Goal: Task Accomplishment & Management: Manage account settings

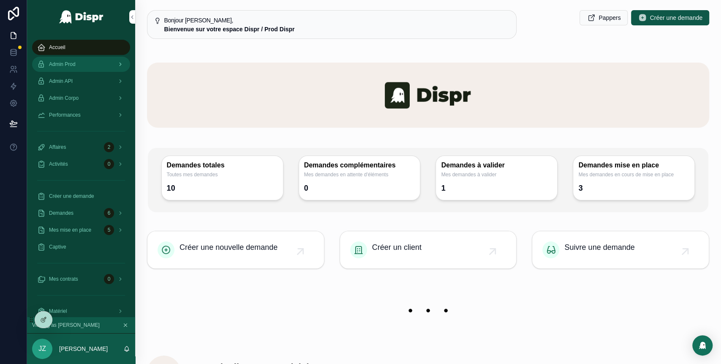
click at [68, 68] on div "Admin Prod" at bounding box center [81, 64] width 88 height 14
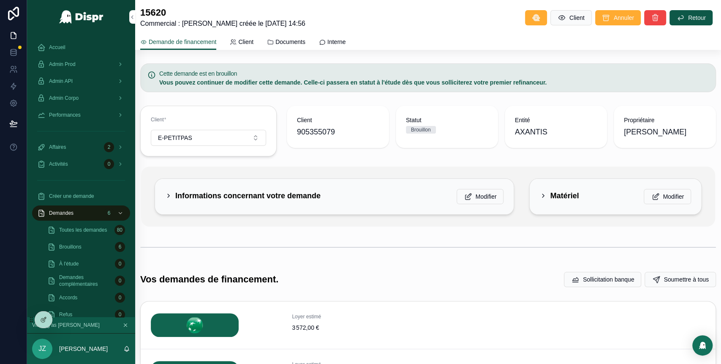
click at [167, 193] on icon "scrollable content" at bounding box center [168, 195] width 7 height 7
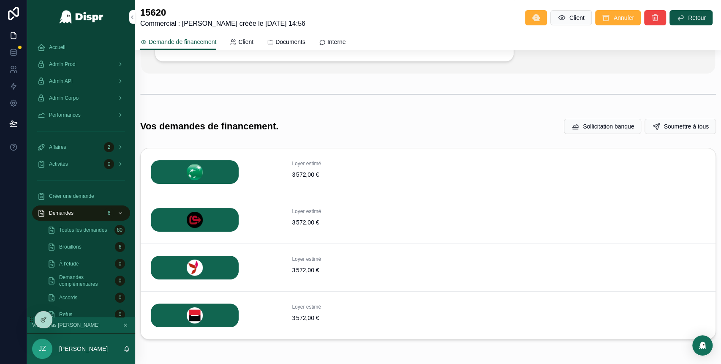
scroll to position [242, 0]
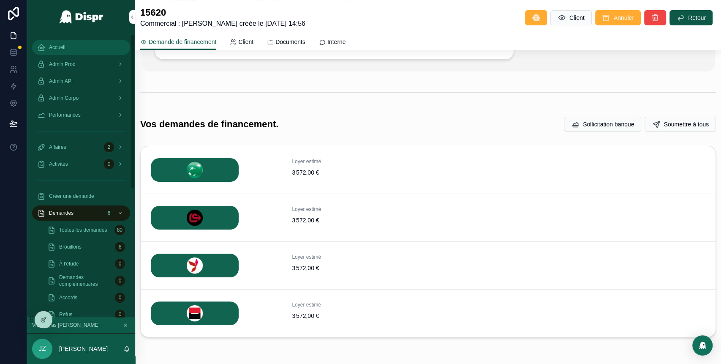
click at [68, 44] on div "Accueil" at bounding box center [81, 48] width 88 height 14
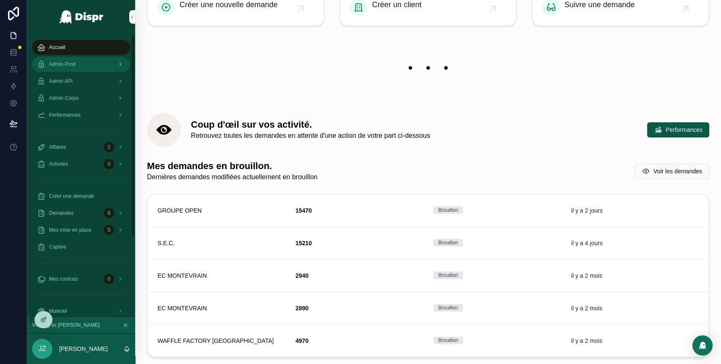
click at [83, 67] on div "Admin Prod" at bounding box center [81, 64] width 88 height 14
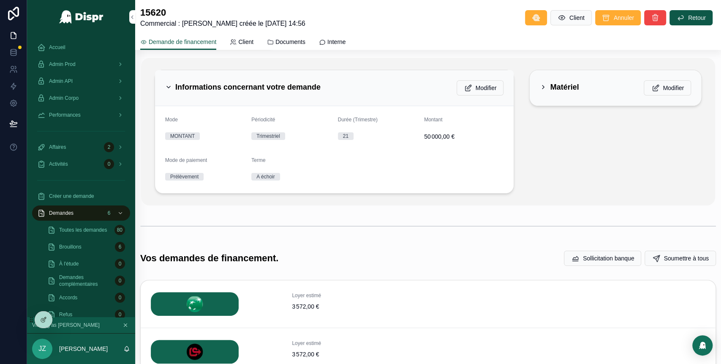
scroll to position [3, 0]
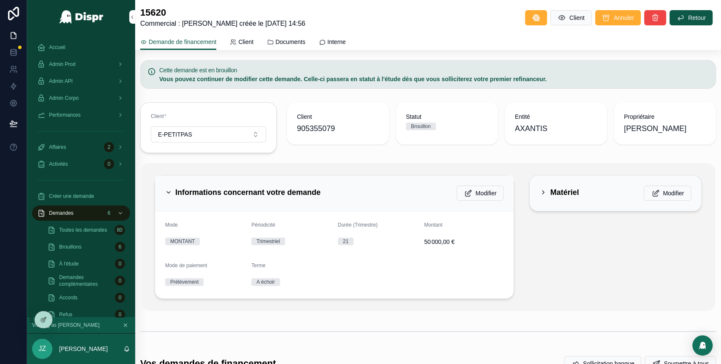
click at [540, 193] on icon "scrollable content" at bounding box center [543, 192] width 7 height 7
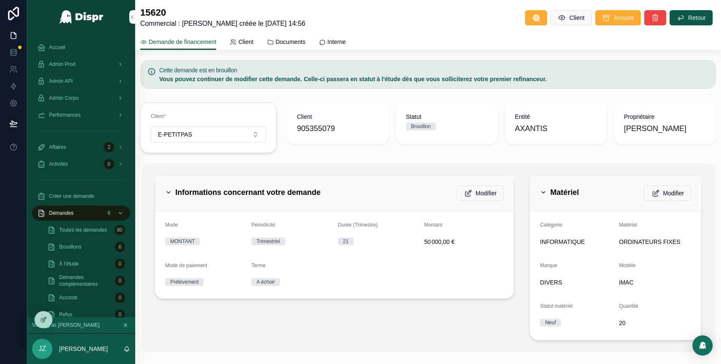
scroll to position [34, 0]
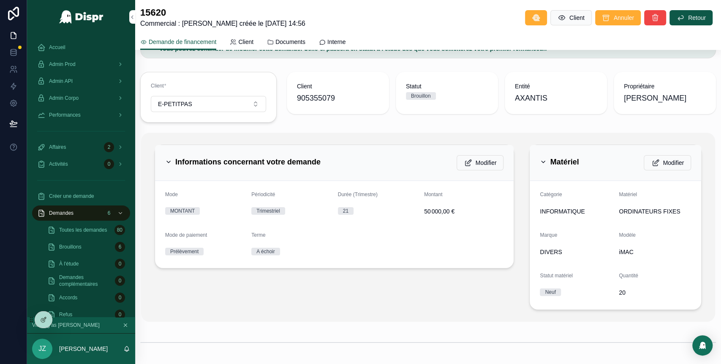
click at [540, 159] on icon "scrollable content" at bounding box center [543, 161] width 7 height 7
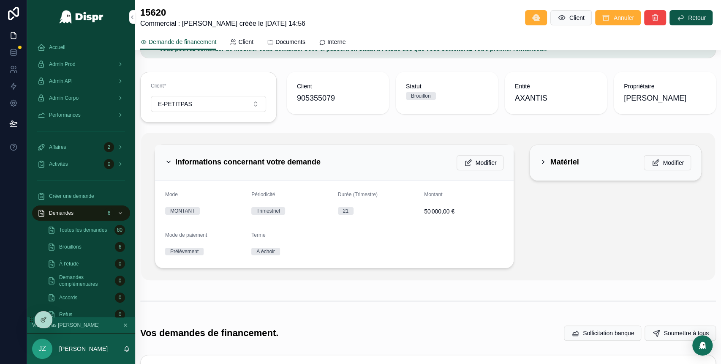
click at [171, 158] on icon "scrollable content" at bounding box center [168, 161] width 7 height 7
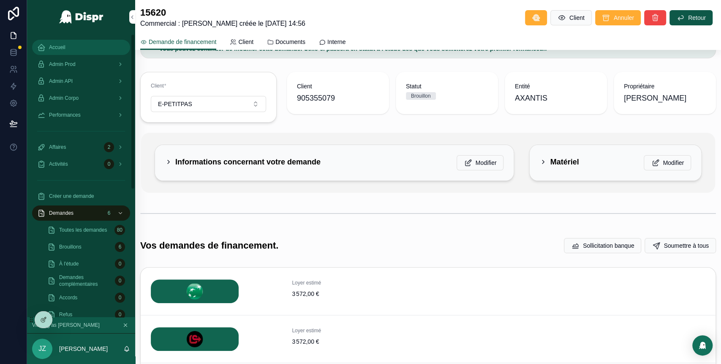
click at [62, 46] on span "Accueil" at bounding box center [57, 47] width 16 height 7
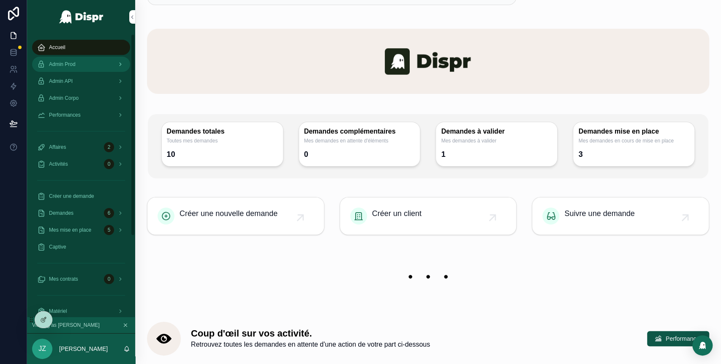
click at [70, 69] on div "Admin Prod" at bounding box center [81, 64] width 88 height 14
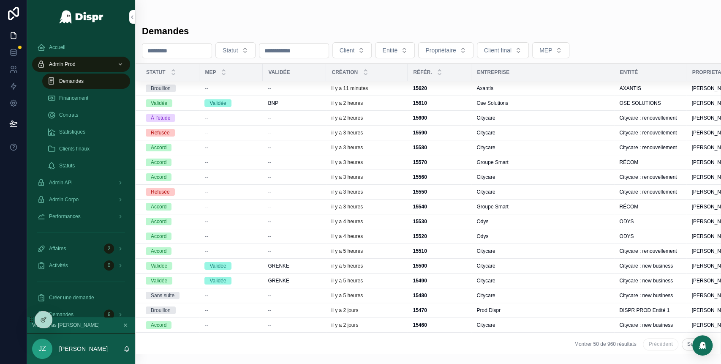
click at [368, 87] on p "il y a 11 minutes" at bounding box center [349, 88] width 37 height 7
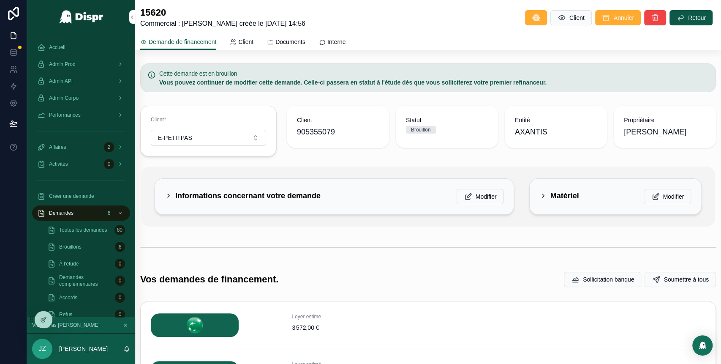
click at [172, 193] on div "Informations concernant votre demande" at bounding box center [242, 196] width 155 height 14
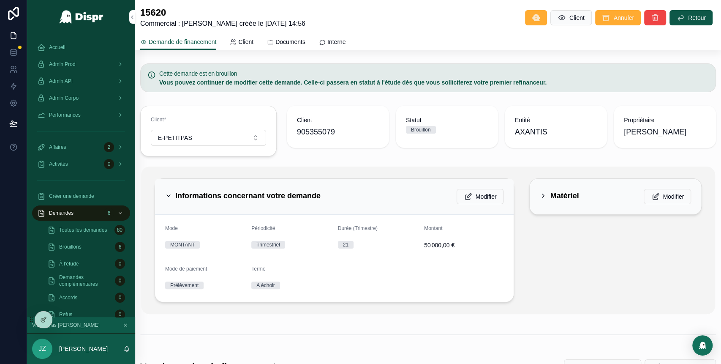
click at [165, 194] on icon "scrollable content" at bounding box center [168, 195] width 7 height 7
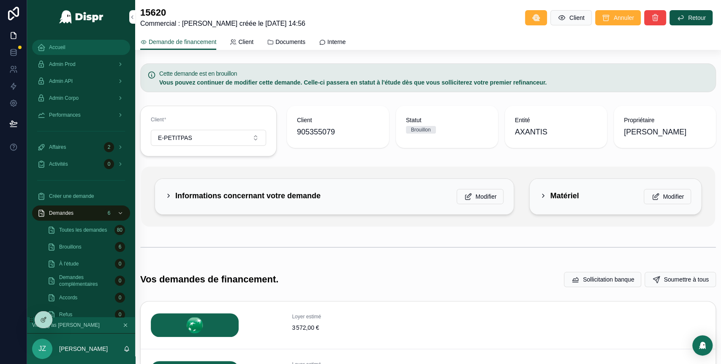
click at [64, 47] on span "Accueil" at bounding box center [57, 47] width 16 height 7
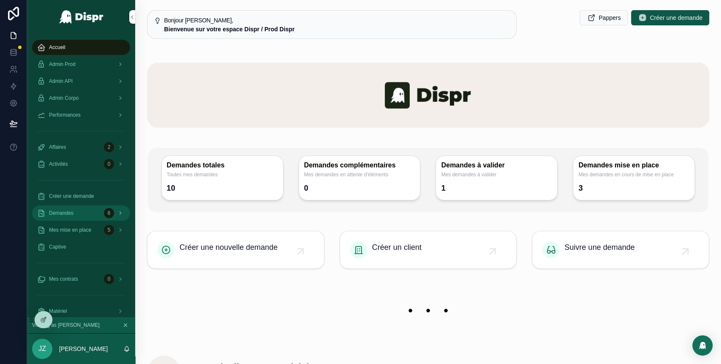
click at [87, 213] on div "Demandes 6" at bounding box center [81, 213] width 88 height 14
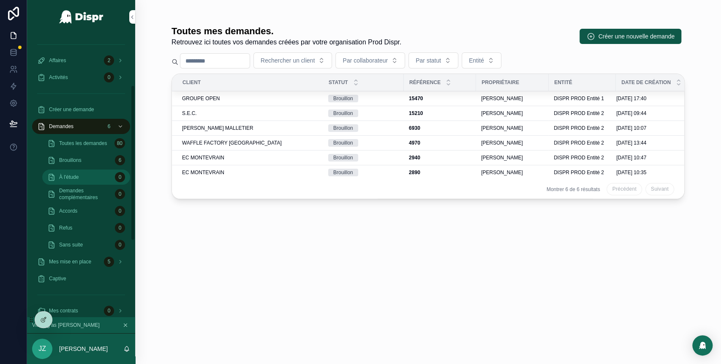
scroll to position [115, 0]
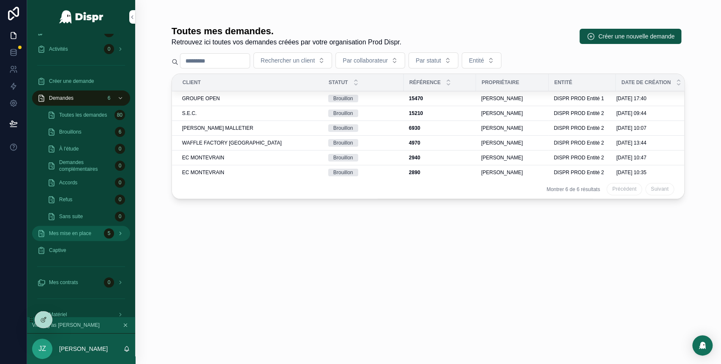
click at [120, 239] on div "5" at bounding box center [114, 233] width 21 height 14
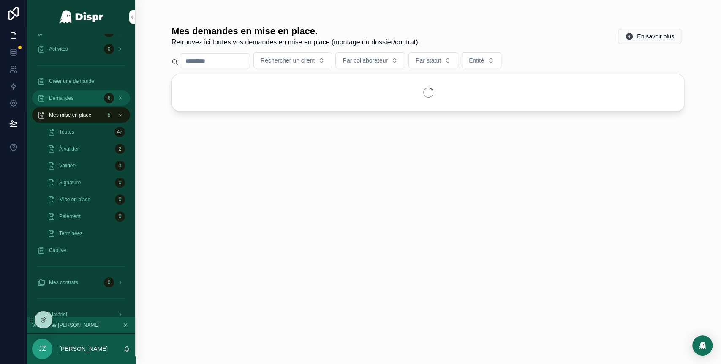
click at [121, 101] on icon "scrollable content" at bounding box center [120, 98] width 6 height 6
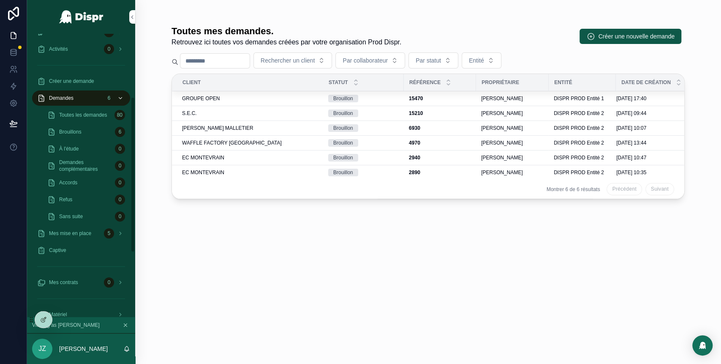
click at [121, 101] on icon "scrollable content" at bounding box center [120, 98] width 6 height 6
click at [123, 239] on div "5" at bounding box center [114, 233] width 21 height 14
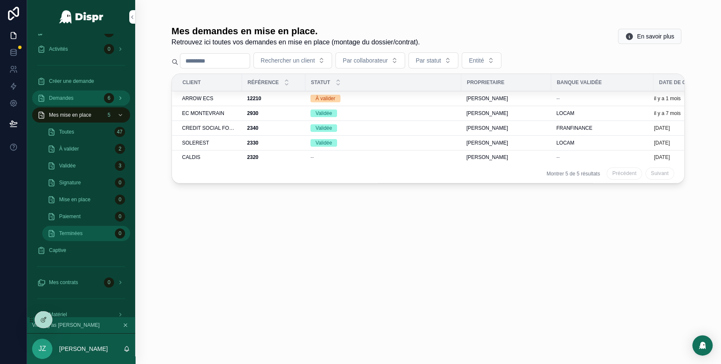
click at [88, 237] on div "Terminées 0" at bounding box center [86, 233] width 78 height 14
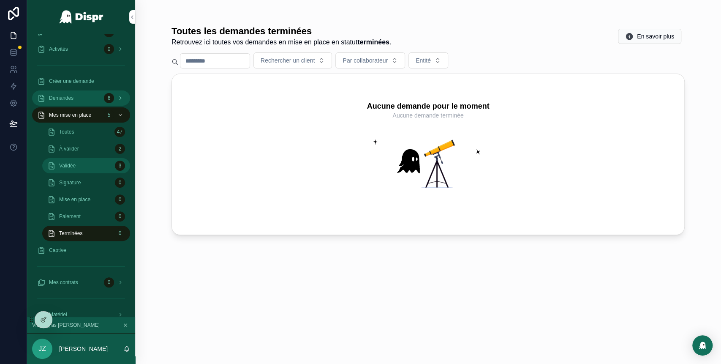
click at [87, 168] on div "Validée 3" at bounding box center [86, 166] width 78 height 14
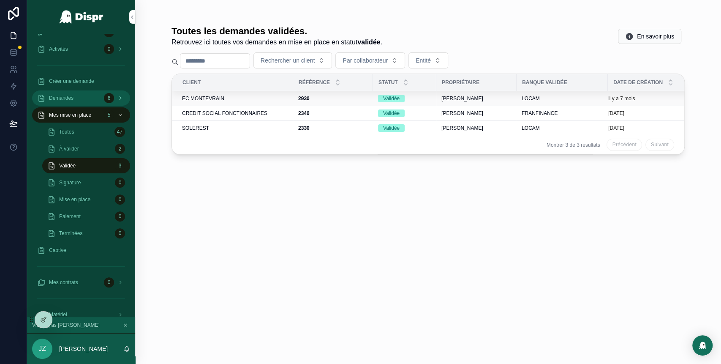
click at [248, 100] on div "EC MONTEVRAIN" at bounding box center [235, 98] width 106 height 7
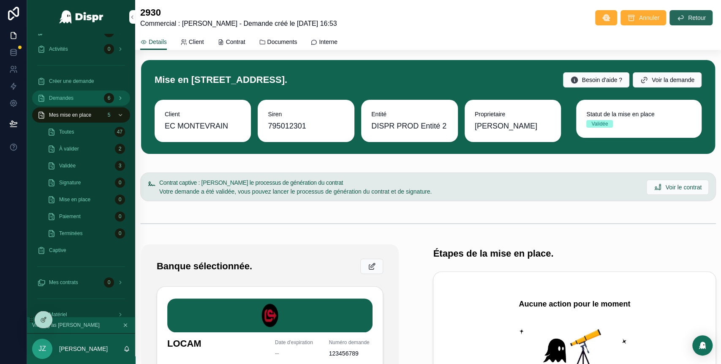
click at [676, 20] on icon "scrollable content" at bounding box center [680, 18] width 8 height 8
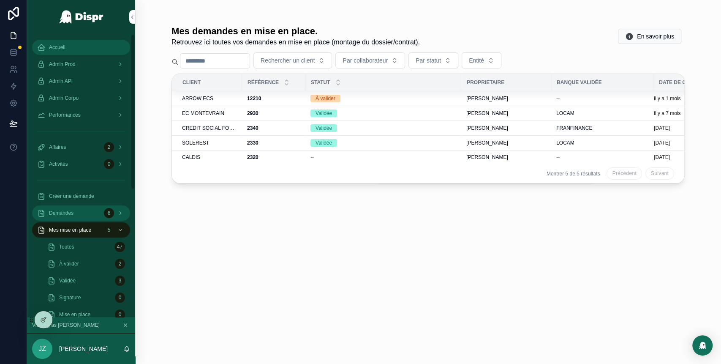
click at [70, 49] on div "Accueil" at bounding box center [81, 48] width 88 height 14
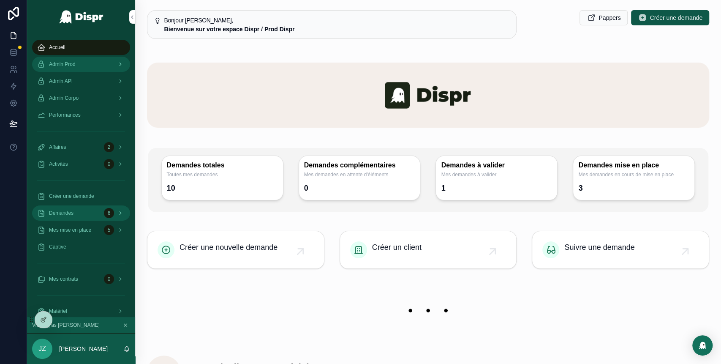
click at [71, 64] on span "Admin Prod" at bounding box center [62, 64] width 27 height 7
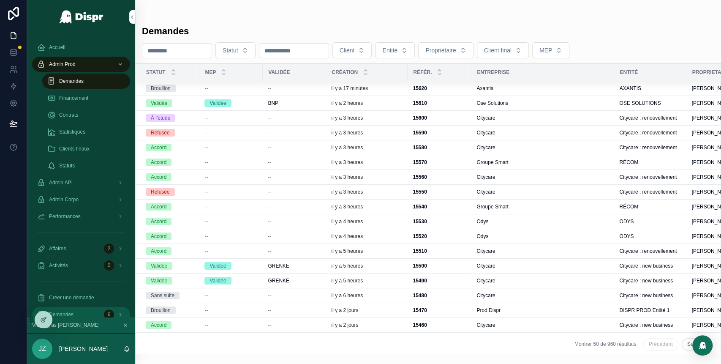
click at [510, 89] on div "Axantis" at bounding box center [542, 88] width 133 height 7
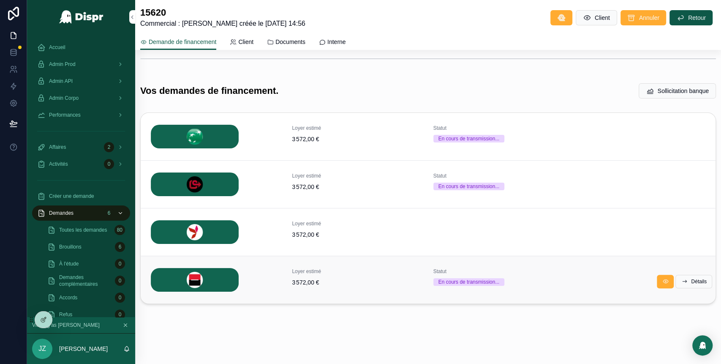
scroll to position [118, 0]
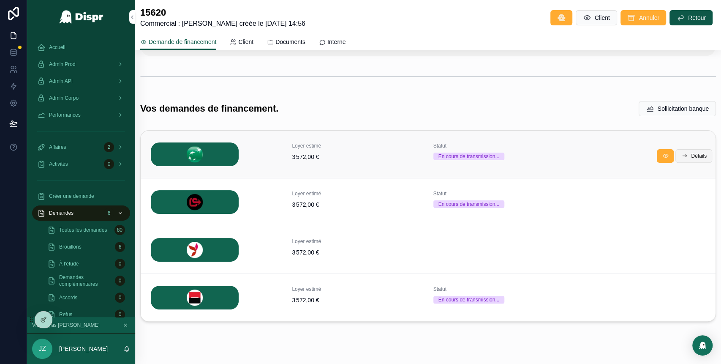
click at [691, 152] on span "Détails" at bounding box center [699, 155] width 16 height 7
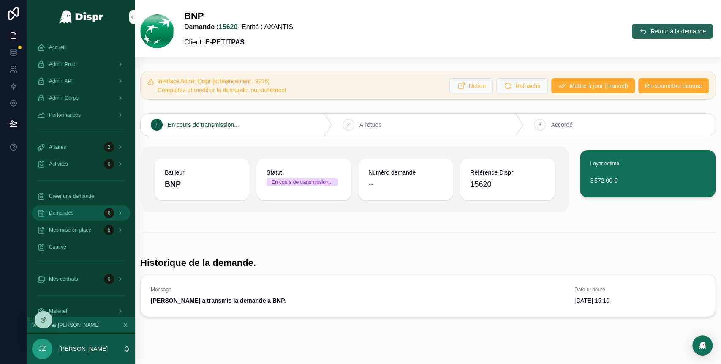
click at [633, 36] on button "Retour à la demande" at bounding box center [672, 31] width 81 height 15
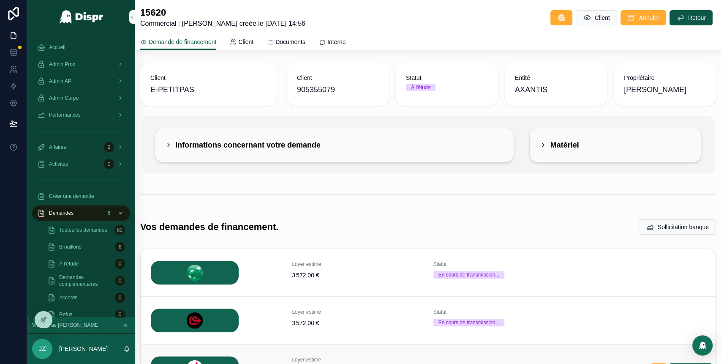
scroll to position [136, 0]
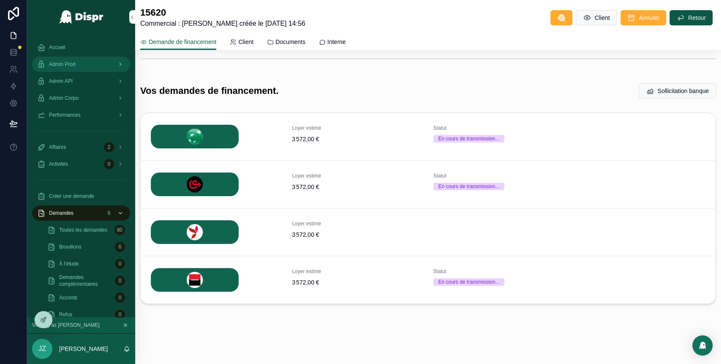
click at [83, 63] on div "Admin Prod" at bounding box center [81, 64] width 88 height 14
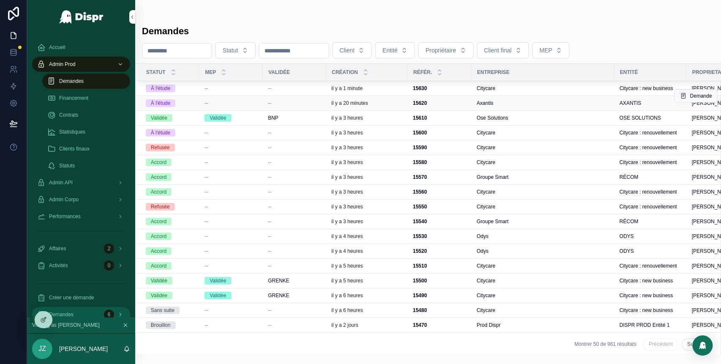
click at [399, 105] on div "il y a 20 minutes" at bounding box center [366, 103] width 71 height 7
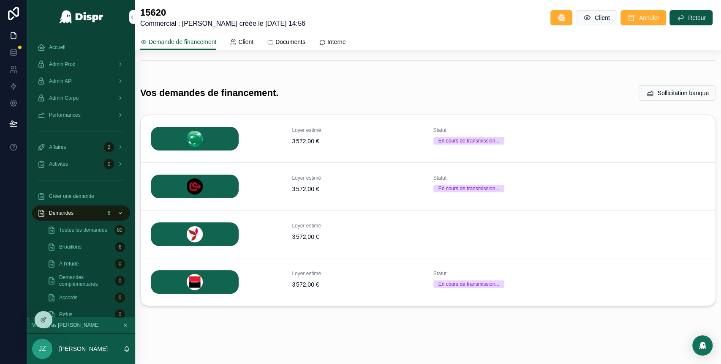
scroll to position [136, 0]
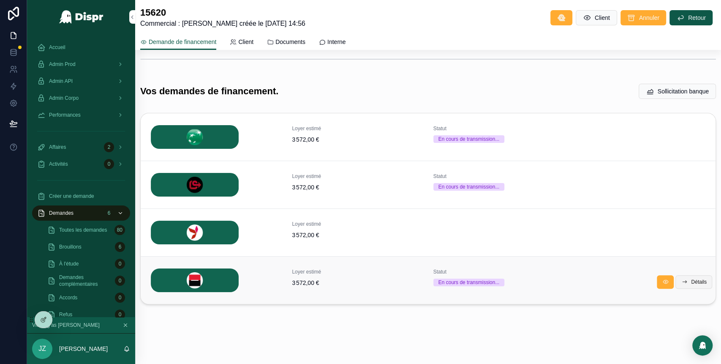
click at [691, 283] on span "Détails" at bounding box center [699, 281] width 16 height 7
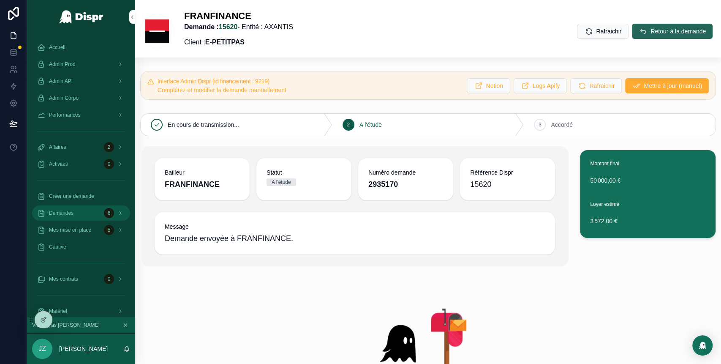
click at [651, 32] on span "Retour à la demande" at bounding box center [678, 31] width 55 height 8
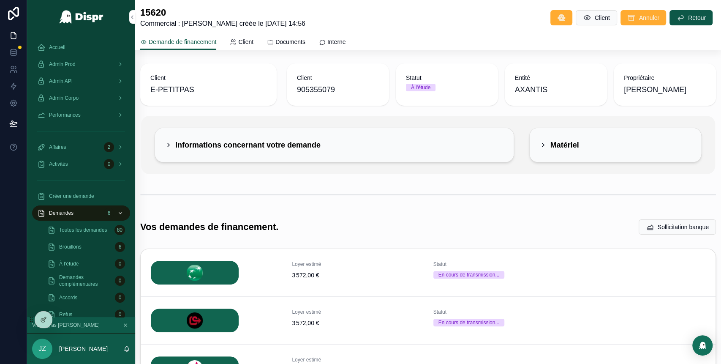
scroll to position [136, 0]
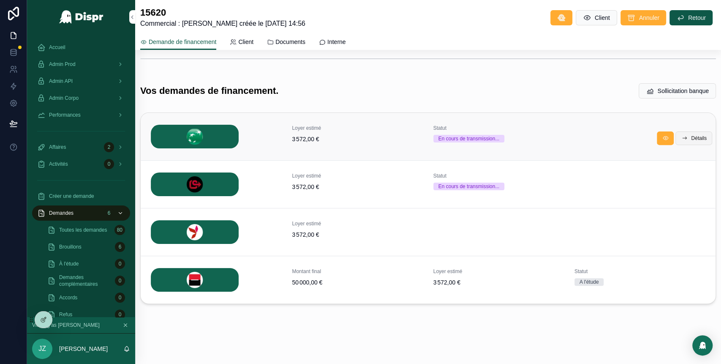
click at [691, 137] on span "Détails" at bounding box center [699, 138] width 16 height 7
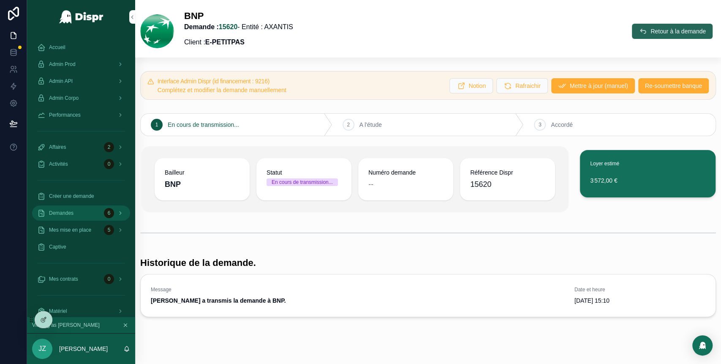
click at [639, 26] on button "Retour à la demande" at bounding box center [672, 31] width 81 height 15
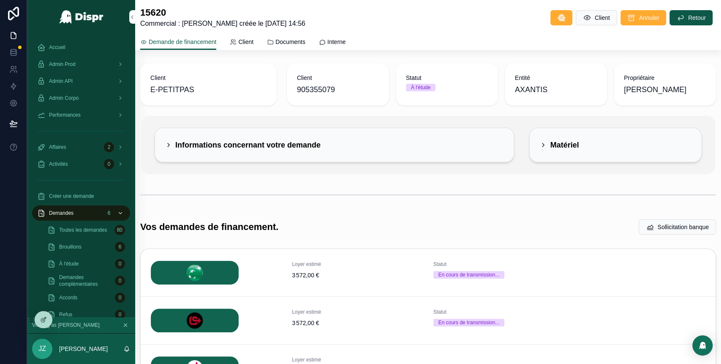
scroll to position [136, 0]
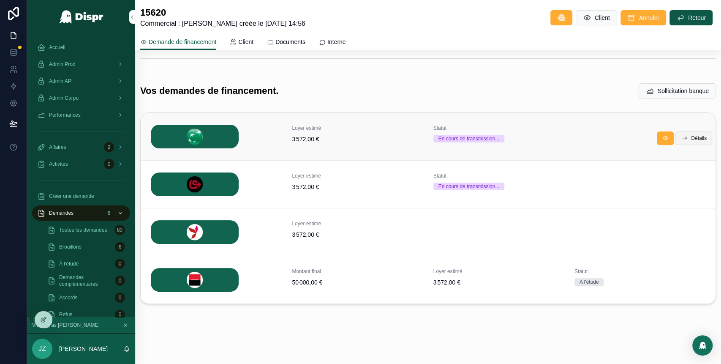
click at [691, 136] on span "Détails" at bounding box center [699, 138] width 16 height 7
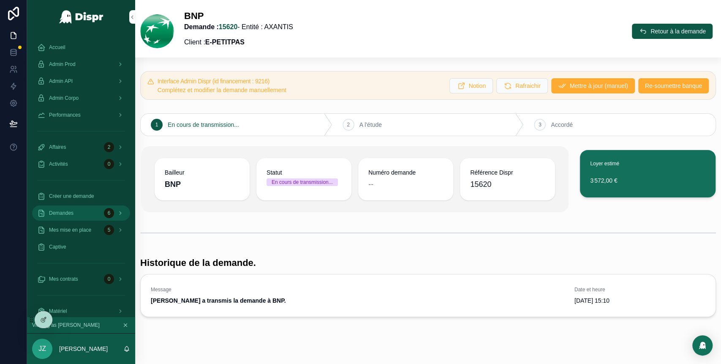
scroll to position [14, 0]
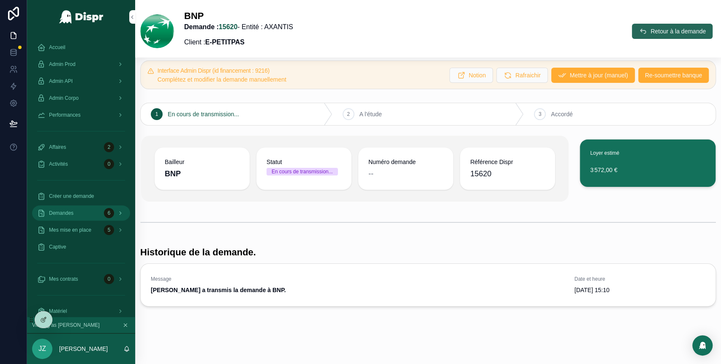
click at [633, 29] on button "Retour à la demande" at bounding box center [672, 31] width 81 height 15
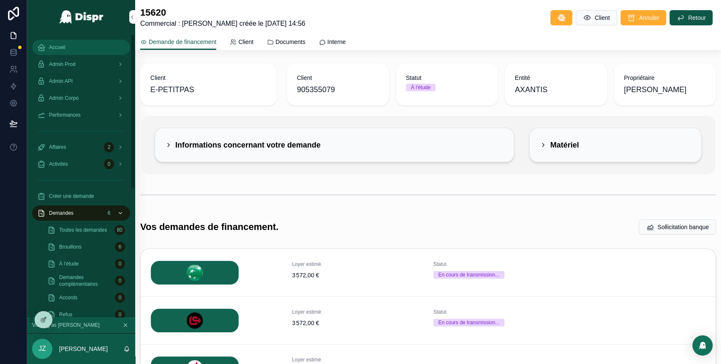
click at [84, 46] on div "Accueil" at bounding box center [81, 48] width 88 height 14
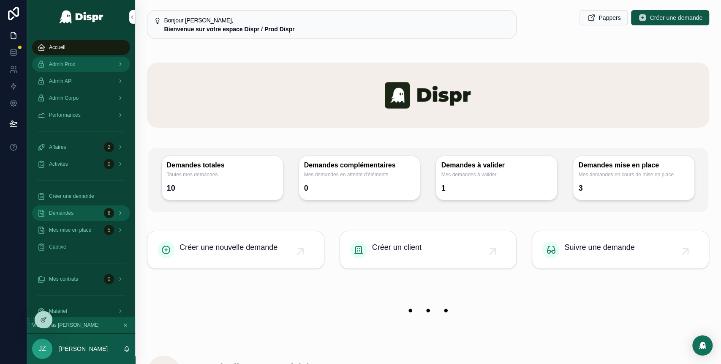
click at [67, 60] on div "Admin Prod" at bounding box center [81, 64] width 88 height 14
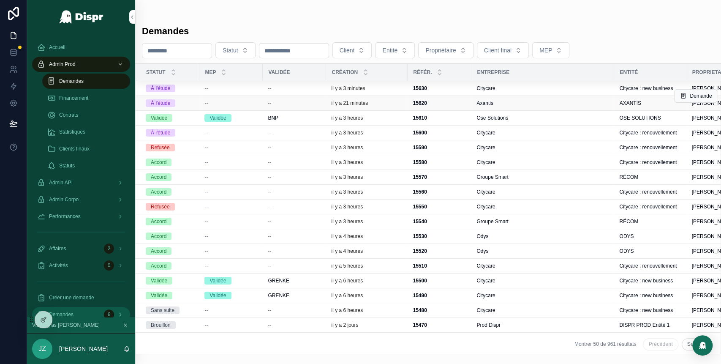
click at [490, 104] on span "Axantis" at bounding box center [484, 103] width 16 height 7
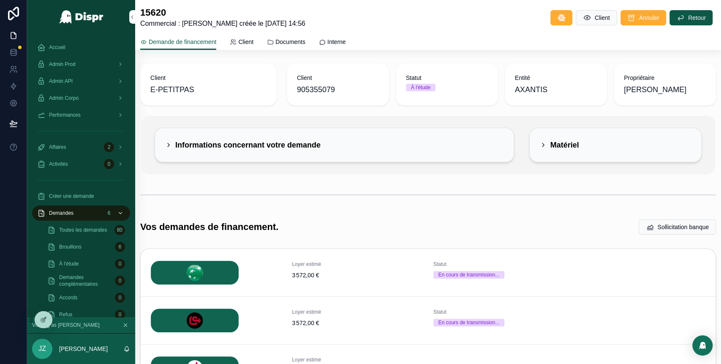
scroll to position [136, 0]
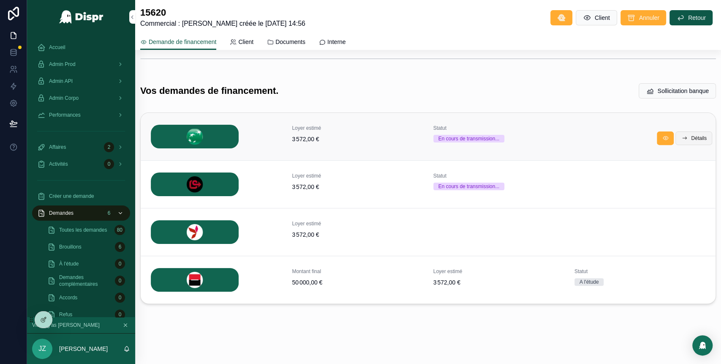
click at [691, 138] on span "Détails" at bounding box center [699, 138] width 16 height 7
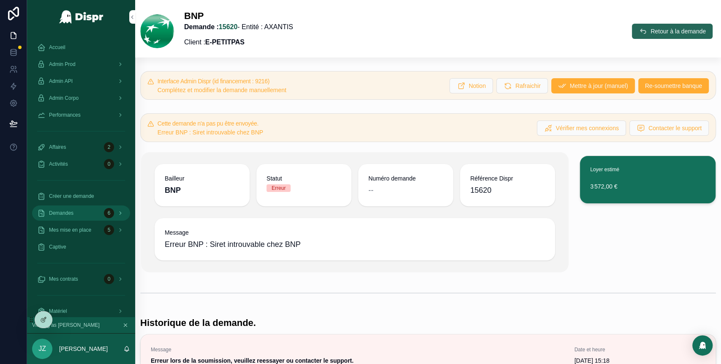
click at [651, 29] on span "Retour à la demande" at bounding box center [678, 31] width 55 height 8
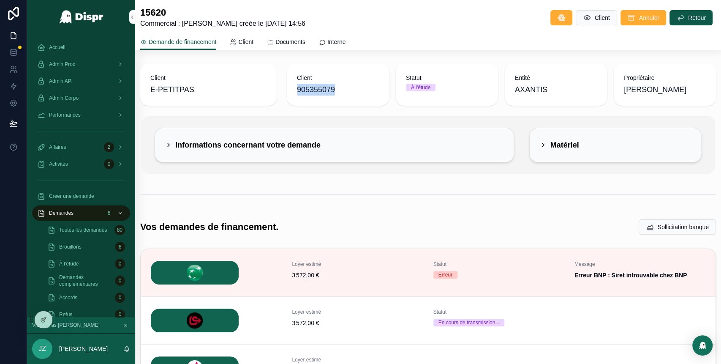
drag, startPoint x: 341, startPoint y: 91, endPoint x: 297, endPoint y: 91, distance: 44.8
click at [297, 91] on span "905355079" at bounding box center [338, 90] width 82 height 12
copy span "905355079"
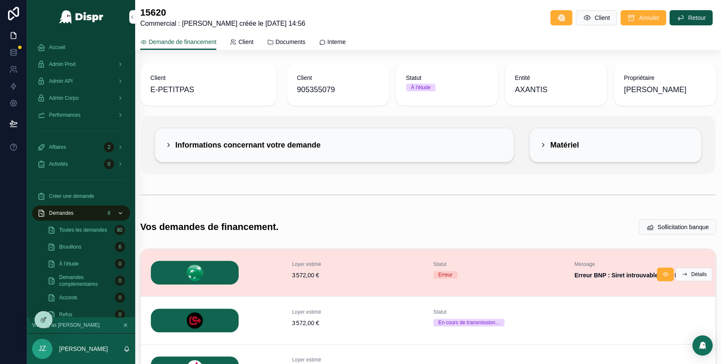
scroll to position [139, 0]
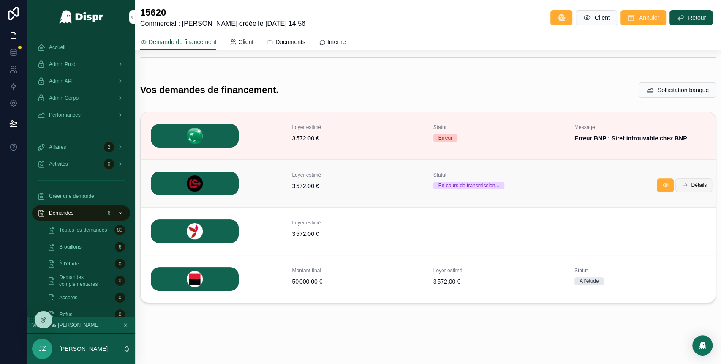
click at [698, 186] on button "Détails" at bounding box center [693, 185] width 37 height 14
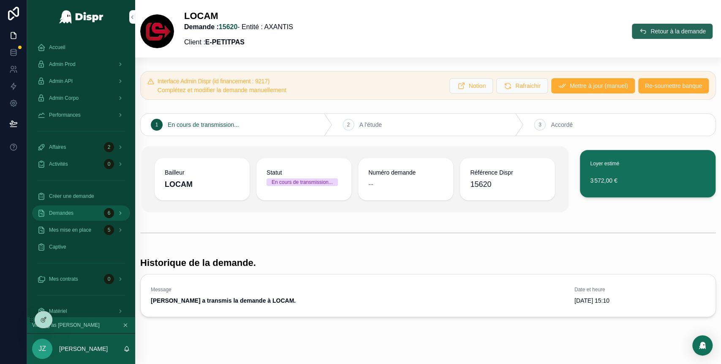
click at [639, 27] on icon "scrollable content" at bounding box center [643, 31] width 8 height 8
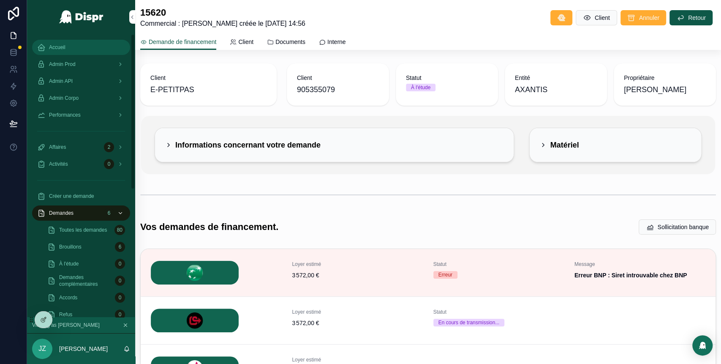
click at [68, 53] on div "Accueil" at bounding box center [81, 48] width 88 height 14
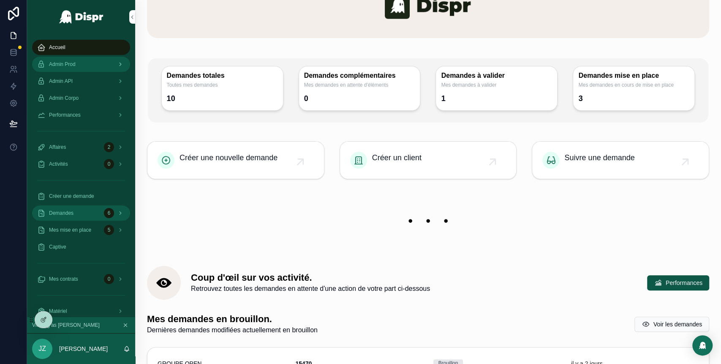
scroll to position [91, 0]
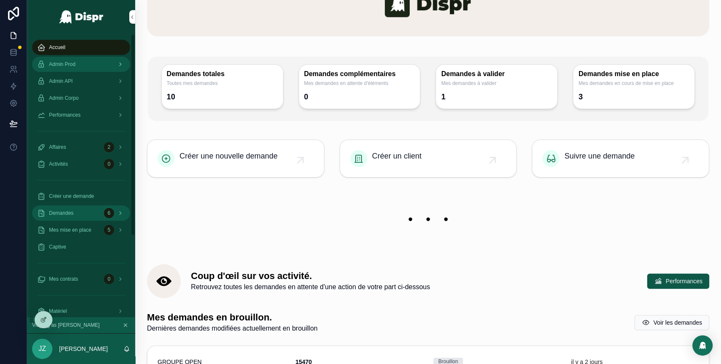
click at [73, 64] on span "Admin Prod" at bounding box center [62, 64] width 27 height 7
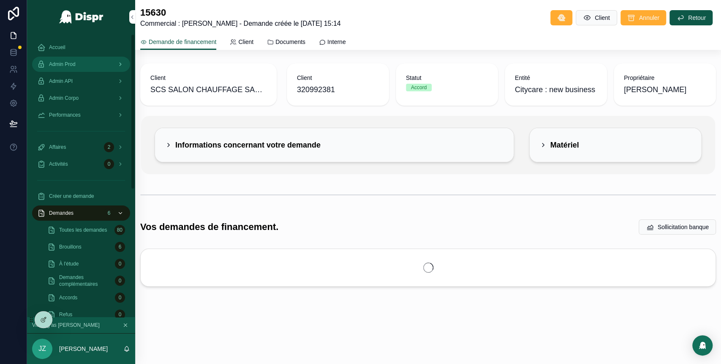
click at [84, 61] on div "Admin Prod" at bounding box center [81, 64] width 88 height 14
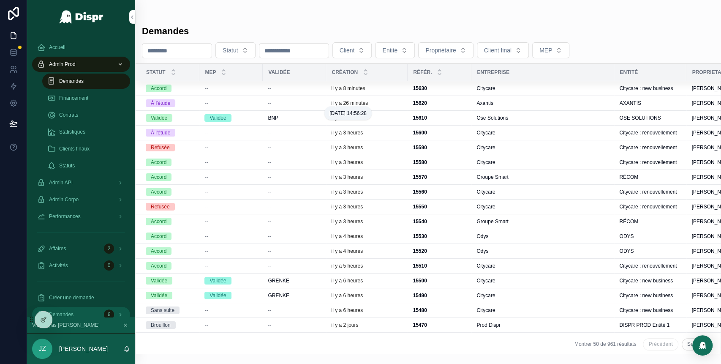
click at [368, 105] on p "il y a 26 minutes" at bounding box center [349, 103] width 37 height 7
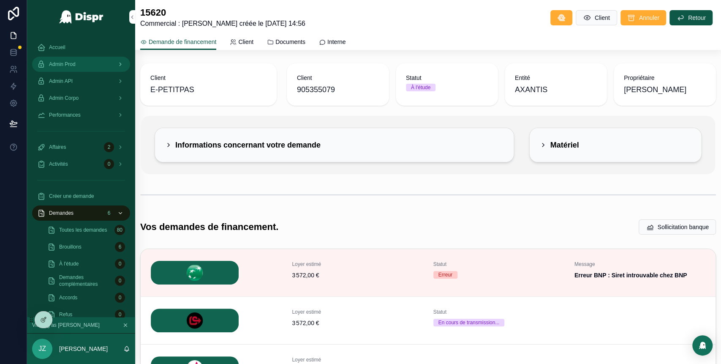
scroll to position [139, 0]
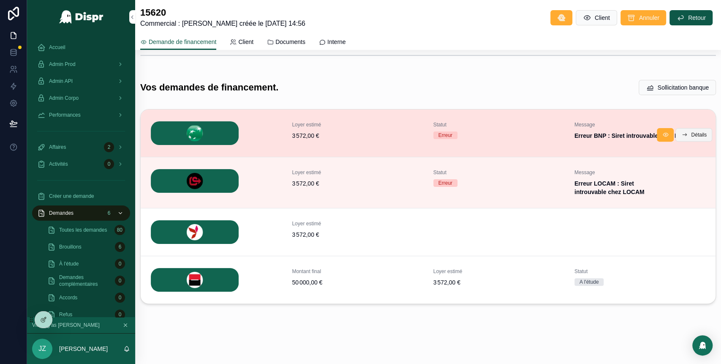
click at [691, 138] on span "Détails" at bounding box center [699, 134] width 16 height 7
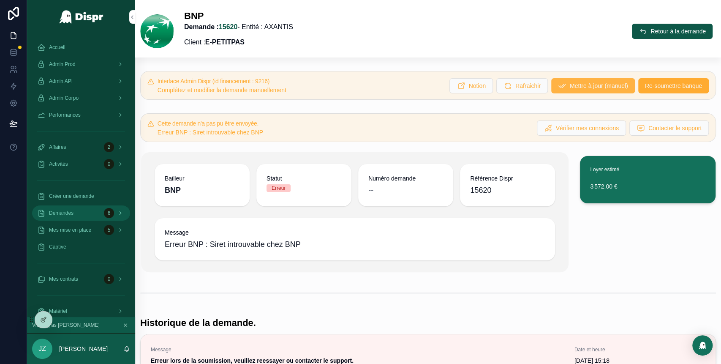
click at [572, 86] on span "Mettre à jour (manuel)" at bounding box center [599, 86] width 58 height 8
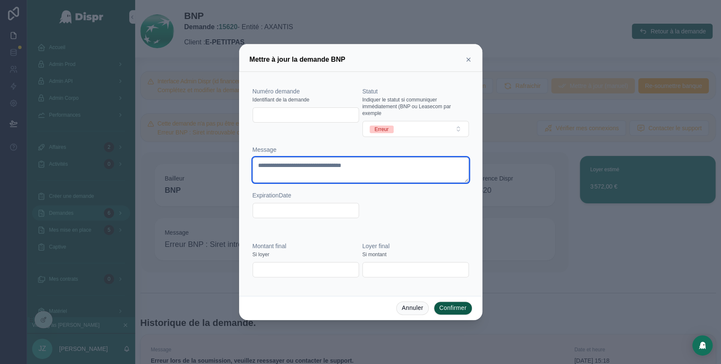
click at [396, 166] on textarea "**********" at bounding box center [361, 169] width 216 height 25
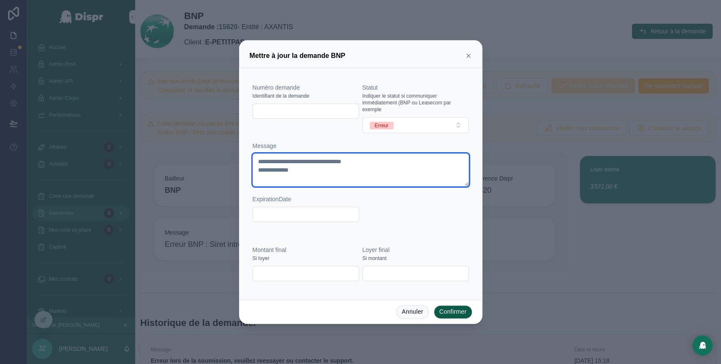
paste textarea "**********"
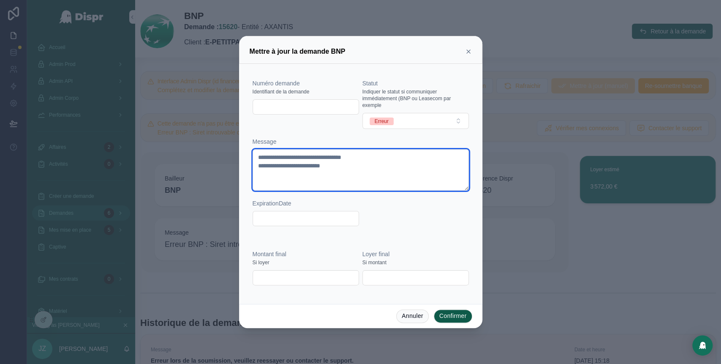
type textarea "**********"
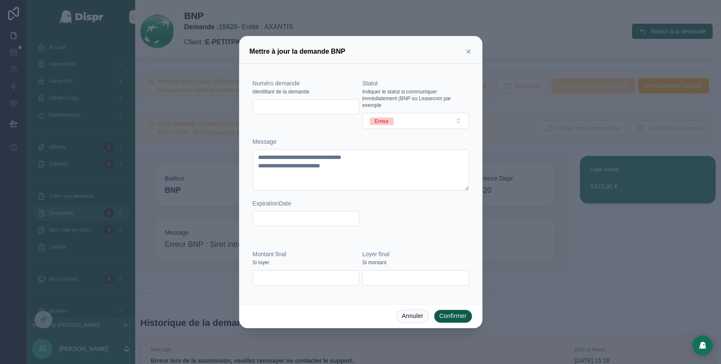
click at [449, 316] on button "Confirmer" at bounding box center [453, 316] width 38 height 14
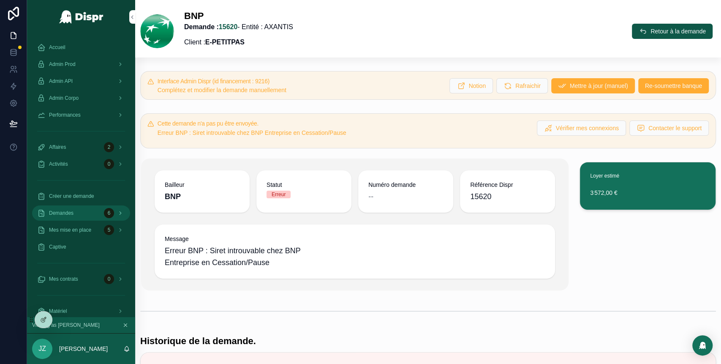
click at [639, 30] on icon "scrollable content" at bounding box center [643, 31] width 8 height 8
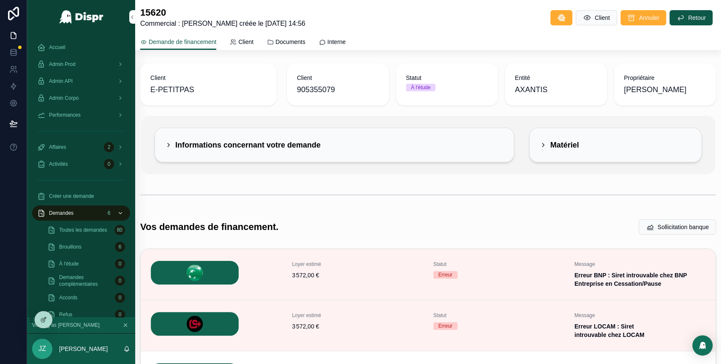
scroll to position [151, 0]
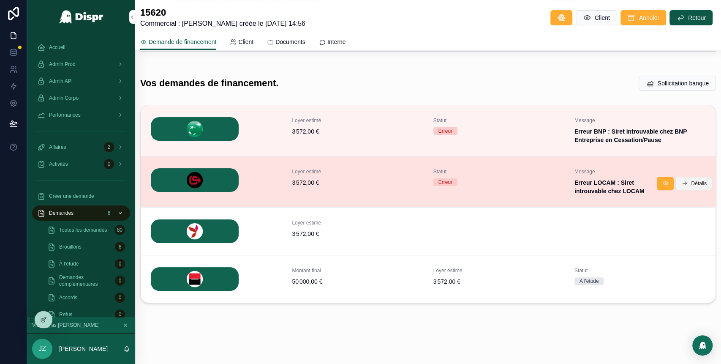
click at [691, 181] on span "Détails" at bounding box center [699, 183] width 16 height 7
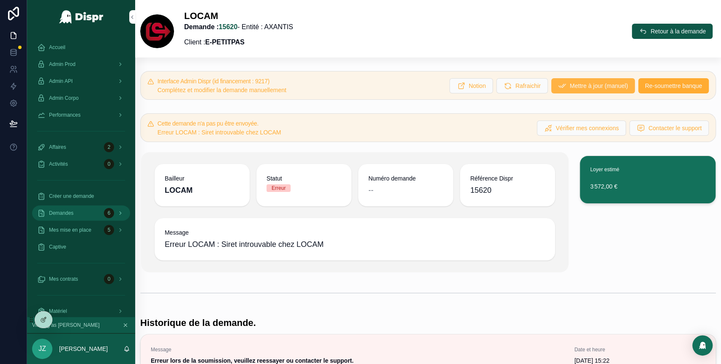
click at [570, 87] on span "Mettre à jour (manuel)" at bounding box center [599, 86] width 58 height 8
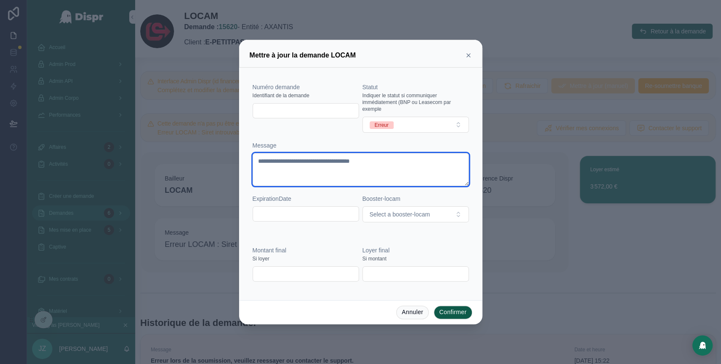
click at [413, 159] on textarea "**********" at bounding box center [361, 169] width 216 height 33
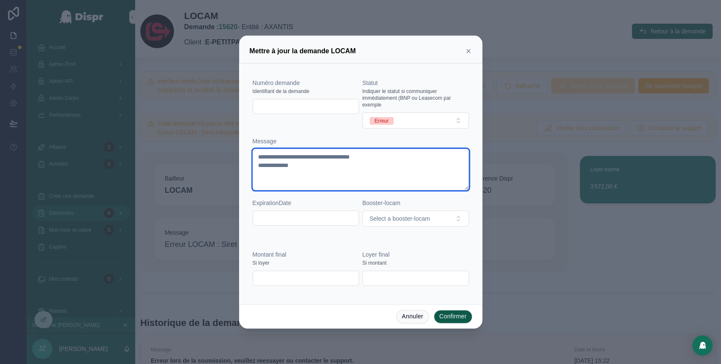
paste textarea "**********"
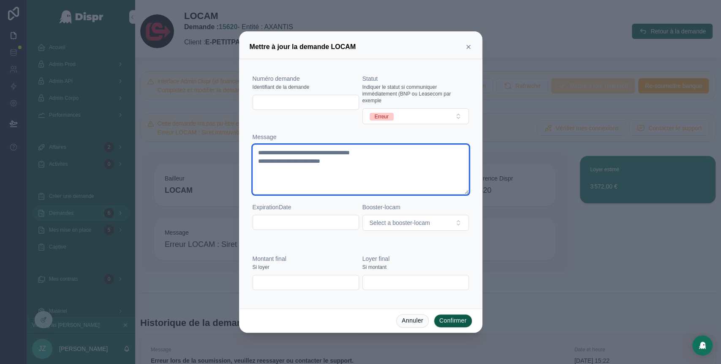
type textarea "**********"
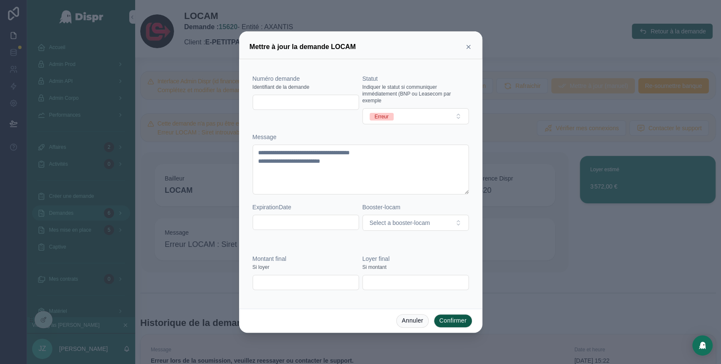
click at [452, 319] on button "Confirmer" at bounding box center [453, 321] width 38 height 14
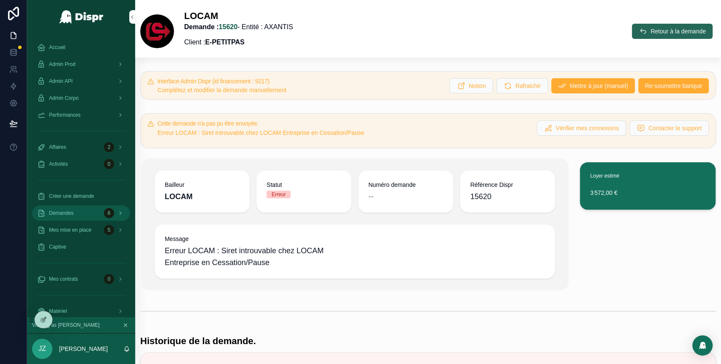
click at [651, 34] on span "Retour à la demande" at bounding box center [678, 31] width 55 height 8
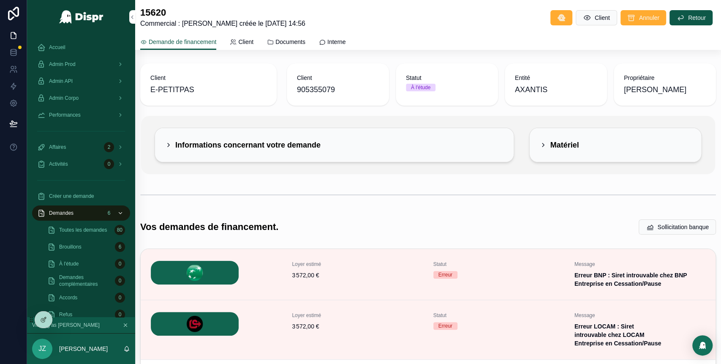
scroll to position [160, 0]
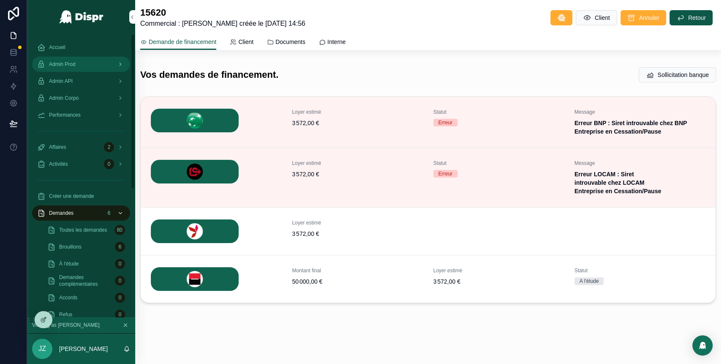
click at [70, 64] on span "Admin Prod" at bounding box center [62, 64] width 27 height 7
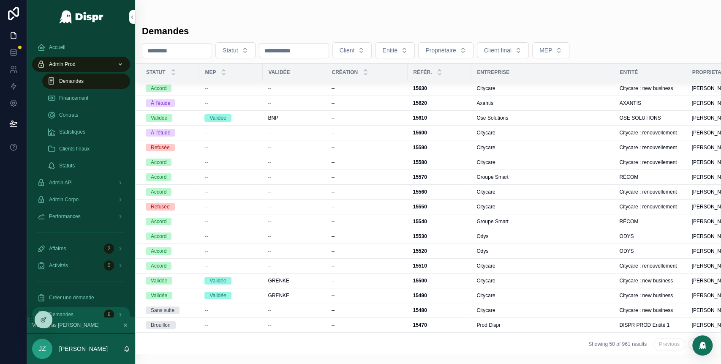
click at [92, 85] on div "Demandes" at bounding box center [86, 81] width 78 height 14
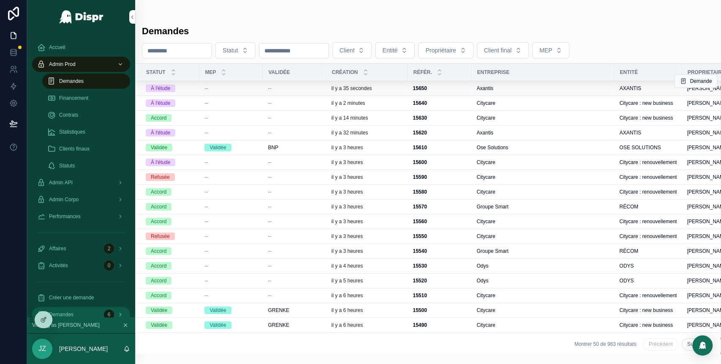
click at [227, 88] on div "--" at bounding box center [230, 88] width 53 height 7
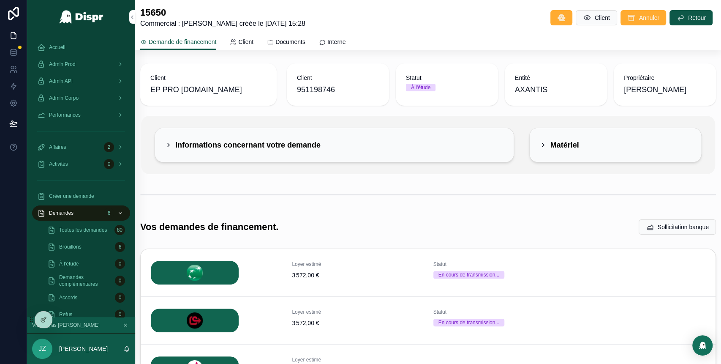
click at [167, 149] on div "Informations concernant votre demande" at bounding box center [242, 145] width 155 height 14
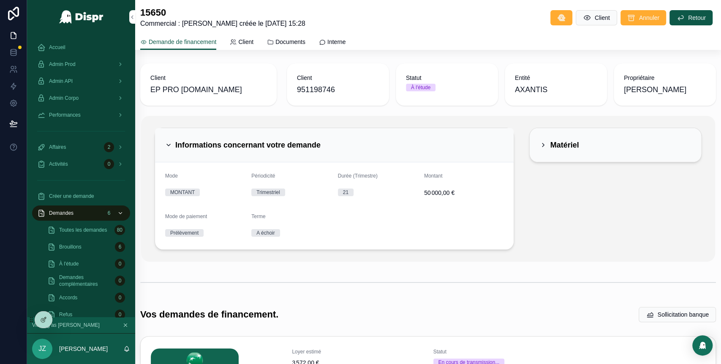
click at [171, 142] on icon "scrollable content" at bounding box center [168, 145] width 7 height 7
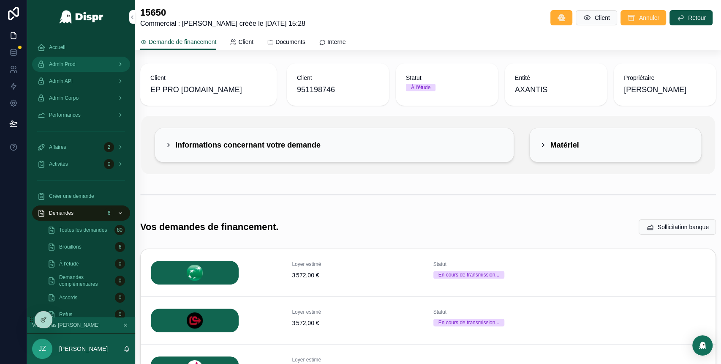
click at [85, 65] on div "Admin Prod" at bounding box center [81, 64] width 88 height 14
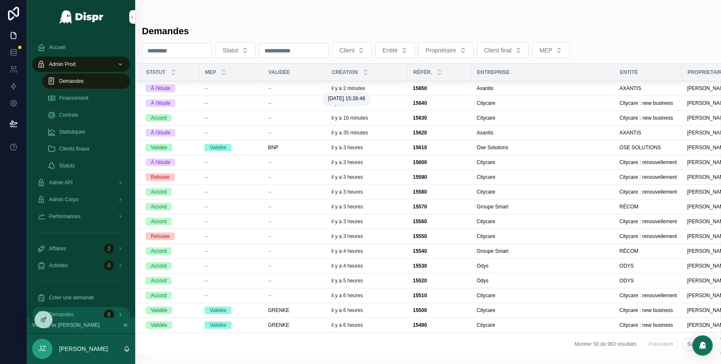
click at [348, 90] on p "il y a 2 minutes" at bounding box center [348, 88] width 34 height 7
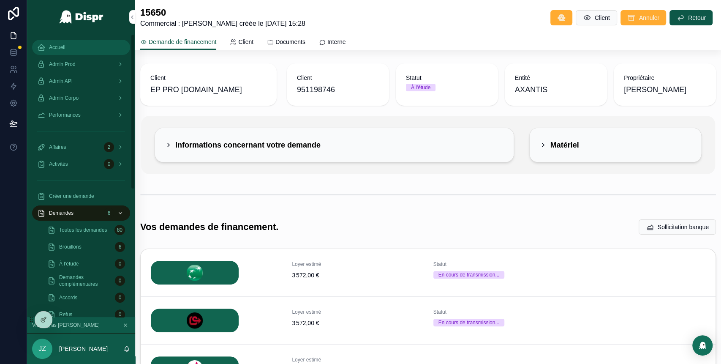
click at [65, 45] on span "Accueil" at bounding box center [57, 47] width 16 height 7
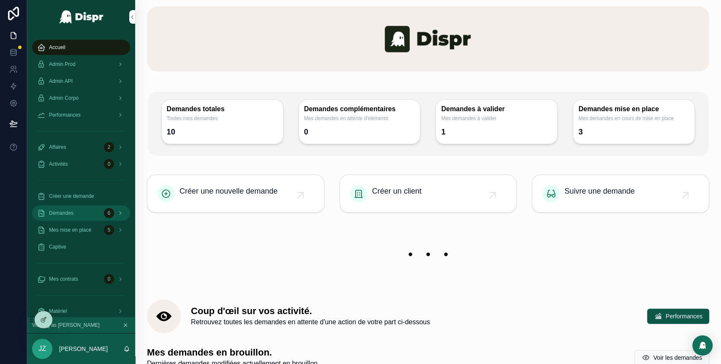
scroll to position [38, 0]
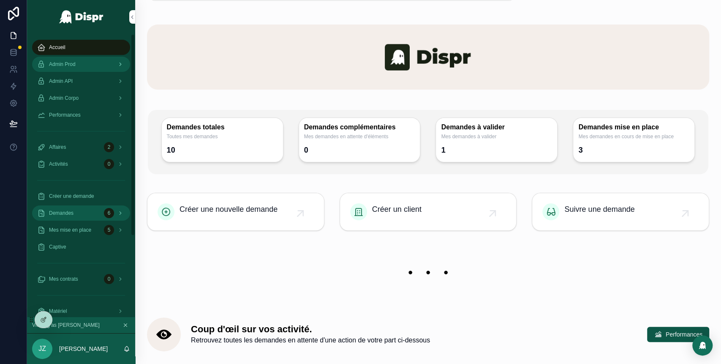
click at [95, 62] on div "Admin Prod" at bounding box center [81, 64] width 88 height 14
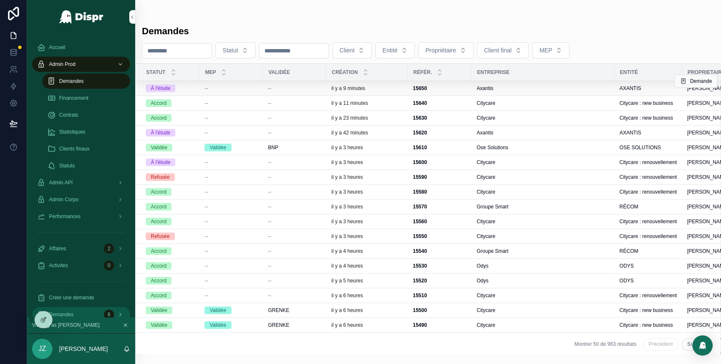
click at [466, 90] on div "15650 15650" at bounding box center [440, 88] width 54 height 7
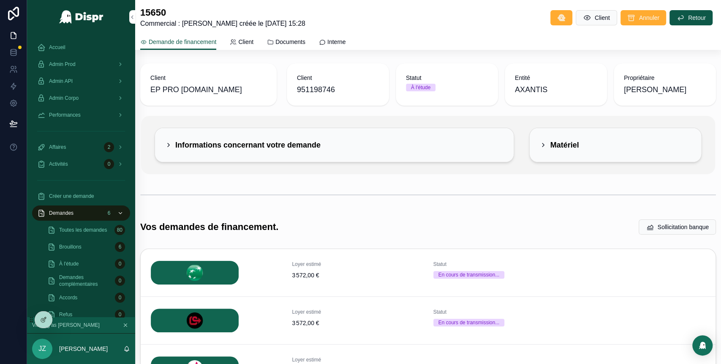
click at [169, 143] on icon "scrollable content" at bounding box center [168, 145] width 7 height 7
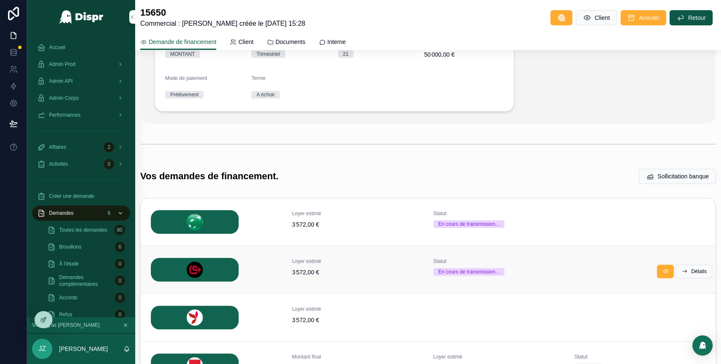
scroll to position [129, 0]
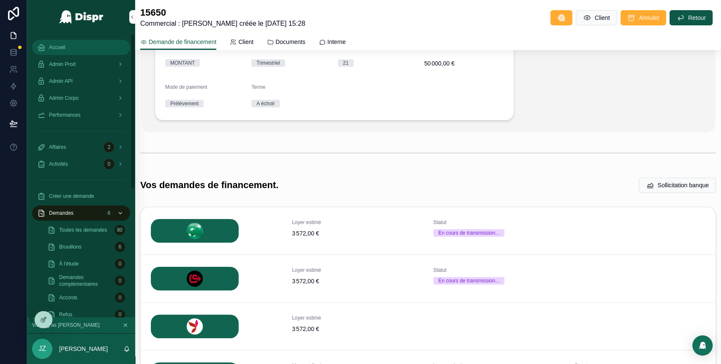
click at [61, 47] on span "Accueil" at bounding box center [57, 47] width 16 height 7
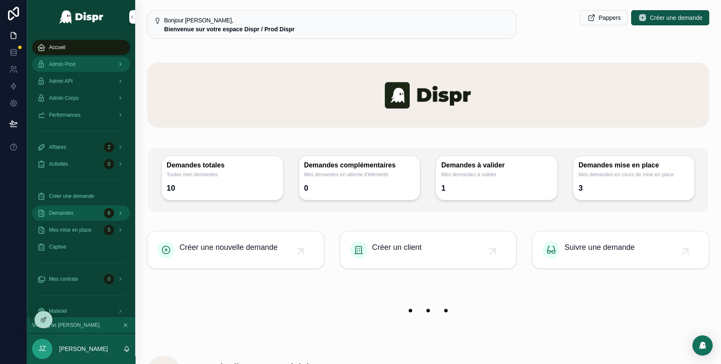
click at [76, 65] on span "Admin Prod" at bounding box center [62, 64] width 27 height 7
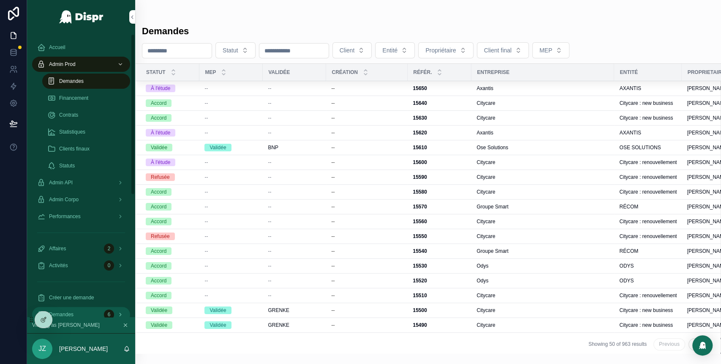
click at [98, 87] on div "Demandes" at bounding box center [86, 81] width 78 height 14
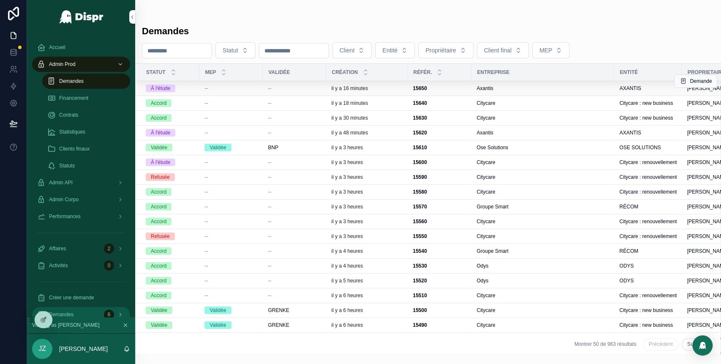
click at [466, 90] on div "15650 15650" at bounding box center [440, 88] width 54 height 7
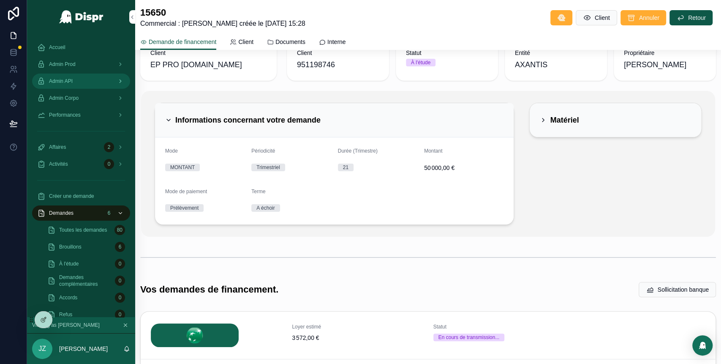
scroll to position [7, 0]
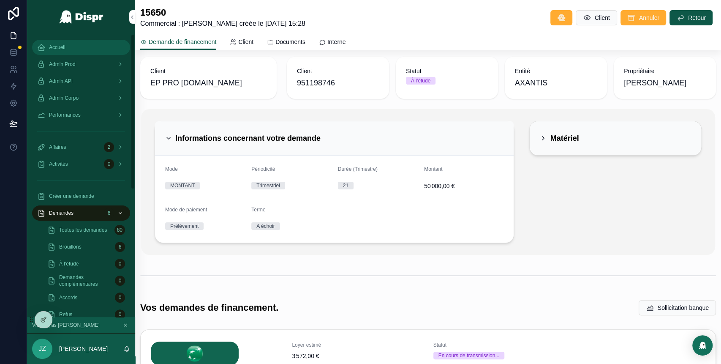
click at [58, 46] on span "Accueil" at bounding box center [57, 47] width 16 height 7
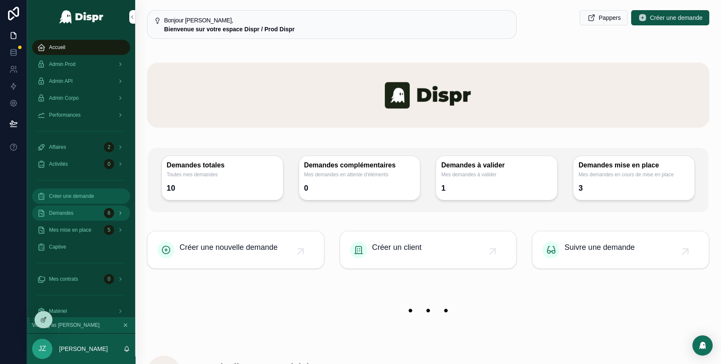
click at [94, 197] on span "Créer une demande" at bounding box center [71, 196] width 45 height 7
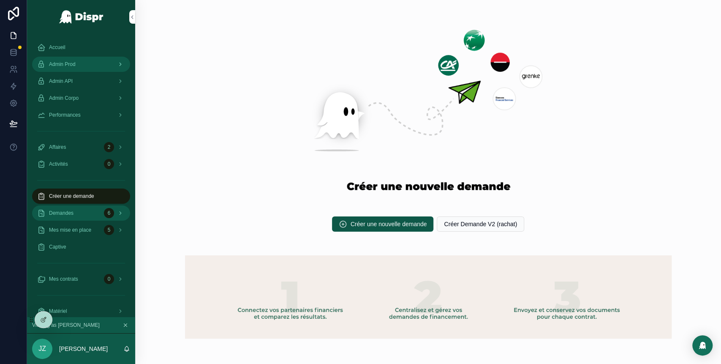
click at [92, 64] on div "Admin Prod" at bounding box center [81, 64] width 88 height 14
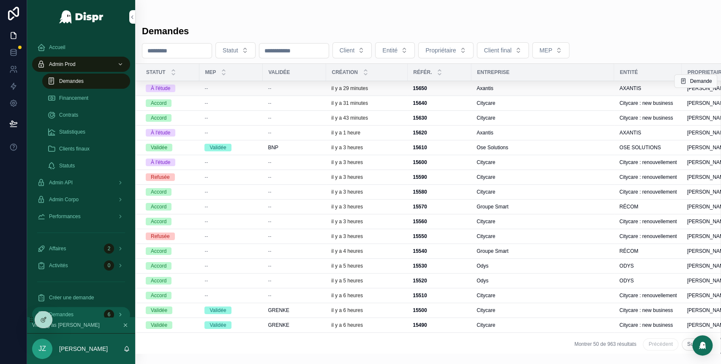
click at [462, 91] on div "15650 15650" at bounding box center [440, 88] width 54 height 7
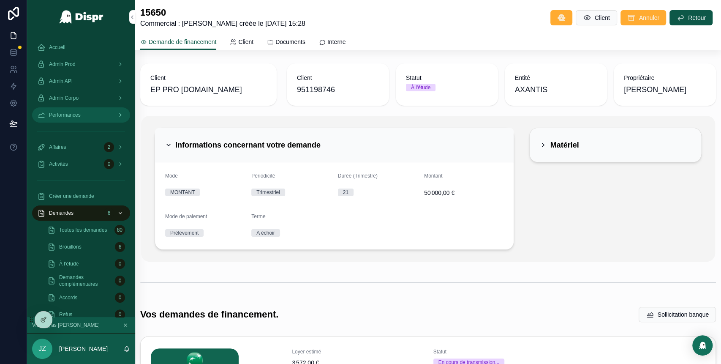
scroll to position [0, 0]
click at [90, 199] on span "Créer une demande" at bounding box center [71, 196] width 45 height 7
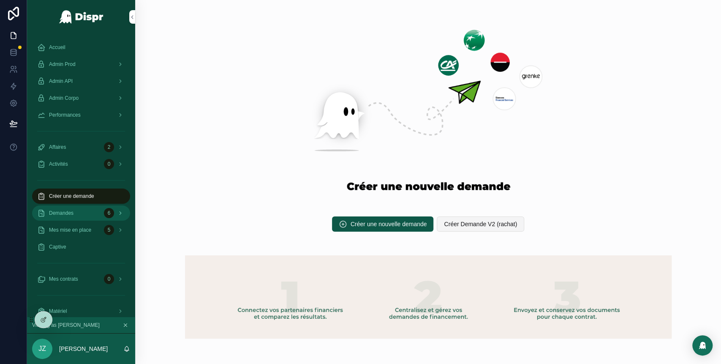
click at [471, 223] on span "Créer Demande V2 (rachat)" at bounding box center [480, 224] width 73 height 8
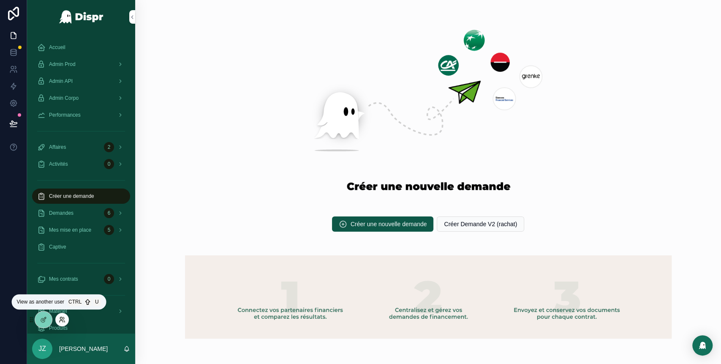
click at [60, 317] on icon at bounding box center [61, 318] width 2 height 2
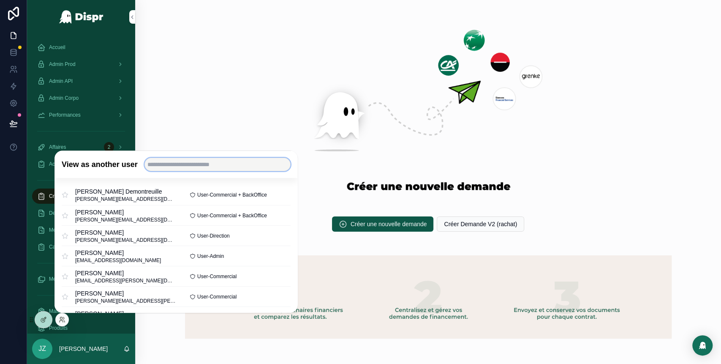
click at [189, 162] on input "text" at bounding box center [217, 165] width 146 height 14
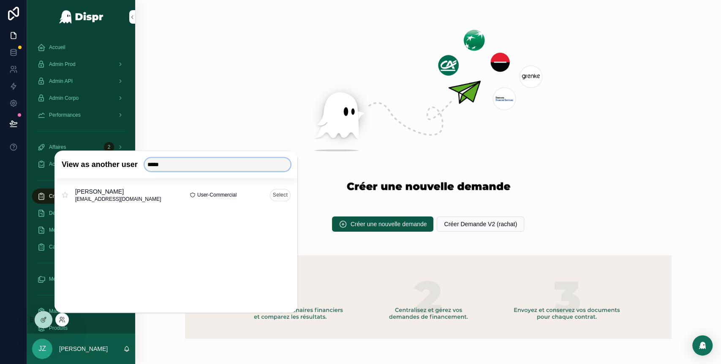
type input "*****"
click at [276, 193] on button "Select" at bounding box center [280, 195] width 21 height 12
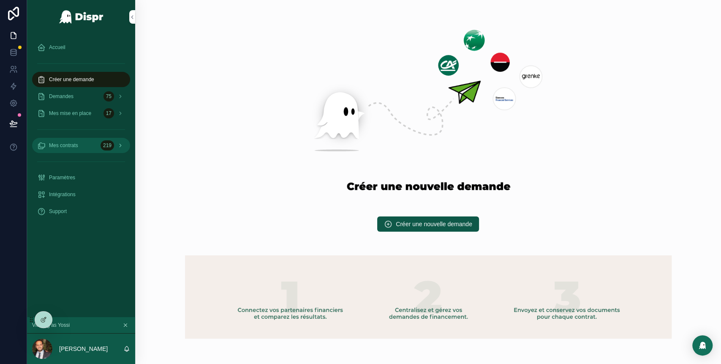
click at [73, 151] on div "Mes contrats 219" at bounding box center [81, 146] width 88 height 14
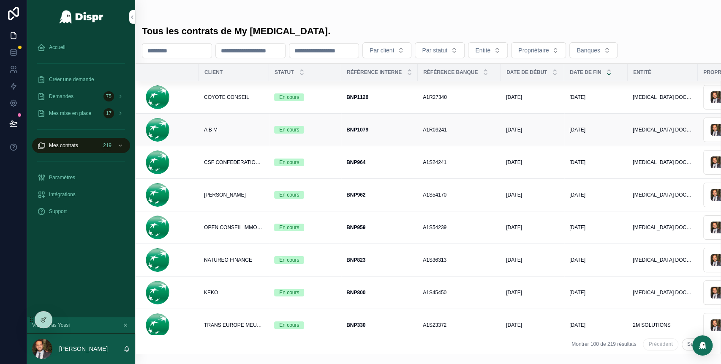
click at [399, 129] on div "BNP1079 BNP1079" at bounding box center [379, 129] width 66 height 7
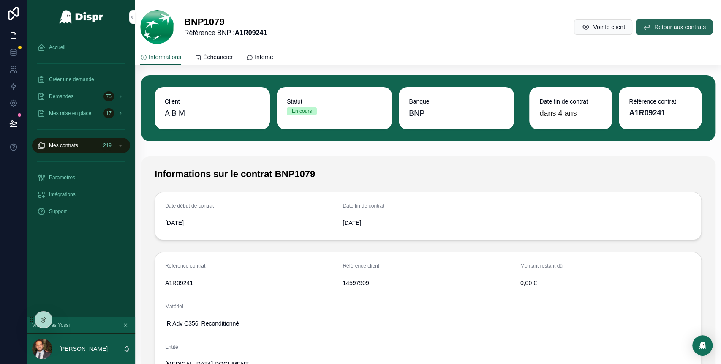
click at [648, 20] on button "Retour aux contrats" at bounding box center [674, 26] width 77 height 15
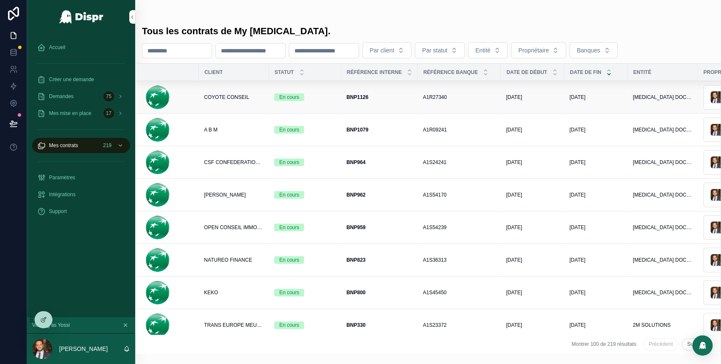
click at [393, 97] on div "BNP1126 BNP1126" at bounding box center [379, 97] width 66 height 7
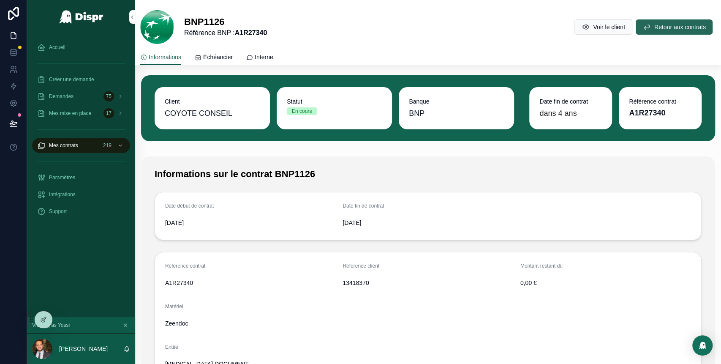
click at [636, 27] on button "Retour aux contrats" at bounding box center [674, 26] width 77 height 15
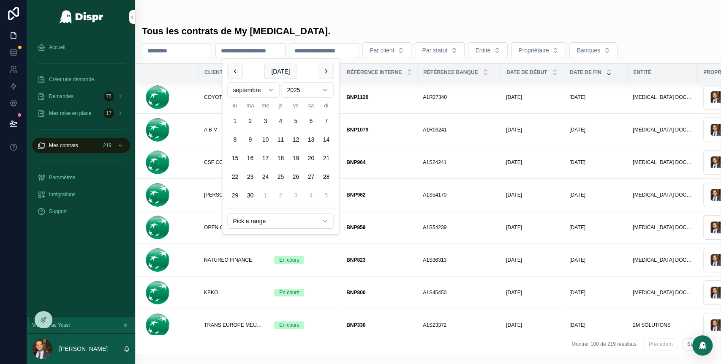
click at [285, 45] on input "scrollable content" at bounding box center [250, 51] width 69 height 12
click at [326, 71] on button "scrollable content" at bounding box center [326, 71] width 15 height 15
click at [266, 120] on button "1" at bounding box center [265, 120] width 15 height 15
type input "**********"
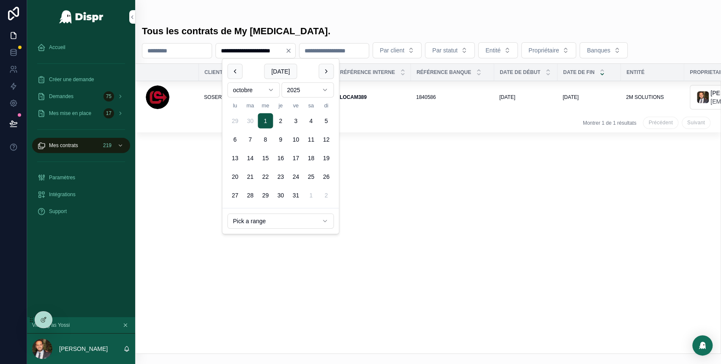
click at [444, 193] on div "Client Statut Référence interne Référence banque Date de début Date de fin Enti…" at bounding box center [428, 208] width 585 height 289
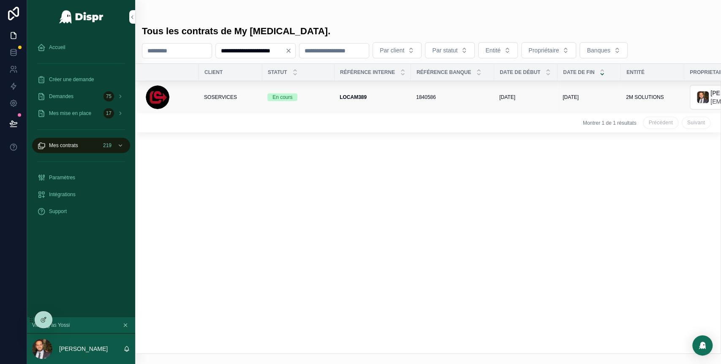
click at [463, 100] on div "1840586 1840586" at bounding box center [452, 97] width 73 height 7
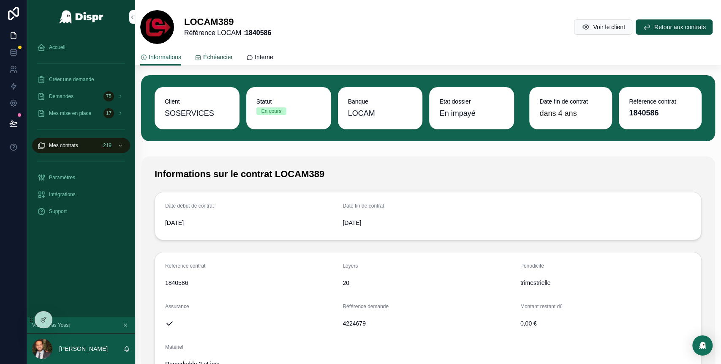
click at [225, 57] on span "Échéancier" at bounding box center [218, 57] width 30 height 8
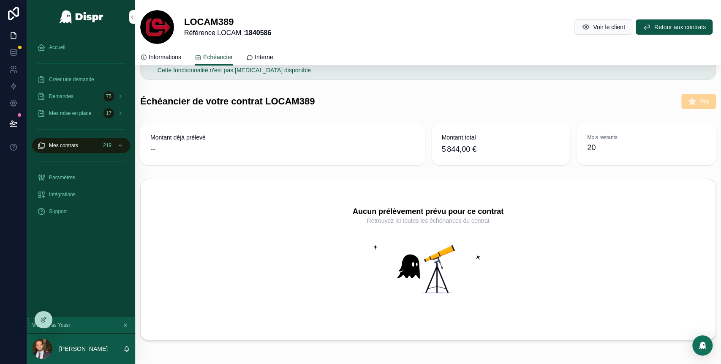
scroll to position [25, 0]
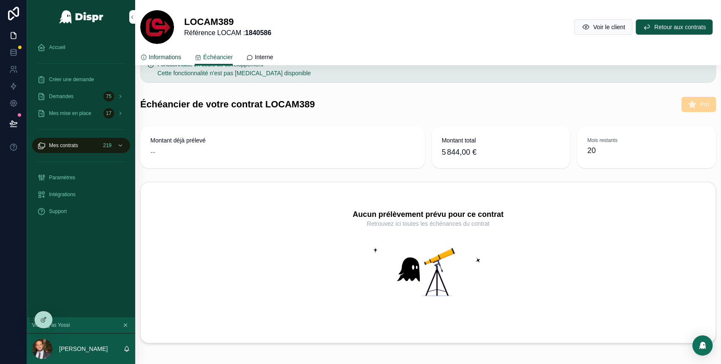
click at [170, 58] on span "Informations" at bounding box center [165, 57] width 33 height 8
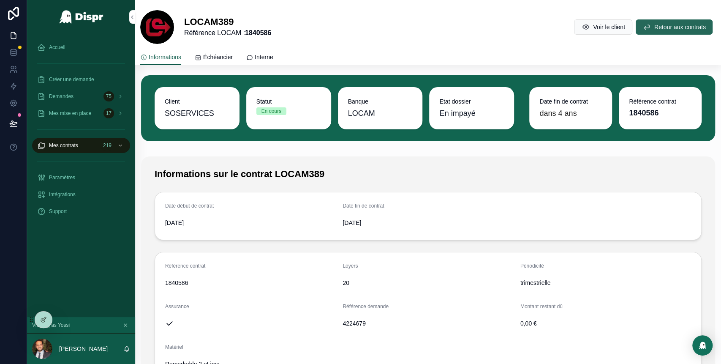
click at [637, 31] on button "Retour aux contrats" at bounding box center [674, 26] width 77 height 15
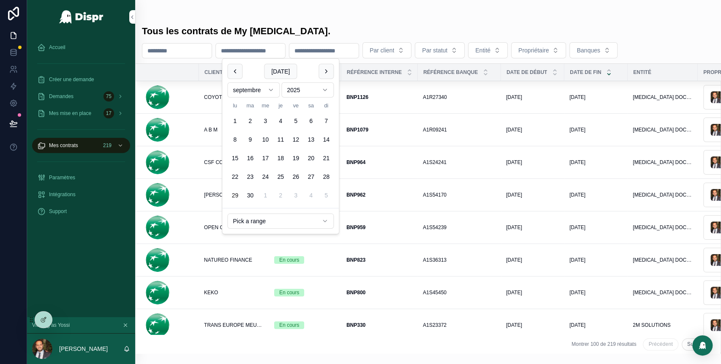
click at [285, 48] on input "scrollable content" at bounding box center [250, 51] width 69 height 12
click at [325, 74] on button "scrollable content" at bounding box center [326, 71] width 15 height 15
click at [264, 117] on button "1" at bounding box center [265, 120] width 15 height 15
type input "**********"
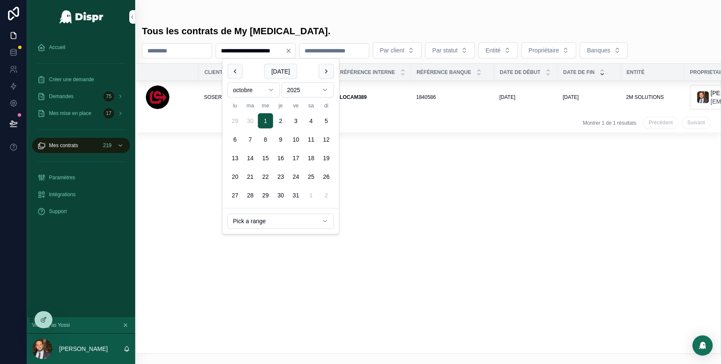
click at [466, 202] on div "Client Statut Référence interne Référence banque Date de début Date de fin Enti…" at bounding box center [428, 208] width 585 height 289
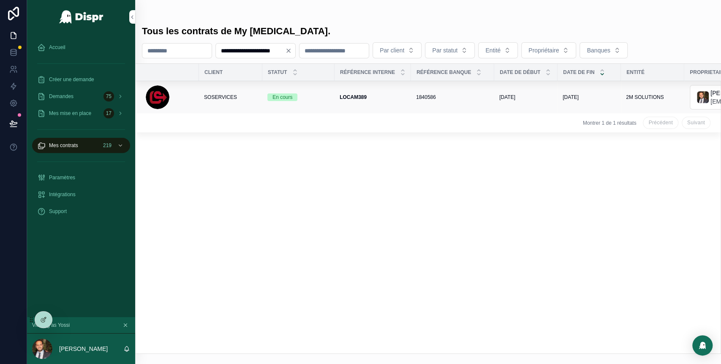
click at [217, 98] on span "SOSERVICES" at bounding box center [220, 97] width 33 height 7
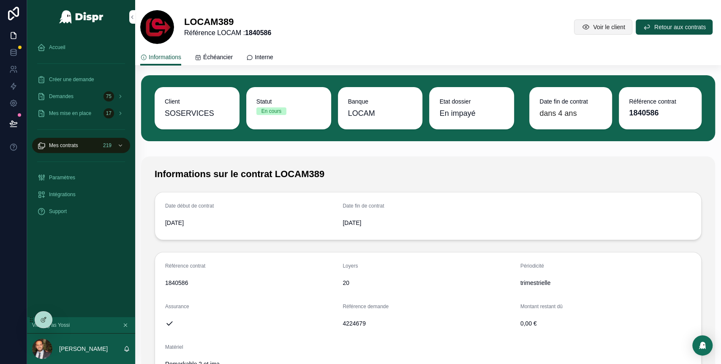
click at [581, 30] on icon "scrollable content" at bounding box center [585, 27] width 8 height 8
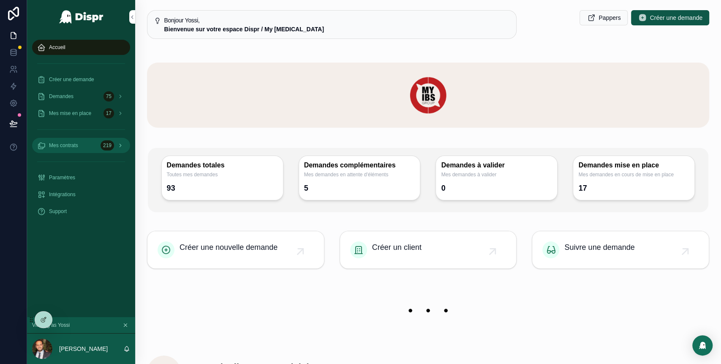
click at [82, 147] on div "Mes contrats 219" at bounding box center [81, 146] width 88 height 14
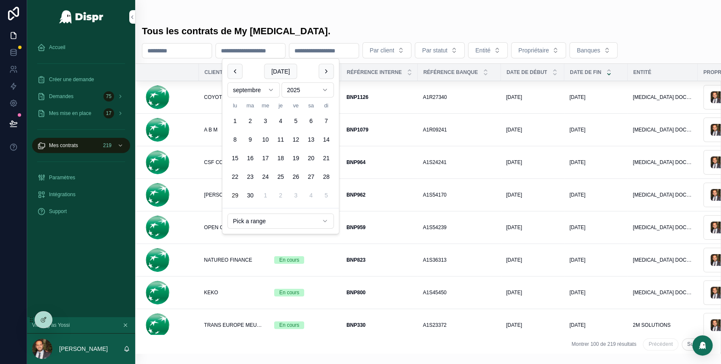
click at [285, 54] on input "scrollable content" at bounding box center [250, 51] width 69 height 12
click at [324, 72] on button "scrollable content" at bounding box center [326, 71] width 15 height 15
click at [267, 122] on button "1" at bounding box center [265, 120] width 15 height 15
type input "**********"
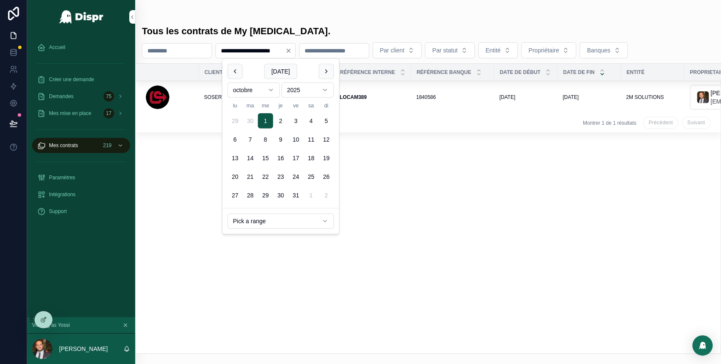
click at [460, 180] on div "Client Statut Référence interne Référence banque Date de début Date de fin Enti…" at bounding box center [428, 208] width 585 height 289
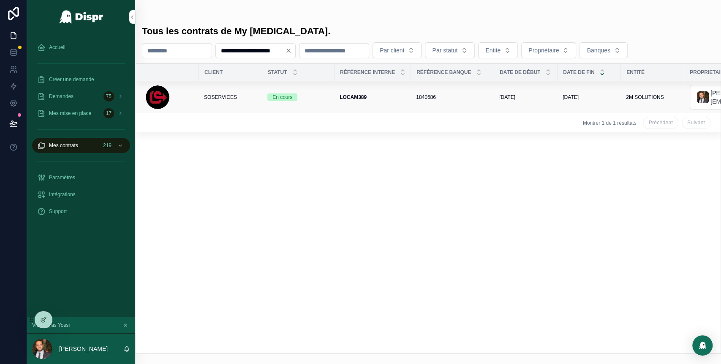
click at [240, 96] on div "SOSERVICES" at bounding box center [230, 97] width 53 height 7
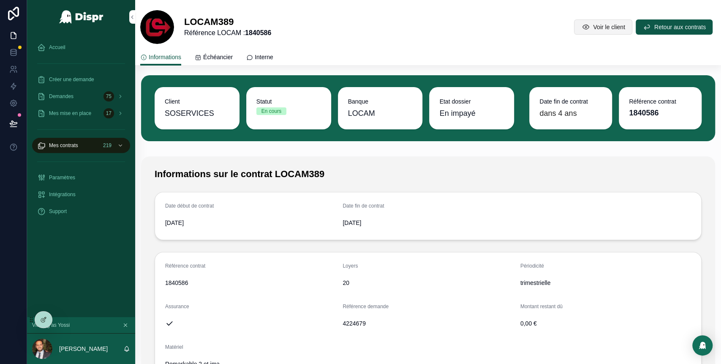
click at [583, 32] on button "Voir le client" at bounding box center [603, 26] width 58 height 15
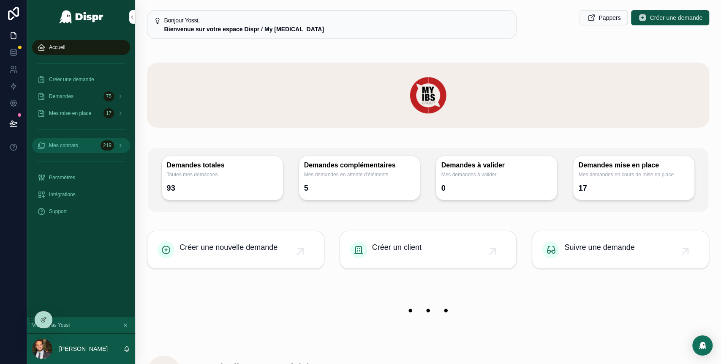
click at [83, 150] on div "Mes contrats 219" at bounding box center [81, 146] width 88 height 14
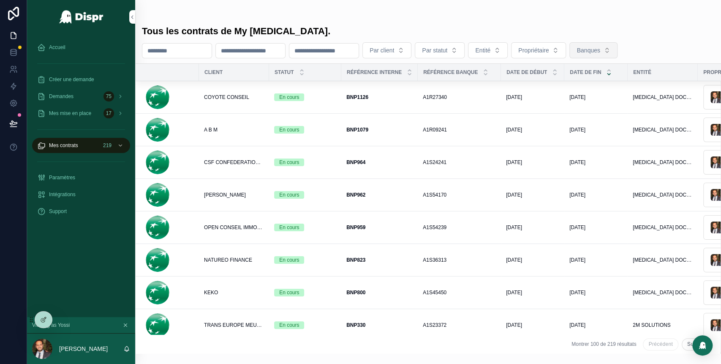
click at [600, 49] on span "Banques" at bounding box center [588, 50] width 23 height 8
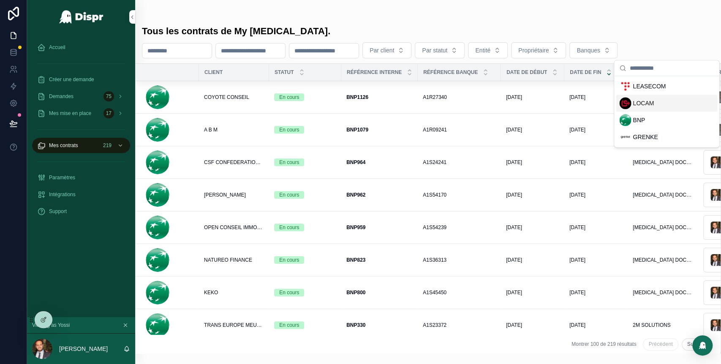
click at [653, 103] on span "LOCAM" at bounding box center [643, 103] width 21 height 8
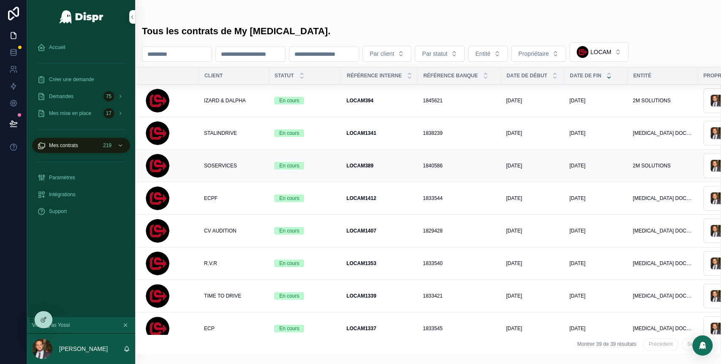
click at [251, 169] on td "SOSERVICES" at bounding box center [234, 166] width 70 height 33
click at [227, 164] on span "SOSERVICES" at bounding box center [220, 165] width 33 height 7
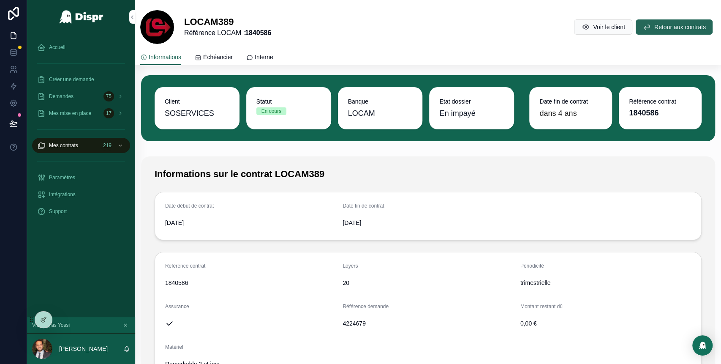
click at [654, 29] on span "Retour aux contrats" at bounding box center [680, 27] width 52 height 8
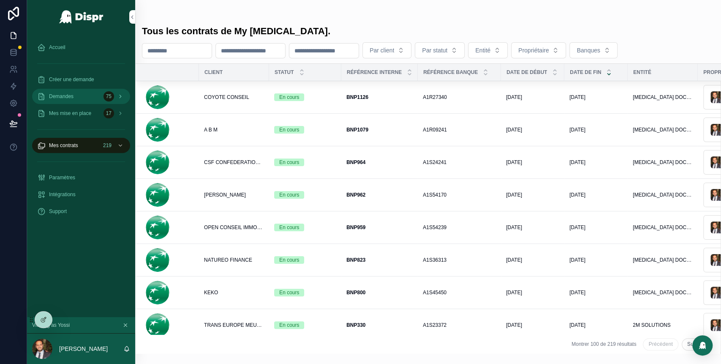
click at [82, 98] on div "Demandes 75" at bounding box center [81, 97] width 88 height 14
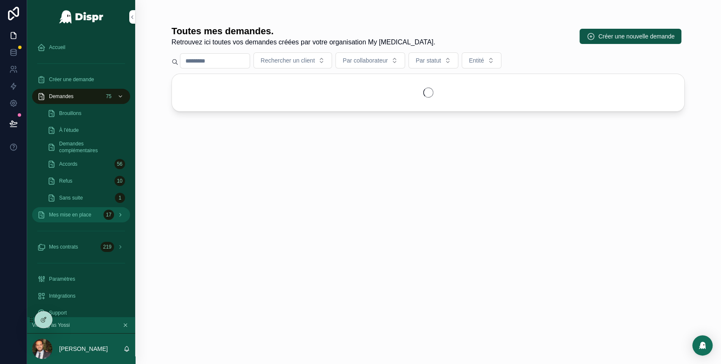
click at [90, 217] on span "Mes mise en place" at bounding box center [70, 214] width 42 height 7
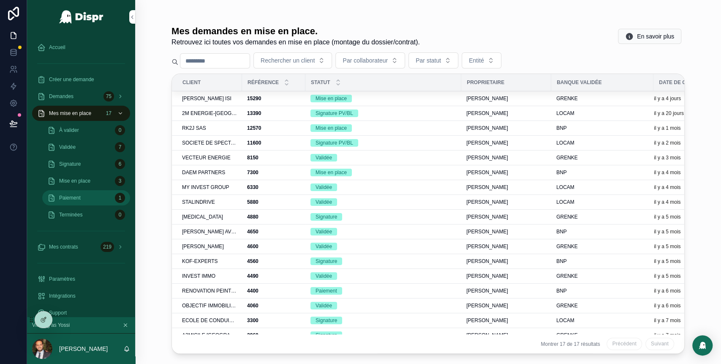
click at [96, 199] on div "Paiement 1" at bounding box center [86, 198] width 78 height 14
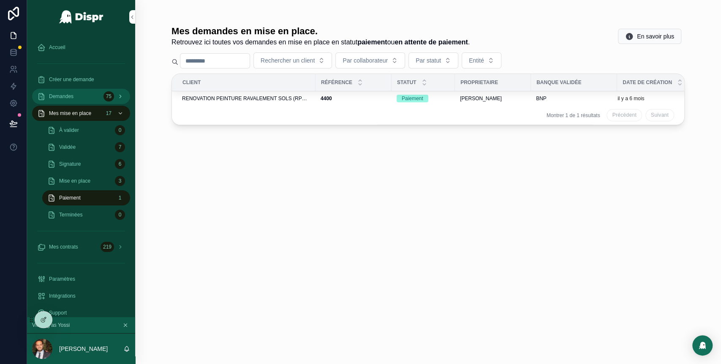
click at [90, 96] on div "Demandes 75" at bounding box center [81, 97] width 88 height 14
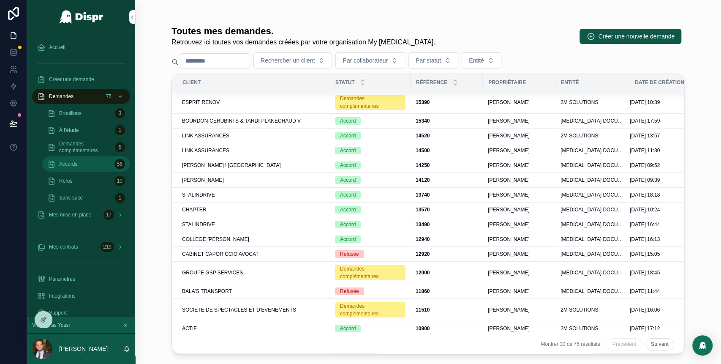
click at [98, 161] on div "Accords 56" at bounding box center [86, 164] width 78 height 14
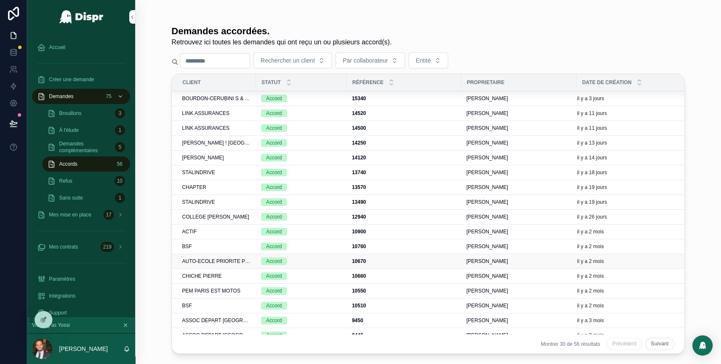
scroll to position [207, 0]
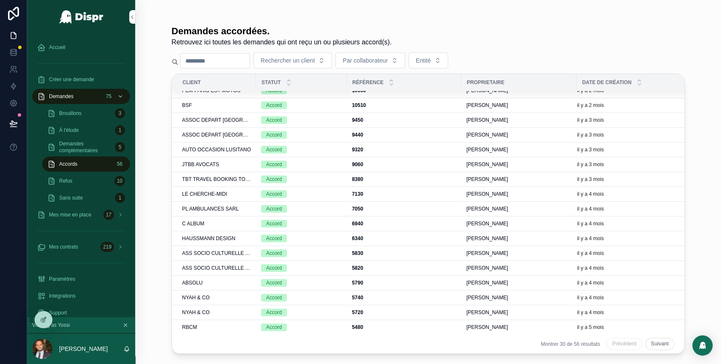
click at [649, 338] on button "Suivant" at bounding box center [659, 344] width 29 height 12
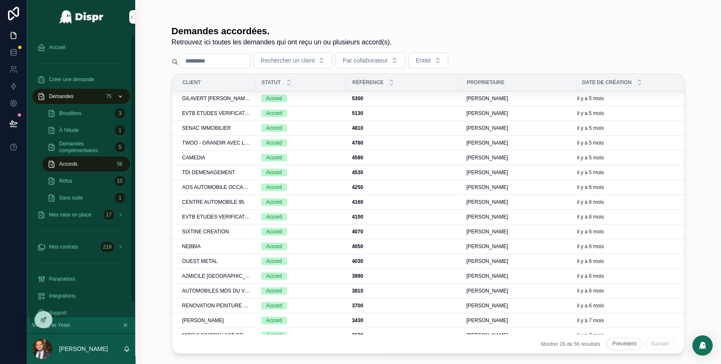
click at [73, 95] on span "Demandes" at bounding box center [61, 96] width 25 height 7
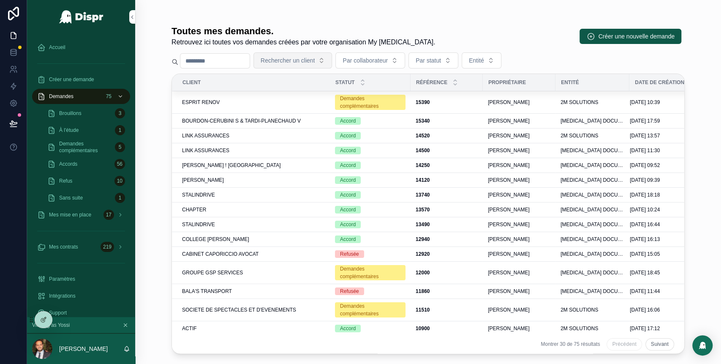
click at [315, 63] on span "Rechercher un client" at bounding box center [288, 60] width 54 height 8
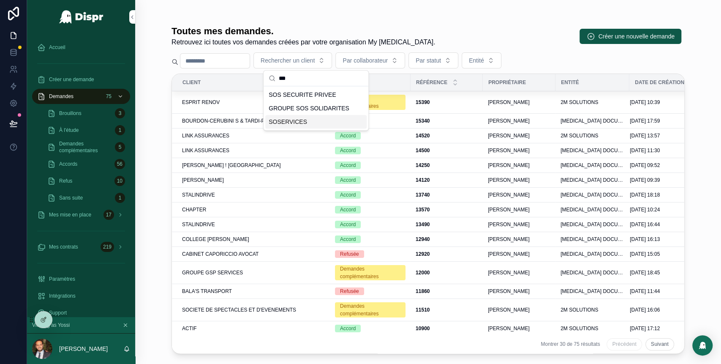
type input "***"
click at [314, 123] on div "SOSERVICES" at bounding box center [315, 122] width 101 height 14
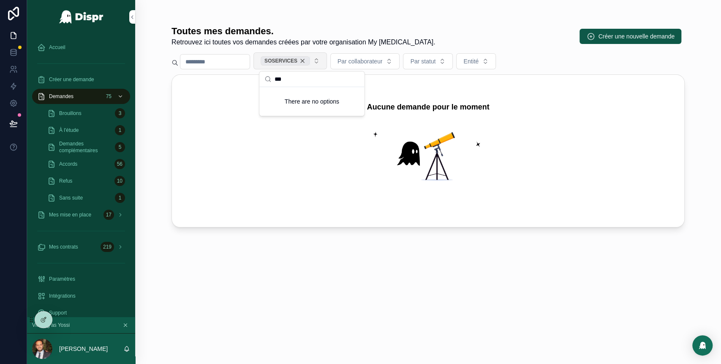
click at [310, 62] on div "SOSERVICES" at bounding box center [285, 60] width 49 height 9
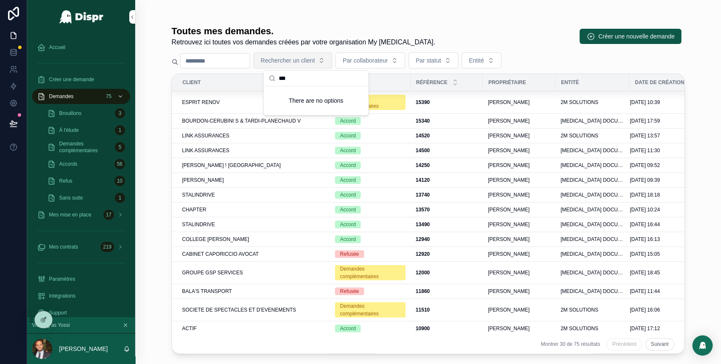
click at [158, 125] on div "Toutes mes demandes. Retrouvez ici toutes vos demandes créées par votre organis…" at bounding box center [428, 177] width 540 height 354
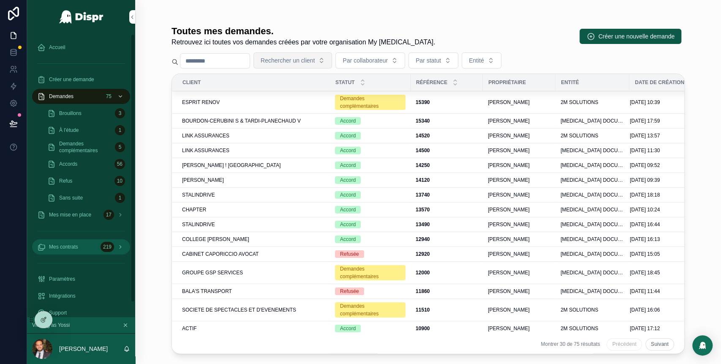
click at [88, 249] on div "Mes contrats 219" at bounding box center [81, 247] width 88 height 14
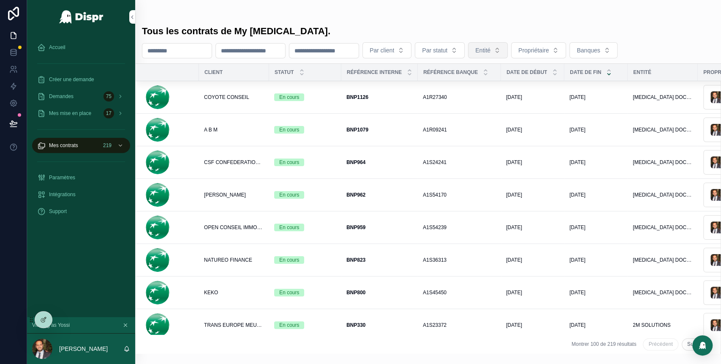
click at [508, 56] on button "Entité" at bounding box center [488, 50] width 40 height 16
click at [286, 44] on div "scrollable content" at bounding box center [250, 50] width 70 height 15
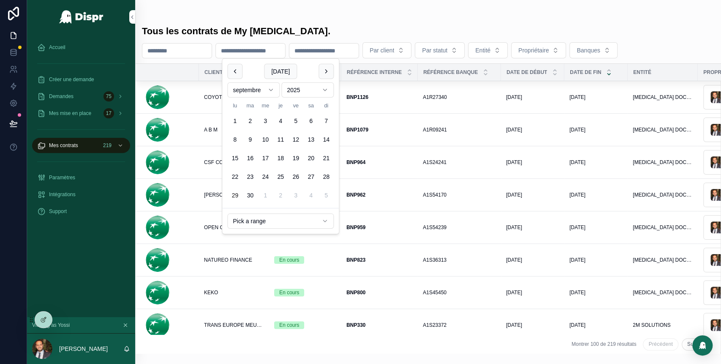
click at [285, 52] on input "scrollable content" at bounding box center [250, 51] width 69 height 12
click at [232, 74] on button "scrollable content" at bounding box center [234, 71] width 15 height 15
click at [235, 71] on button "scrollable content" at bounding box center [234, 71] width 15 height 15
click at [250, 122] on button "1" at bounding box center [249, 120] width 15 height 15
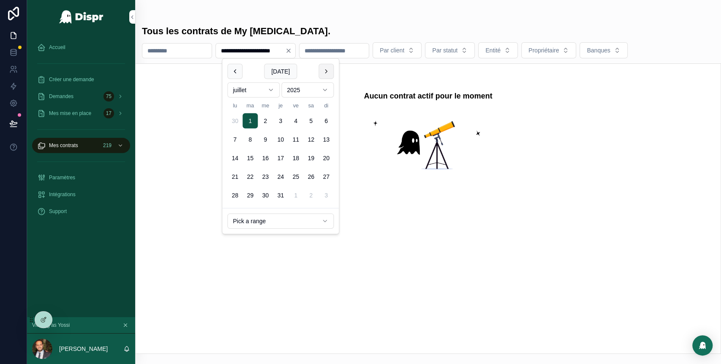
click at [329, 75] on button "scrollable content" at bounding box center [326, 71] width 15 height 15
click at [327, 73] on button "scrollable content" at bounding box center [326, 71] width 15 height 15
click at [236, 118] on button "1" at bounding box center [234, 120] width 15 height 15
type input "**********"
click at [292, 51] on icon "Clear" at bounding box center [288, 50] width 7 height 7
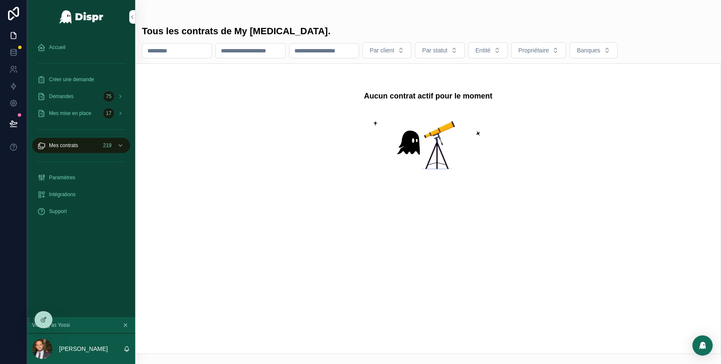
click at [278, 52] on input "scrollable content" at bounding box center [250, 51] width 69 height 12
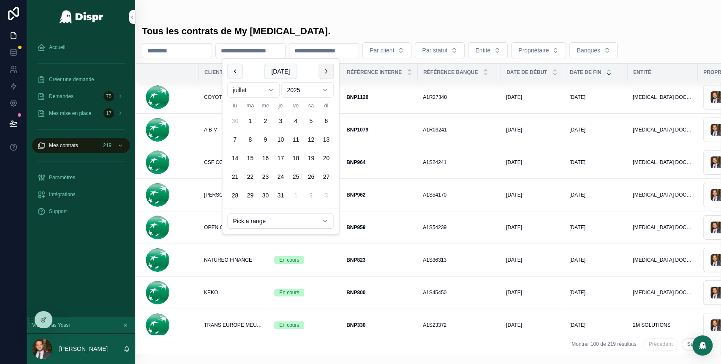
click at [328, 72] on button "scrollable content" at bounding box center [326, 71] width 15 height 15
click at [296, 124] on button "1" at bounding box center [295, 120] width 15 height 15
type input "**********"
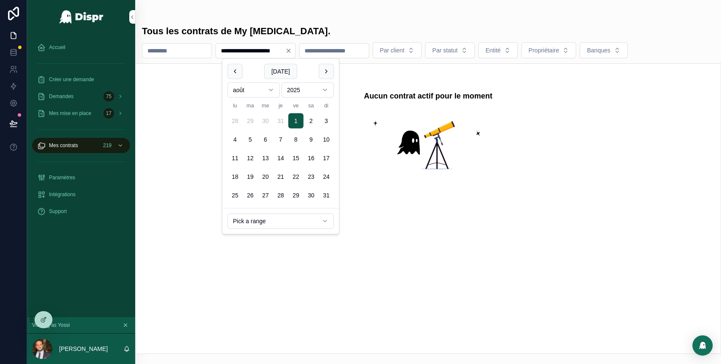
click at [296, 54] on div "**********" at bounding box center [255, 50] width 80 height 15
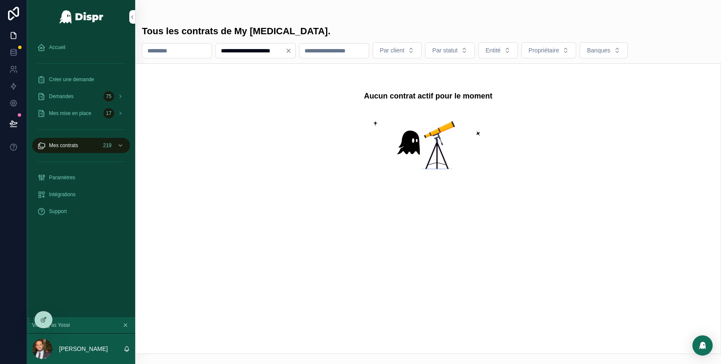
click at [290, 51] on icon "Clear" at bounding box center [288, 50] width 3 height 3
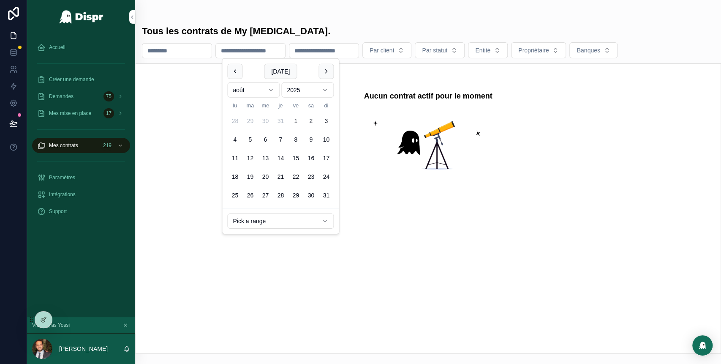
click at [285, 52] on input "scrollable content" at bounding box center [250, 51] width 69 height 12
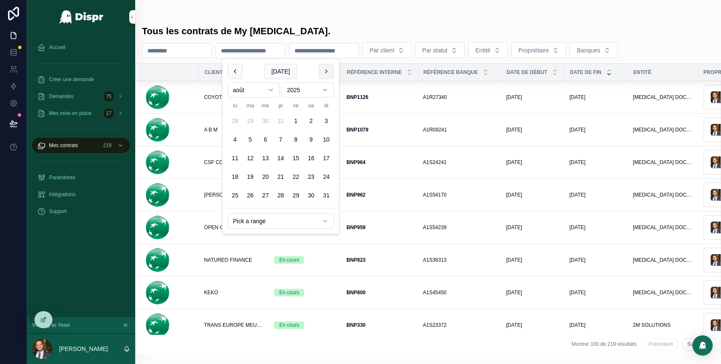
click at [324, 68] on button "scrollable content" at bounding box center [326, 71] width 15 height 15
click at [236, 118] on button "1" at bounding box center [234, 120] width 15 height 15
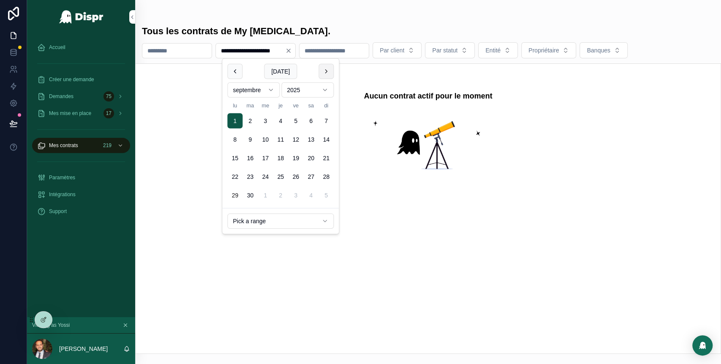
click at [328, 71] on button "scrollable content" at bounding box center [326, 71] width 15 height 15
click at [264, 120] on button "1" at bounding box center [265, 120] width 15 height 15
type input "**********"
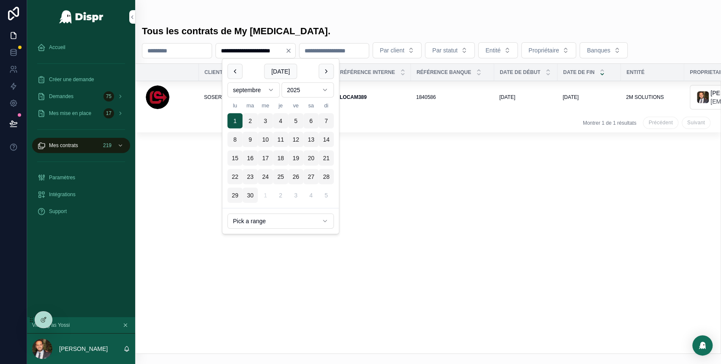
click at [493, 163] on div "Client Statut Référence interne Référence banque Date de début Date de fin Enti…" at bounding box center [428, 208] width 585 height 289
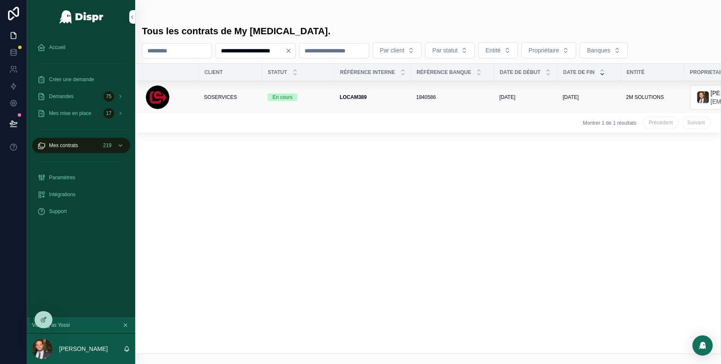
click at [471, 95] on div "1840586 1840586" at bounding box center [452, 97] width 73 height 7
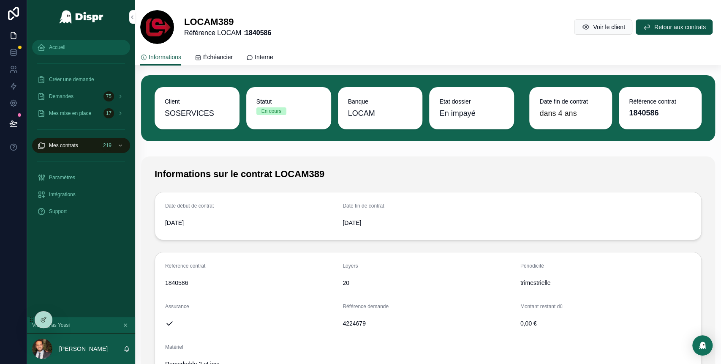
click at [68, 53] on div "Accueil" at bounding box center [81, 48] width 88 height 14
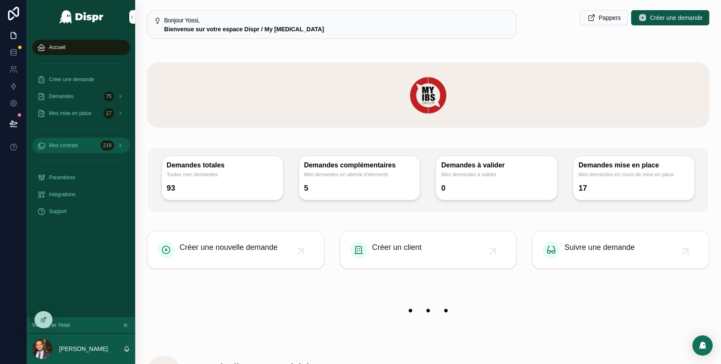
click at [87, 147] on div "Mes contrats 219" at bounding box center [81, 146] width 88 height 14
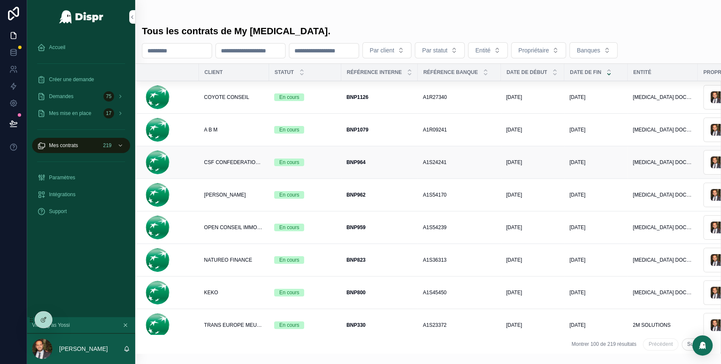
click at [410, 163] on div "BNP964 BNP964" at bounding box center [379, 162] width 66 height 7
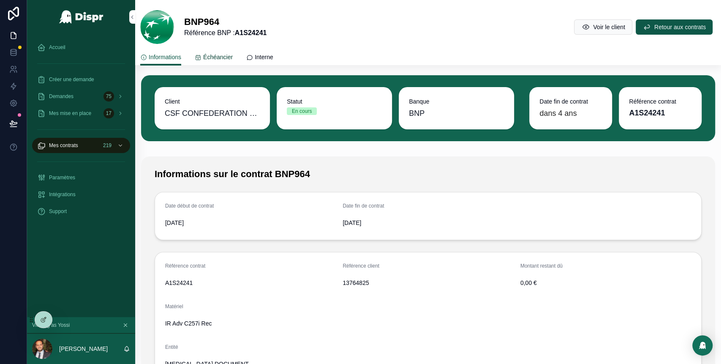
click at [226, 53] on span "Échéancier" at bounding box center [218, 57] width 30 height 8
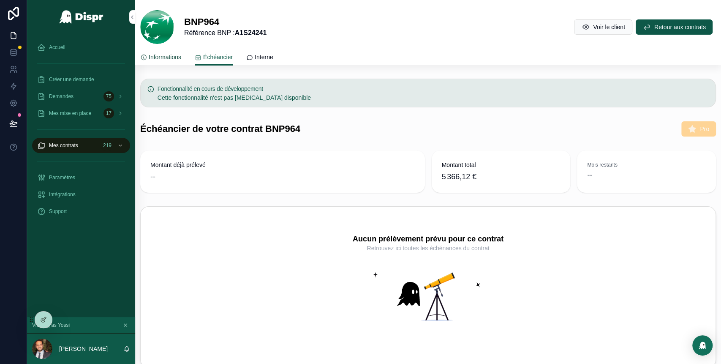
click at [172, 57] on span "Informations" at bounding box center [165, 57] width 33 height 8
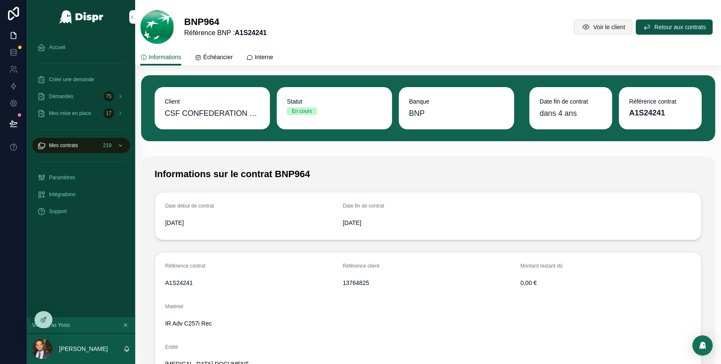
click at [593, 26] on span "Voir le client" at bounding box center [609, 27] width 32 height 8
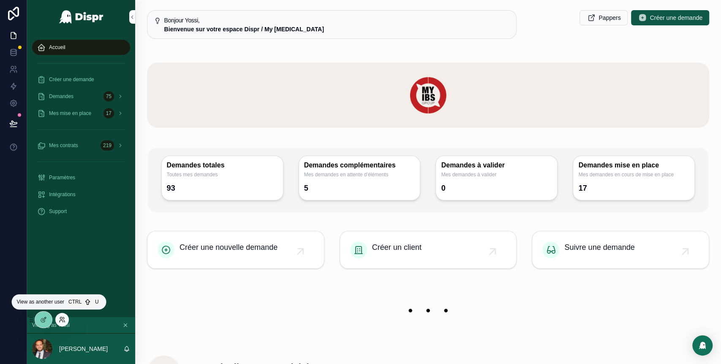
click at [63, 318] on icon at bounding box center [62, 319] width 7 height 7
click at [206, 56] on div "scrollable content" at bounding box center [428, 94] width 562 height 85
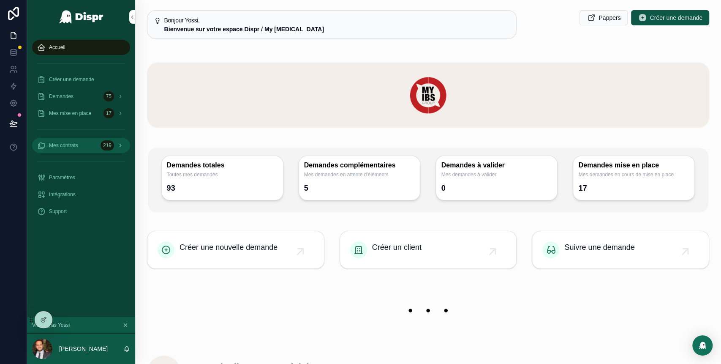
click at [76, 152] on div "Mes contrats 219" at bounding box center [81, 146] width 88 height 14
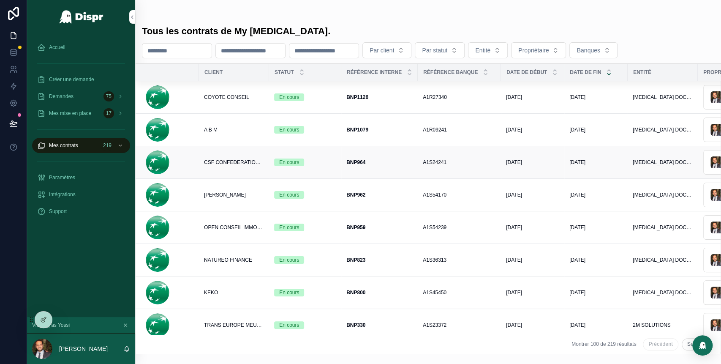
click at [233, 165] on span "CSF CONFEDERATION SYNDICALE DES FAMILLES" at bounding box center [234, 162] width 60 height 7
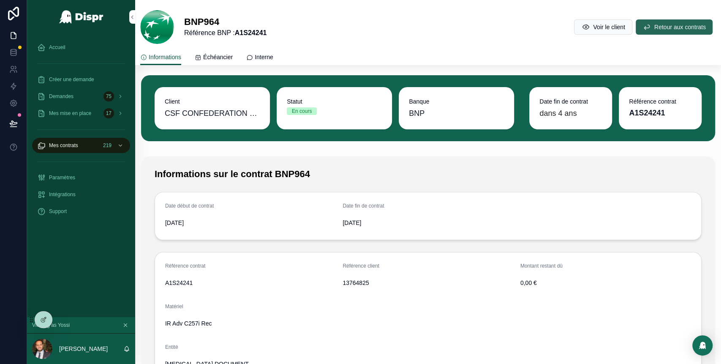
click at [654, 27] on span "Retour aux contrats" at bounding box center [680, 27] width 52 height 8
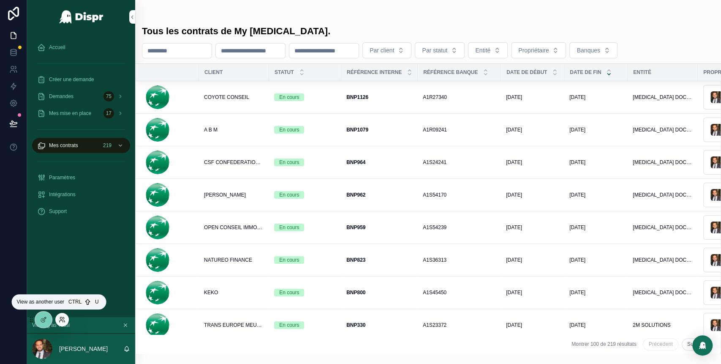
click at [61, 317] on icon at bounding box center [62, 319] width 7 height 7
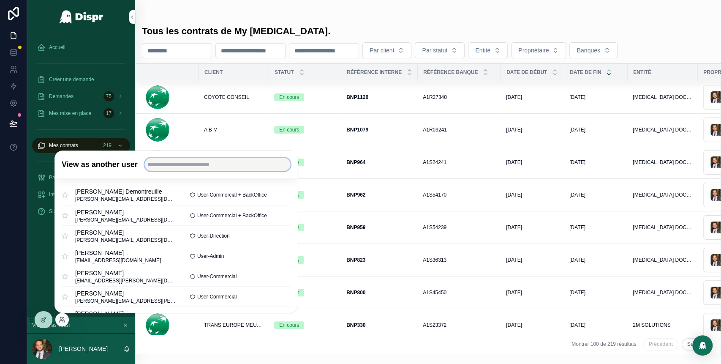
click at [178, 167] on input "text" at bounding box center [217, 165] width 146 height 14
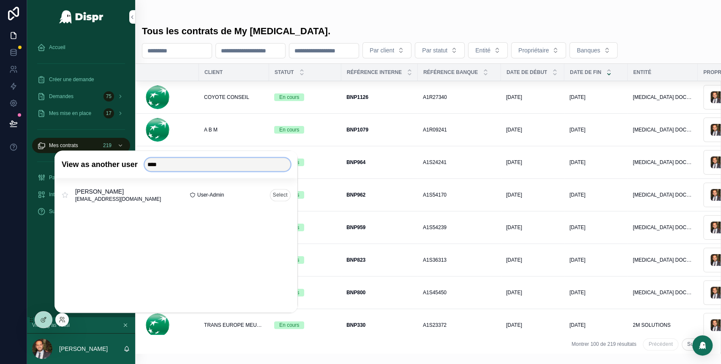
type input "****"
click at [277, 194] on button "Select" at bounding box center [280, 195] width 21 height 12
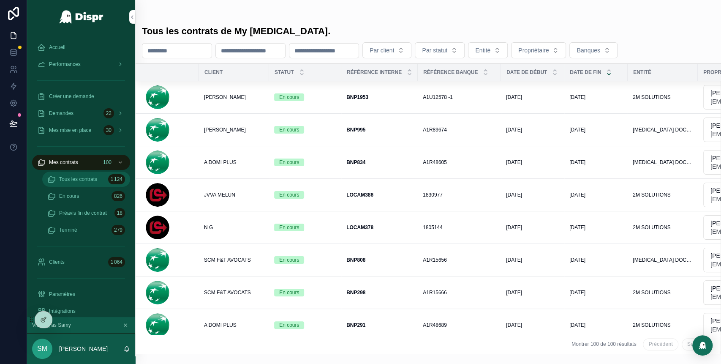
click at [69, 179] on span "Tous les contrats" at bounding box center [78, 179] width 38 height 7
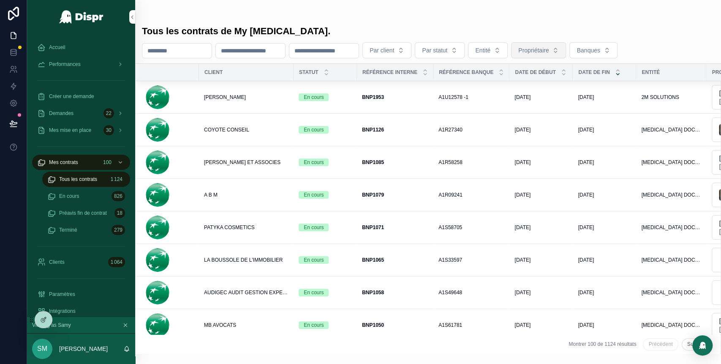
click at [549, 50] on span "Propriétaire" at bounding box center [533, 50] width 30 height 8
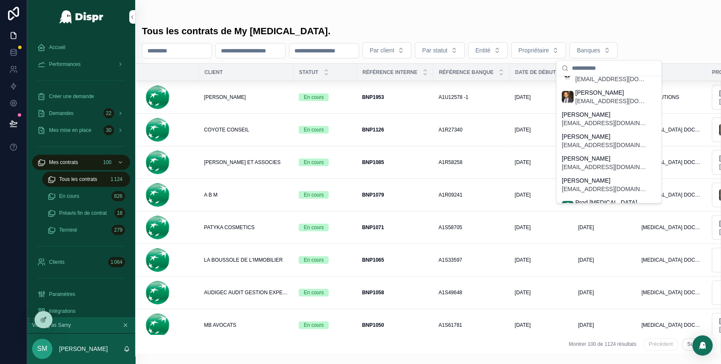
scroll to position [212, 0]
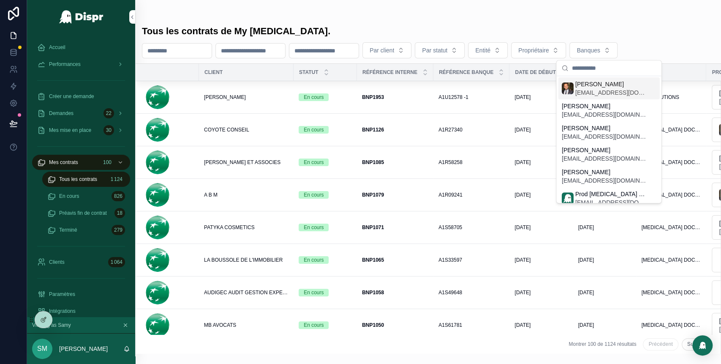
click at [591, 96] on span "ybouchoucha@myibs.fr" at bounding box center [610, 92] width 71 height 8
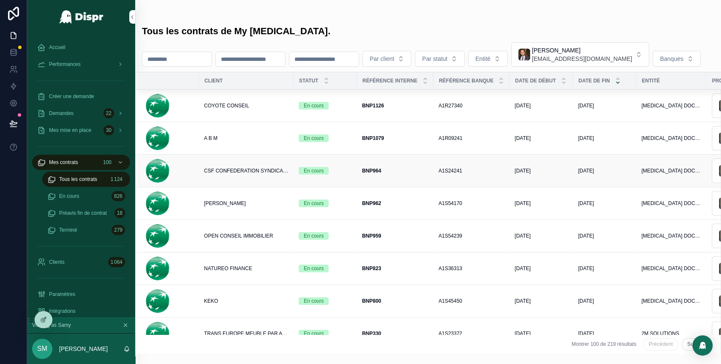
click at [278, 174] on span "CSF CONFEDERATION SYNDICALE DES FAMILLES" at bounding box center [246, 170] width 84 height 7
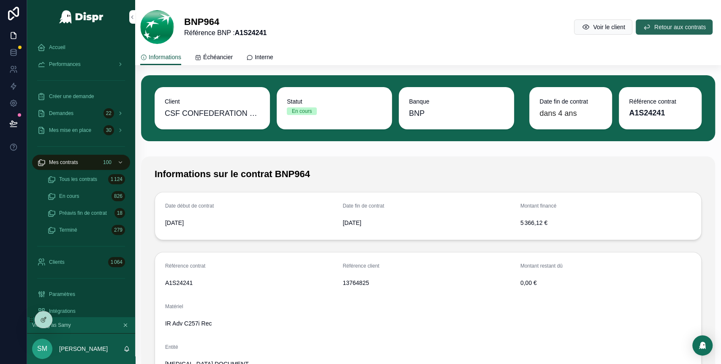
click at [643, 30] on icon "scrollable content" at bounding box center [647, 27] width 8 height 8
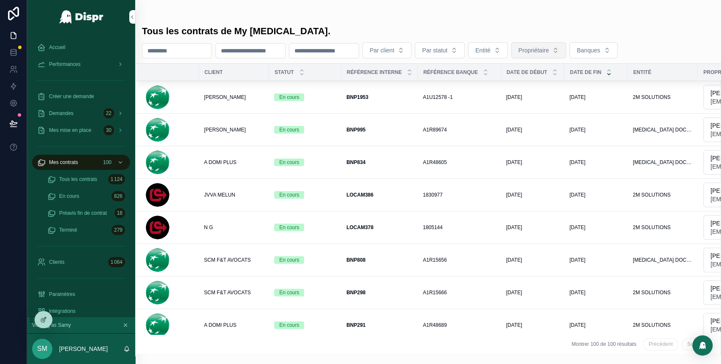
click at [549, 53] on span "Propriétaire" at bounding box center [533, 50] width 30 height 8
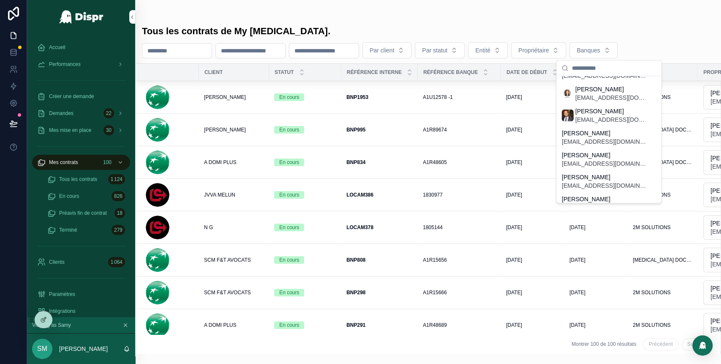
scroll to position [183, 0]
click at [585, 113] on span "[PERSON_NAME]" at bounding box center [610, 112] width 71 height 8
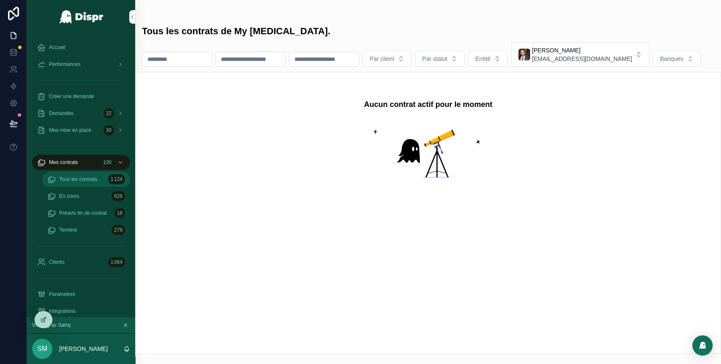
click at [97, 179] on span "Tous les contrats" at bounding box center [78, 179] width 38 height 7
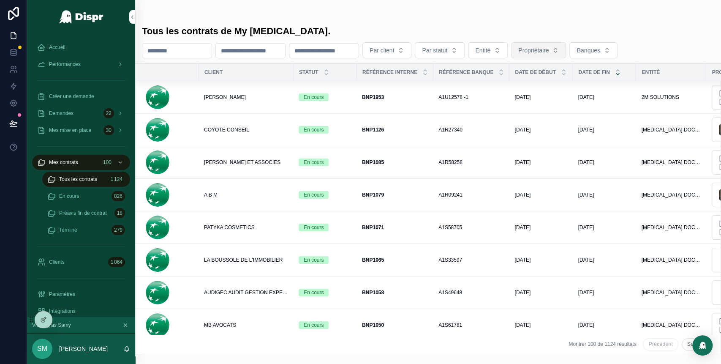
click at [549, 46] on span "Propriétaire" at bounding box center [533, 50] width 30 height 8
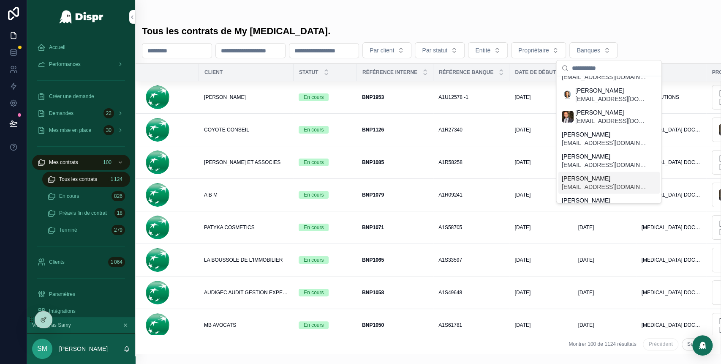
scroll to position [182, 0]
click at [589, 122] on span "[EMAIL_ADDRESS][DOMAIN_NAME]" at bounding box center [610, 121] width 71 height 8
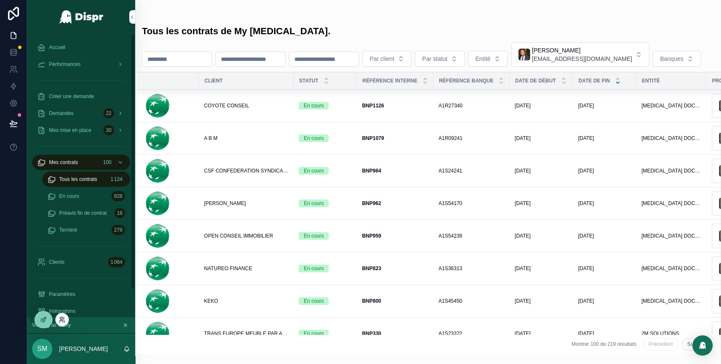
click at [65, 317] on icon at bounding box center [62, 319] width 7 height 7
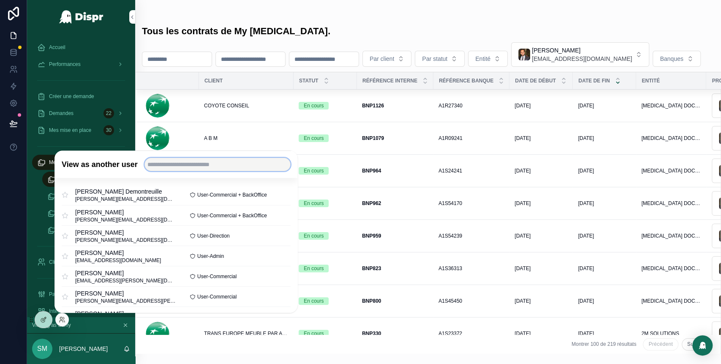
click at [185, 162] on input "text" at bounding box center [217, 165] width 146 height 14
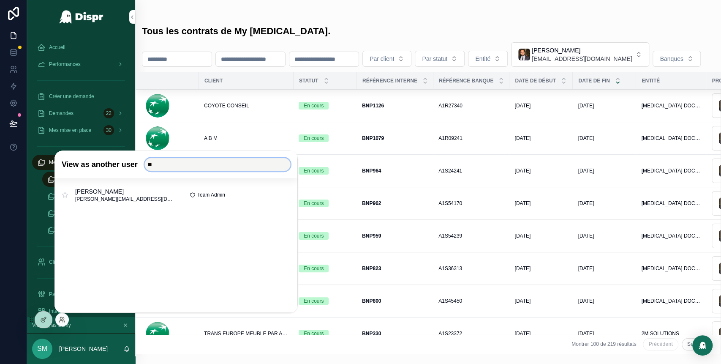
type input "*"
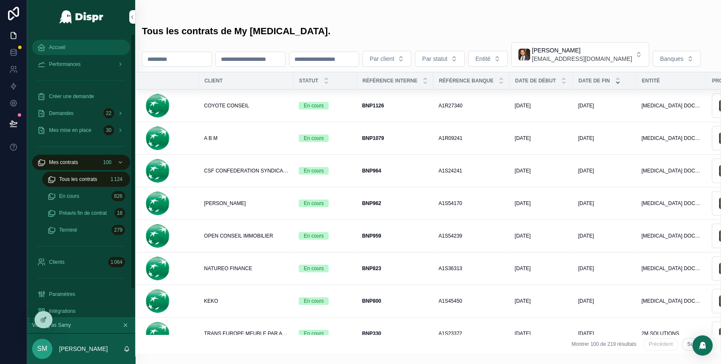
click at [62, 51] on div "Accueil" at bounding box center [81, 48] width 88 height 14
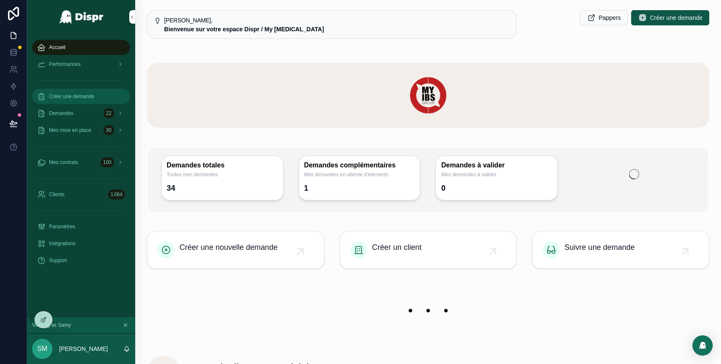
click at [90, 97] on span "Créer une demande" at bounding box center [71, 96] width 45 height 7
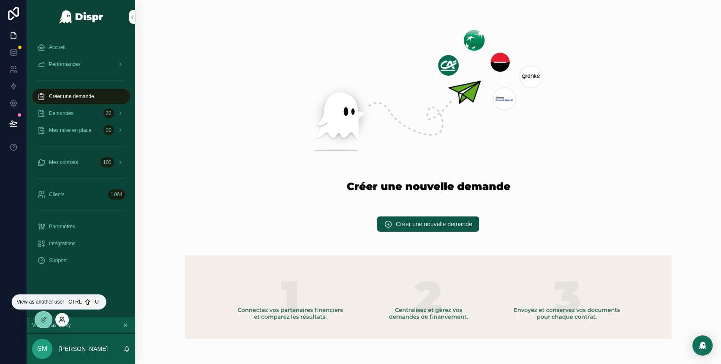
click at [61, 321] on icon at bounding box center [62, 319] width 7 height 7
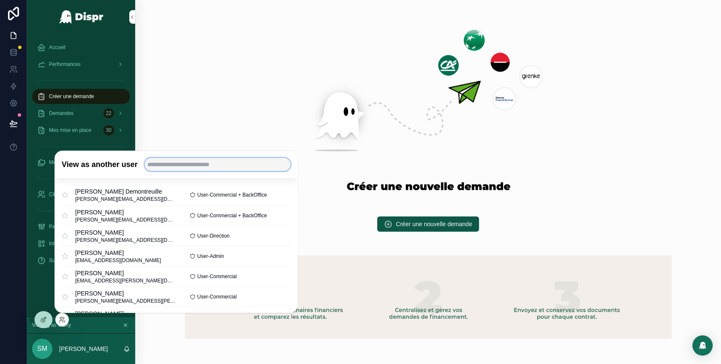
click at [184, 163] on input "text" at bounding box center [217, 165] width 146 height 14
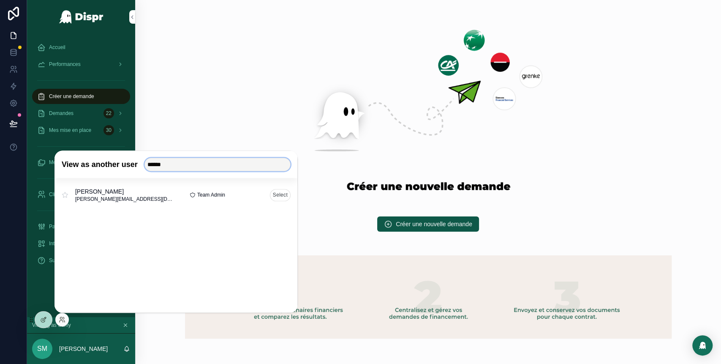
type input "******"
click at [282, 196] on button "Select" at bounding box center [280, 195] width 21 height 12
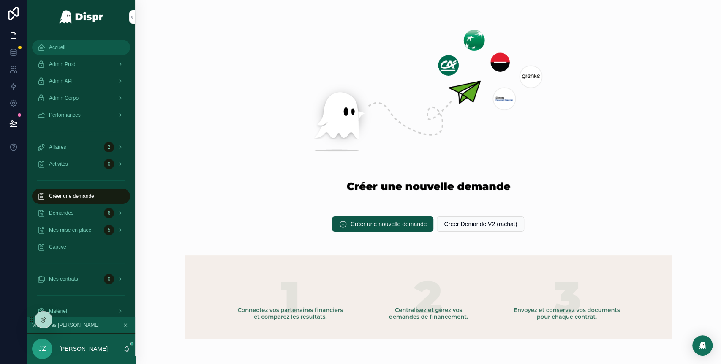
click at [73, 45] on div "Accueil" at bounding box center [81, 48] width 88 height 14
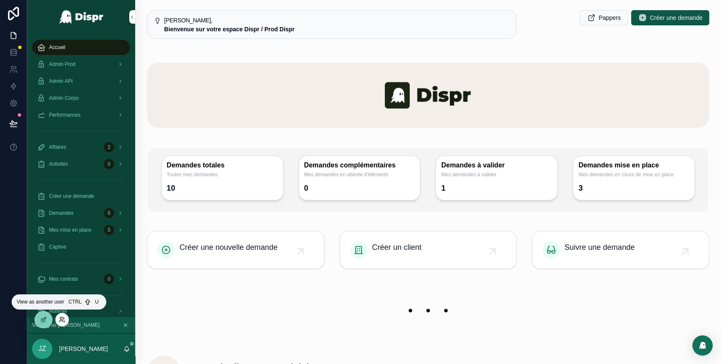
click at [65, 317] on icon at bounding box center [62, 319] width 7 height 7
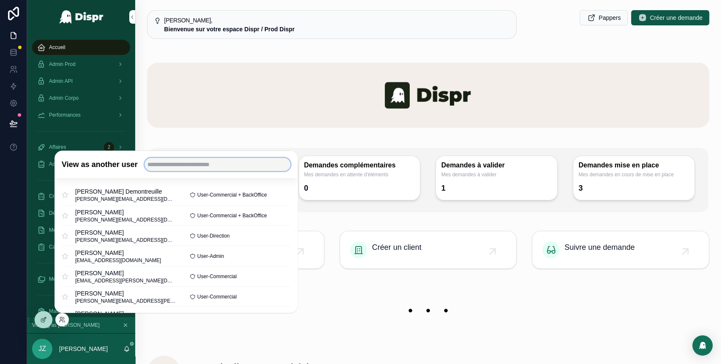
click at [182, 166] on input "text" at bounding box center [217, 165] width 146 height 14
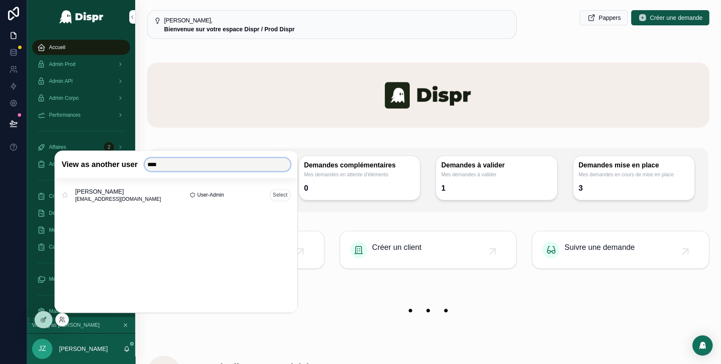
type input "****"
click at [280, 193] on button "Select" at bounding box center [280, 195] width 21 height 12
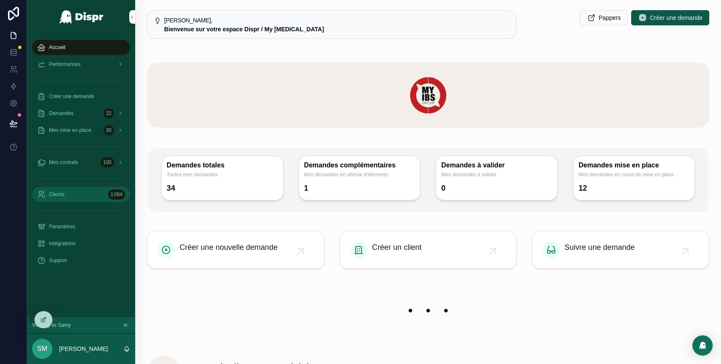
click at [71, 196] on div "Clients 1 064" at bounding box center [81, 195] width 88 height 14
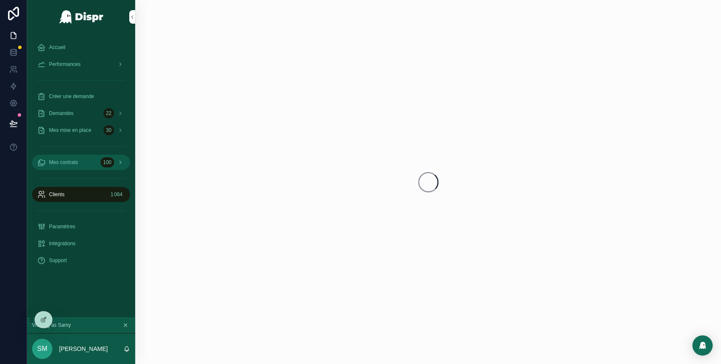
click at [83, 166] on div "Mes contrats 100" at bounding box center [81, 162] width 88 height 14
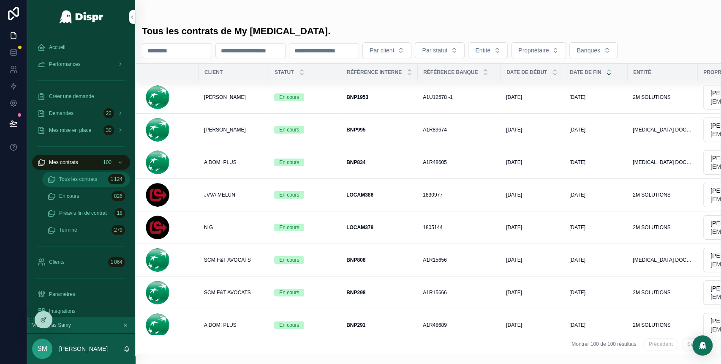
click at [92, 182] on span "Tous les contrats" at bounding box center [78, 179] width 38 height 7
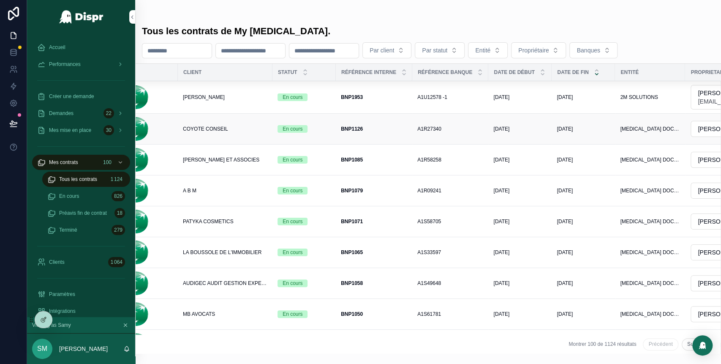
scroll to position [0, 27]
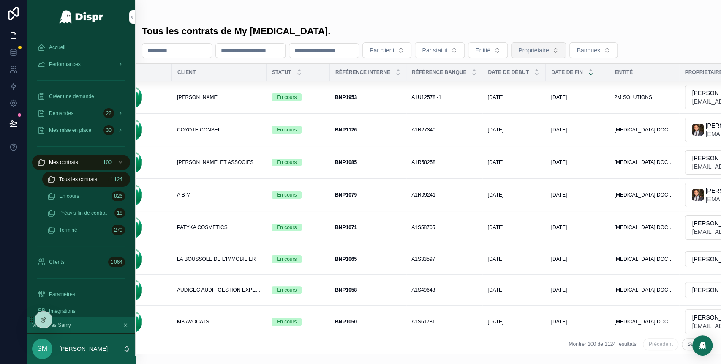
click at [566, 52] on button "Propriétaire" at bounding box center [538, 50] width 55 height 16
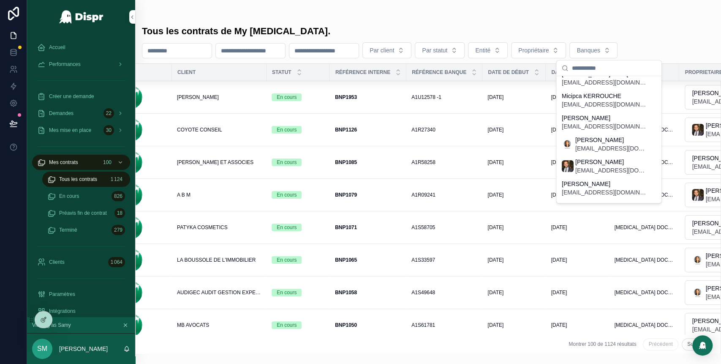
scroll to position [135, 0]
click at [590, 166] on span "ybouchoucha@myibs.fr" at bounding box center [610, 169] width 71 height 8
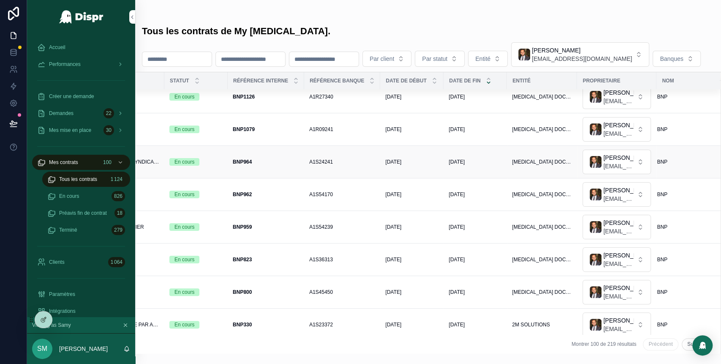
scroll to position [9, 144]
click at [62, 318] on icon at bounding box center [61, 318] width 2 height 2
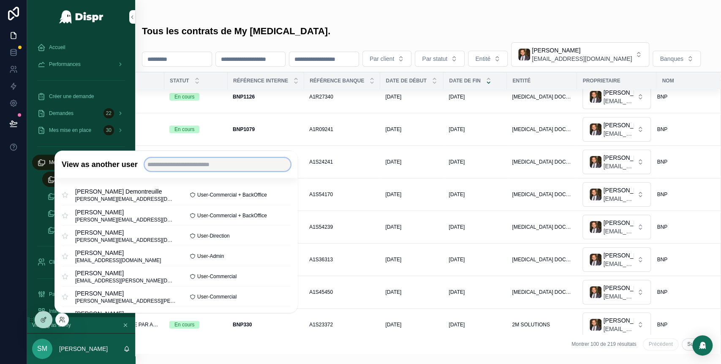
click at [190, 168] on input "text" at bounding box center [217, 165] width 146 height 14
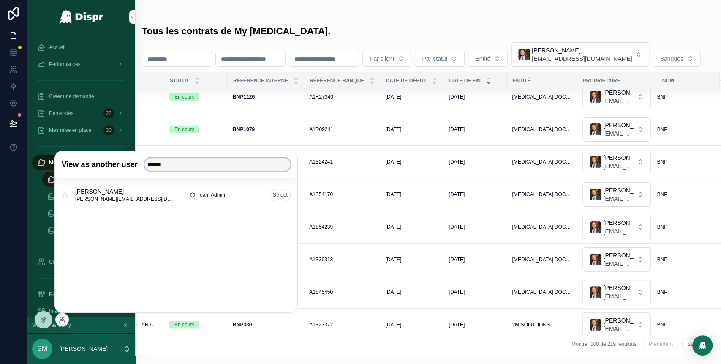
type input "******"
click at [280, 193] on button "Select" at bounding box center [280, 195] width 21 height 12
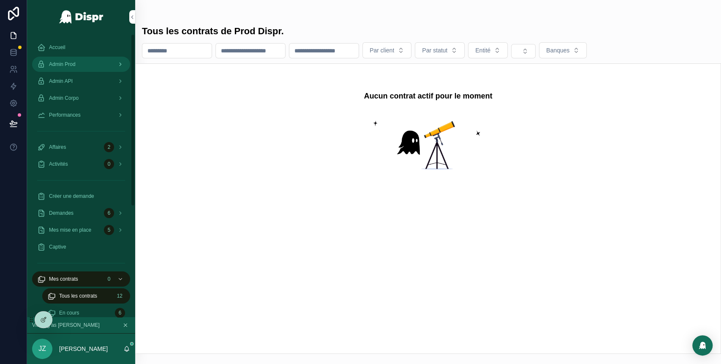
click at [84, 65] on div "Admin Prod" at bounding box center [81, 64] width 88 height 14
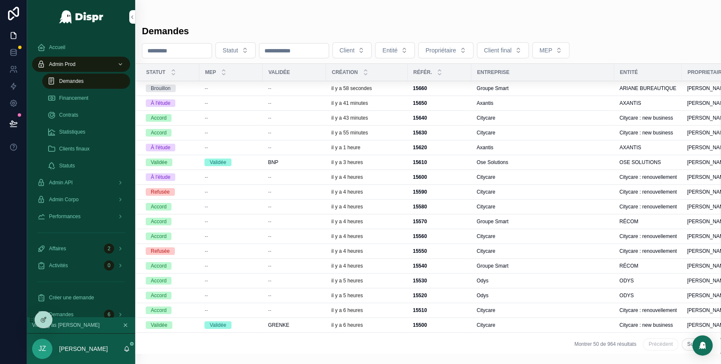
click at [77, 82] on span "Demandes" at bounding box center [71, 81] width 25 height 7
click at [280, 104] on div "--" at bounding box center [294, 103] width 53 height 7
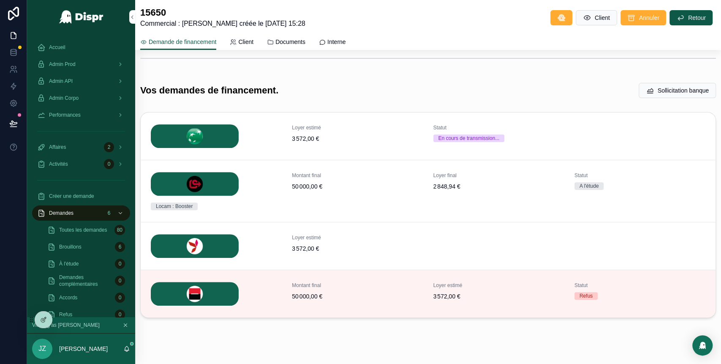
scroll to position [238, 0]
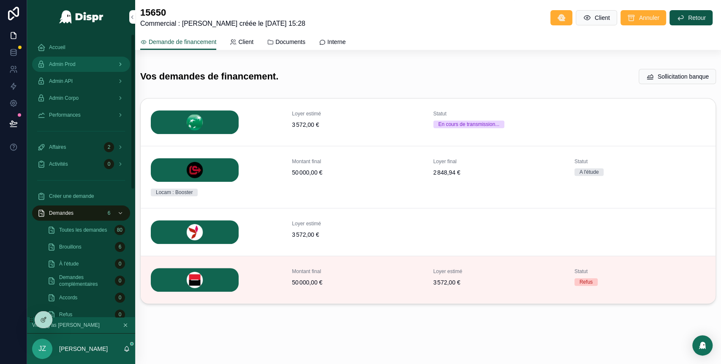
click at [74, 68] on div "Admin Prod" at bounding box center [81, 64] width 88 height 14
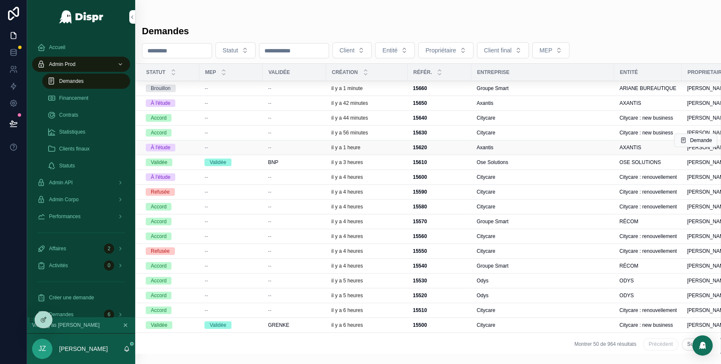
click at [311, 146] on div "--" at bounding box center [294, 147] width 53 height 7
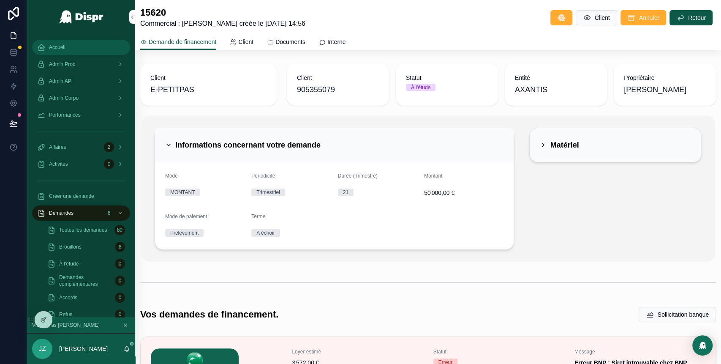
click at [67, 53] on div "Accueil" at bounding box center [81, 48] width 88 height 14
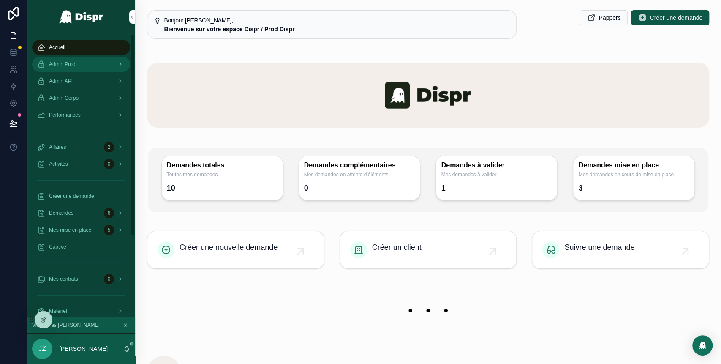
click at [90, 65] on div "Admin Prod" at bounding box center [81, 64] width 88 height 14
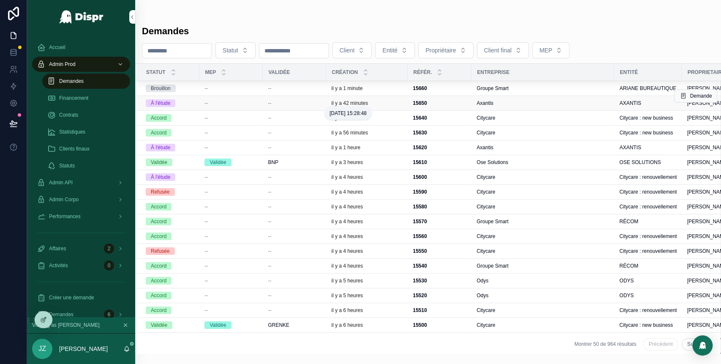
click at [353, 102] on p "il y a 42 minutes" at bounding box center [349, 103] width 37 height 7
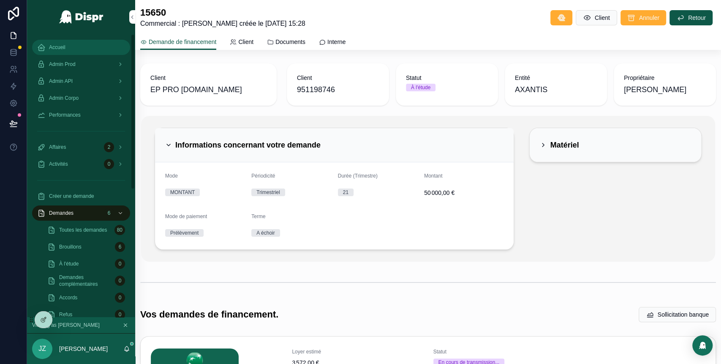
click at [63, 44] on span "Accueil" at bounding box center [57, 47] width 16 height 7
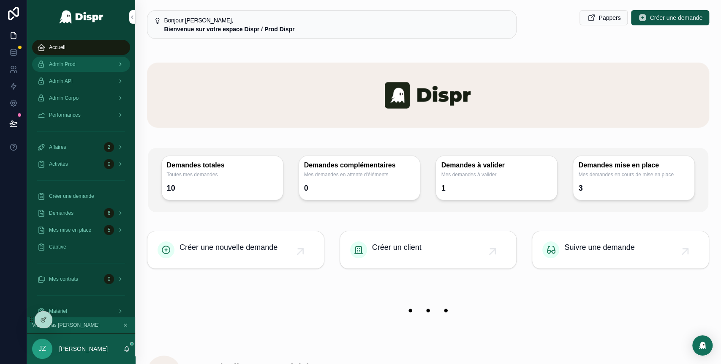
click at [88, 65] on div "Admin Prod" at bounding box center [81, 64] width 88 height 14
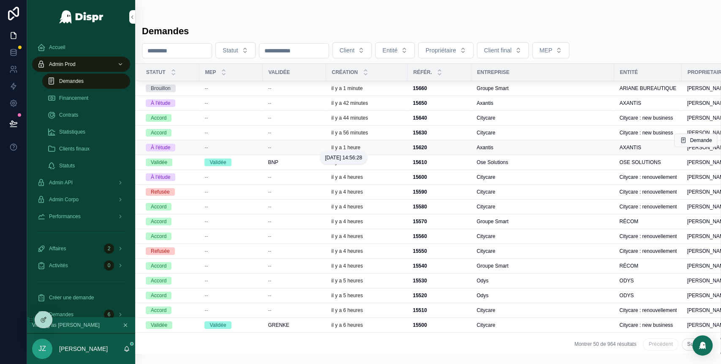
click at [360, 145] on p "il y a 1 heure" at bounding box center [345, 147] width 29 height 7
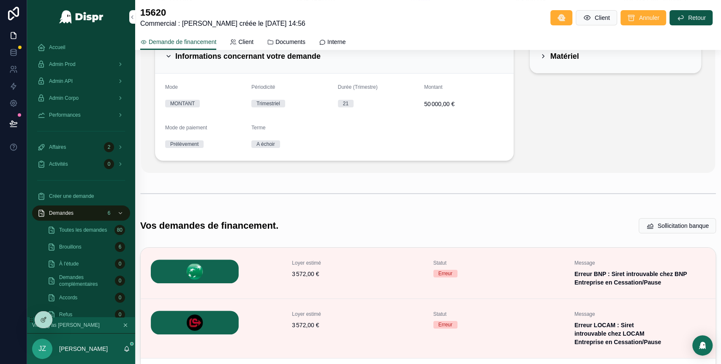
scroll to position [90, 0]
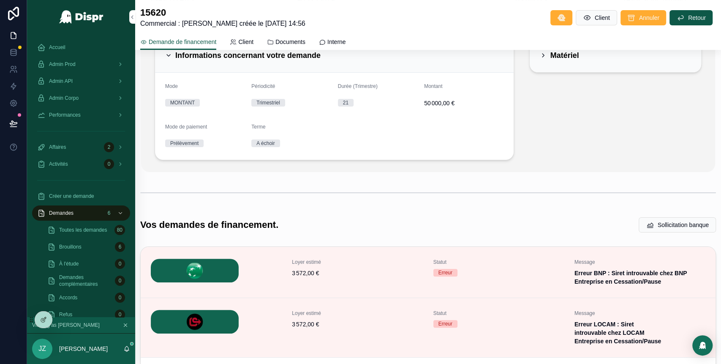
click at [455, 212] on div "Client E-PETITPAS Client 905355079 Statut À l'étude Entité AXANTIS Propriétaire…" at bounding box center [428, 214] width 586 height 489
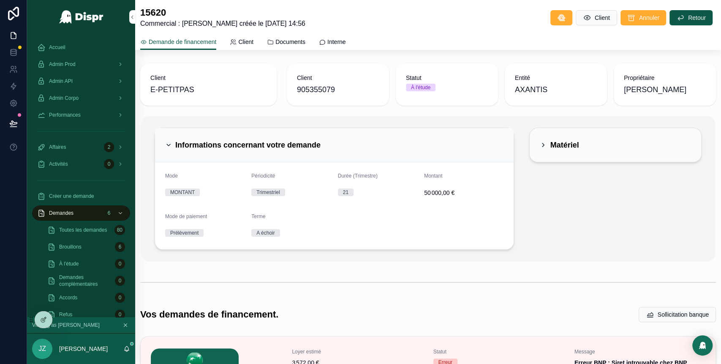
scroll to position [247, 0]
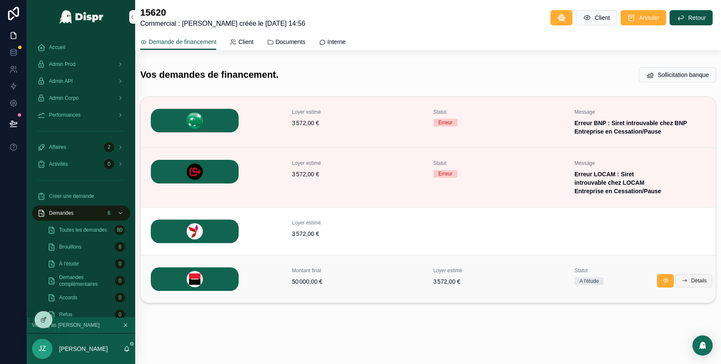
click at [678, 280] on button "Détails" at bounding box center [693, 281] width 37 height 14
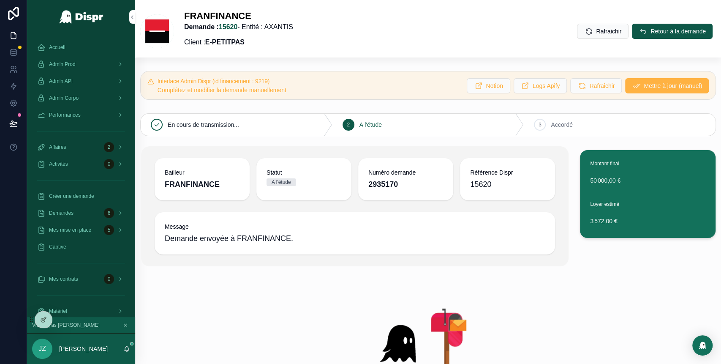
click at [644, 84] on span "Mettre à jour (manuel)" at bounding box center [673, 86] width 58 height 8
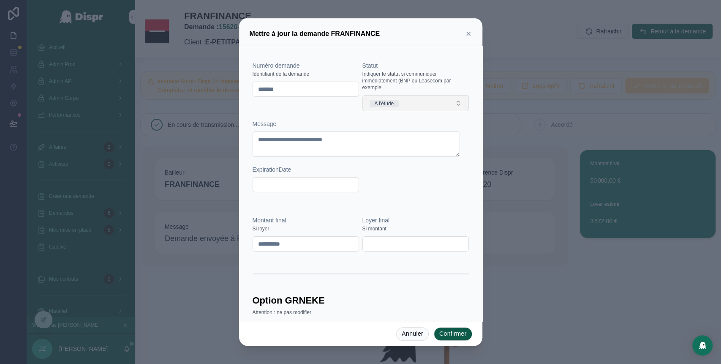
click at [410, 103] on button "A l'étude" at bounding box center [415, 103] width 106 height 16
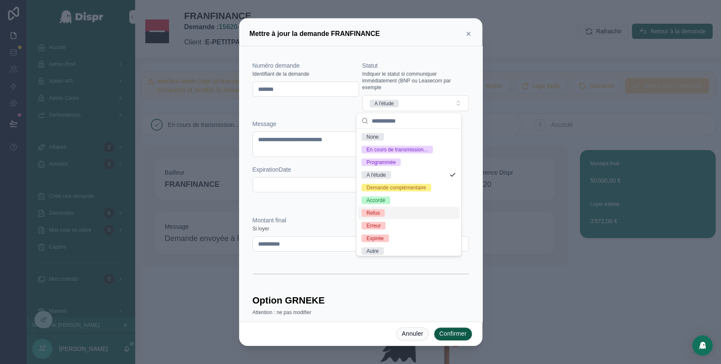
click at [394, 219] on div "Refus" at bounding box center [408, 213] width 101 height 13
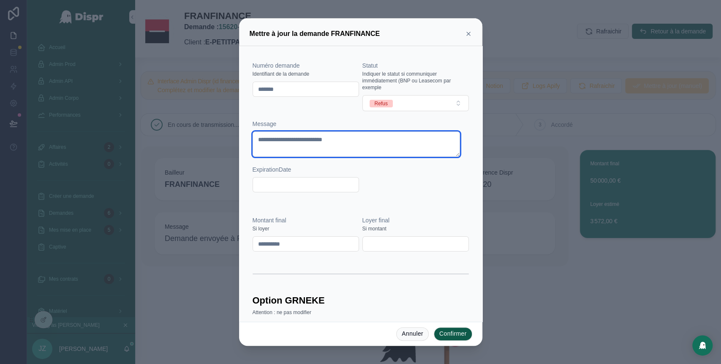
drag, startPoint x: 381, startPoint y: 139, endPoint x: 231, endPoint y: 139, distance: 150.0
click at [231, 139] on div "**********" at bounding box center [360, 182] width 721 height 364
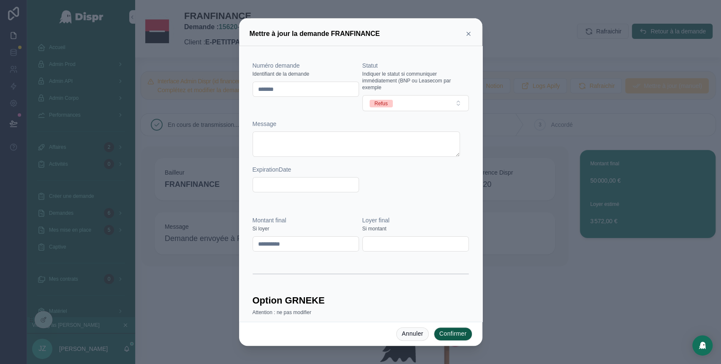
click at [446, 332] on button "Confirmer" at bounding box center [453, 334] width 38 height 14
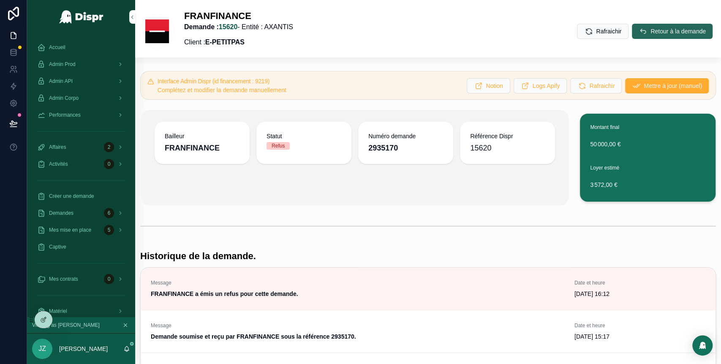
click at [645, 35] on button "Retour à la demande" at bounding box center [672, 31] width 81 height 15
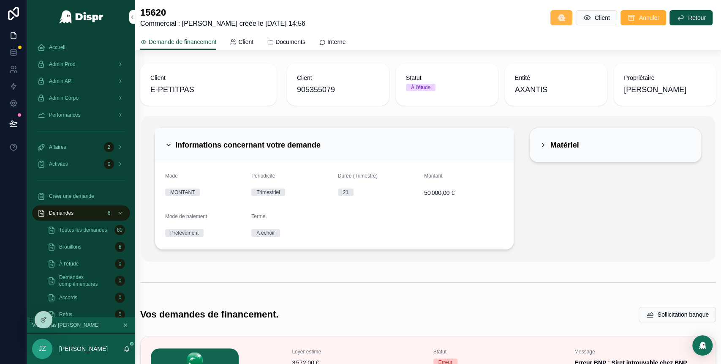
click at [551, 21] on button "scrollable content" at bounding box center [561, 17] width 22 height 15
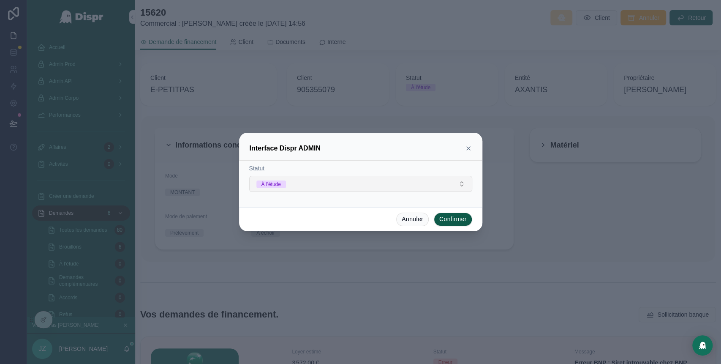
click at [438, 182] on button "À l'étude" at bounding box center [360, 184] width 223 height 16
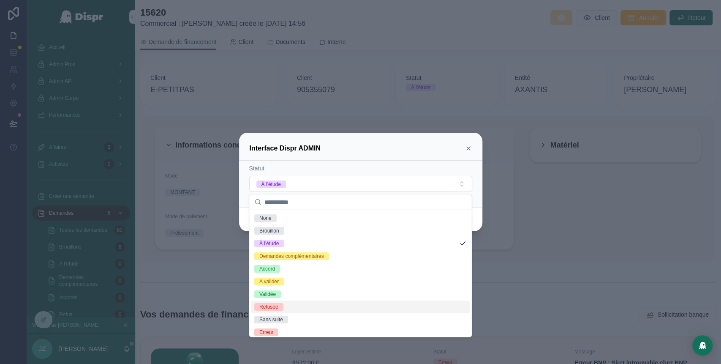
click at [332, 308] on div "Refusée" at bounding box center [360, 306] width 219 height 13
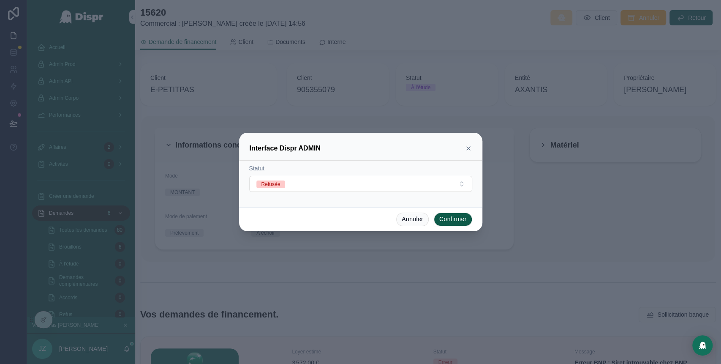
click at [446, 221] on button "Confirmer" at bounding box center [453, 219] width 38 height 14
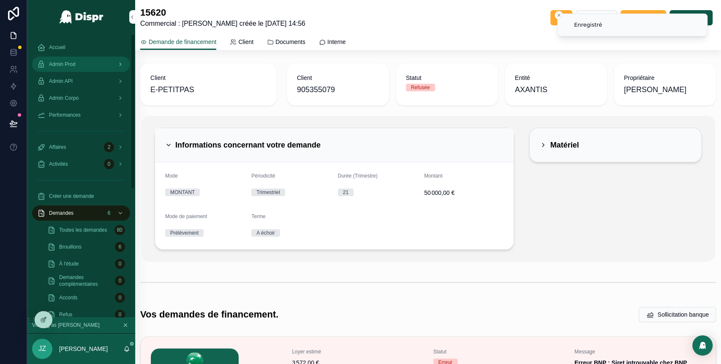
click at [76, 64] on span "Admin Prod" at bounding box center [62, 64] width 27 height 7
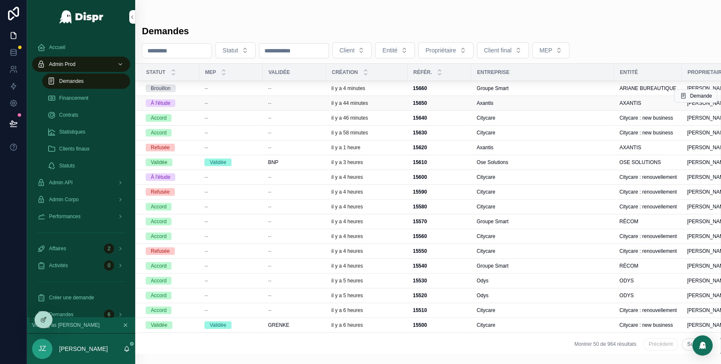
click at [304, 103] on div "--" at bounding box center [294, 103] width 53 height 7
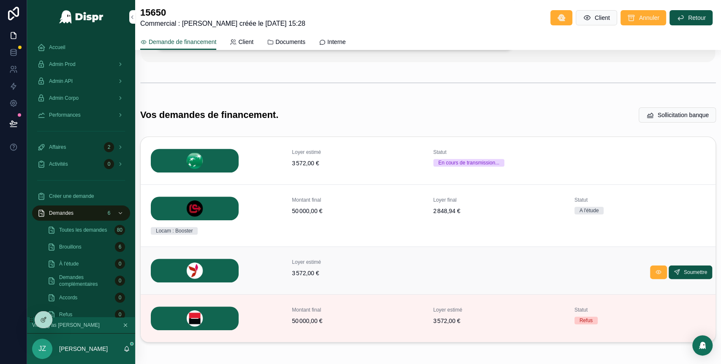
scroll to position [199, 0]
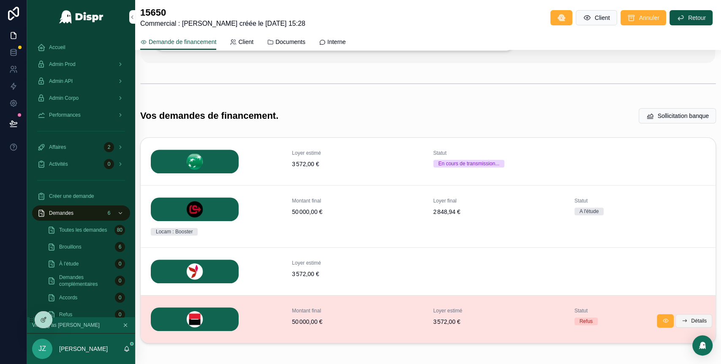
click at [681, 318] on icon "scrollable content" at bounding box center [684, 320] width 7 height 7
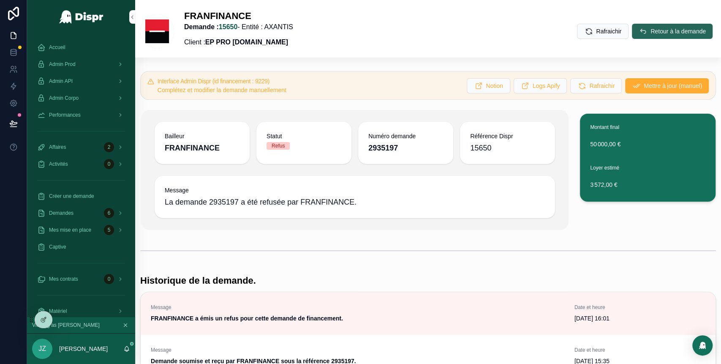
click at [634, 35] on button "Retour à la demande" at bounding box center [672, 31] width 81 height 15
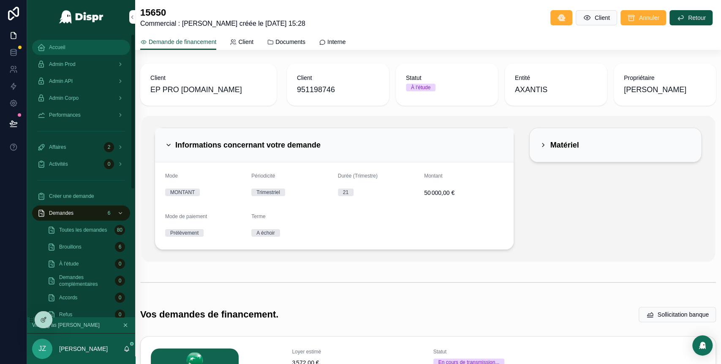
click at [67, 51] on div "Accueil" at bounding box center [81, 48] width 88 height 14
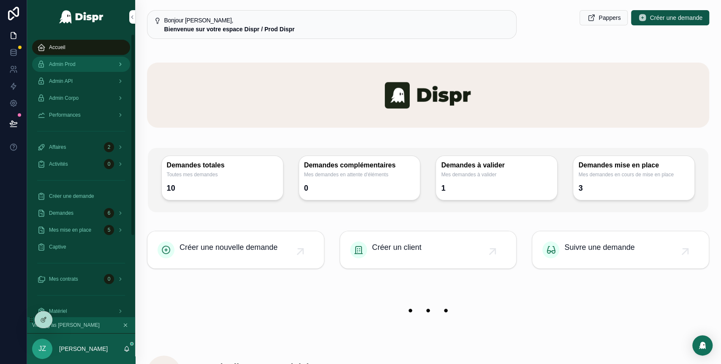
click at [68, 61] on span "Admin Prod" at bounding box center [62, 64] width 27 height 7
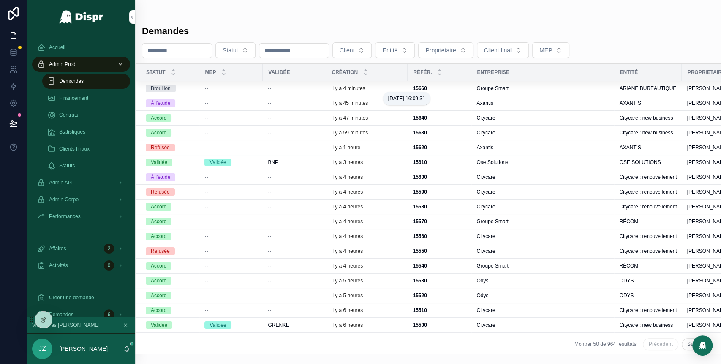
click at [357, 87] on p "il y a 4 minutes" at bounding box center [348, 88] width 34 height 7
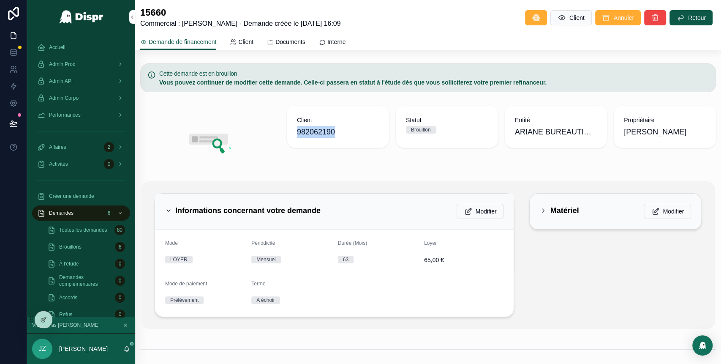
drag, startPoint x: 340, startPoint y: 131, endPoint x: 295, endPoint y: 131, distance: 45.2
click at [297, 131] on span "982062190" at bounding box center [338, 132] width 82 height 12
copy span "982062190"
click at [532, 21] on icon "scrollable content" at bounding box center [536, 18] width 8 height 8
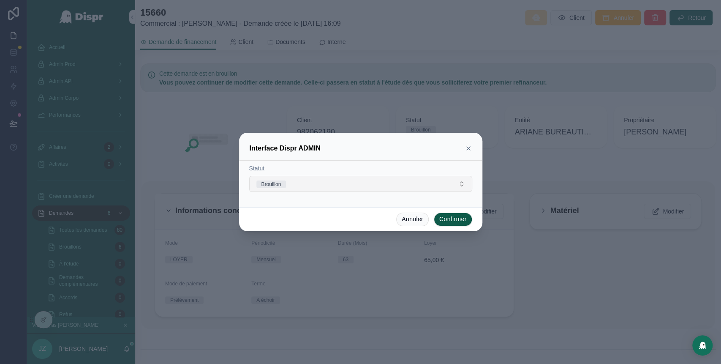
click at [445, 184] on button "Brouillon" at bounding box center [360, 184] width 223 height 16
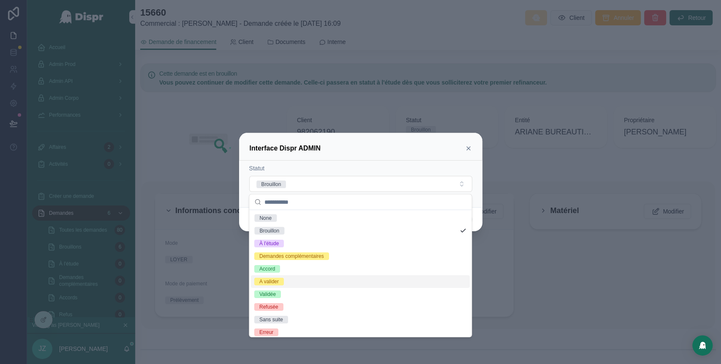
scroll to position [16, 0]
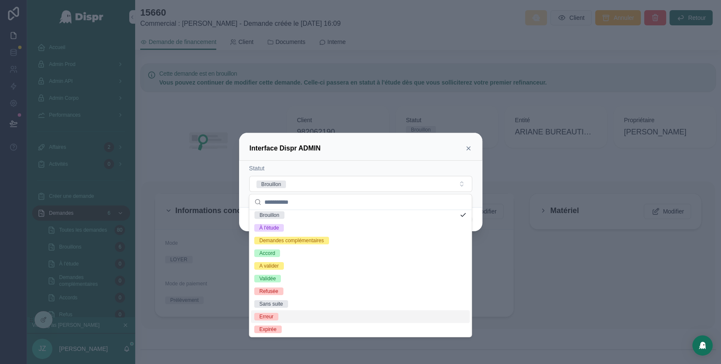
click at [344, 314] on div "Erreur" at bounding box center [360, 316] width 219 height 13
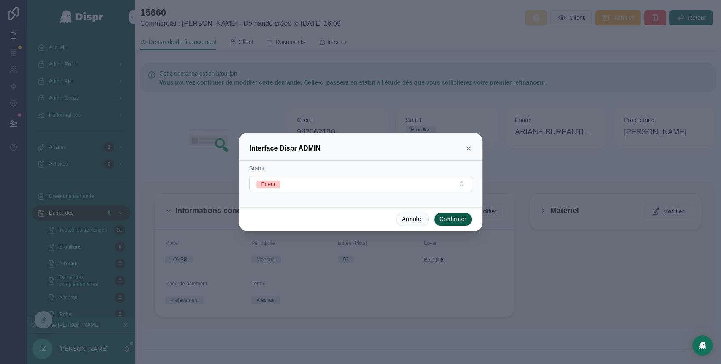
click at [464, 218] on button "Confirmer" at bounding box center [453, 219] width 38 height 14
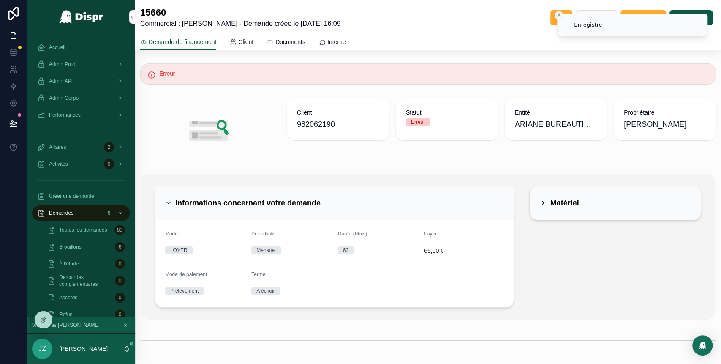
click at [561, 14] on icon "Close toast" at bounding box center [558, 15] width 5 height 5
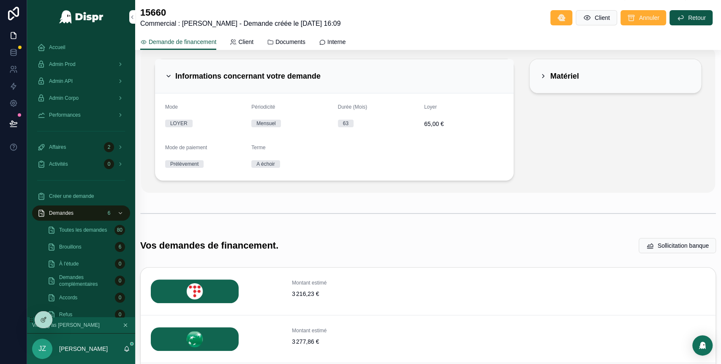
scroll to position [0, 0]
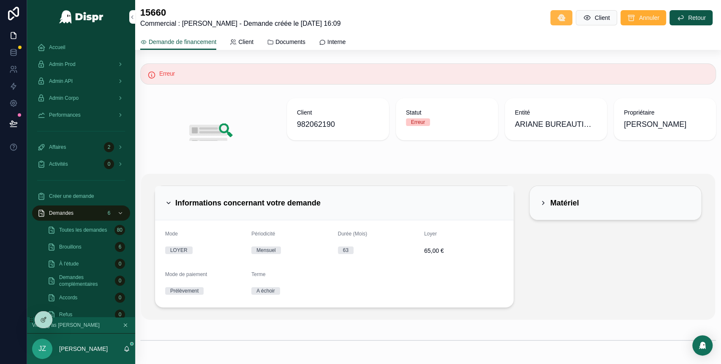
click at [550, 24] on button "scrollable content" at bounding box center [561, 17] width 22 height 15
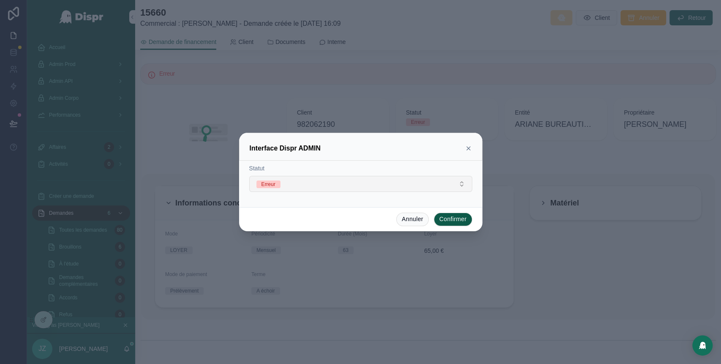
click at [453, 180] on button "Erreur" at bounding box center [360, 184] width 223 height 16
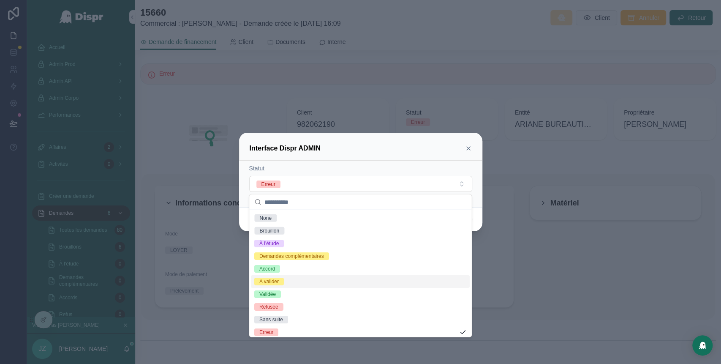
scroll to position [16, 0]
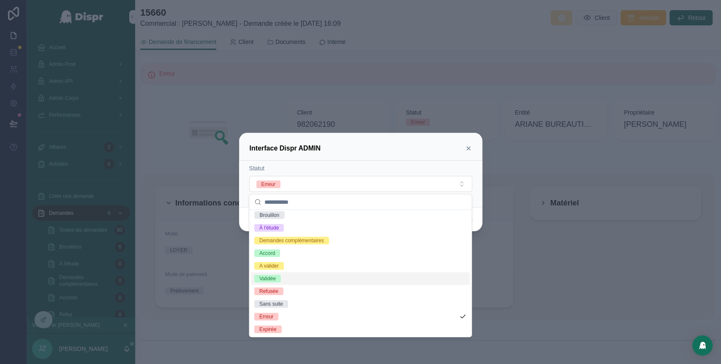
click at [564, 232] on div at bounding box center [360, 182] width 721 height 364
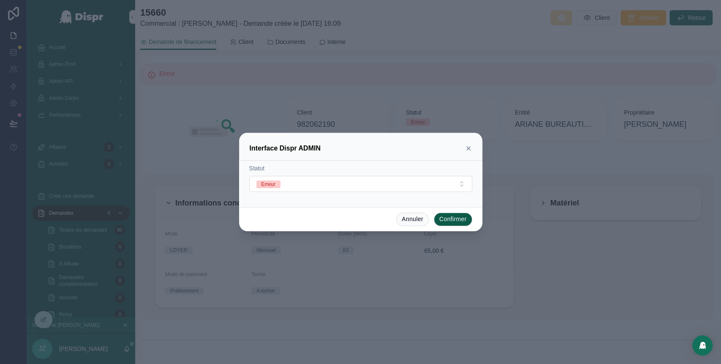
click at [467, 152] on div "Interface Dispr ADMIN" at bounding box center [361, 148] width 222 height 10
click at [470, 147] on icon at bounding box center [468, 148] width 7 height 7
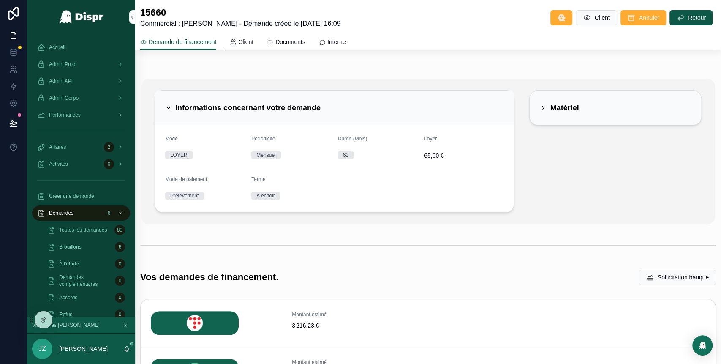
scroll to position [0, 0]
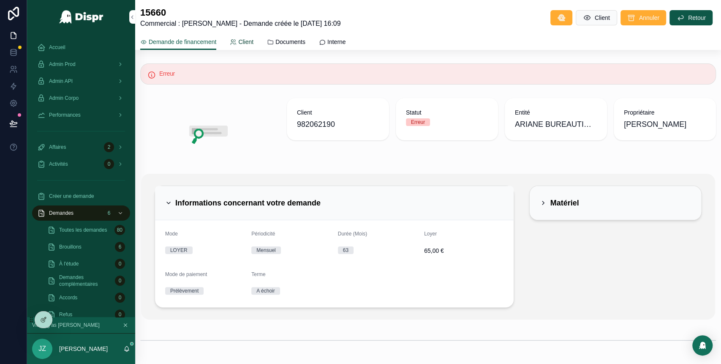
click at [253, 42] on span "Client" at bounding box center [245, 42] width 15 height 8
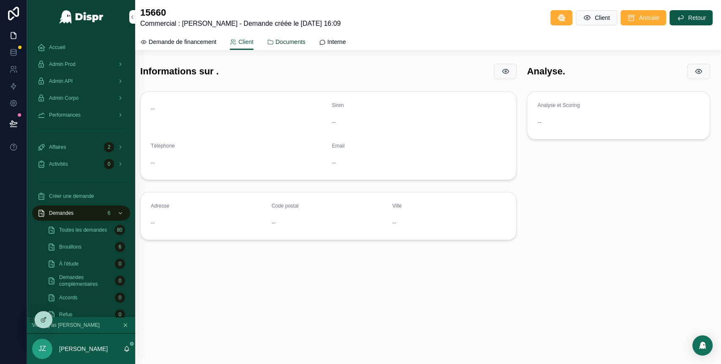
click at [296, 40] on span "Documents" at bounding box center [290, 42] width 30 height 8
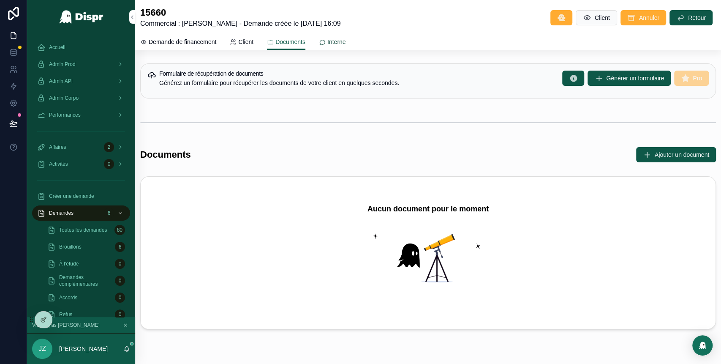
click at [346, 39] on span "Interne" at bounding box center [336, 42] width 19 height 8
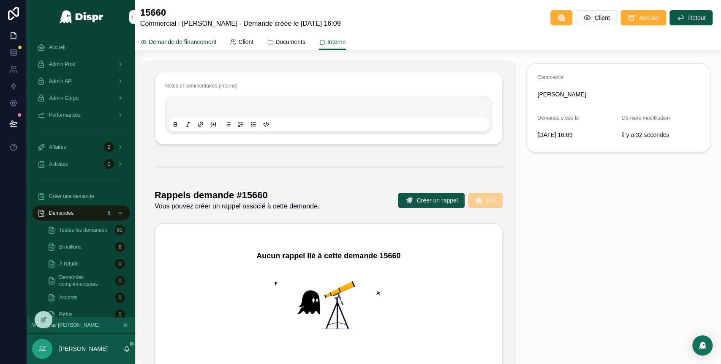
click at [184, 38] on span "Demande de financement" at bounding box center [183, 42] width 68 height 8
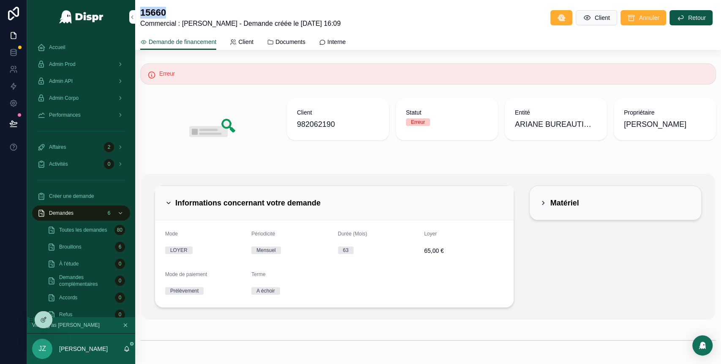
drag, startPoint x: 182, startPoint y: 14, endPoint x: 142, endPoint y: 15, distance: 39.3
click at [142, 15] on h1 "15660" at bounding box center [240, 13] width 201 height 12
copy h1 "15660"
click at [65, 60] on div "Admin Prod" at bounding box center [81, 64] width 88 height 14
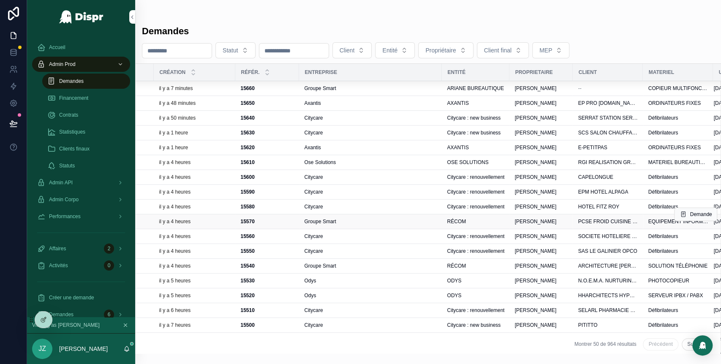
scroll to position [0, 186]
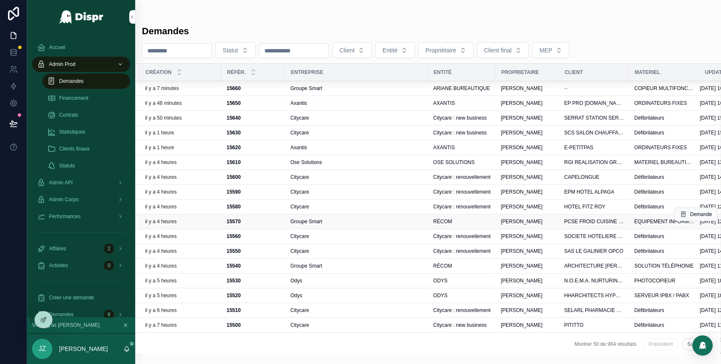
click at [378, 222] on div "Groupe Smart" at bounding box center [356, 221] width 133 height 7
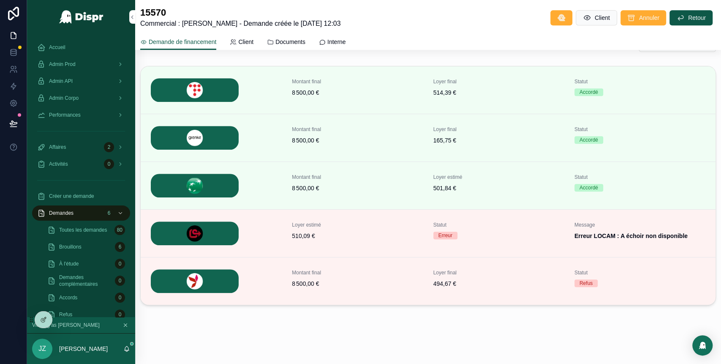
scroll to position [274, 0]
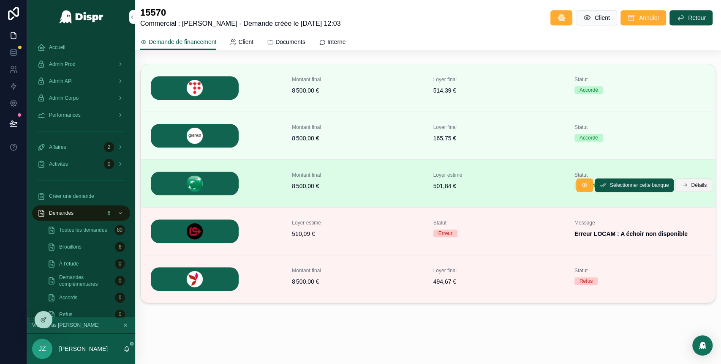
click at [691, 183] on span "Détails" at bounding box center [699, 185] width 16 height 7
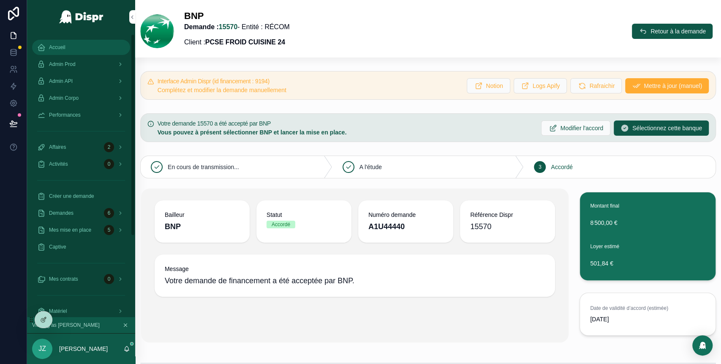
click at [63, 52] on div "Accueil" at bounding box center [81, 48] width 88 height 14
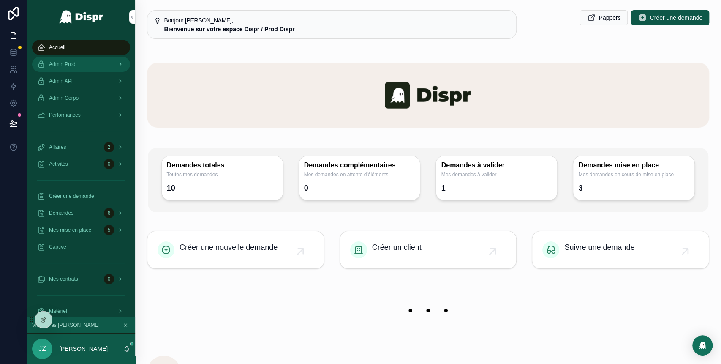
click at [76, 62] on span "Admin Prod" at bounding box center [62, 64] width 27 height 7
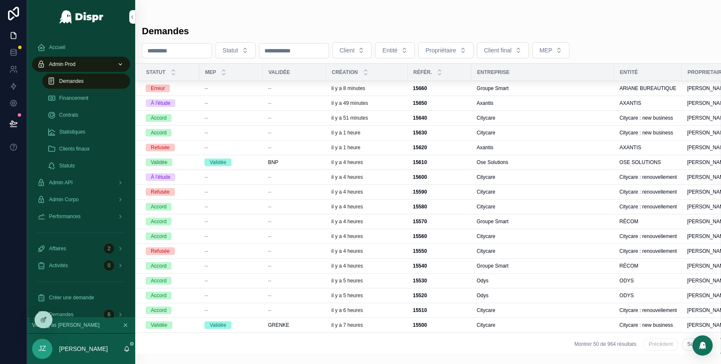
click at [395, 90] on div "il y a 8 minutes" at bounding box center [366, 88] width 71 height 7
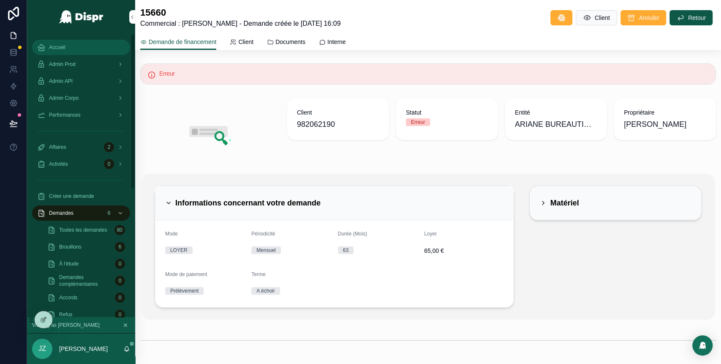
click at [76, 41] on div "Accueil" at bounding box center [81, 48] width 88 height 14
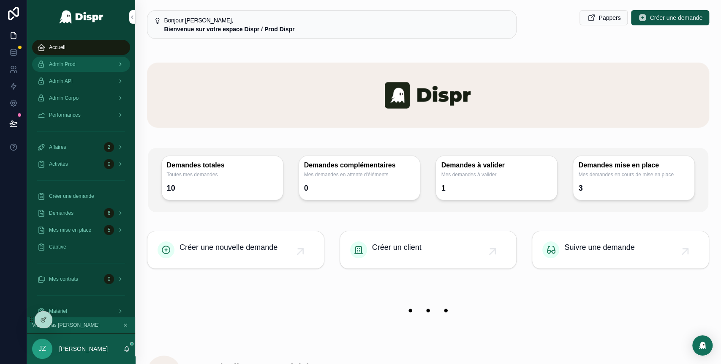
click at [85, 60] on div "Admin Prod" at bounding box center [81, 64] width 88 height 14
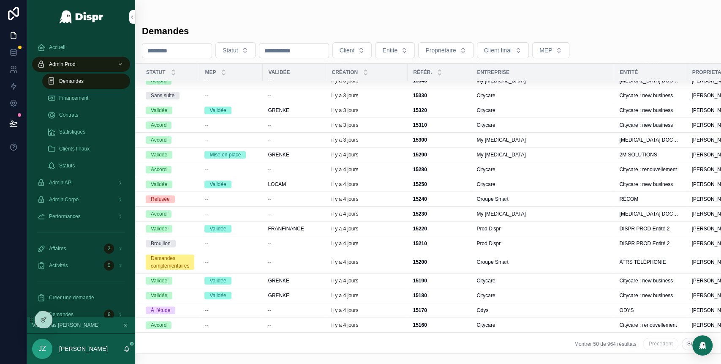
scroll to position [523, 0]
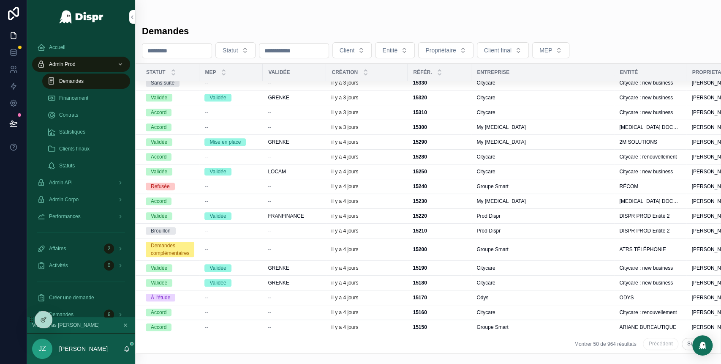
click at [682, 338] on button "Suivant" at bounding box center [696, 344] width 29 height 12
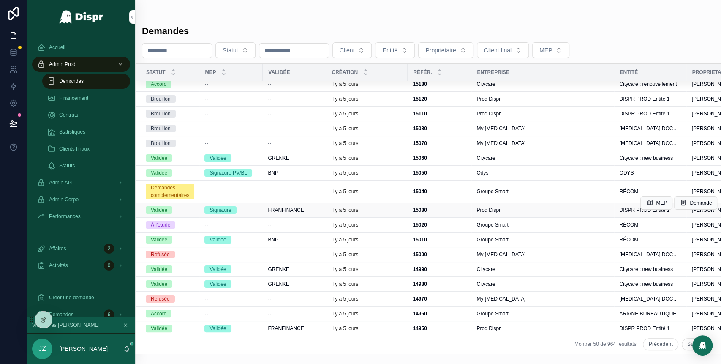
scroll to position [54, 0]
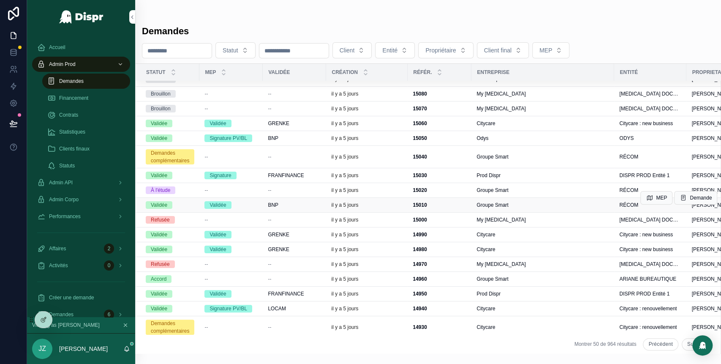
click at [395, 206] on div "il y a 5 jours" at bounding box center [366, 204] width 71 height 7
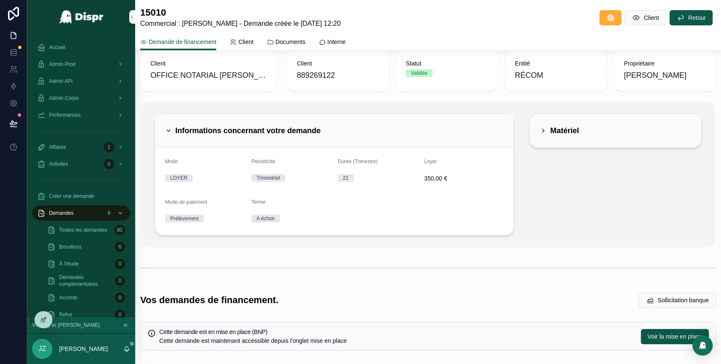
scroll to position [56, 0]
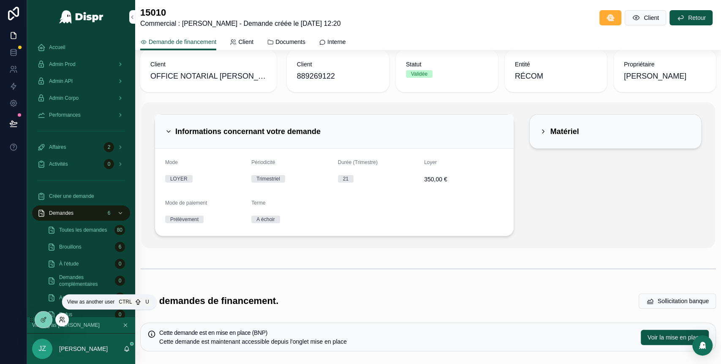
click at [61, 320] on icon at bounding box center [61, 321] width 3 height 2
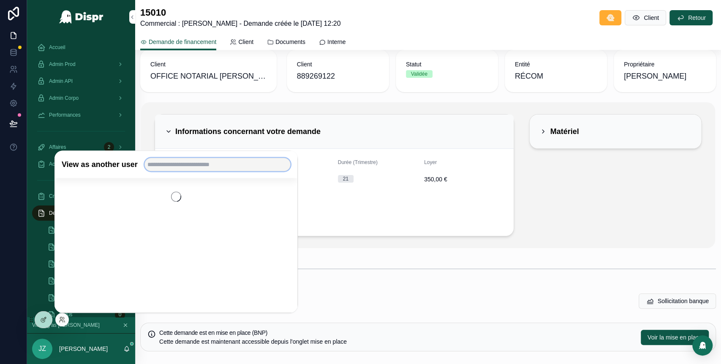
click at [190, 163] on input "text" at bounding box center [217, 165] width 146 height 14
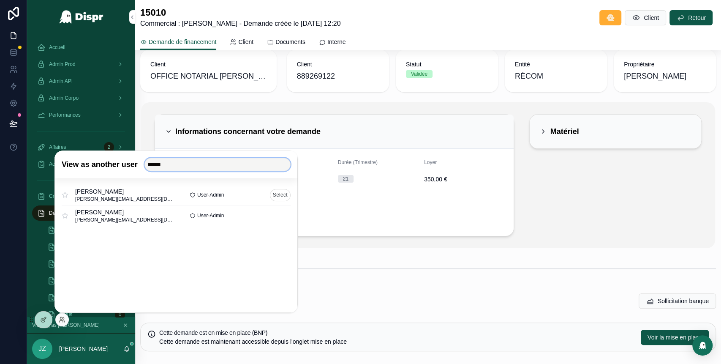
type input "******"
click at [275, 196] on button "Select" at bounding box center [280, 195] width 21 height 12
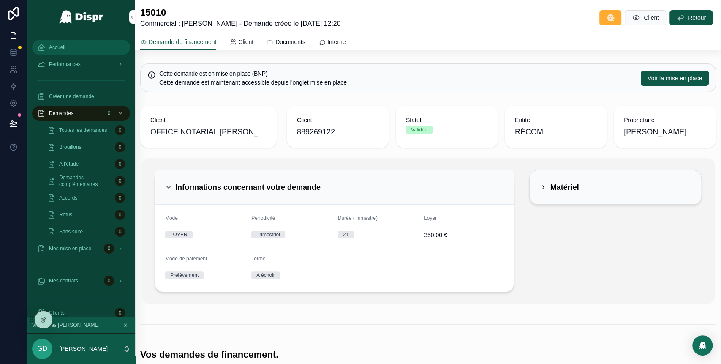
click at [65, 49] on span "Accueil" at bounding box center [57, 47] width 16 height 7
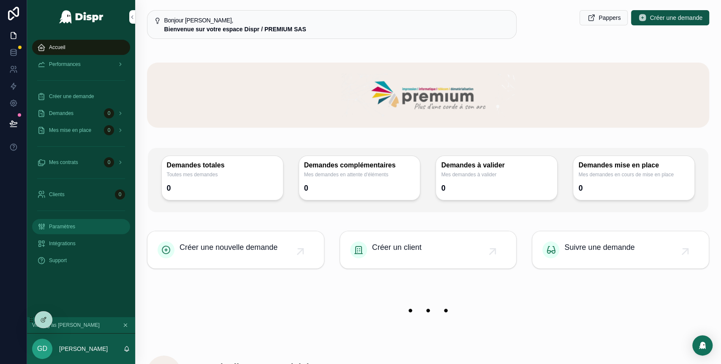
click at [64, 228] on span "Paramètres" at bounding box center [62, 226] width 26 height 7
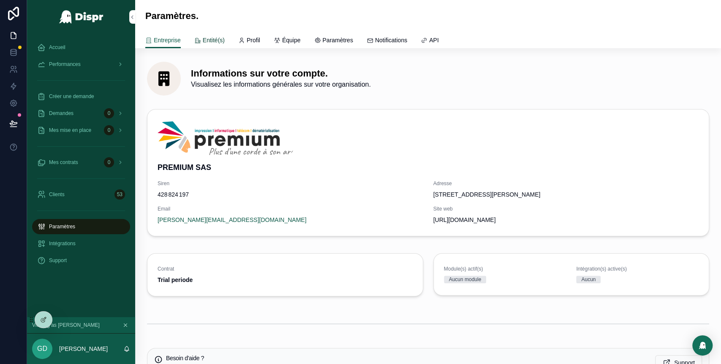
click at [217, 41] on span "Entité(s)" at bounding box center [214, 40] width 22 height 8
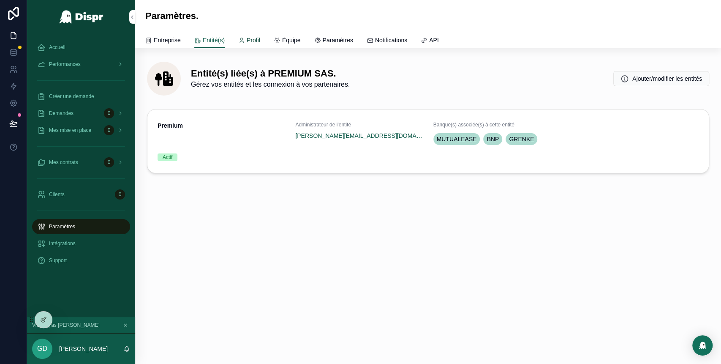
click at [254, 39] on span "Profil" at bounding box center [254, 40] width 14 height 8
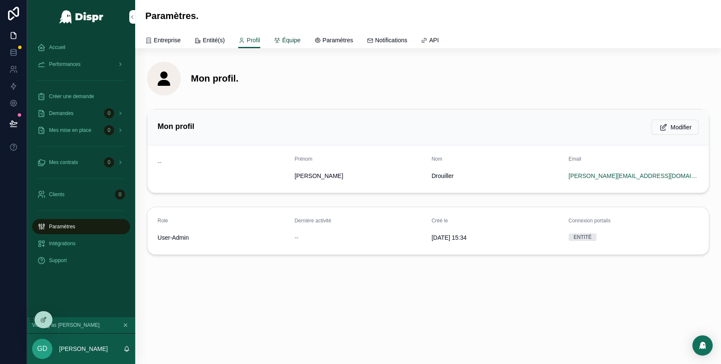
click at [297, 39] on span "Équipe" at bounding box center [291, 40] width 19 height 8
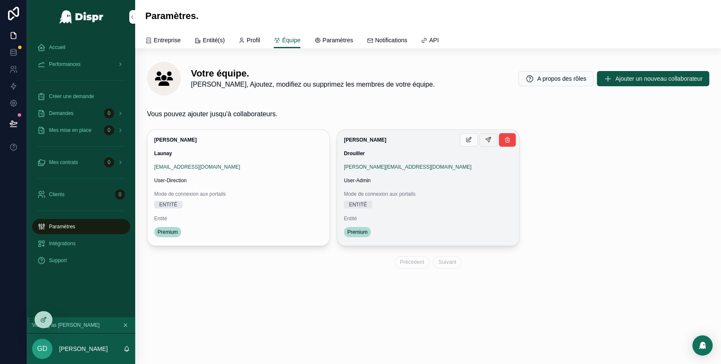
click at [485, 141] on icon "scrollable content" at bounding box center [488, 139] width 7 height 7
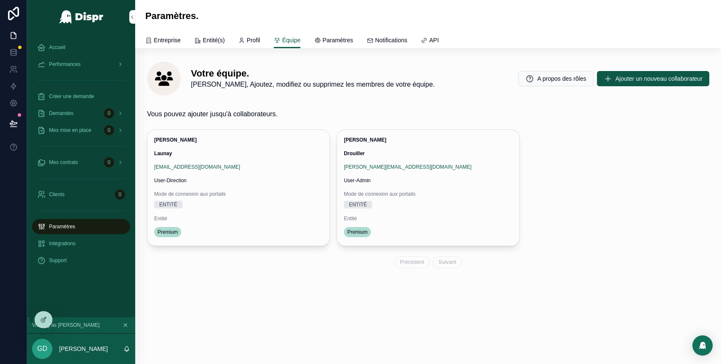
click at [541, 310] on div "Votre équipe. [PERSON_NAME], Ajoutez, modifiez ou supprimez les membres de votr…" at bounding box center [428, 188] width 586 height 281
click at [57, 321] on div at bounding box center [62, 320] width 14 height 14
click at [61, 321] on icon at bounding box center [62, 319] width 7 height 7
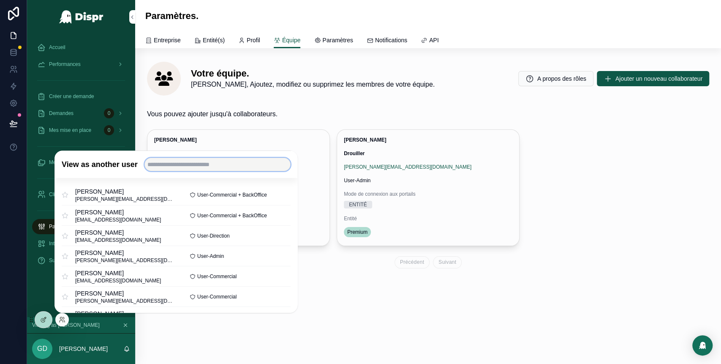
click at [189, 169] on input "text" at bounding box center [217, 165] width 146 height 14
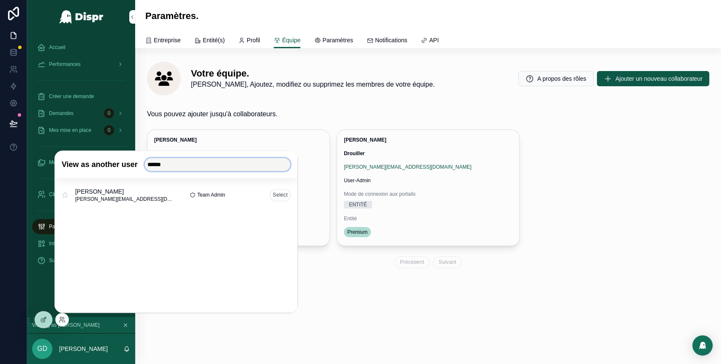
type input "******"
click at [280, 195] on button "Select" at bounding box center [280, 195] width 21 height 12
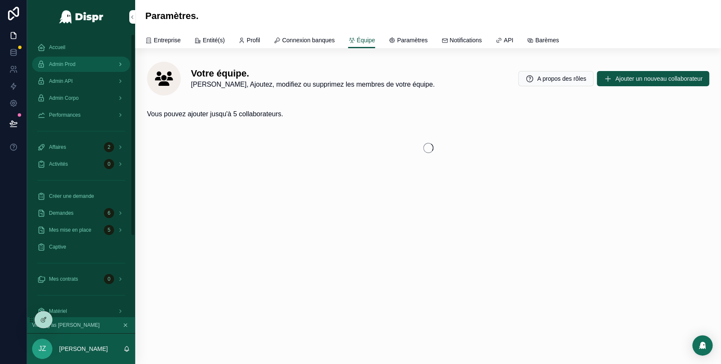
click at [76, 64] on span "Admin Prod" at bounding box center [62, 64] width 27 height 7
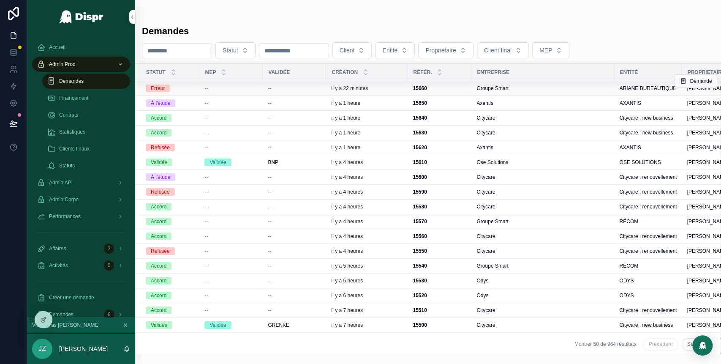
click at [234, 89] on div "--" at bounding box center [230, 88] width 53 height 7
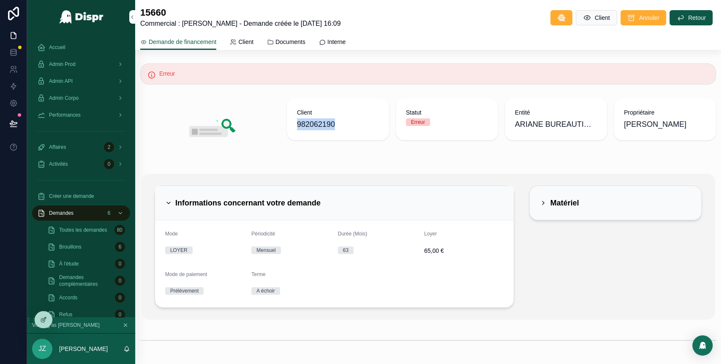
drag, startPoint x: 350, startPoint y: 123, endPoint x: 291, endPoint y: 117, distance: 59.8
click at [291, 117] on div "Client 982062190" at bounding box center [338, 119] width 102 height 42
copy span "982062190"
click at [85, 68] on div "Admin Prod" at bounding box center [81, 64] width 88 height 14
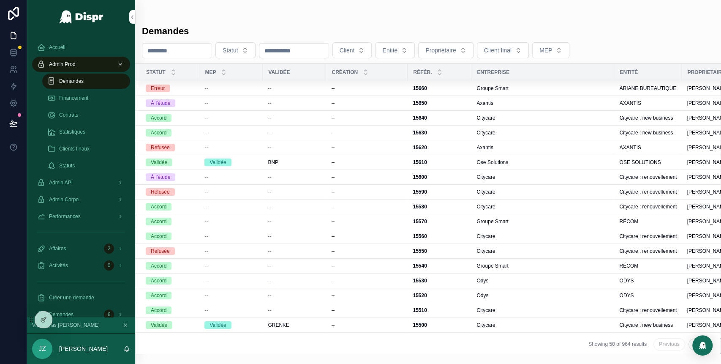
click at [80, 80] on span "Demandes" at bounding box center [71, 81] width 25 height 7
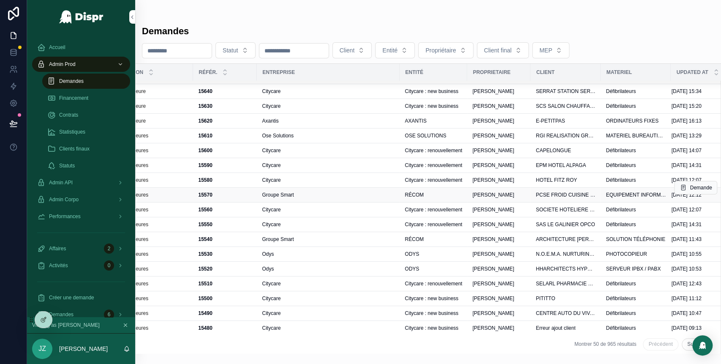
scroll to position [41, 234]
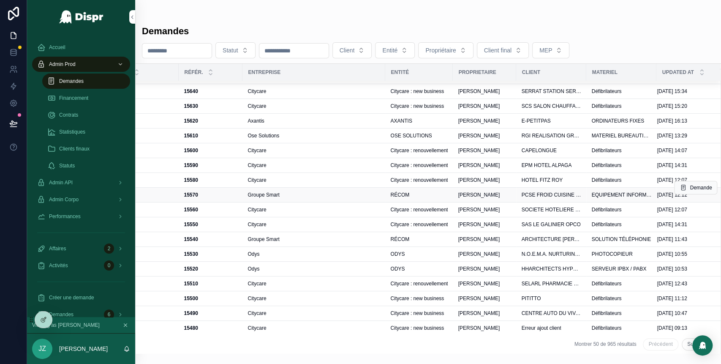
click at [534, 193] on span "PCSE FROID CUISINE 24" at bounding box center [551, 194] width 60 height 7
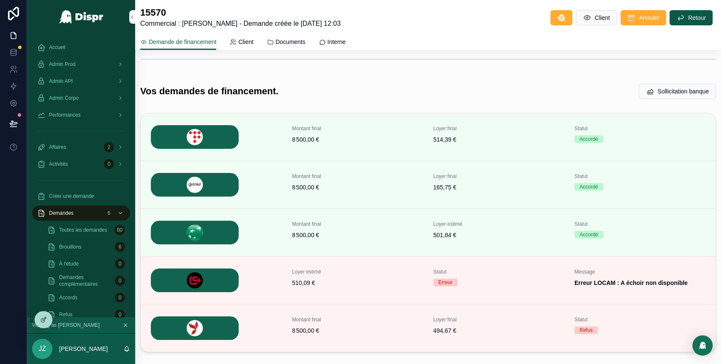
scroll to position [274, 0]
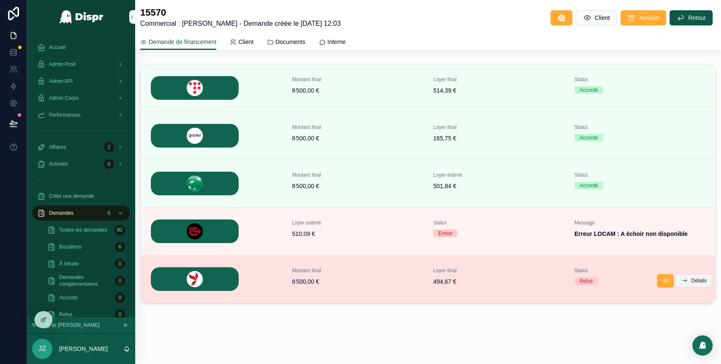
click at [679, 278] on button "Détails" at bounding box center [693, 281] width 37 height 14
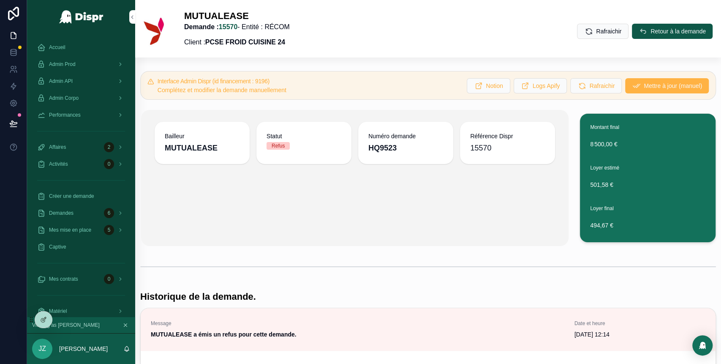
click at [644, 85] on span "Mettre à jour (manuel)" at bounding box center [673, 86] width 58 height 8
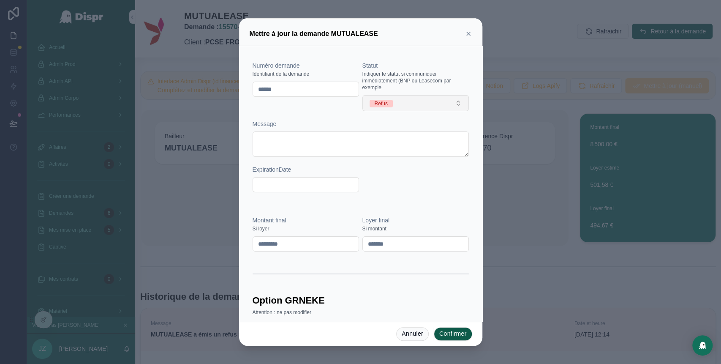
click at [422, 102] on button "Refus" at bounding box center [415, 103] width 106 height 16
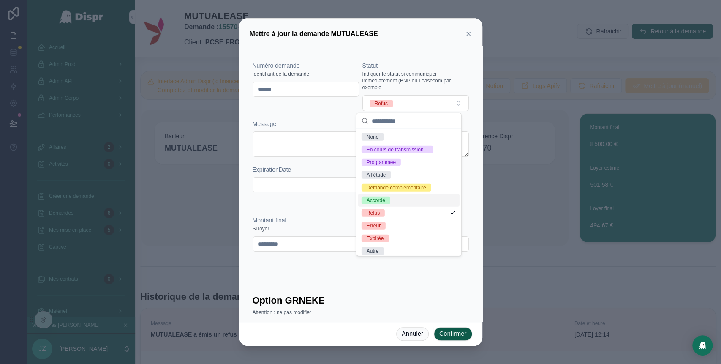
click at [392, 207] on div "Accordé" at bounding box center [408, 200] width 101 height 13
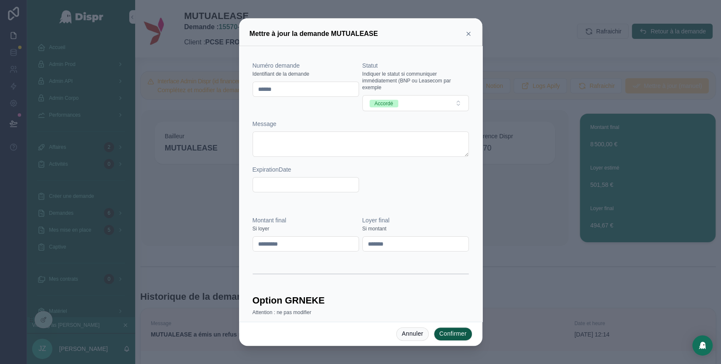
click at [451, 331] on button "Confirmer" at bounding box center [453, 334] width 38 height 14
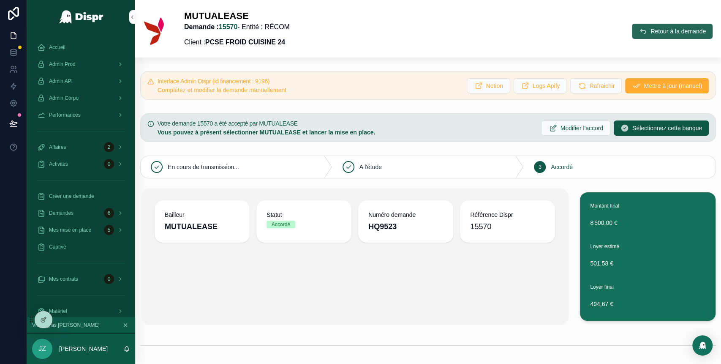
click at [632, 27] on button "Retour à la demande" at bounding box center [672, 31] width 81 height 15
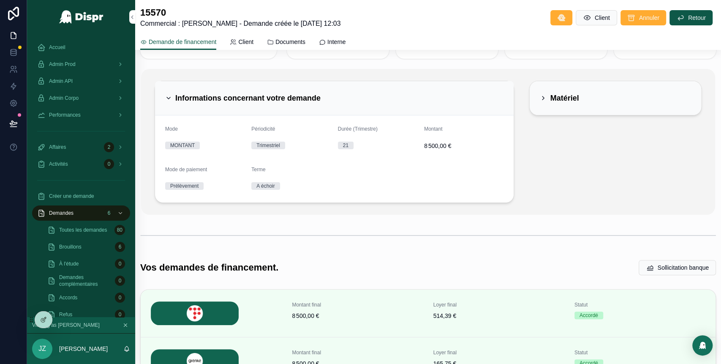
scroll to position [16, 0]
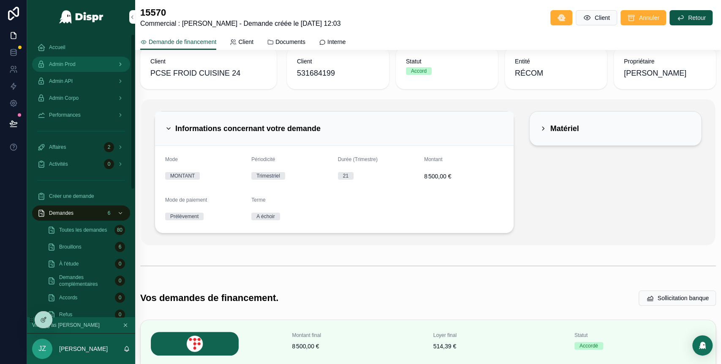
click at [109, 57] on link "Admin Prod" at bounding box center [81, 64] width 98 height 15
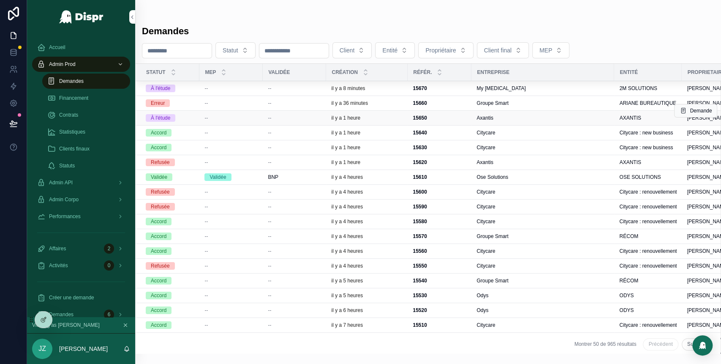
click at [253, 116] on div "--" at bounding box center [230, 117] width 53 height 7
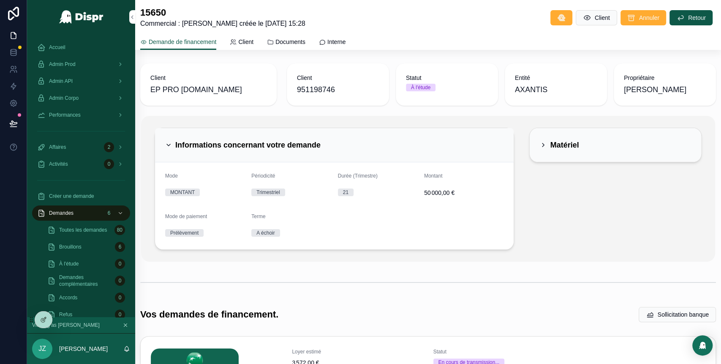
click at [540, 142] on icon "scrollable content" at bounding box center [543, 145] width 7 height 7
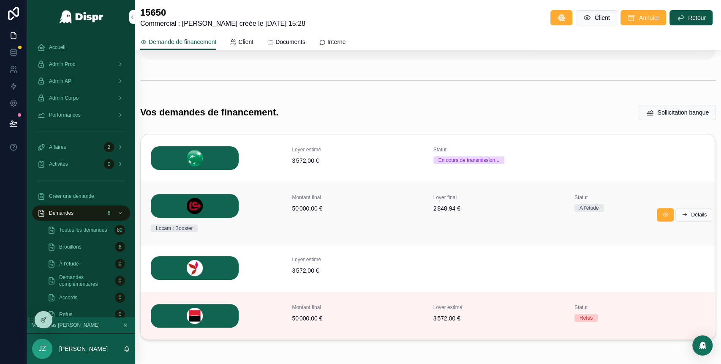
scroll to position [246, 0]
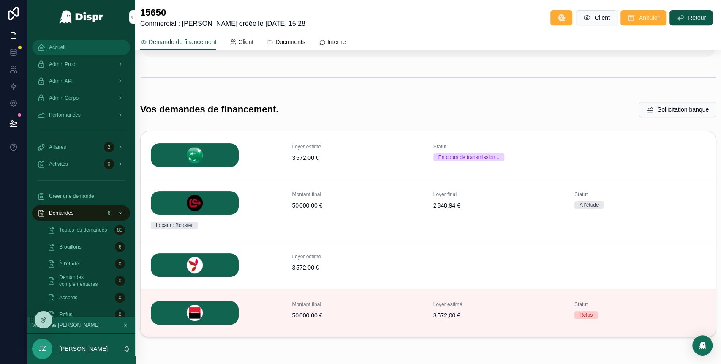
click at [60, 46] on span "Accueil" at bounding box center [57, 47] width 16 height 7
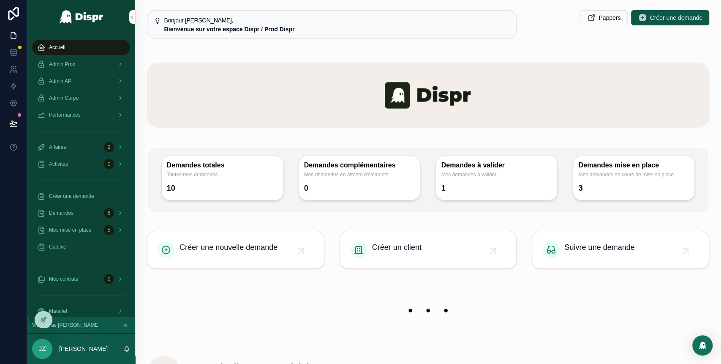
click at [89, 97] on div "Admin Corpo" at bounding box center [81, 98] width 88 height 14
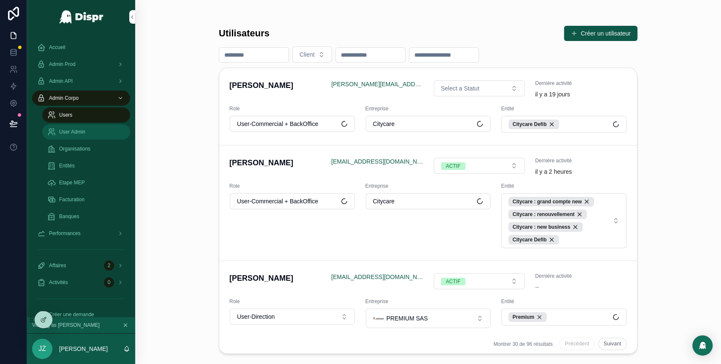
click at [83, 135] on span "User Admin" at bounding box center [72, 131] width 26 height 7
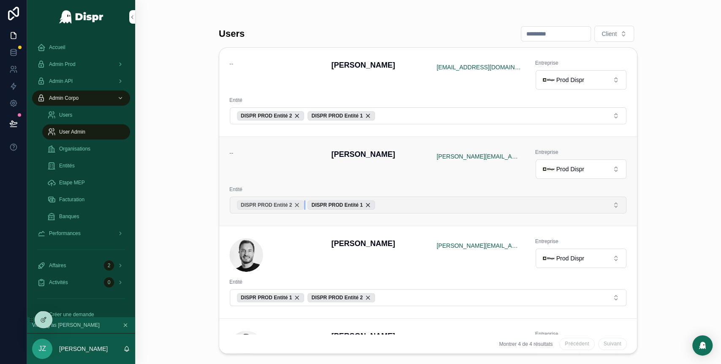
click at [304, 200] on div "DISPR PROD Entité 2" at bounding box center [270, 204] width 67 height 9
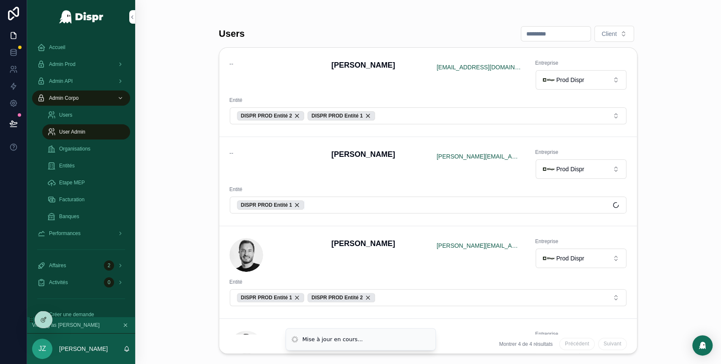
click at [304, 200] on div "DISPR PROD Entité 1" at bounding box center [270, 204] width 67 height 9
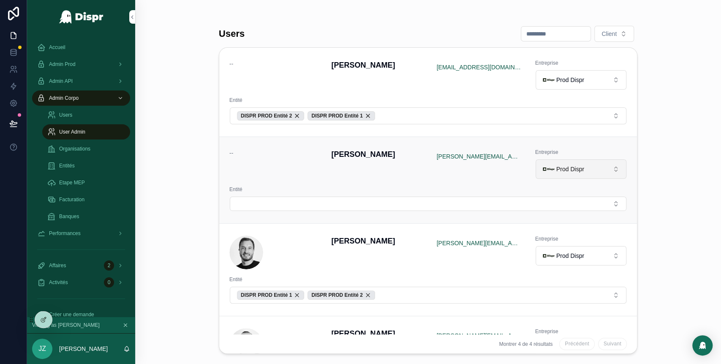
click at [587, 164] on button "Prod Dispr" at bounding box center [581, 168] width 91 height 19
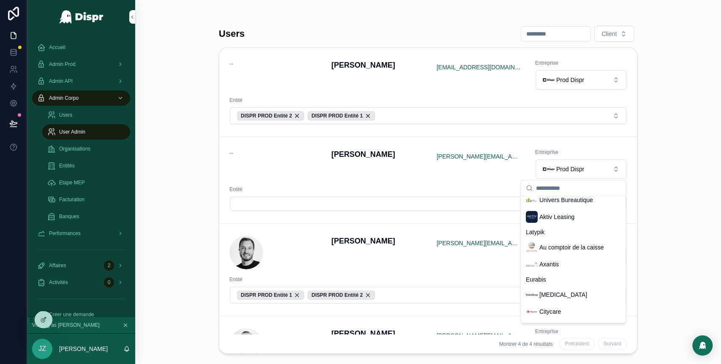
scroll to position [174, 0]
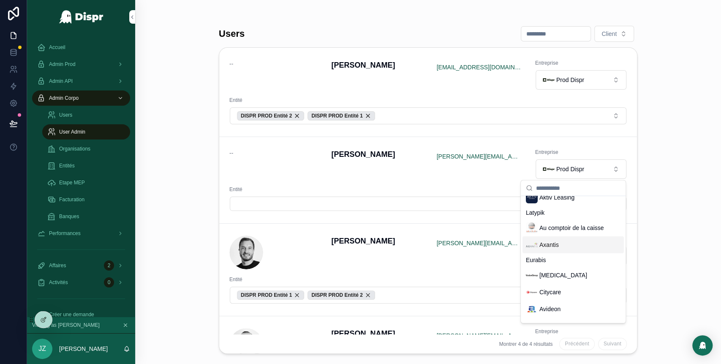
click at [553, 249] on span "Axantis" at bounding box center [548, 244] width 19 height 8
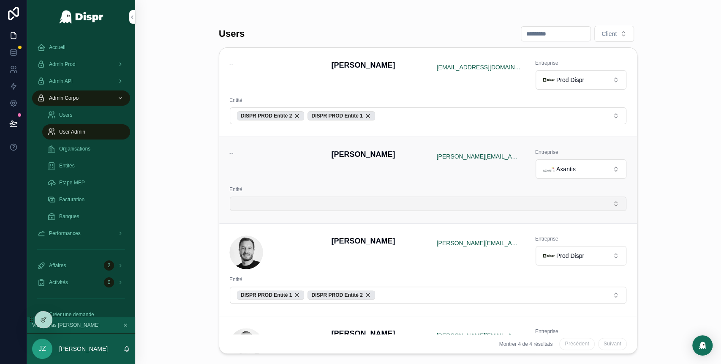
click at [311, 205] on button "Select Button" at bounding box center [428, 203] width 397 height 14
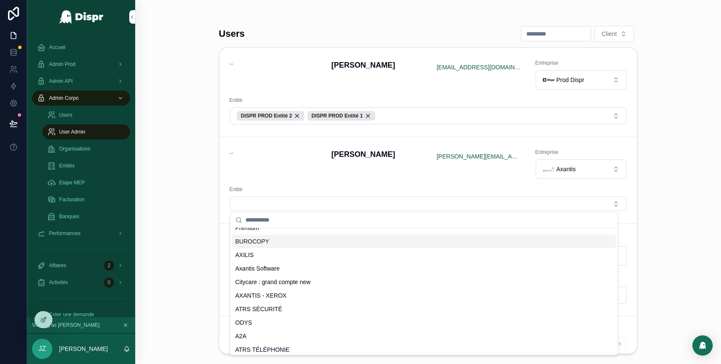
scroll to position [36, 0]
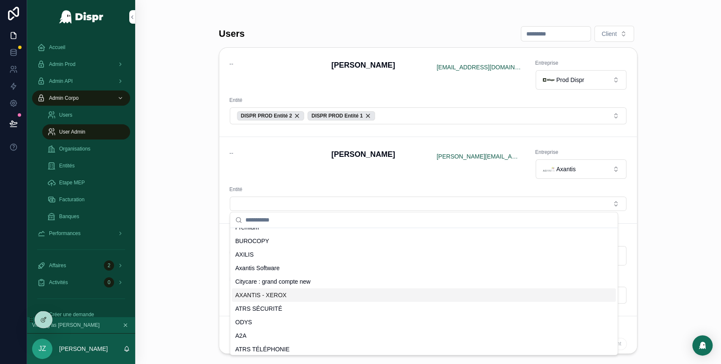
click at [281, 292] on span "AXANTIS - XEROX" at bounding box center [260, 295] width 51 height 8
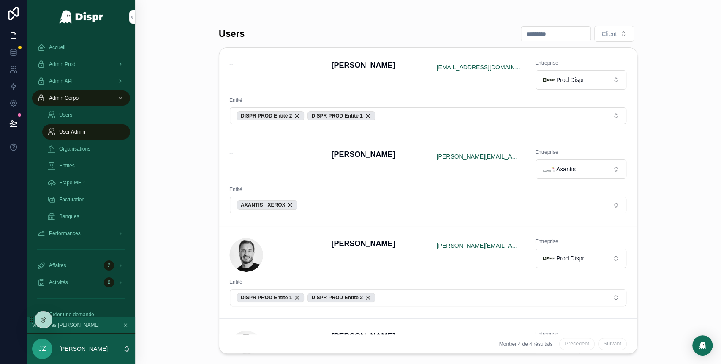
click at [322, 206] on button "AXANTIS - XEROX" at bounding box center [428, 204] width 397 height 17
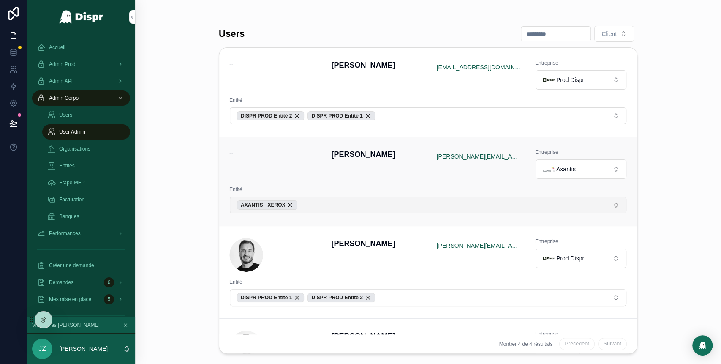
click at [325, 200] on button "AXANTIS - XEROX" at bounding box center [428, 204] width 397 height 17
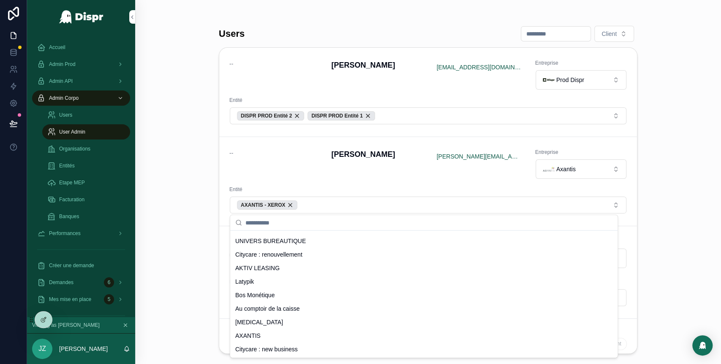
scroll to position [236, 0]
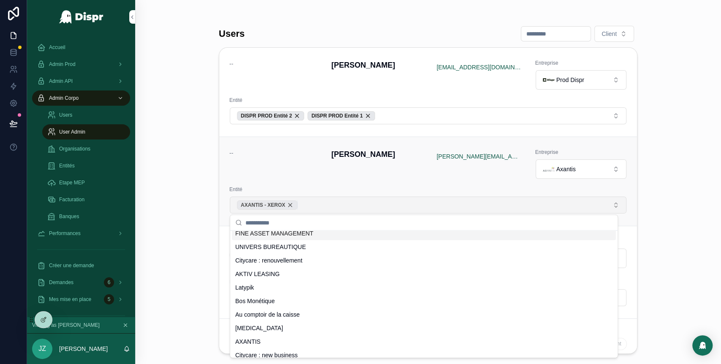
click at [297, 205] on div "AXANTIS - XEROX" at bounding box center [267, 204] width 60 height 9
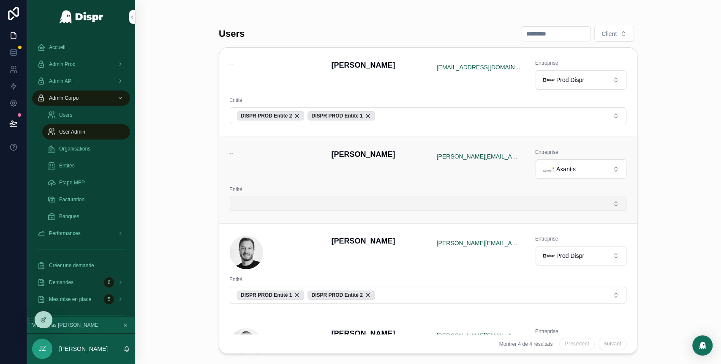
click at [291, 206] on button "Select Button" at bounding box center [428, 203] width 397 height 14
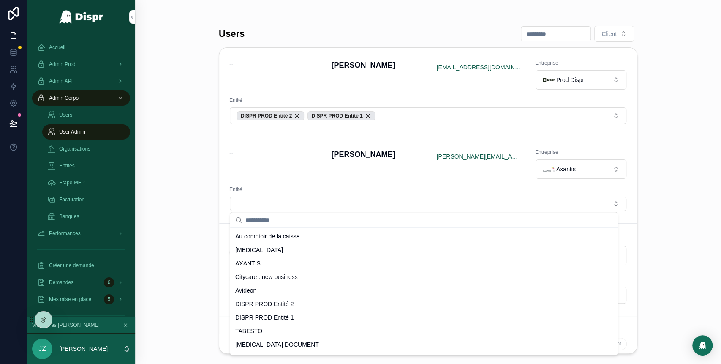
scroll to position [312, 0]
click at [254, 257] on div "AXANTIS" at bounding box center [424, 263] width 384 height 14
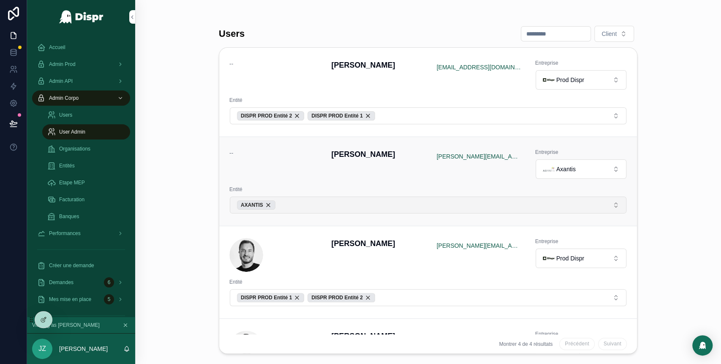
click at [296, 203] on button "AXANTIS" at bounding box center [428, 204] width 397 height 17
click at [297, 207] on button "AXANTIS" at bounding box center [428, 204] width 397 height 17
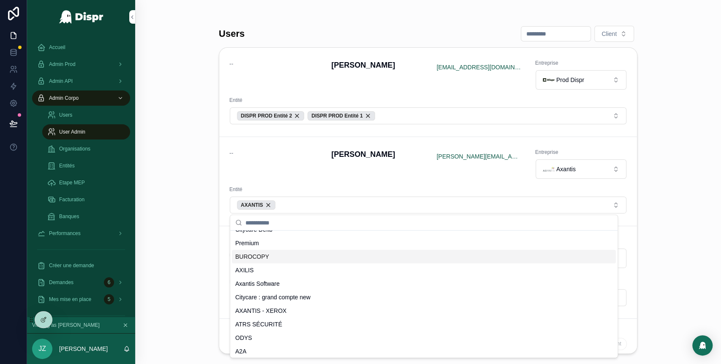
scroll to position [24, 0]
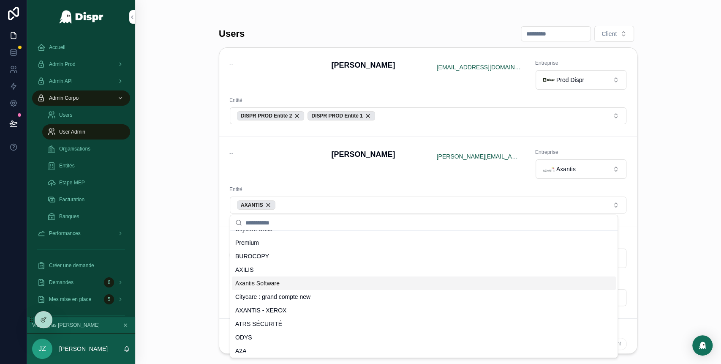
click at [278, 281] on span "Axantis Software" at bounding box center [257, 283] width 44 height 8
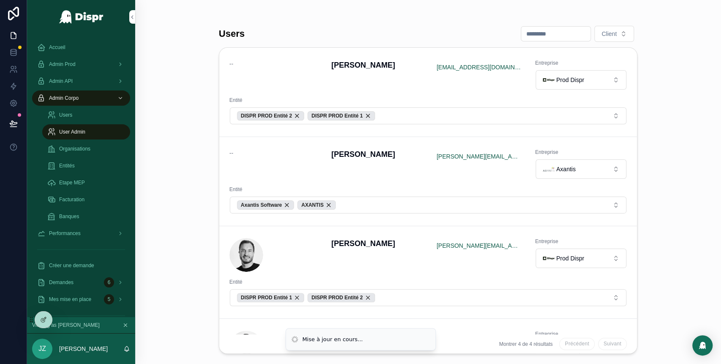
click at [189, 158] on div "Users Client -- David Bodineau bodineaudavidpro@gmail.com Entreprise Prod Dispr…" at bounding box center [428, 182] width 586 height 364
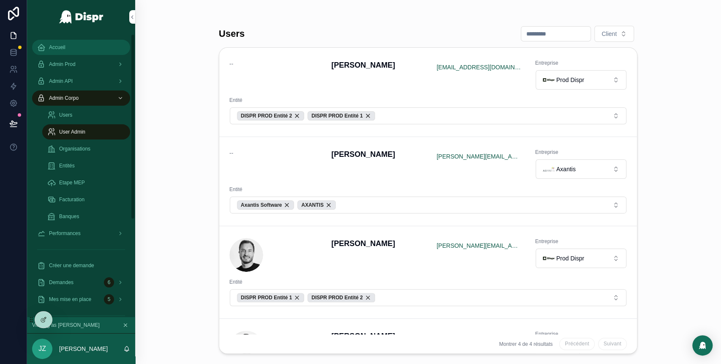
click at [67, 49] on div "Accueil" at bounding box center [81, 48] width 88 height 14
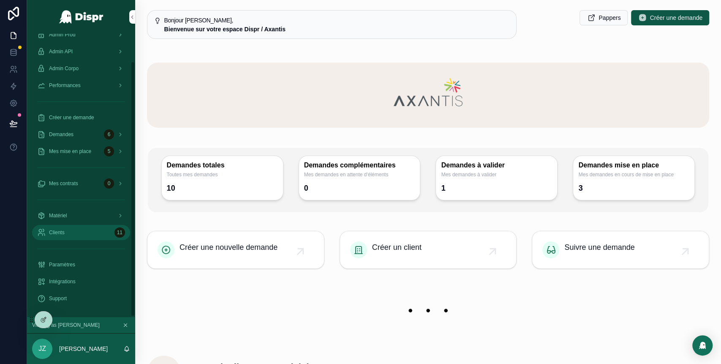
scroll to position [30, 0]
click at [82, 220] on div "Matériel" at bounding box center [81, 216] width 88 height 14
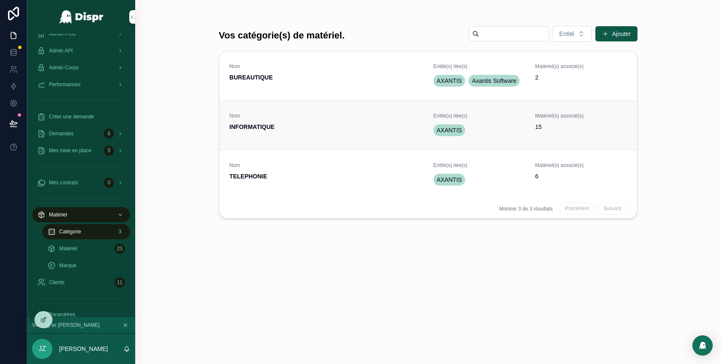
click at [351, 131] on span "INFORMATIQUE" at bounding box center [326, 127] width 194 height 8
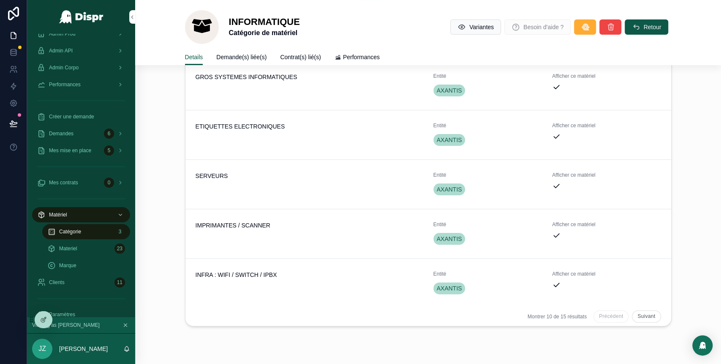
scroll to position [138, 0]
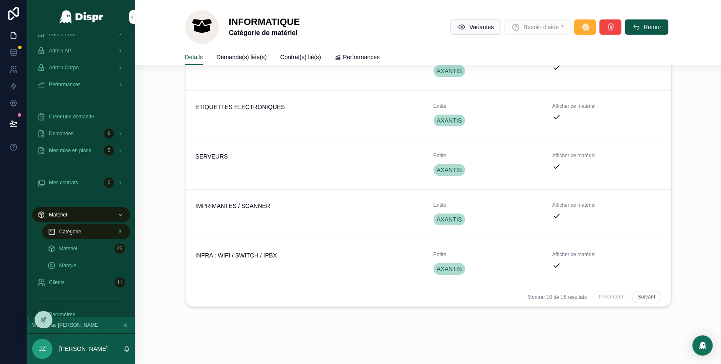
click at [632, 294] on button "Suivant" at bounding box center [646, 297] width 29 height 12
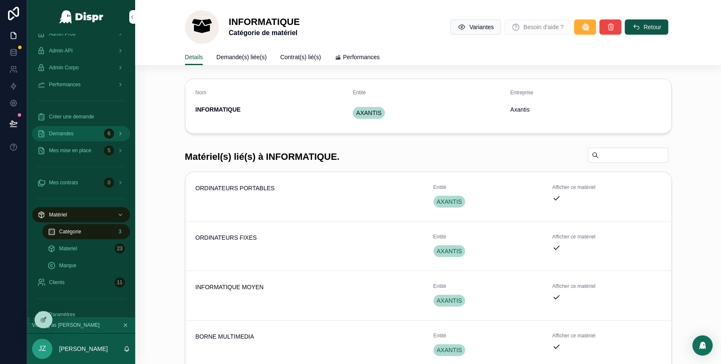
click at [88, 136] on div "Demandes 6" at bounding box center [81, 134] width 88 height 14
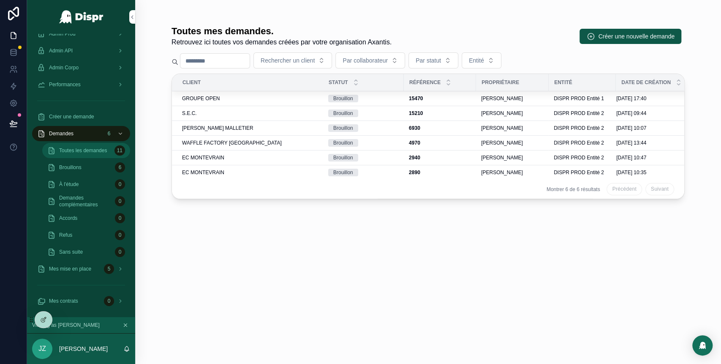
click at [92, 153] on span "Toutes les demandes" at bounding box center [83, 150] width 48 height 7
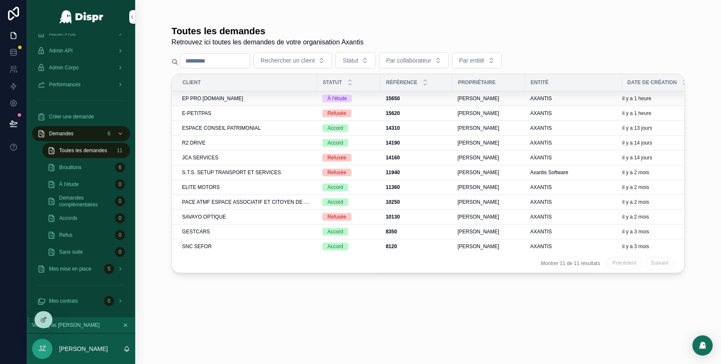
click at [278, 97] on div "EP PRO E-PETITPAS.PRO" at bounding box center [247, 98] width 130 height 7
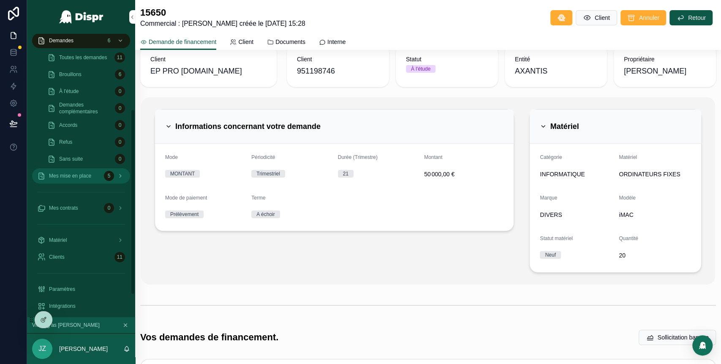
scroll to position [133, 0]
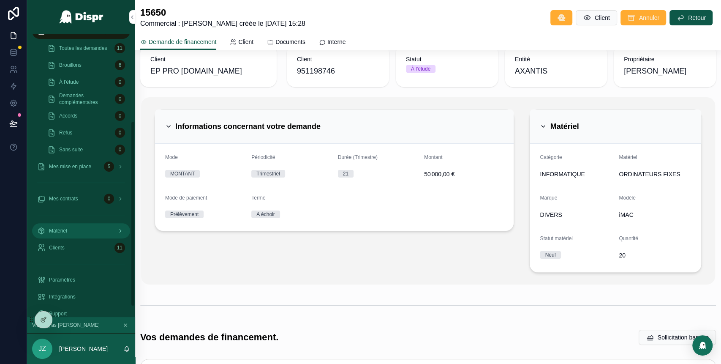
click at [74, 229] on div "Matériel" at bounding box center [81, 231] width 88 height 14
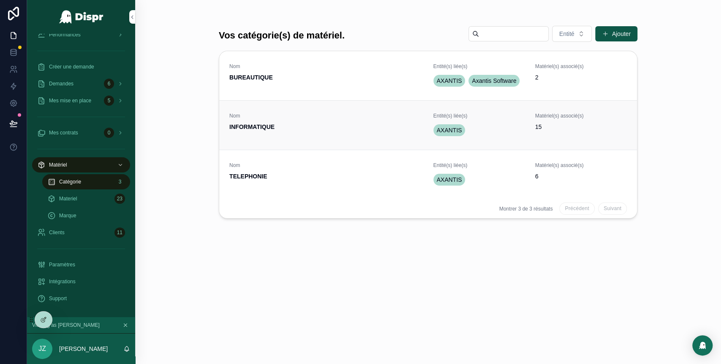
click at [297, 119] on span "Nom" at bounding box center [326, 115] width 194 height 7
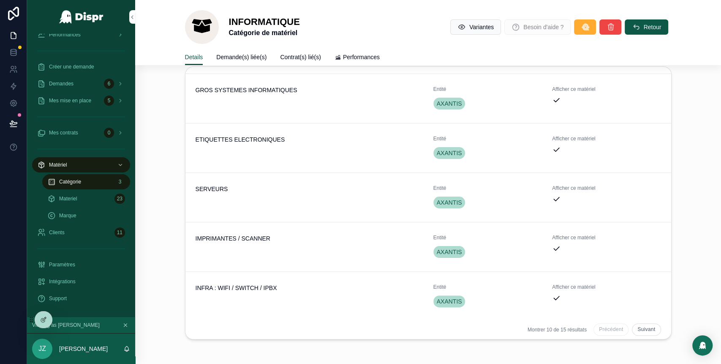
scroll to position [138, 0]
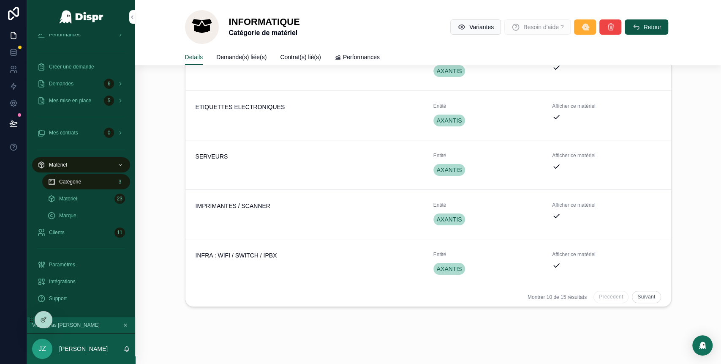
click at [633, 297] on button "Suivant" at bounding box center [646, 297] width 29 height 12
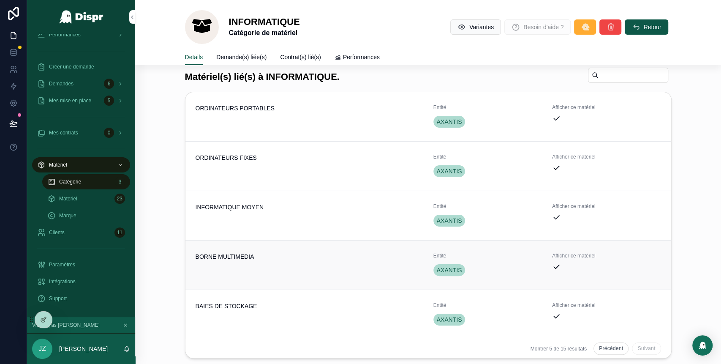
scroll to position [76, 0]
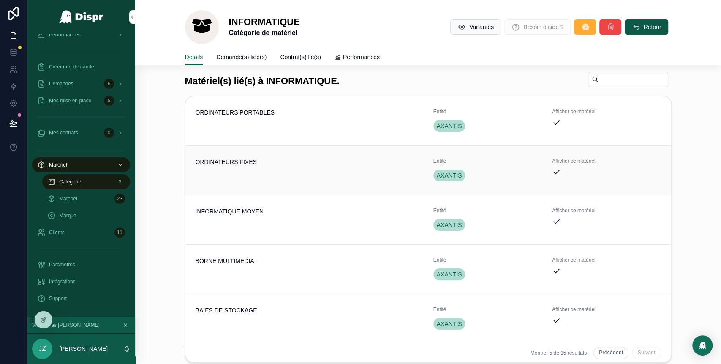
click at [289, 169] on div "ORDINATEURS FIXES" at bounding box center [310, 170] width 228 height 25
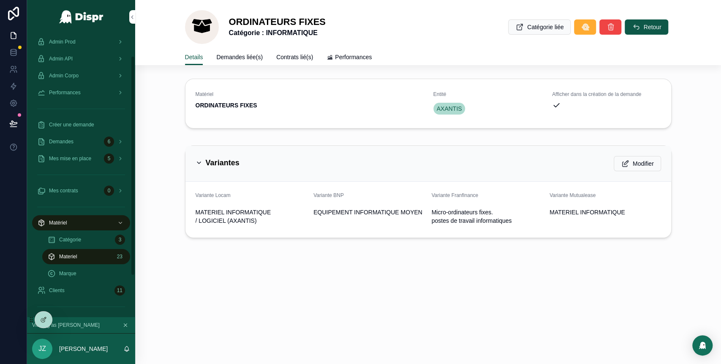
scroll to position [16, 0]
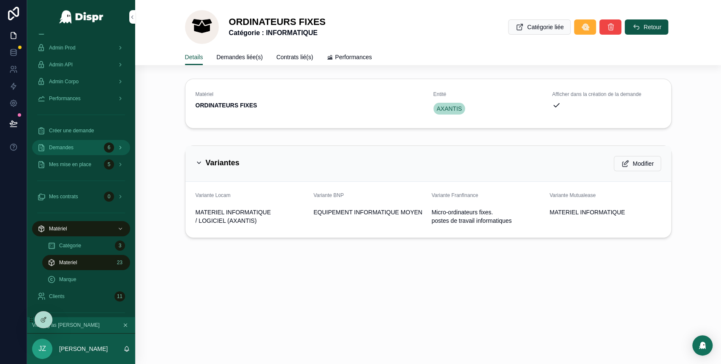
click at [85, 145] on div "Demandes 6" at bounding box center [81, 148] width 88 height 14
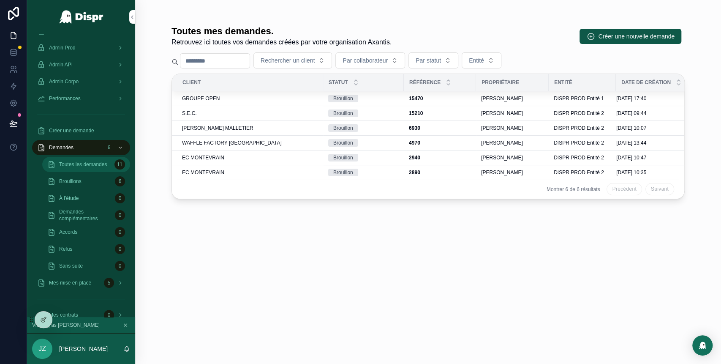
click at [79, 162] on span "Toutes les demandes" at bounding box center [83, 164] width 48 height 7
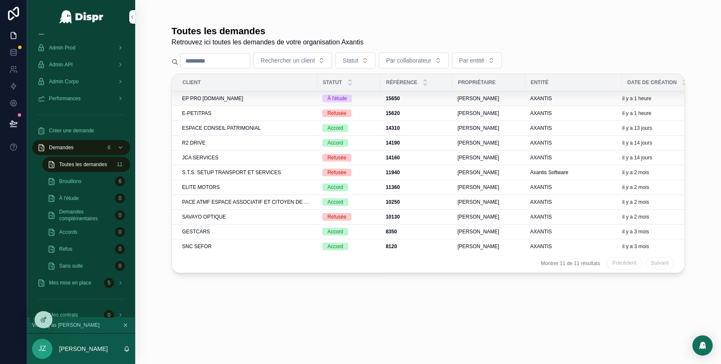
click at [282, 99] on div "EP PRO E-PETITPAS.PRO" at bounding box center [247, 98] width 130 height 7
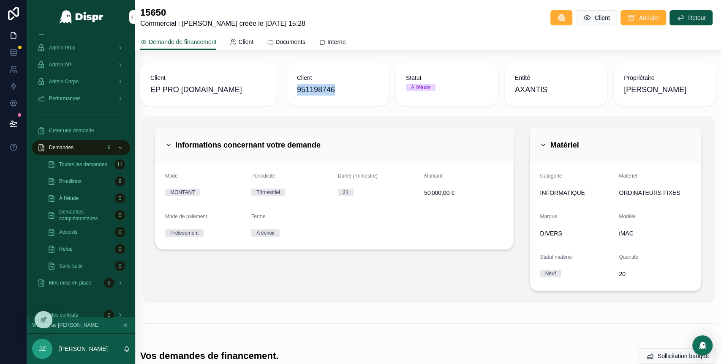
drag, startPoint x: 343, startPoint y: 88, endPoint x: 295, endPoint y: 92, distance: 48.7
click at [297, 92] on span "951198746" at bounding box center [338, 90] width 82 height 12
copy span "951198746"
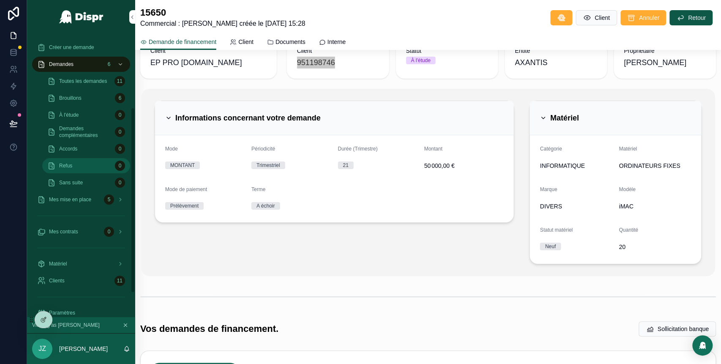
scroll to position [98, 0]
click at [84, 267] on div "Matériel" at bounding box center [81, 266] width 88 height 14
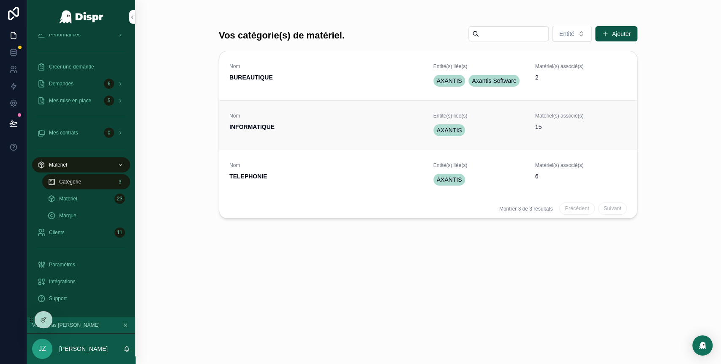
click at [321, 131] on span "INFORMATIQUE" at bounding box center [326, 127] width 194 height 8
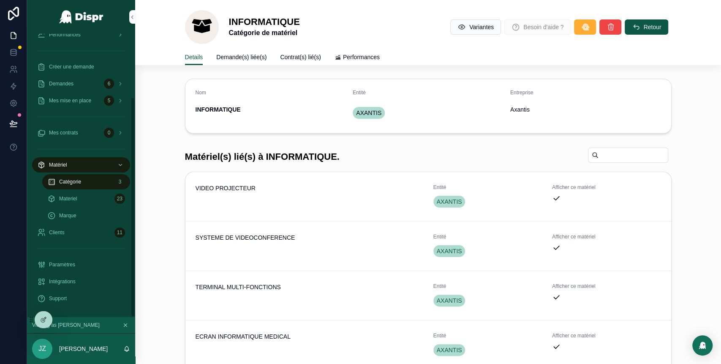
click at [98, 182] on div "Catégorie 3" at bounding box center [86, 182] width 78 height 14
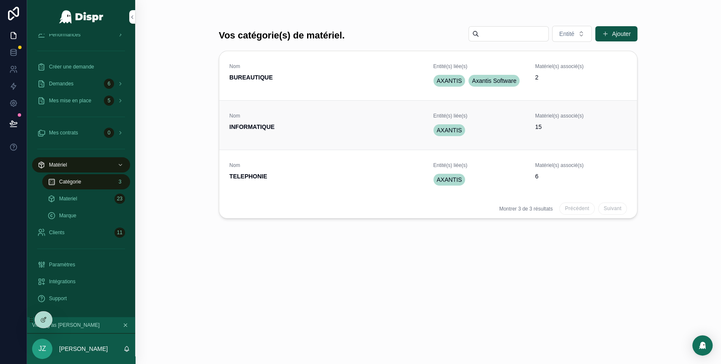
click at [288, 138] on div "Nom INFORMATIQUE" at bounding box center [326, 124] width 194 height 25
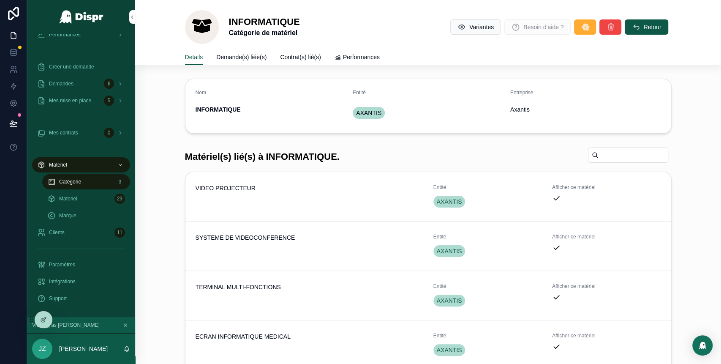
click at [531, 95] on span "Entreprise" at bounding box center [521, 93] width 23 height 6
click at [245, 53] on span "Demande(s) liée(s)" at bounding box center [241, 57] width 50 height 8
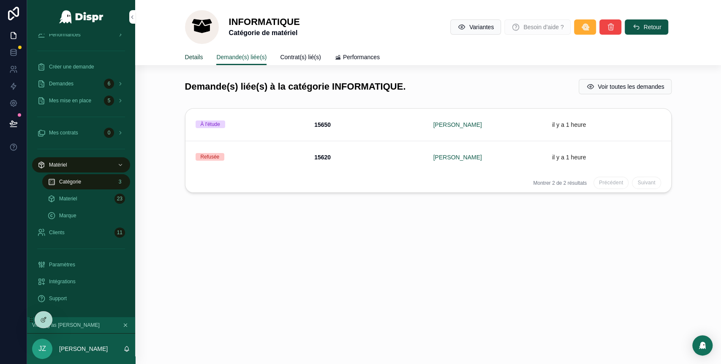
click at [197, 60] on span "Details" at bounding box center [194, 57] width 18 height 8
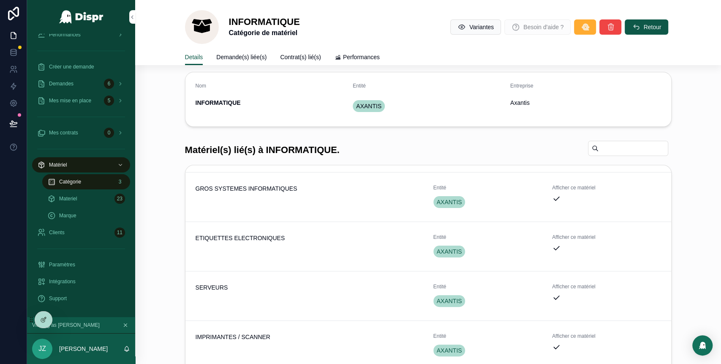
scroll to position [138, 0]
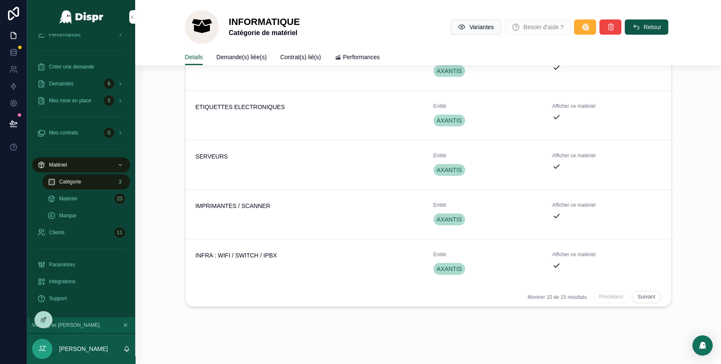
click at [643, 301] on button "Suivant" at bounding box center [646, 297] width 29 height 12
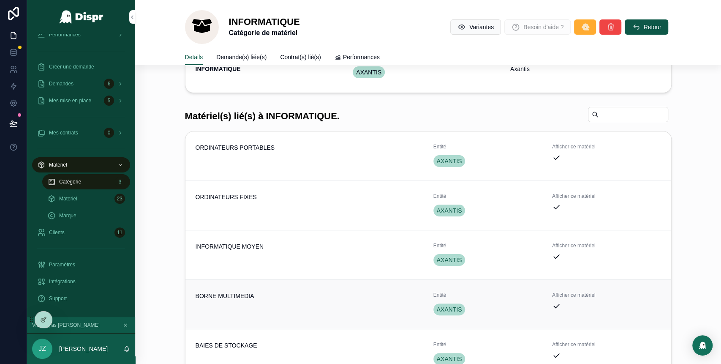
scroll to position [33, 0]
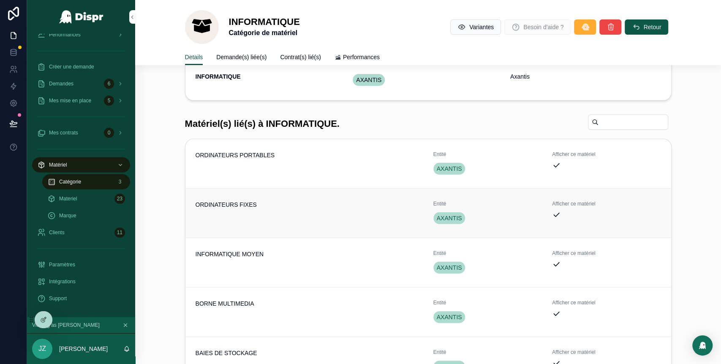
click at [287, 213] on div "ORDINATEURS FIXES" at bounding box center [310, 212] width 228 height 25
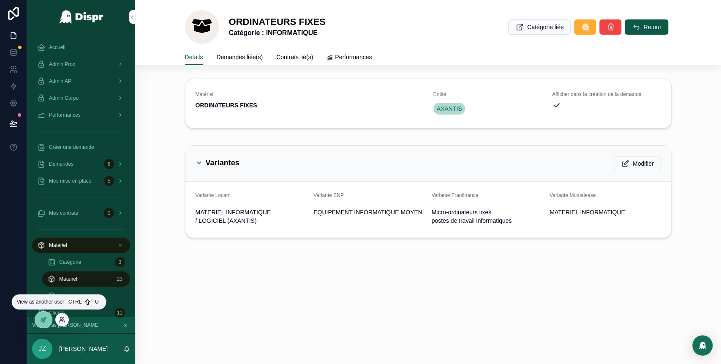
click at [61, 321] on icon at bounding box center [62, 319] width 7 height 7
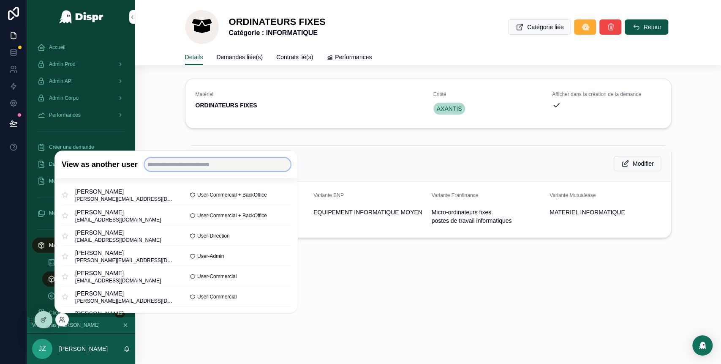
click at [179, 165] on input "text" at bounding box center [217, 165] width 146 height 14
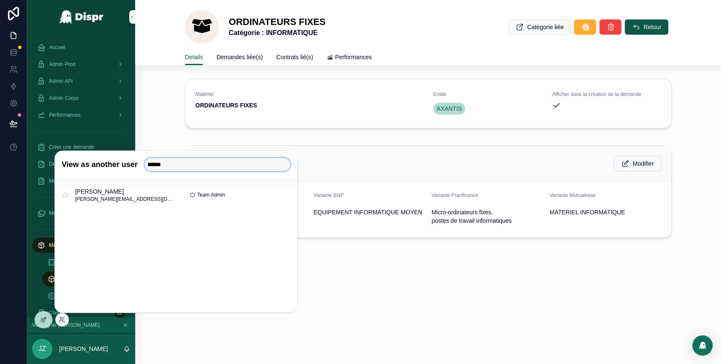
type input "******"
click at [0, 0] on button "Select" at bounding box center [0, 0] width 0 height 0
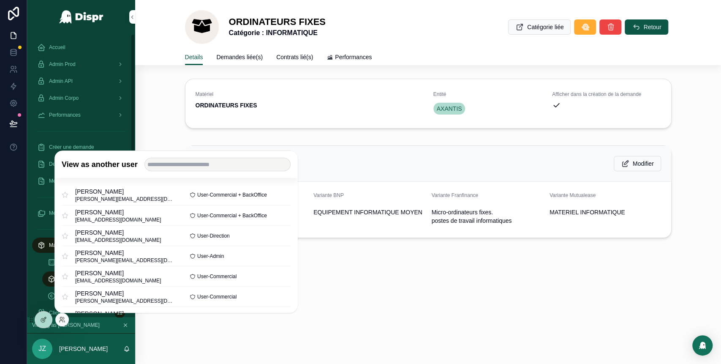
click at [172, 99] on div "Matériel ORDINATEURS FIXES Entité AXANTIS Afficher dans la création de la deman…" at bounding box center [428, 105] width 586 height 60
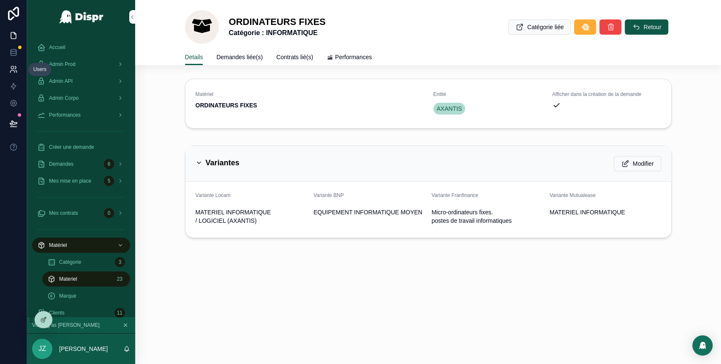
click at [14, 71] on icon at bounding box center [13, 69] width 8 height 8
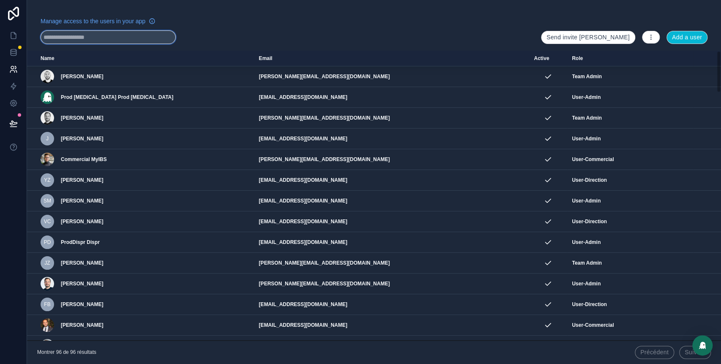
click at [82, 35] on input "text" at bounding box center [108, 37] width 135 height 14
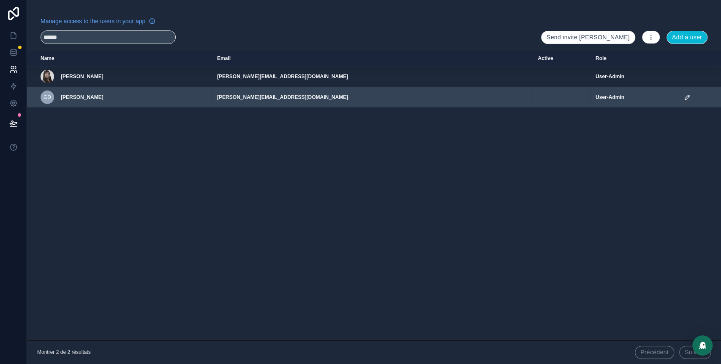
click at [687, 98] on icon "scrollable content" at bounding box center [687, 97] width 4 height 4
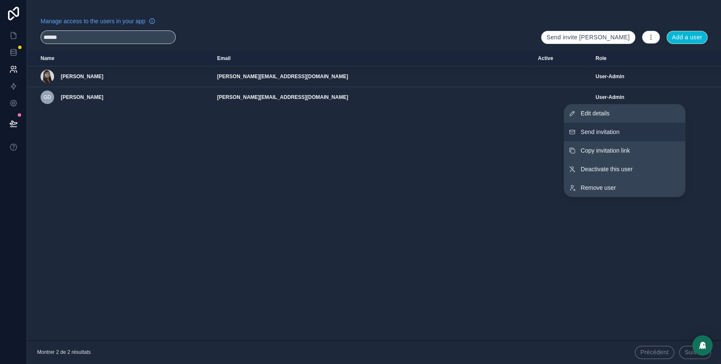
click at [618, 132] on span "Send invitation" at bounding box center [600, 132] width 39 height 8
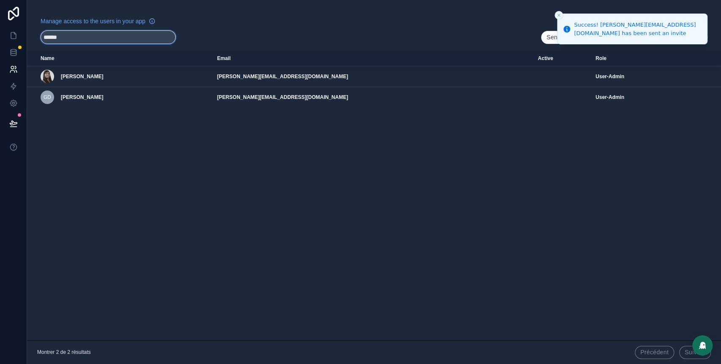
click at [88, 37] on input "******" at bounding box center [108, 37] width 135 height 14
type input "*"
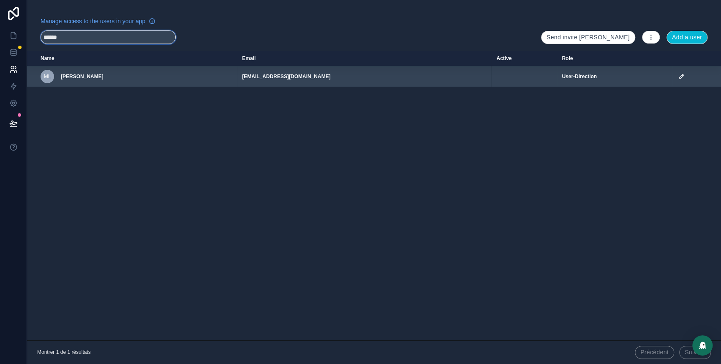
type input "******"
click at [683, 74] on icon "scrollable content" at bounding box center [681, 76] width 4 height 4
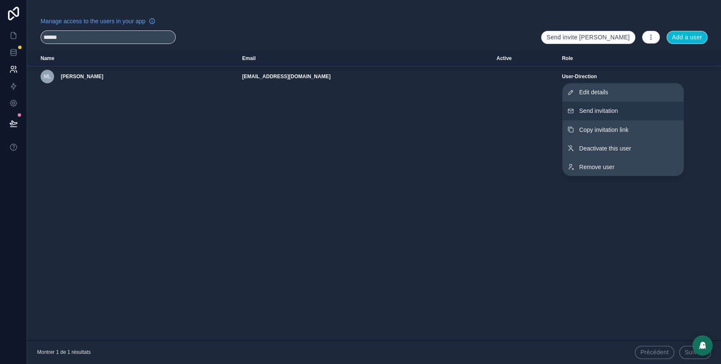
click at [609, 115] on button "Send invitation" at bounding box center [623, 110] width 122 height 19
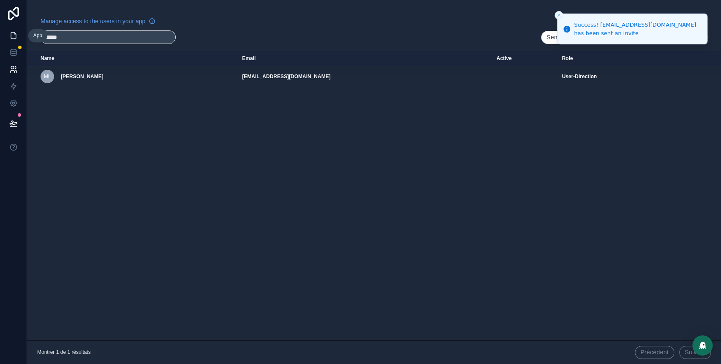
click at [13, 33] on icon at bounding box center [13, 36] width 5 height 6
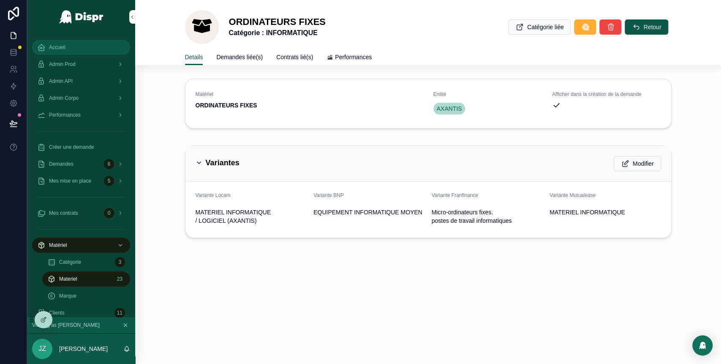
click at [63, 50] on span "Accueil" at bounding box center [57, 47] width 16 height 7
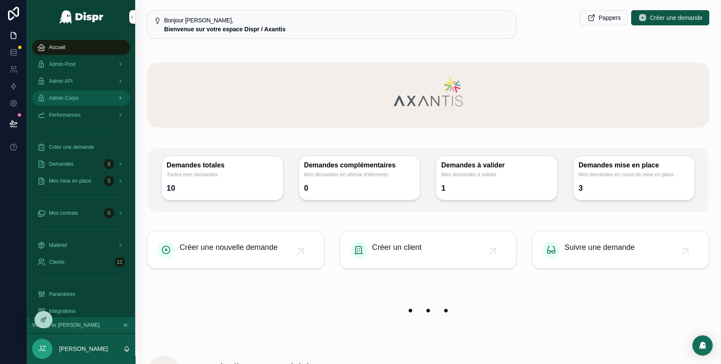
click at [95, 98] on div "Admin Corpo" at bounding box center [81, 98] width 88 height 14
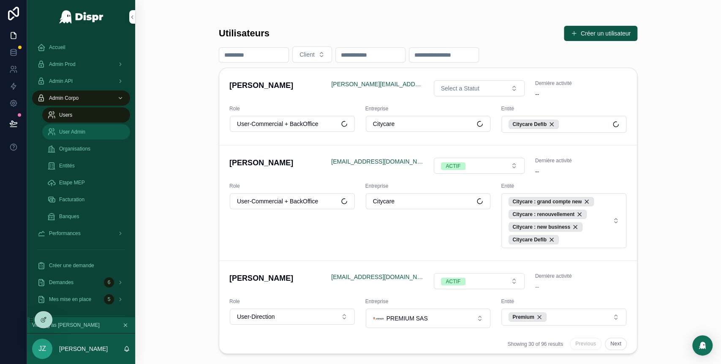
click at [77, 136] on div "User Admin" at bounding box center [86, 132] width 78 height 14
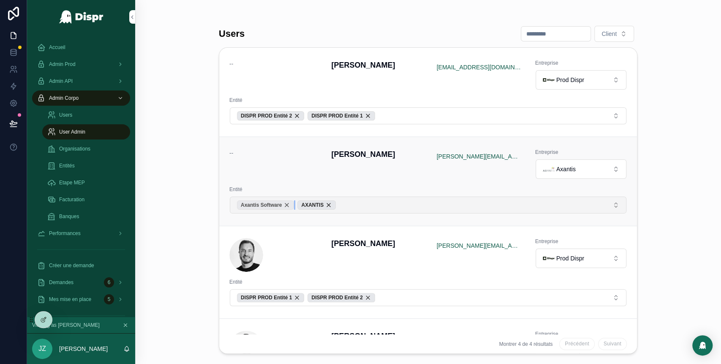
click at [294, 203] on div "Axantis Software" at bounding box center [265, 204] width 57 height 9
click at [273, 204] on div "AXANTIS" at bounding box center [256, 204] width 38 height 9
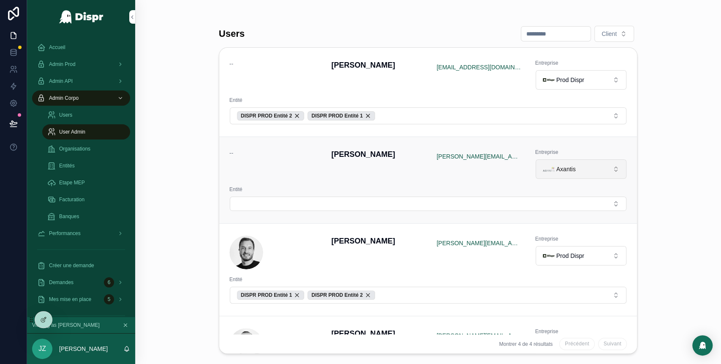
click at [588, 166] on button "Axantis" at bounding box center [581, 168] width 91 height 19
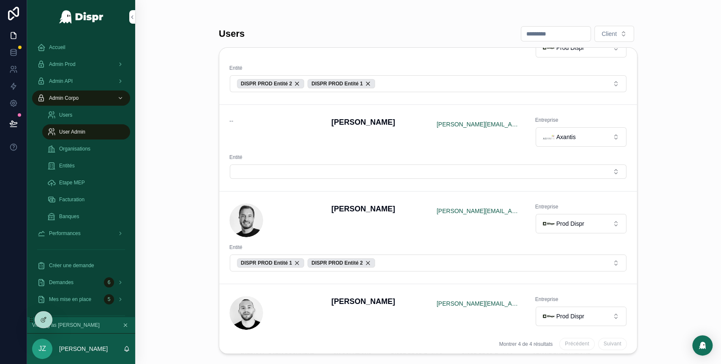
scroll to position [38, 0]
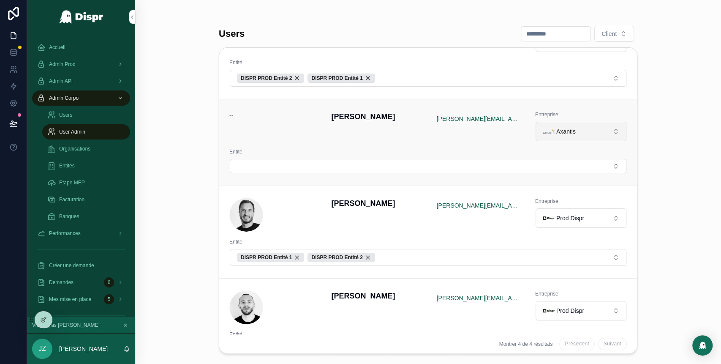
click at [573, 129] on button "Axantis" at bounding box center [581, 131] width 91 height 19
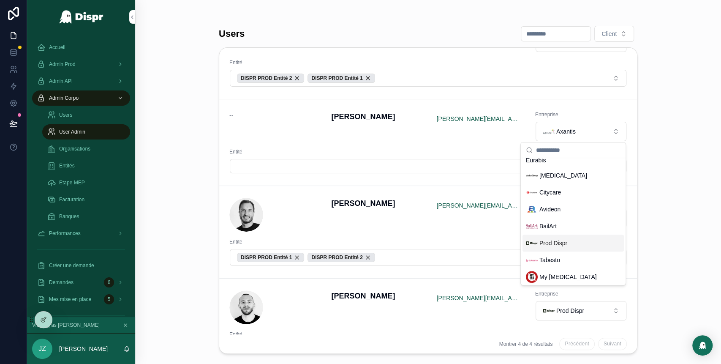
scroll to position [248, 0]
click at [554, 244] on span "Prod Dispr" at bounding box center [553, 241] width 28 height 8
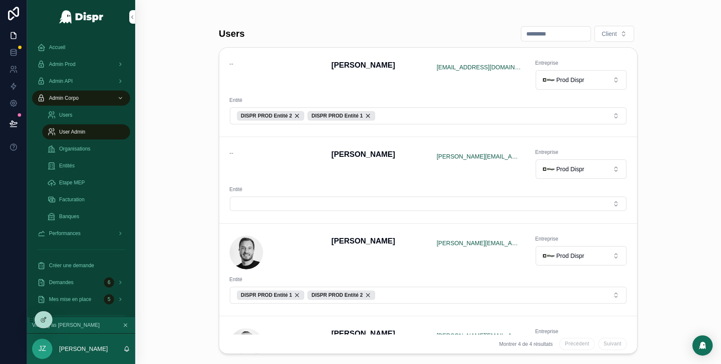
scroll to position [0, 0]
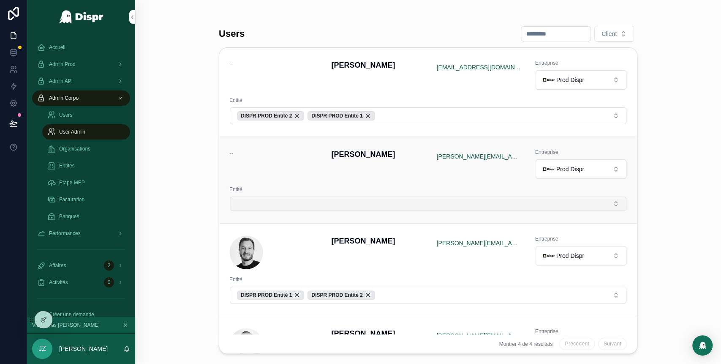
click at [295, 206] on button "Select Button" at bounding box center [428, 203] width 397 height 14
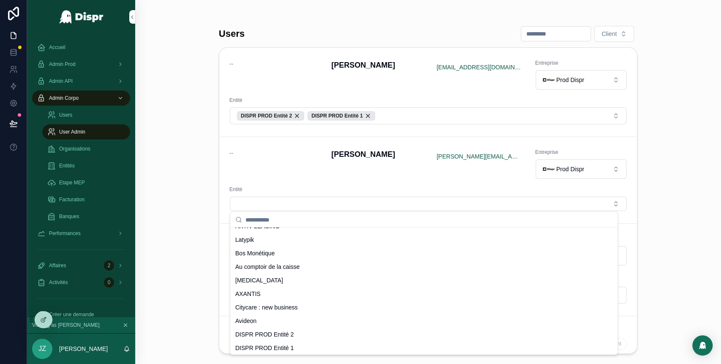
scroll to position [284, 0]
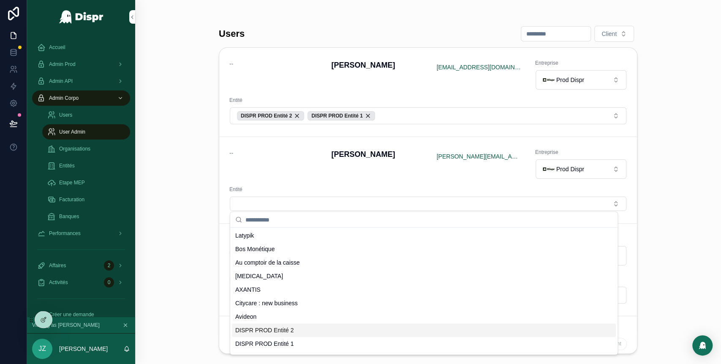
click at [279, 328] on span "DISPR PROD Entité 2" at bounding box center [264, 330] width 59 height 8
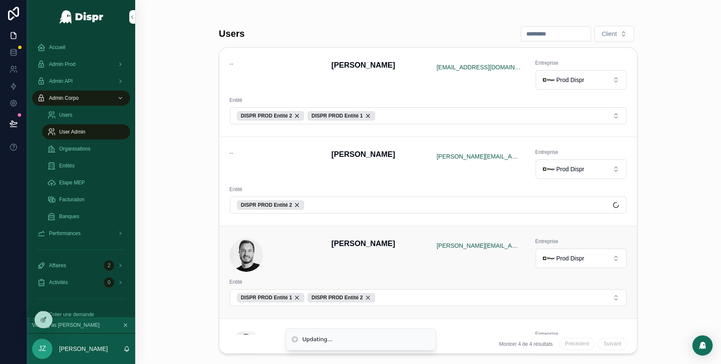
scroll to position [0, 0]
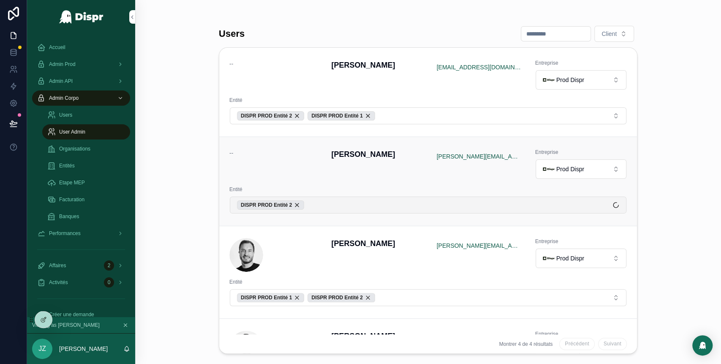
click at [335, 203] on button "DISPR PROD Entité 2" at bounding box center [428, 204] width 397 height 17
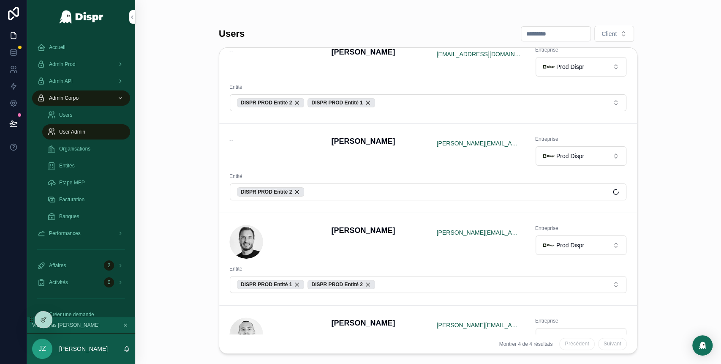
scroll to position [14, 0]
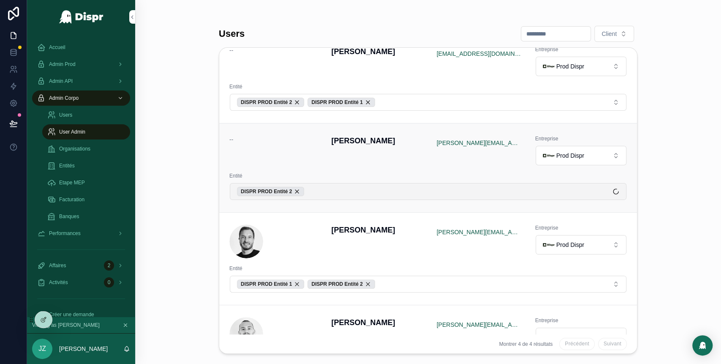
click at [330, 185] on button "DISPR PROD Entité 2" at bounding box center [428, 191] width 397 height 17
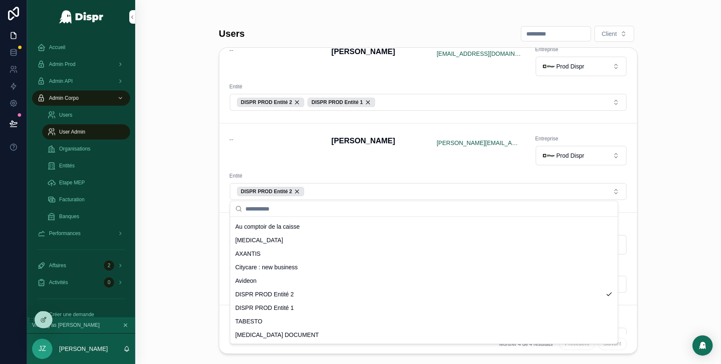
scroll to position [322, 0]
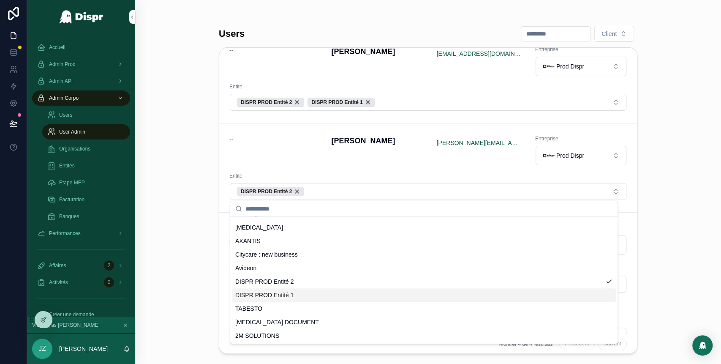
click at [289, 294] on span "DISPR PROD Entité 1" at bounding box center [264, 295] width 59 height 8
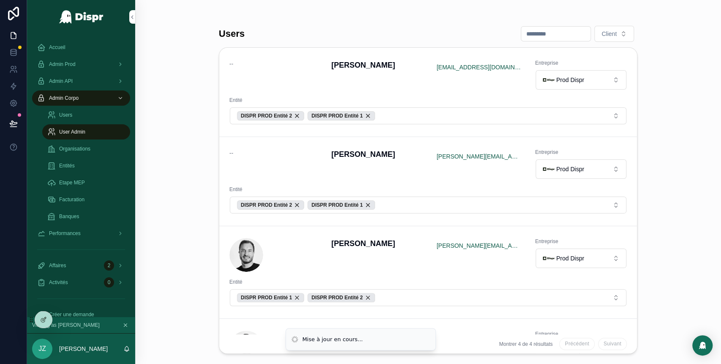
scroll to position [0, 0]
click at [179, 185] on div "Users Client -- [PERSON_NAME] [EMAIL_ADDRESS][DOMAIN_NAME] Entreprise Prod Disp…" at bounding box center [428, 182] width 586 height 364
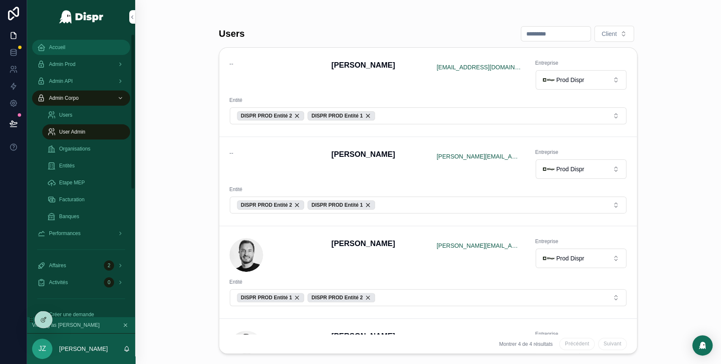
click at [68, 47] on div "Accueil" at bounding box center [81, 48] width 88 height 14
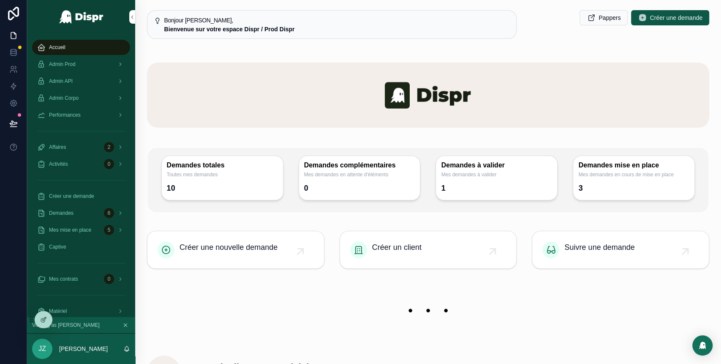
click at [66, 41] on div "Accueil" at bounding box center [81, 48] width 88 height 14
click at [64, 48] on span "Accueil" at bounding box center [57, 47] width 16 height 7
click at [79, 102] on div "Admin Corpo" at bounding box center [81, 98] width 88 height 14
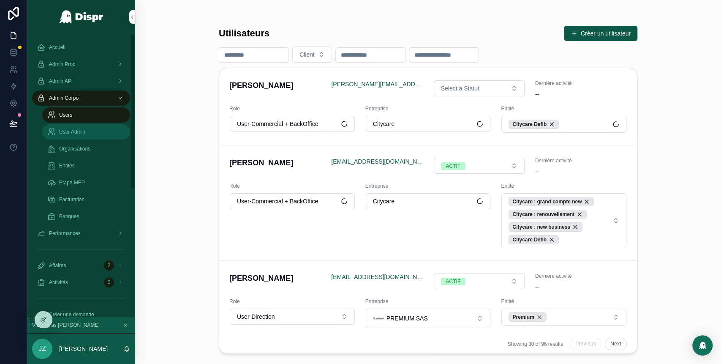
click at [79, 131] on span "User Admin" at bounding box center [72, 131] width 26 height 7
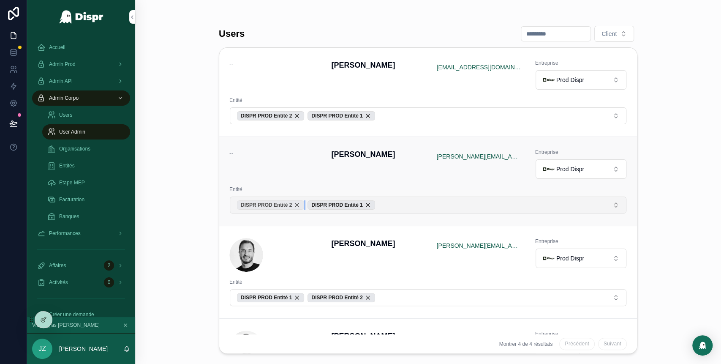
click at [304, 204] on div "DISPR PROD Entité 2" at bounding box center [270, 204] width 67 height 9
click at [303, 204] on div "DISPR PROD Entité 1" at bounding box center [270, 204] width 67 height 9
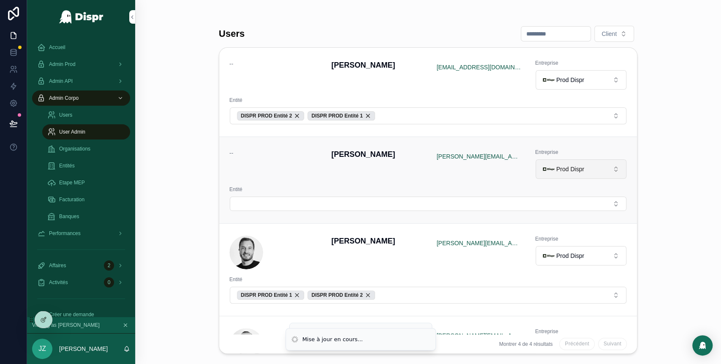
click at [572, 169] on span "Prod Dispr" at bounding box center [570, 169] width 28 height 8
click at [557, 167] on span "Prod Dispr" at bounding box center [570, 169] width 28 height 8
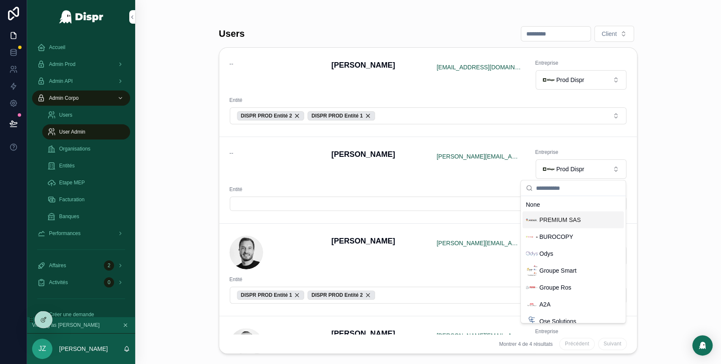
click at [555, 218] on span "PREMIUM SAS" at bounding box center [559, 219] width 41 height 8
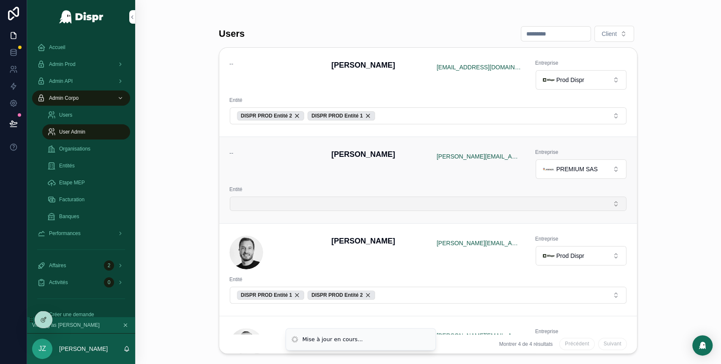
click at [332, 203] on button "Select Button" at bounding box center [428, 203] width 397 height 14
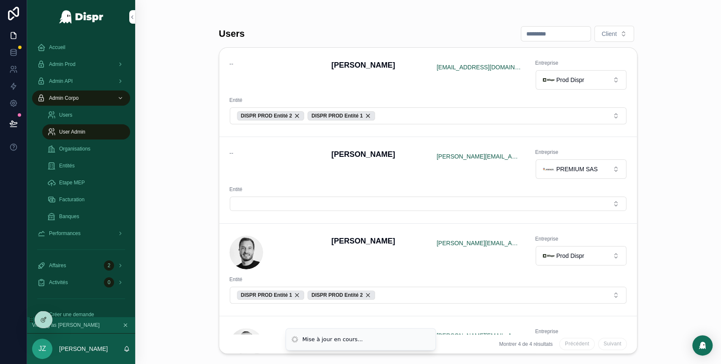
click at [332, 203] on button "Select Button" at bounding box center [428, 203] width 397 height 14
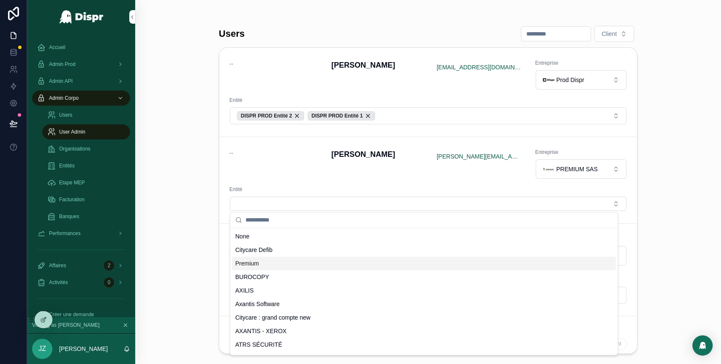
click at [315, 261] on div "Premium" at bounding box center [424, 263] width 384 height 14
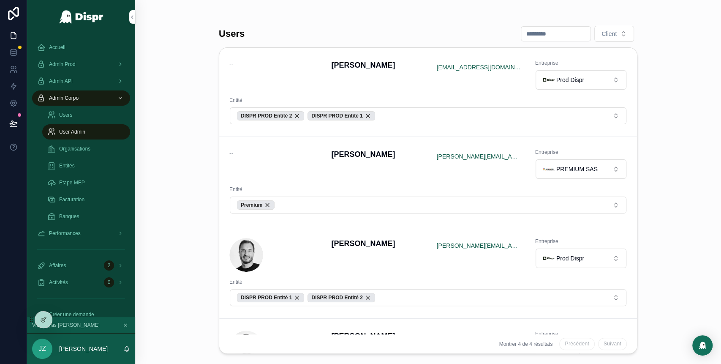
click at [199, 148] on div "Users Client -- David Bodineau bodineaudavidpro@gmail.com Entreprise Prod Dispr…" at bounding box center [428, 182] width 586 height 364
click at [86, 48] on div "Accueil" at bounding box center [81, 48] width 88 height 14
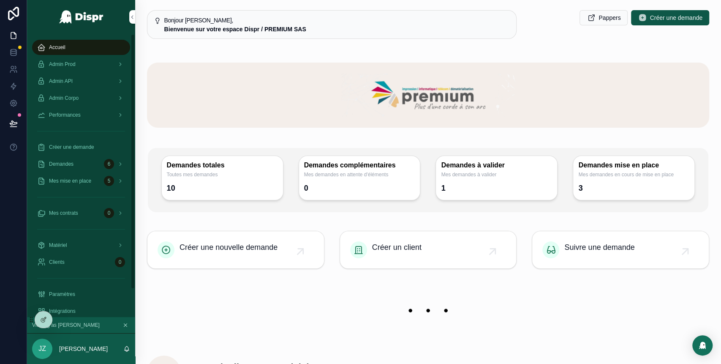
scroll to position [30, 0]
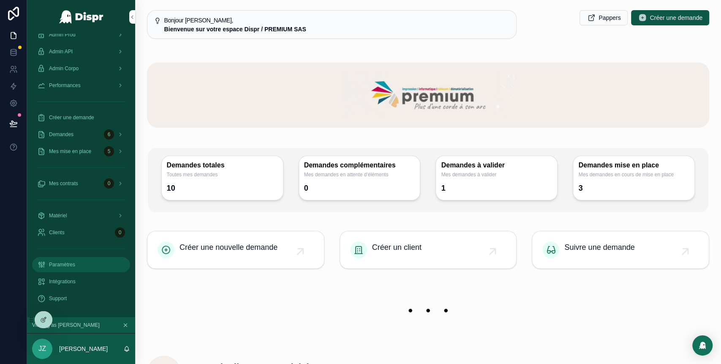
click at [68, 271] on div "Paramètres" at bounding box center [81, 265] width 88 height 14
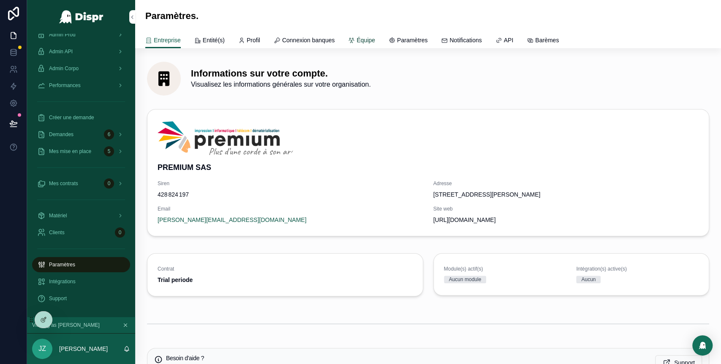
click at [375, 39] on span "Équipe" at bounding box center [366, 40] width 19 height 8
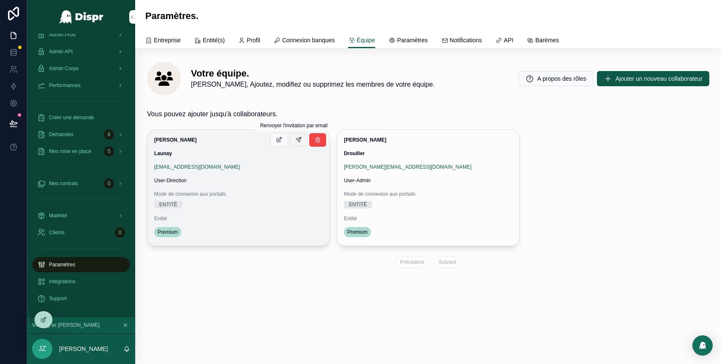
click at [298, 139] on icon "scrollable content" at bounding box center [298, 139] width 7 height 7
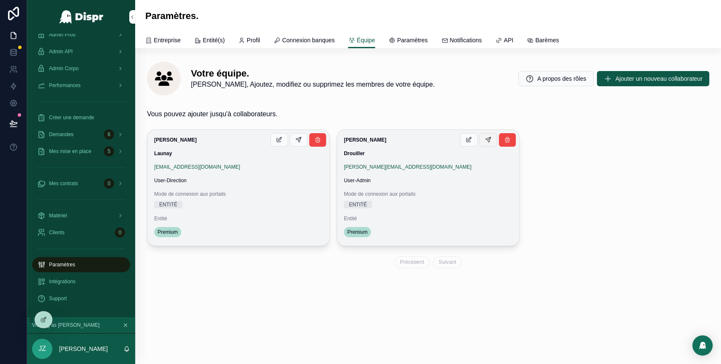
click at [487, 142] on icon "scrollable content" at bounding box center [488, 139] width 7 height 7
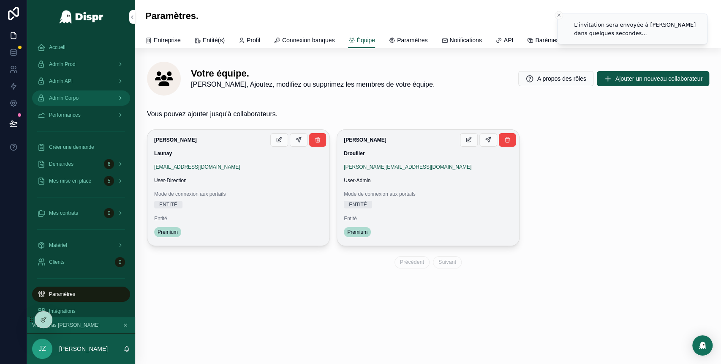
click at [79, 97] on span "Admin Corpo" at bounding box center [64, 98] width 30 height 7
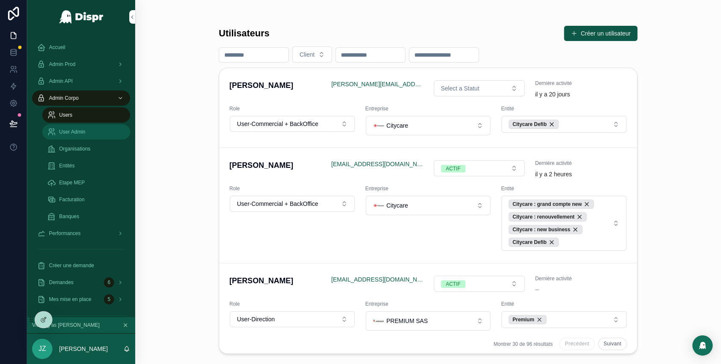
click at [82, 134] on span "User Admin" at bounding box center [72, 131] width 26 height 7
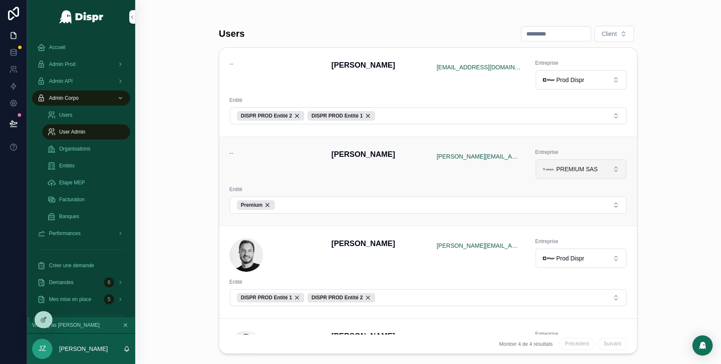
click at [572, 163] on div "PREMIUM SAS" at bounding box center [570, 169] width 55 height 12
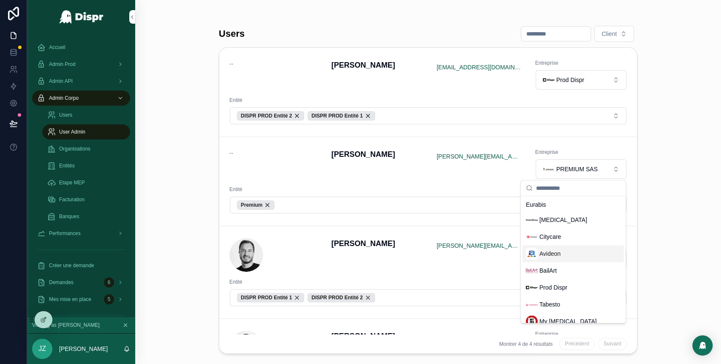
scroll to position [248, 0]
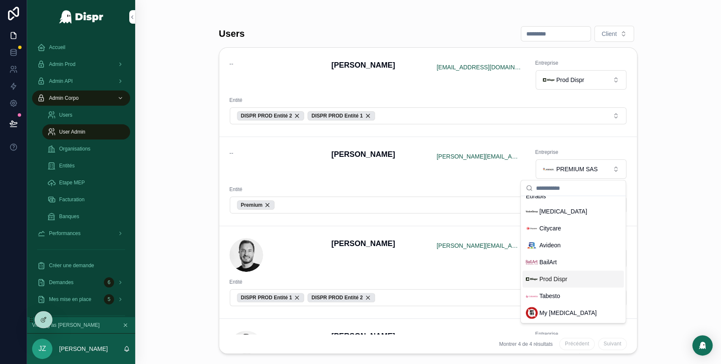
click at [551, 280] on span "Prod Dispr" at bounding box center [553, 279] width 28 height 8
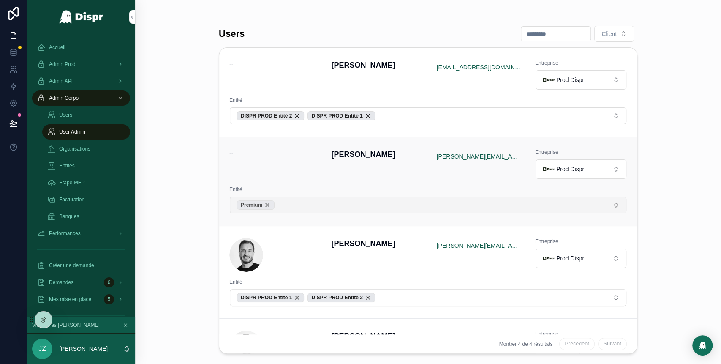
click at [272, 203] on div "Premium" at bounding box center [256, 204] width 38 height 9
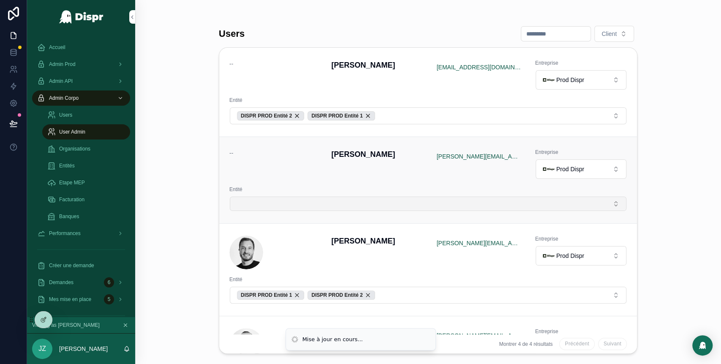
click at [287, 203] on button "Select Button" at bounding box center [428, 203] width 397 height 14
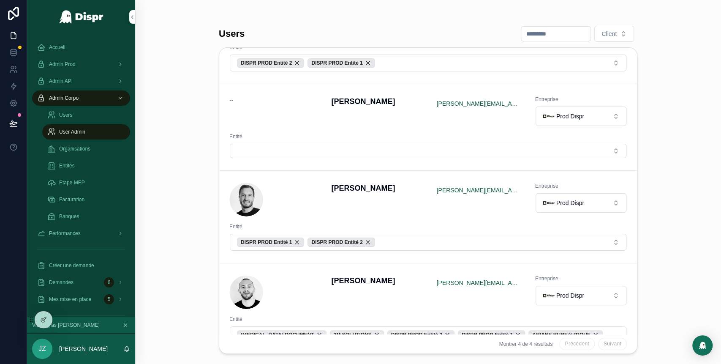
scroll to position [54, 0]
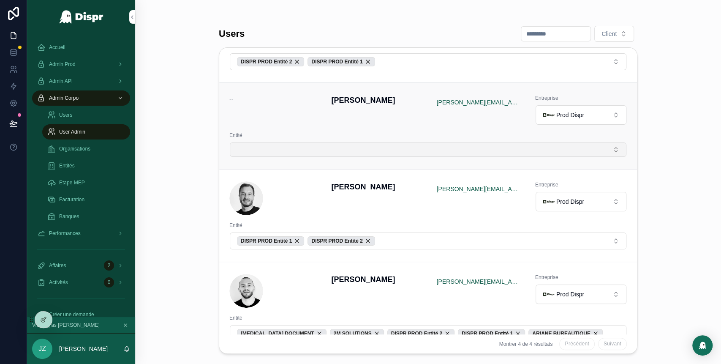
click at [275, 155] on button "Select Button" at bounding box center [428, 149] width 397 height 14
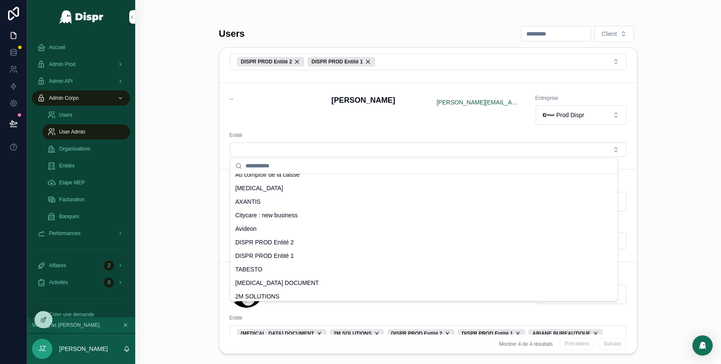
scroll to position [320, 0]
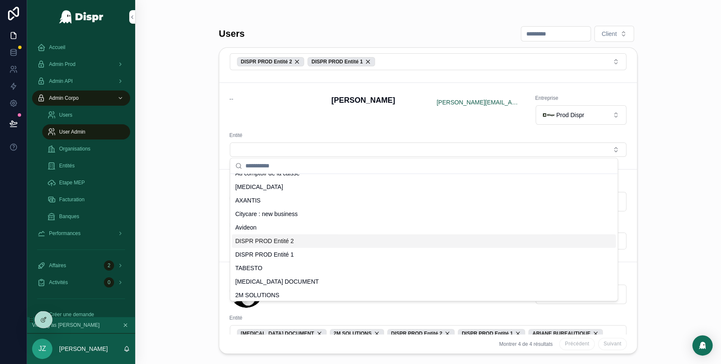
click at [275, 243] on span "DISPR PROD Entité 2" at bounding box center [264, 241] width 59 height 8
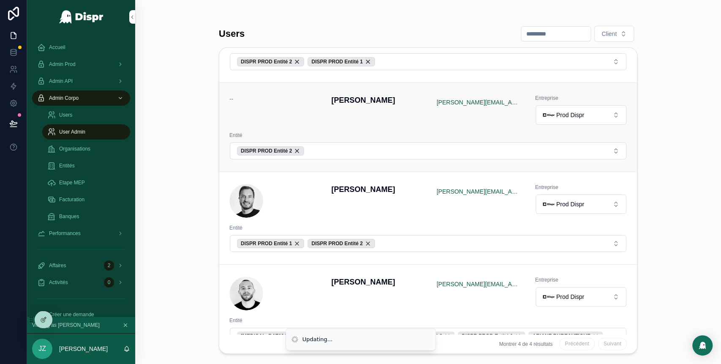
scroll to position [0, 0]
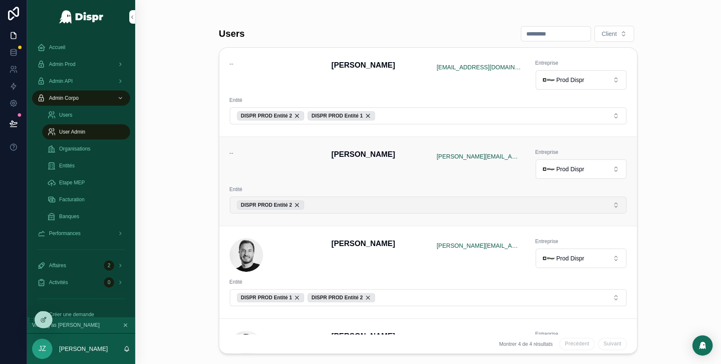
click at [330, 210] on button "DISPR PROD Entité 2" at bounding box center [428, 204] width 397 height 17
click at [337, 204] on button "DISPR PROD Entité 2" at bounding box center [428, 204] width 397 height 17
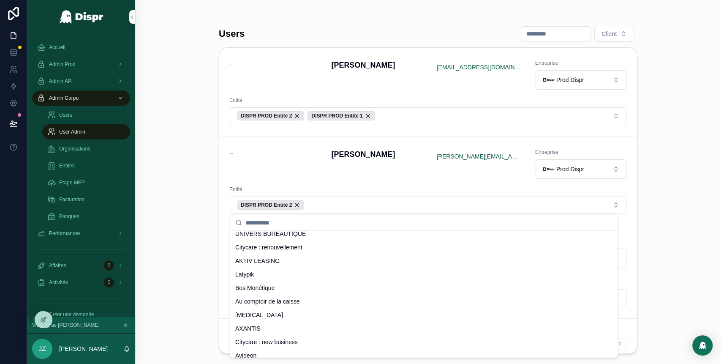
scroll to position [322, 0]
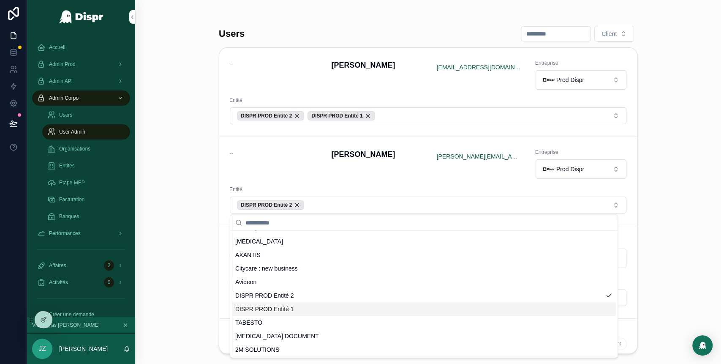
click at [291, 308] on span "DISPR PROD Entité 1" at bounding box center [264, 309] width 59 height 8
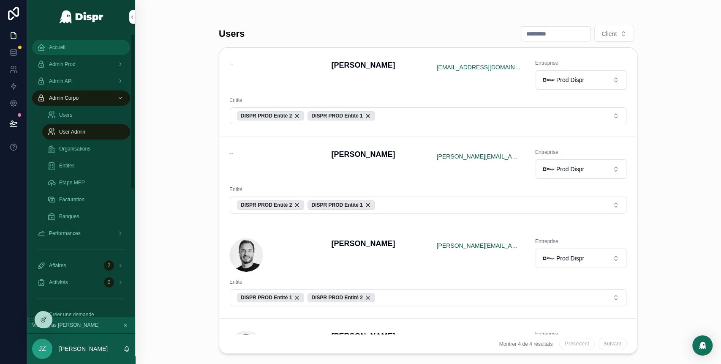
click at [71, 49] on div "Accueil" at bounding box center [81, 48] width 88 height 14
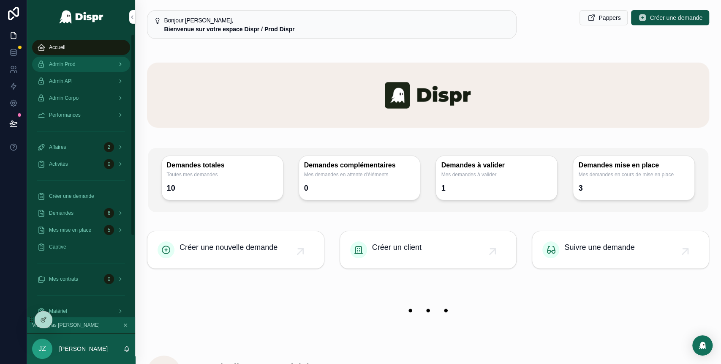
click at [85, 65] on div "Admin Prod" at bounding box center [81, 64] width 88 height 14
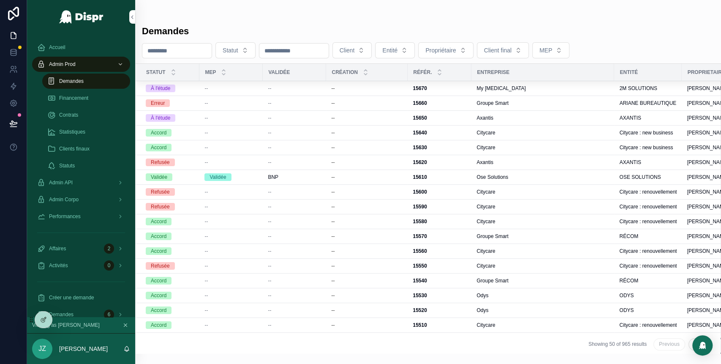
click at [80, 84] on div "Demandes" at bounding box center [86, 81] width 78 height 14
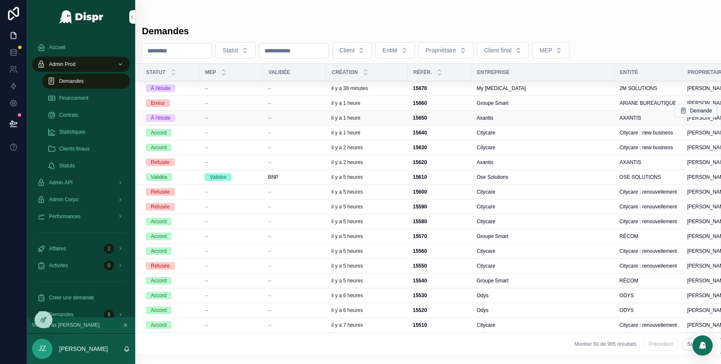
click at [293, 116] on div "--" at bounding box center [294, 117] width 53 height 7
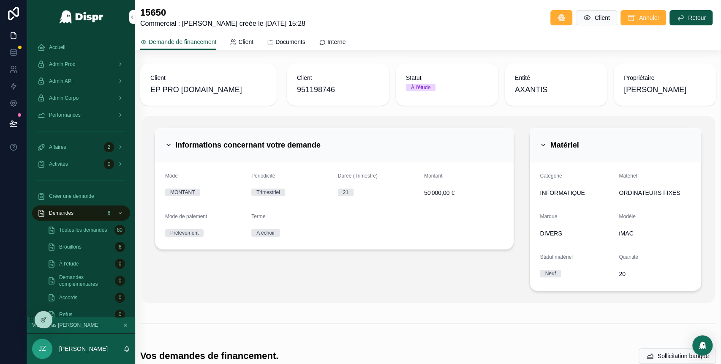
scroll to position [279, 0]
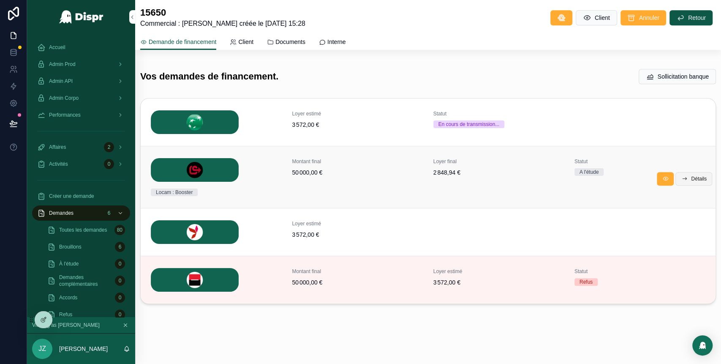
click at [675, 182] on button "Détails" at bounding box center [693, 179] width 37 height 14
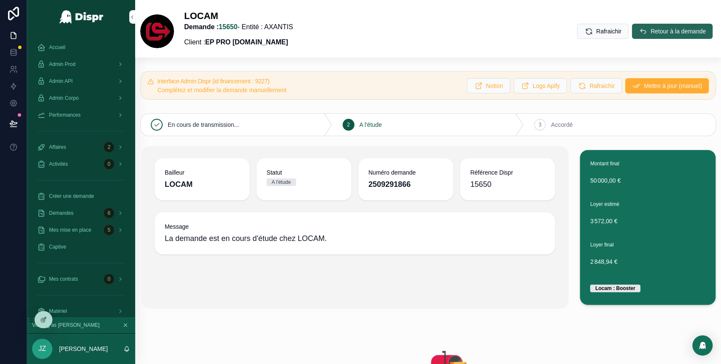
click at [651, 30] on span "Retour à la demande" at bounding box center [678, 31] width 55 height 8
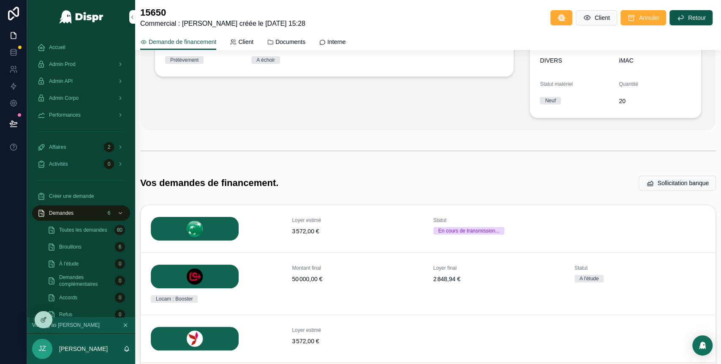
scroll to position [279, 0]
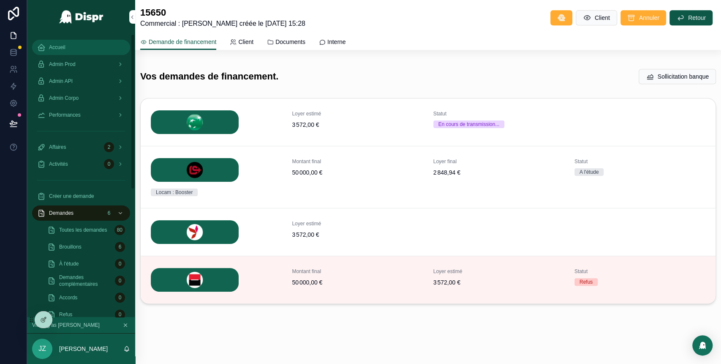
click at [56, 42] on div "Accueil" at bounding box center [81, 48] width 88 height 14
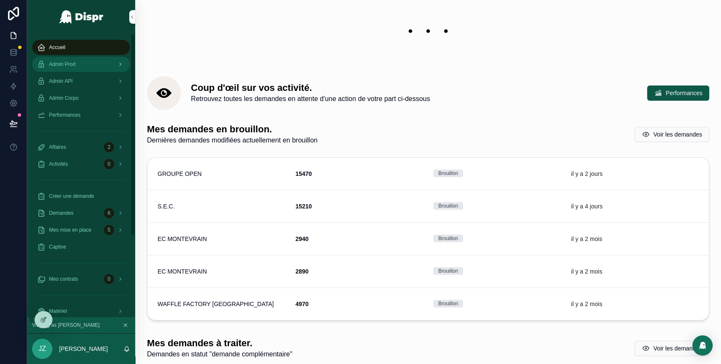
click at [83, 66] on div "Admin Prod" at bounding box center [81, 64] width 88 height 14
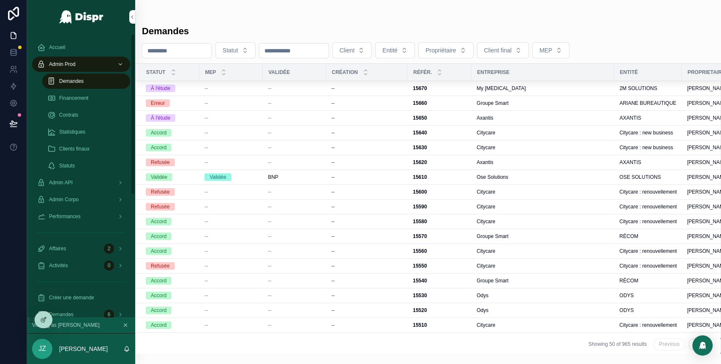
click at [100, 78] on div "Demandes" at bounding box center [86, 81] width 78 height 14
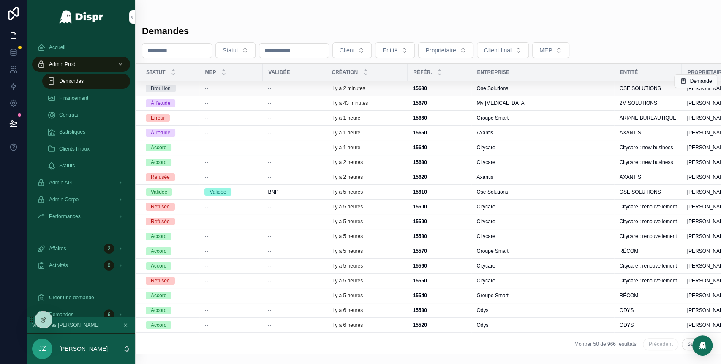
click at [263, 90] on td "--" at bounding box center [230, 88] width 63 height 15
click at [288, 87] on div "--" at bounding box center [294, 88] width 53 height 7
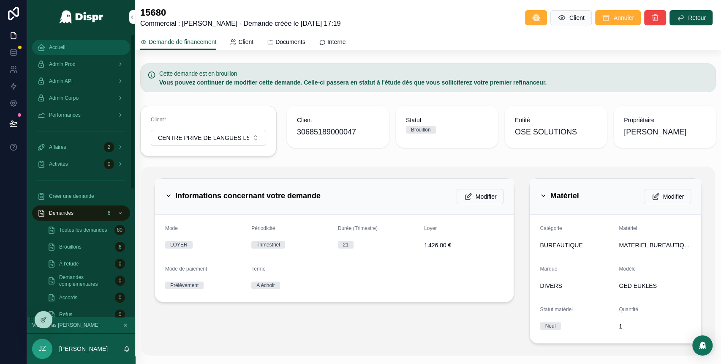
click at [63, 43] on div "Accueil" at bounding box center [81, 48] width 88 height 14
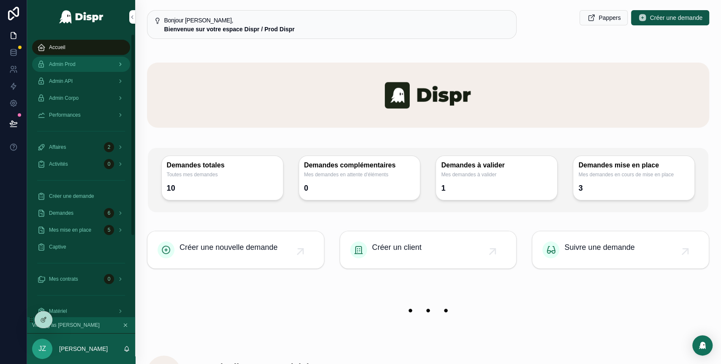
click at [87, 63] on div "Admin Prod" at bounding box center [81, 64] width 88 height 14
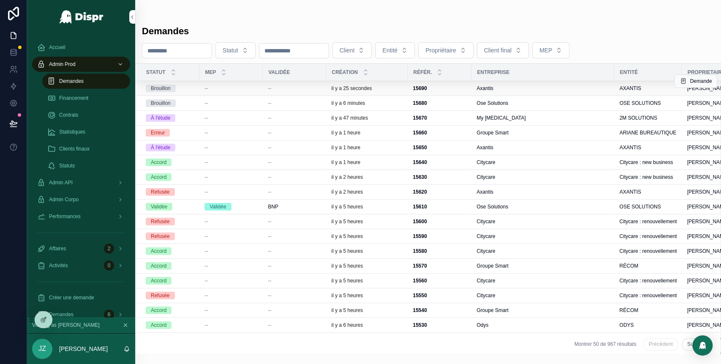
click at [403, 90] on div "il y a 25 secondes" at bounding box center [366, 88] width 71 height 7
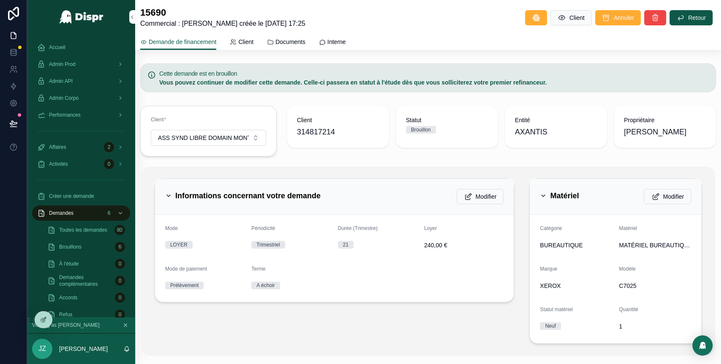
click at [542, 195] on icon "scrollable content" at bounding box center [543, 196] width 3 height 2
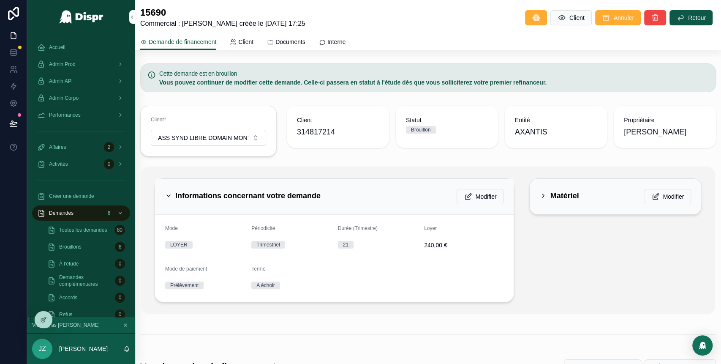
click at [165, 194] on icon "scrollable content" at bounding box center [168, 195] width 7 height 7
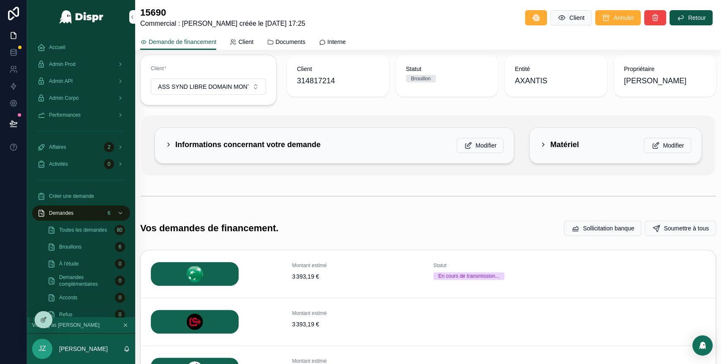
scroll to position [26, 0]
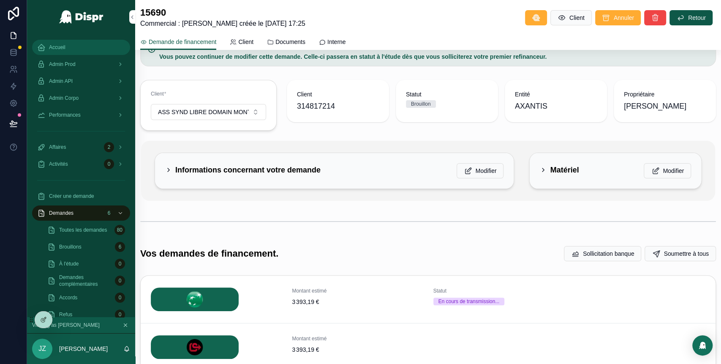
click at [68, 44] on div "Accueil" at bounding box center [81, 48] width 88 height 14
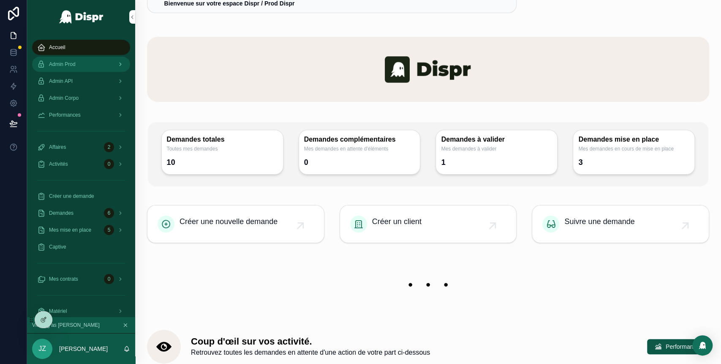
click at [74, 62] on span "Admin Prod" at bounding box center [62, 64] width 27 height 7
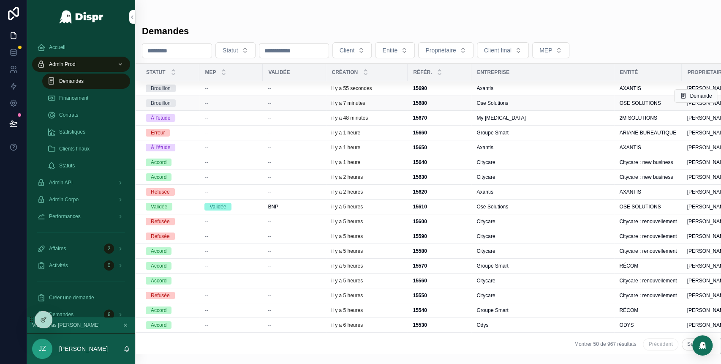
click at [271, 103] on span "--" at bounding box center [269, 103] width 3 height 7
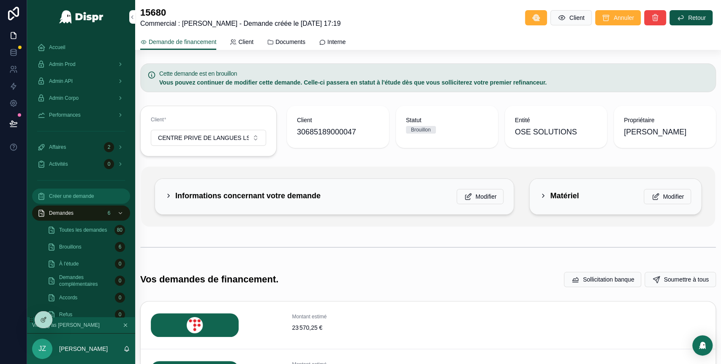
click at [81, 193] on span "Créer une demande" at bounding box center [71, 196] width 45 height 7
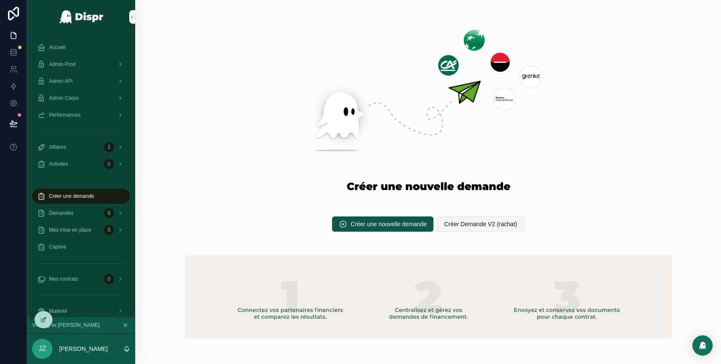
click at [487, 225] on span "Créer Demande V2 (rachat)" at bounding box center [480, 224] width 73 height 8
click at [59, 47] on span "Accueil" at bounding box center [57, 47] width 16 height 7
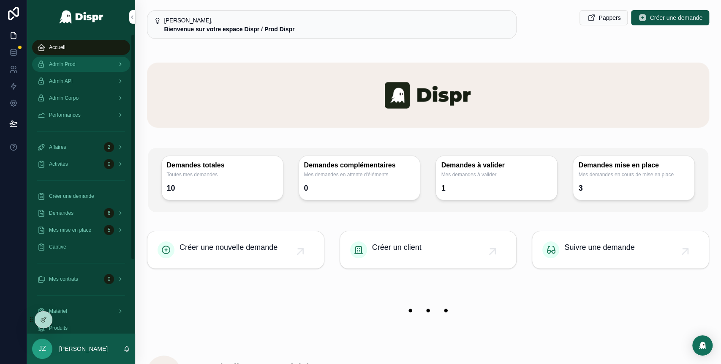
click at [76, 68] on div "Admin Prod" at bounding box center [81, 64] width 88 height 14
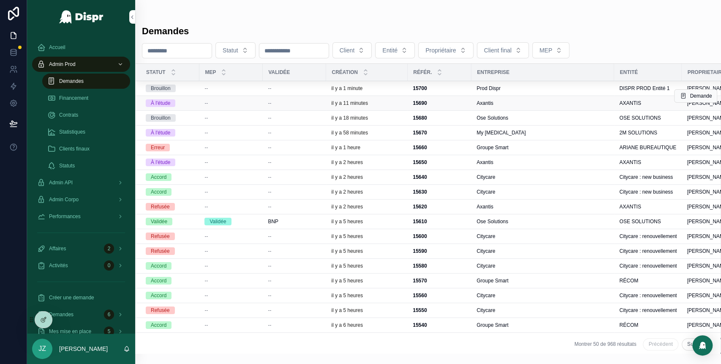
click at [464, 104] on div "15690 15690" at bounding box center [440, 103] width 54 height 7
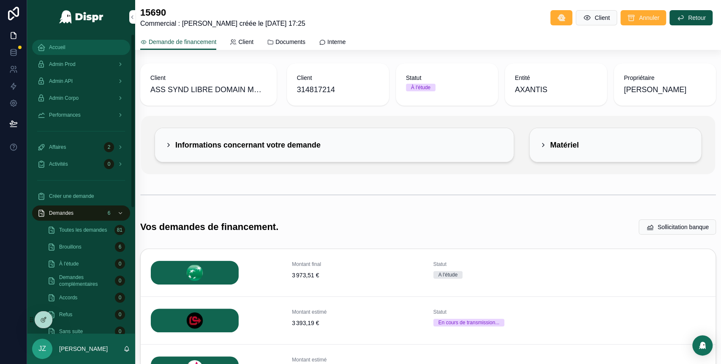
click at [72, 52] on div "Accueil" at bounding box center [81, 48] width 88 height 14
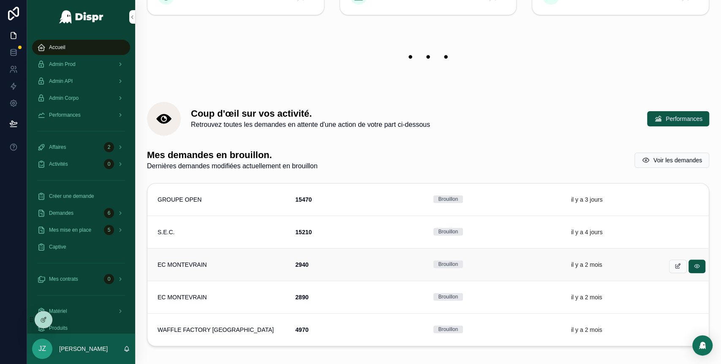
scroll to position [256, 0]
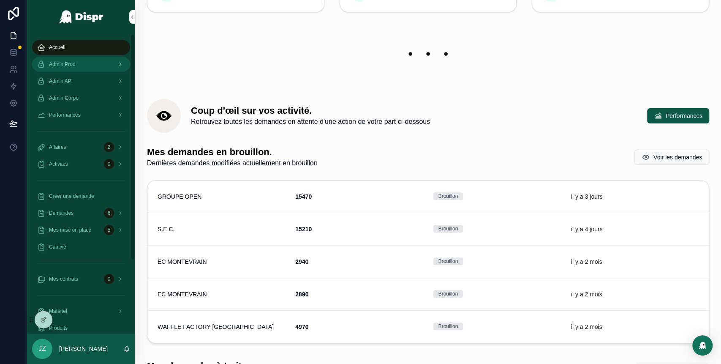
click at [76, 63] on span "Admin Prod" at bounding box center [62, 64] width 27 height 7
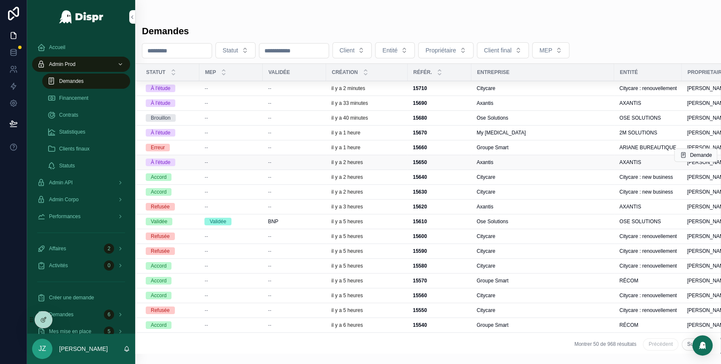
click at [291, 160] on div "--" at bounding box center [294, 162] width 53 height 7
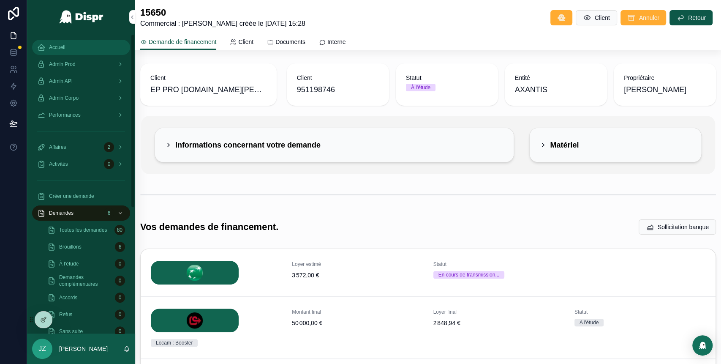
click at [70, 47] on div "Accueil" at bounding box center [81, 48] width 88 height 14
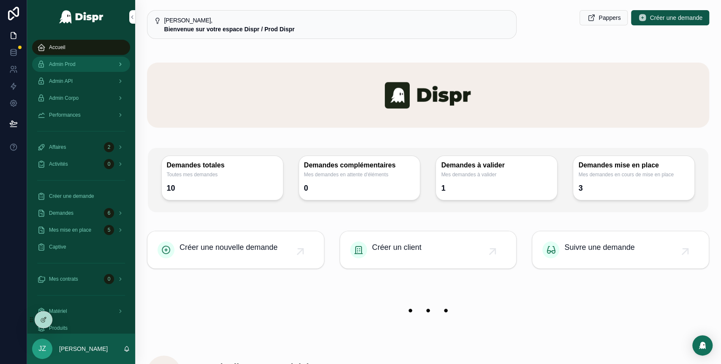
click at [92, 65] on div "Admin Prod" at bounding box center [81, 64] width 88 height 14
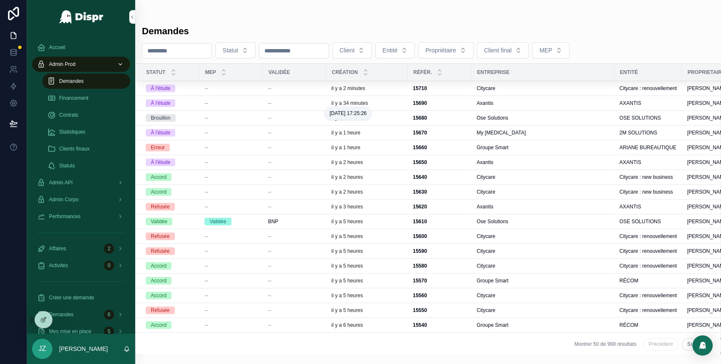
click at [338, 106] on p "il y a 34 minutes" at bounding box center [349, 103] width 37 height 7
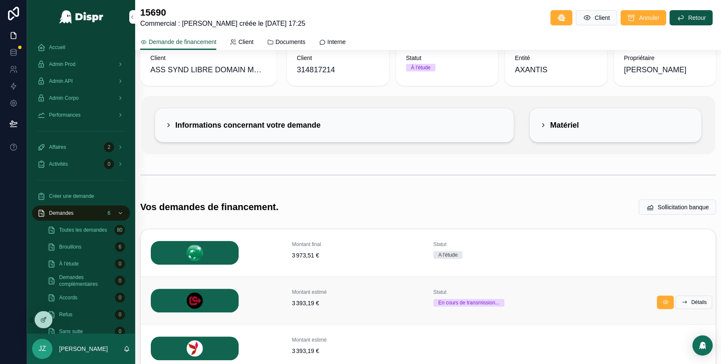
scroll to position [20, 0]
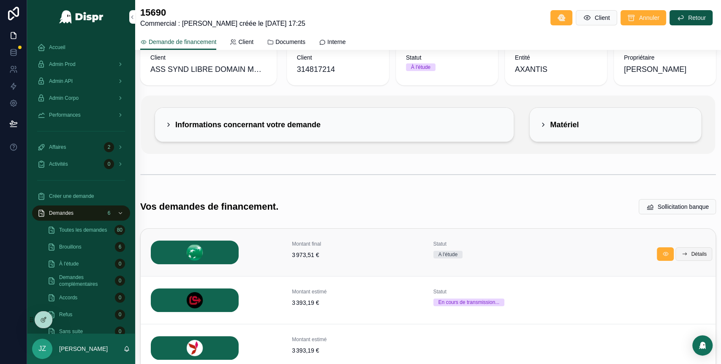
click at [691, 253] on span "Détails" at bounding box center [699, 253] width 16 height 7
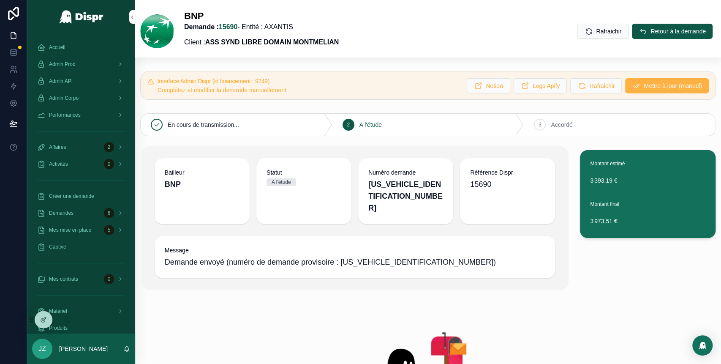
click at [644, 87] on span "Mettre à jour (manuel)" at bounding box center [673, 86] width 58 height 8
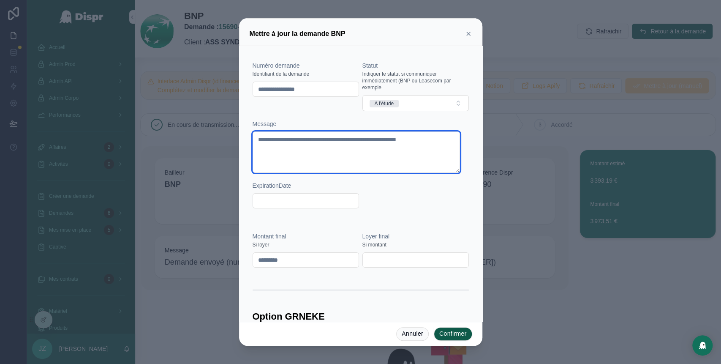
drag, startPoint x: 334, startPoint y: 147, endPoint x: 254, endPoint y: 136, distance: 80.6
click at [254, 136] on textarea "**********" at bounding box center [357, 151] width 208 height 41
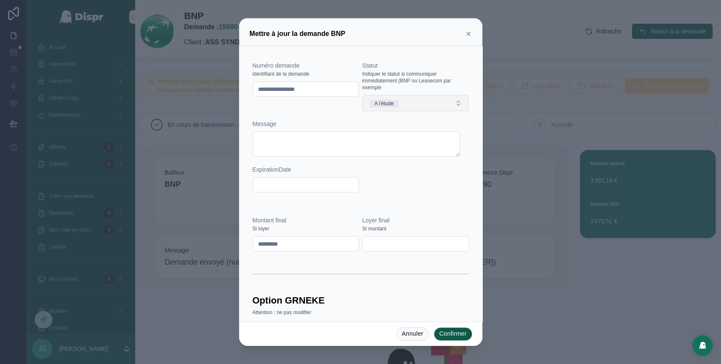
click at [405, 105] on button "A l'étude" at bounding box center [415, 103] width 106 height 16
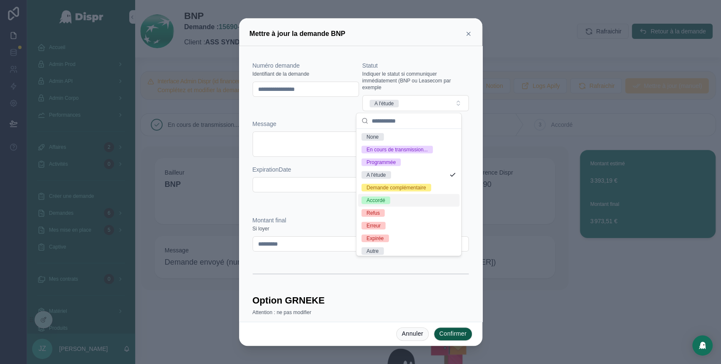
click at [393, 207] on div "Accordé" at bounding box center [408, 200] width 101 height 13
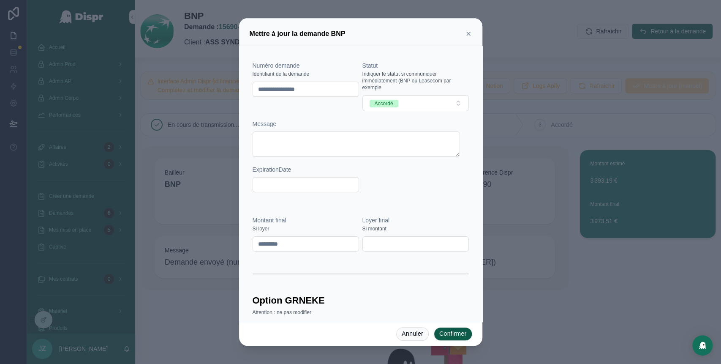
drag, startPoint x: 332, startPoint y: 88, endPoint x: 218, endPoint y: 90, distance: 114.1
click at [218, 90] on div "**********" at bounding box center [360, 182] width 721 height 364
type input "********"
click at [458, 334] on button "Confirmer" at bounding box center [453, 334] width 38 height 14
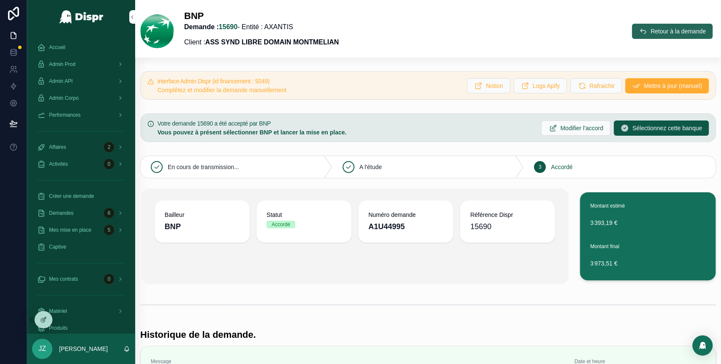
click at [651, 28] on span "Retour à la demande" at bounding box center [678, 31] width 55 height 8
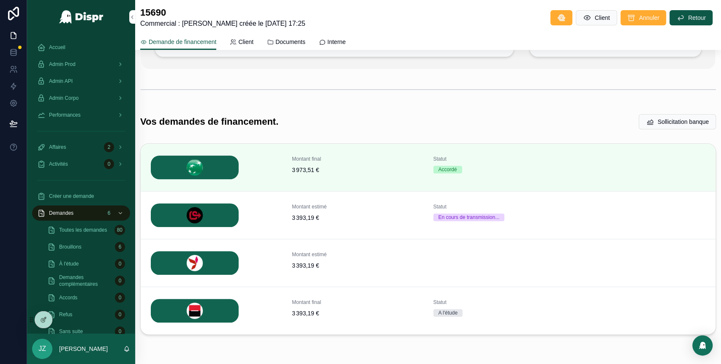
scroll to position [136, 0]
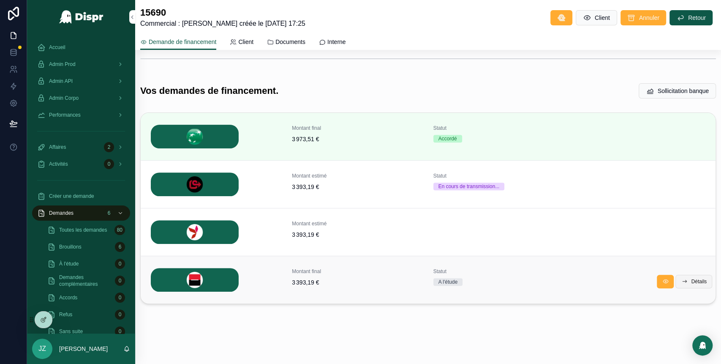
click at [691, 283] on span "Détails" at bounding box center [699, 281] width 16 height 7
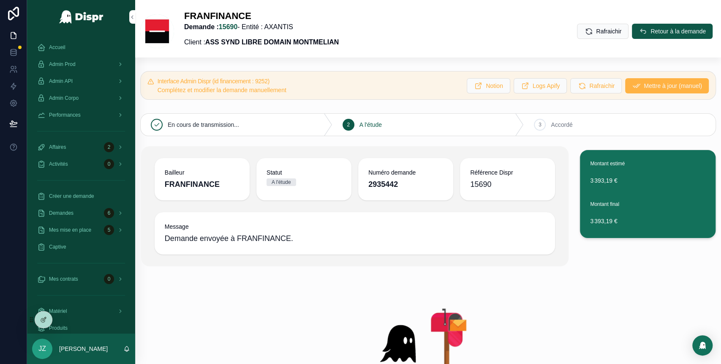
click at [633, 91] on button "Mettre à jour (manuel)" at bounding box center [667, 85] width 84 height 15
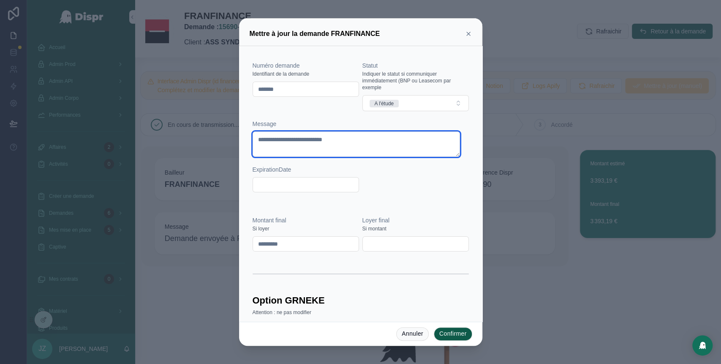
drag, startPoint x: 378, startPoint y: 141, endPoint x: 259, endPoint y: 136, distance: 119.7
click at [259, 136] on textarea "**********" at bounding box center [357, 143] width 208 height 25
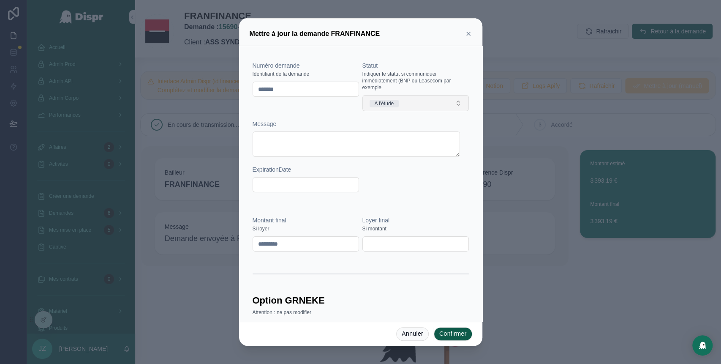
click at [415, 101] on button "A l'étude" at bounding box center [415, 103] width 106 height 16
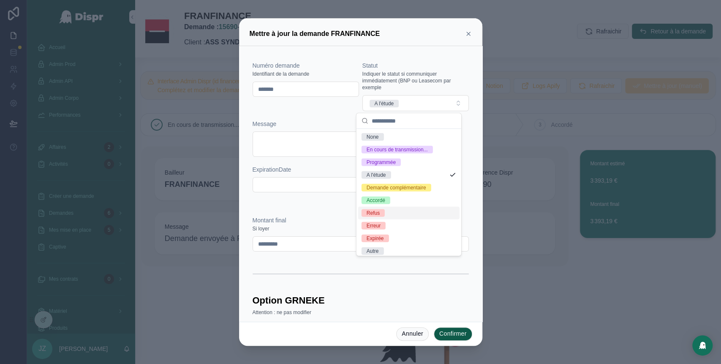
click at [391, 219] on div "Refus" at bounding box center [408, 213] width 101 height 13
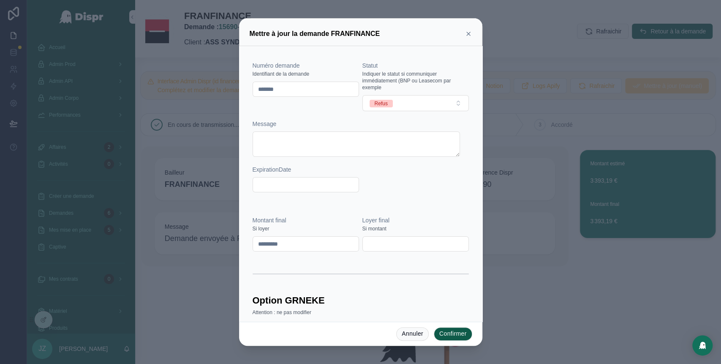
click at [452, 332] on button "Confirmer" at bounding box center [453, 334] width 38 height 14
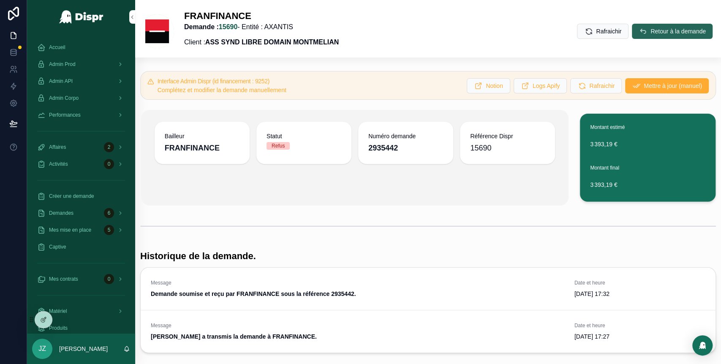
click at [651, 33] on span "Retour à la demande" at bounding box center [678, 31] width 55 height 8
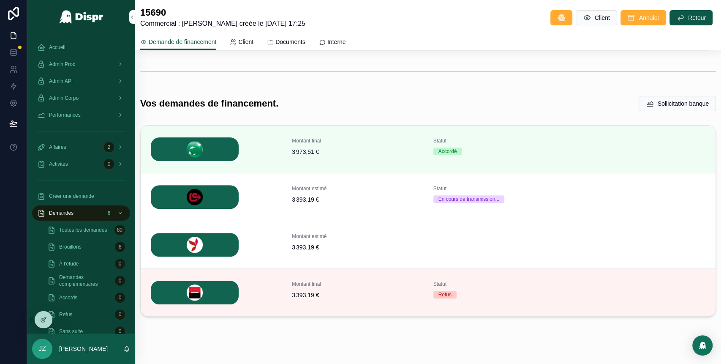
scroll to position [136, 0]
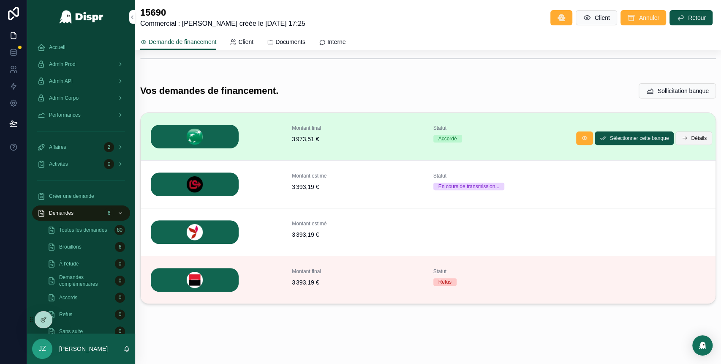
click at [678, 139] on button "Détails" at bounding box center [693, 138] width 37 height 14
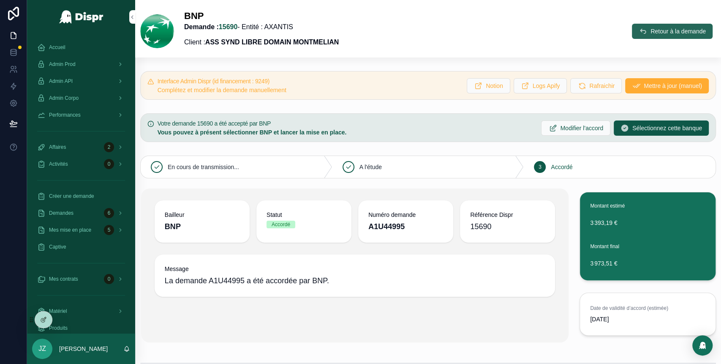
click at [651, 30] on span "Retour à la demande" at bounding box center [678, 31] width 55 height 8
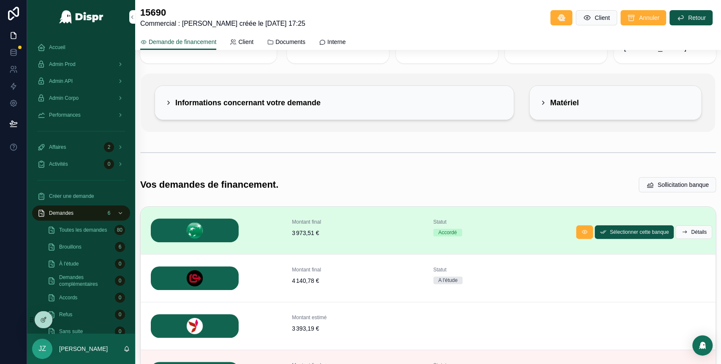
scroll to position [41, 0]
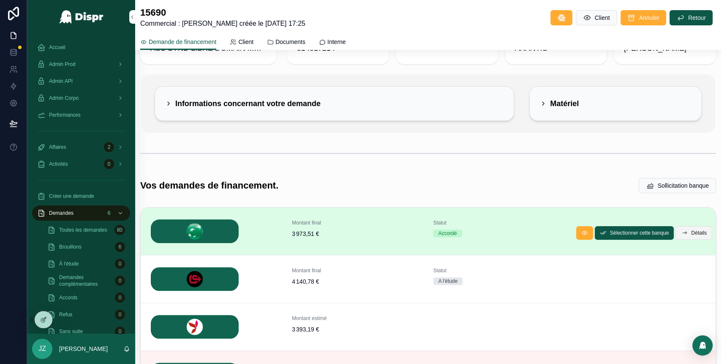
click at [691, 231] on span "Détails" at bounding box center [699, 232] width 16 height 7
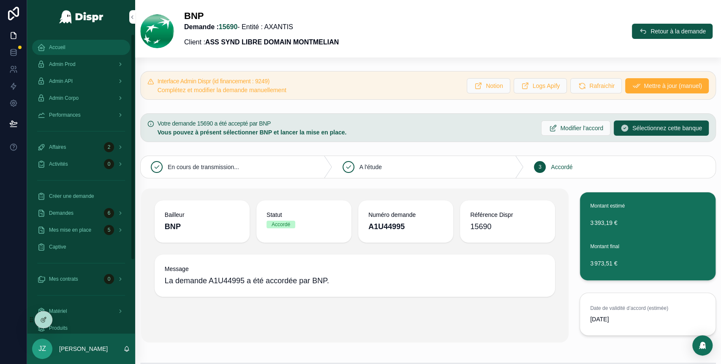
click at [64, 47] on span "Accueil" at bounding box center [57, 47] width 16 height 7
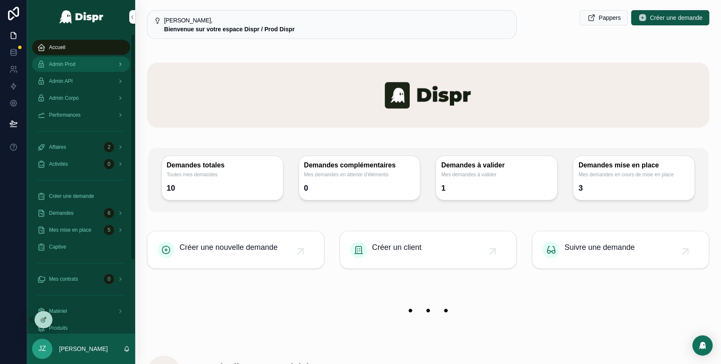
click at [82, 63] on div "Admin Prod" at bounding box center [81, 64] width 88 height 14
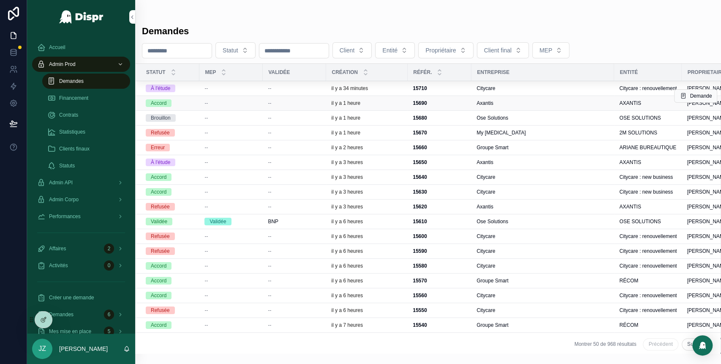
click at [290, 101] on div "--" at bounding box center [294, 103] width 53 height 7
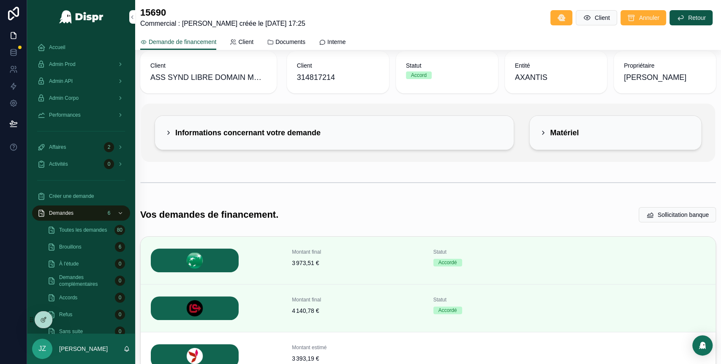
scroll to position [11, 0]
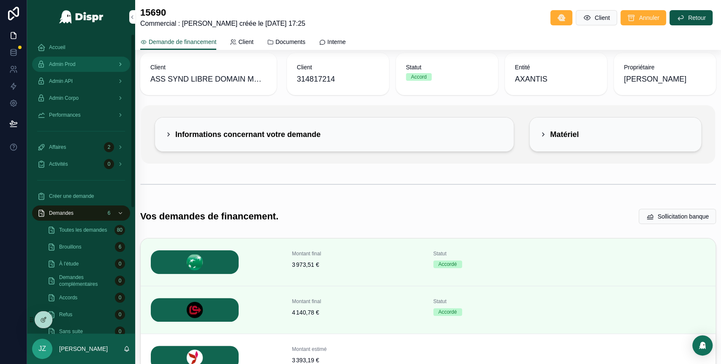
click at [65, 63] on span "Admin Prod" at bounding box center [62, 64] width 27 height 7
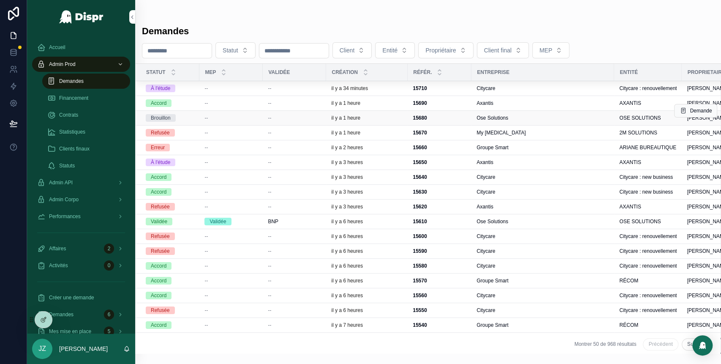
click at [246, 119] on div "--" at bounding box center [230, 117] width 53 height 7
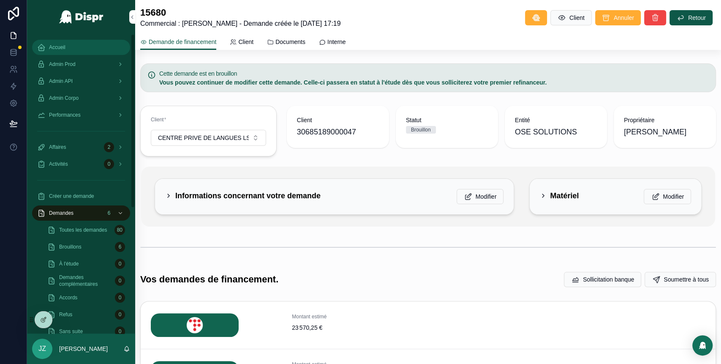
click at [61, 43] on div "Accueil" at bounding box center [81, 48] width 88 height 14
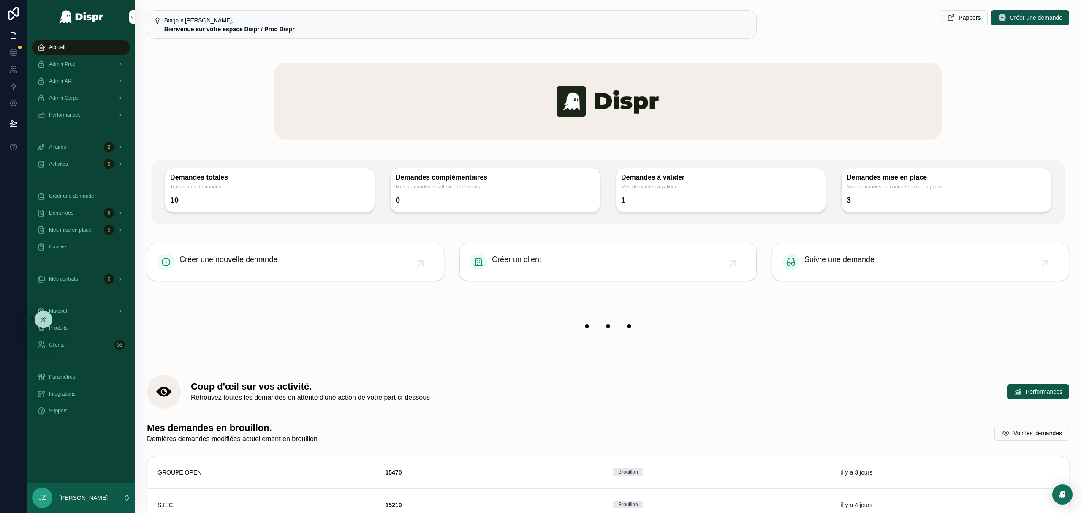
click at [41, 504] on div "JZ" at bounding box center [42, 497] width 20 height 20
click at [87, 97] on div "Admin Corpo" at bounding box center [81, 98] width 88 height 14
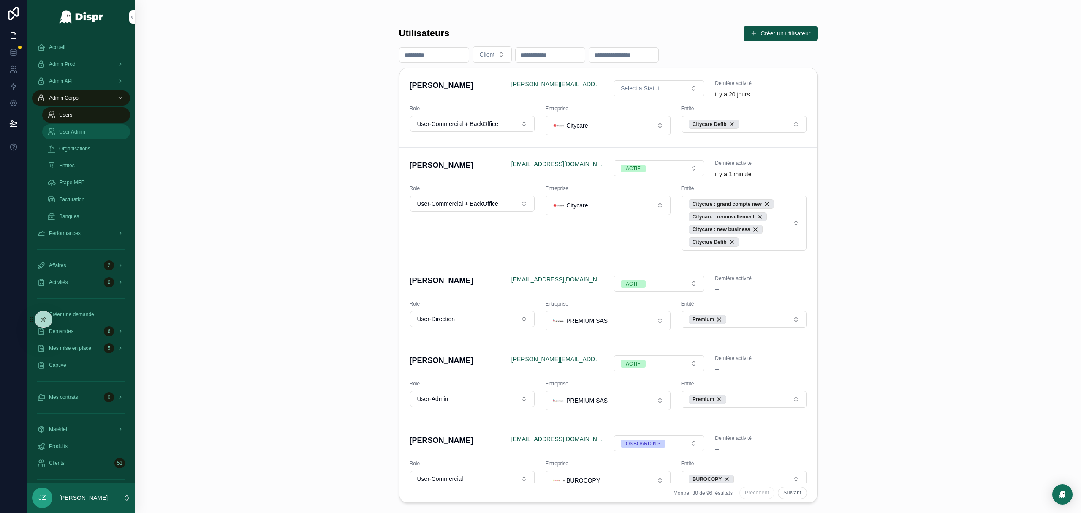
click at [88, 139] on link "User Admin" at bounding box center [86, 131] width 88 height 15
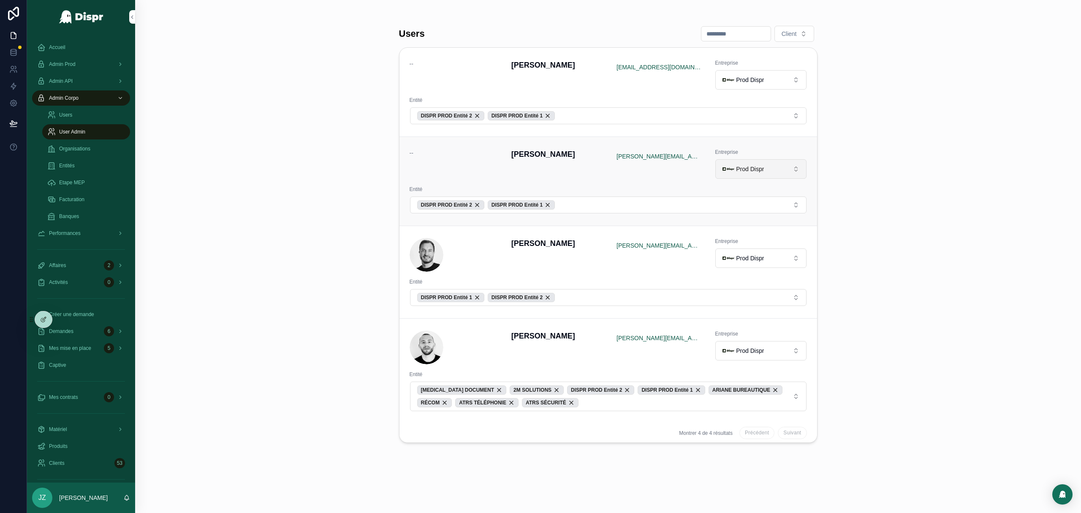
click at [764, 170] on span "Prod Dispr" at bounding box center [750, 169] width 28 height 8
click at [744, 226] on span "PREMIUM SAS" at bounding box center [747, 222] width 41 height 8
click at [555, 208] on div "DISPR PROD Entité 1" at bounding box center [521, 204] width 67 height 9
click at [485, 205] on div "DISPR PROD Entité 2" at bounding box center [450, 204] width 67 height 9
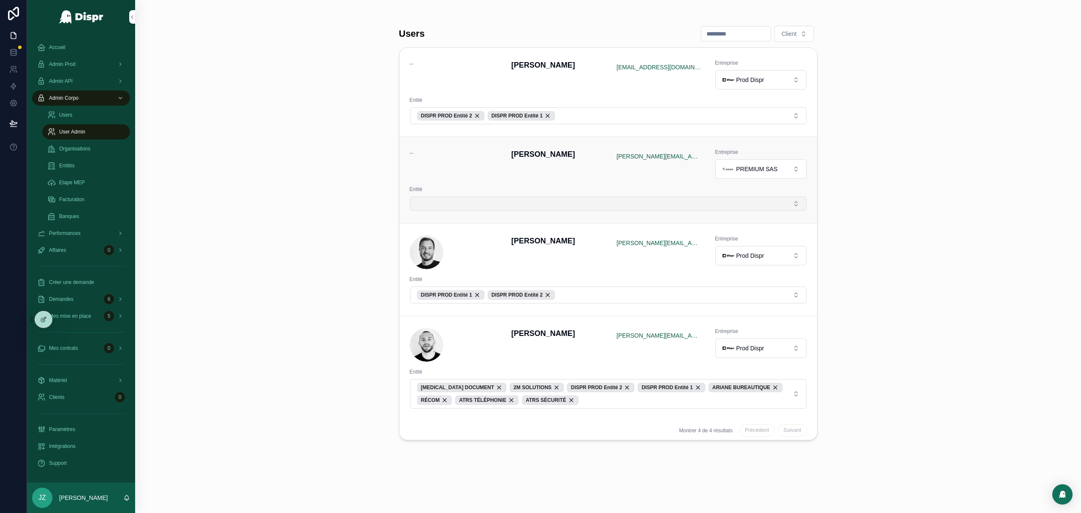
click at [445, 204] on button "Select Button" at bounding box center [608, 203] width 397 height 14
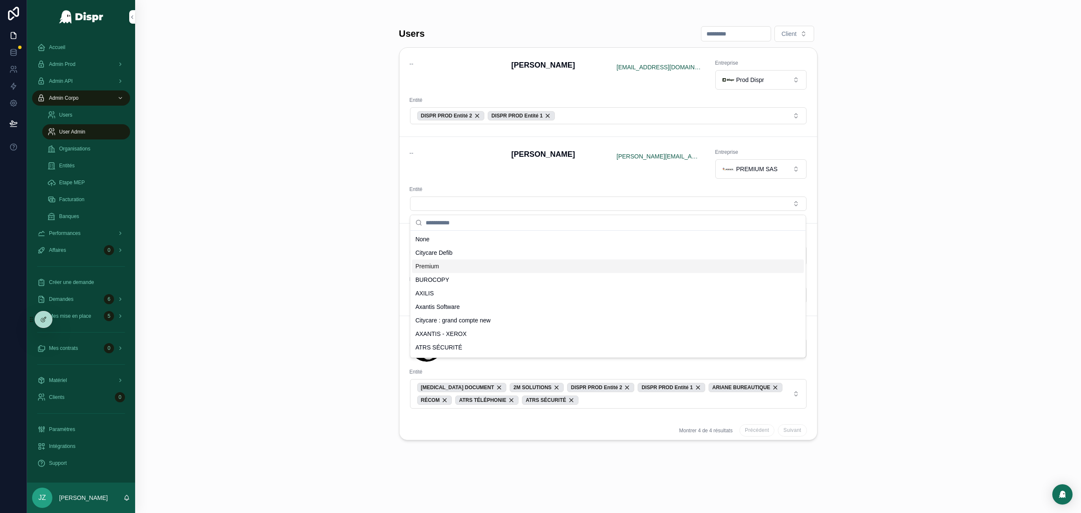
click at [446, 271] on div "Premium" at bounding box center [608, 266] width 392 height 14
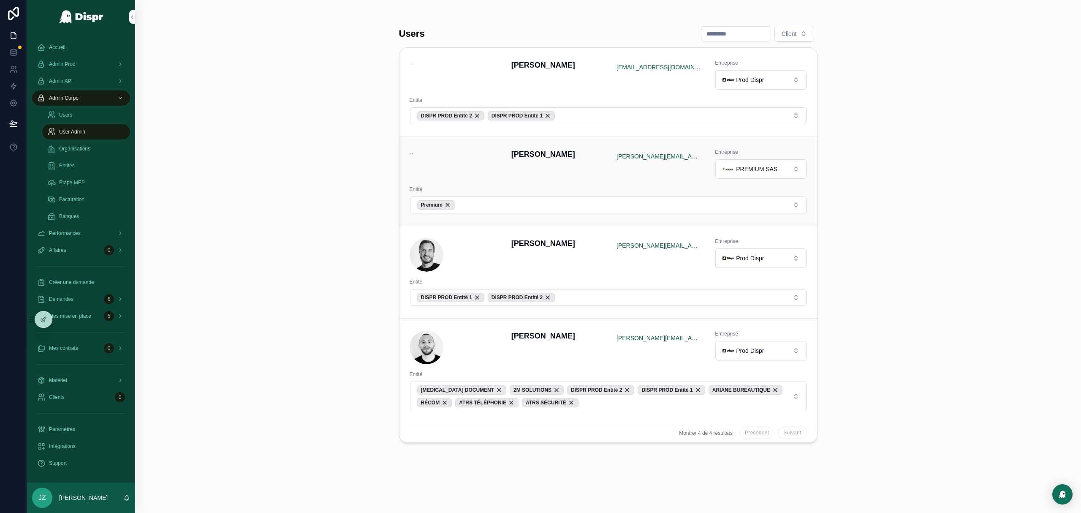
click at [438, 169] on div "--" at bounding box center [456, 164] width 92 height 30
click at [58, 47] on span "Accueil" at bounding box center [57, 47] width 16 height 7
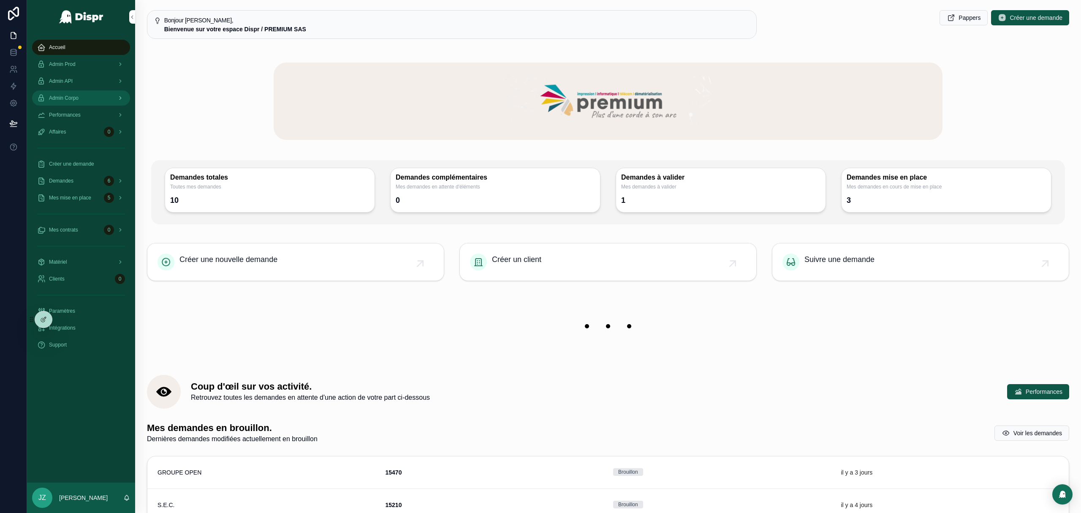
click at [79, 98] on span "Admin Corpo" at bounding box center [64, 98] width 30 height 7
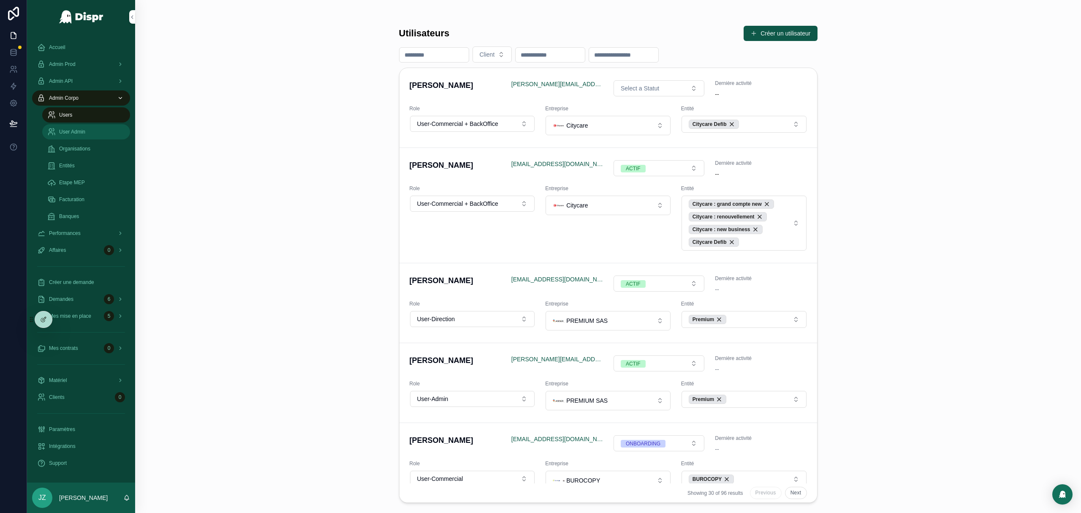
click at [75, 131] on span "User Admin" at bounding box center [72, 131] width 26 height 7
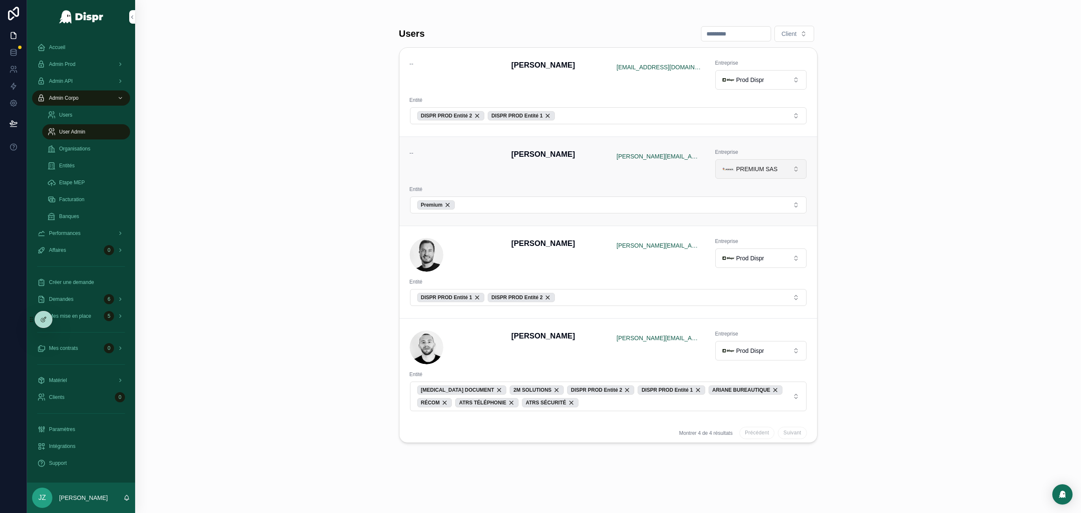
click at [759, 171] on span "PREMIUM SAS" at bounding box center [756, 169] width 41 height 8
click at [742, 283] on span "Prod Dispr" at bounding box center [741, 281] width 28 height 8
click at [451, 209] on div "Premium" at bounding box center [436, 204] width 38 height 9
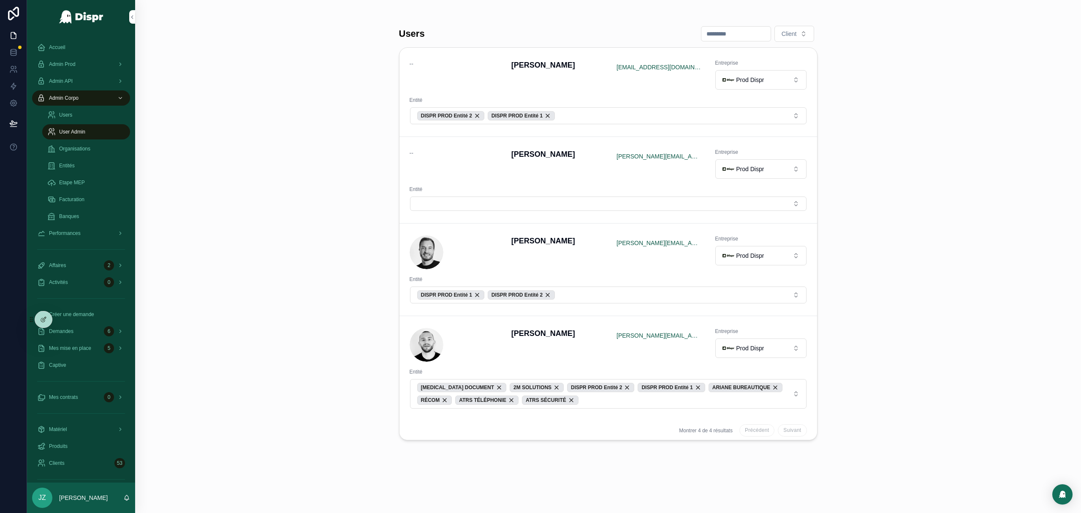
click at [447, 205] on button "Select Button" at bounding box center [608, 203] width 397 height 14
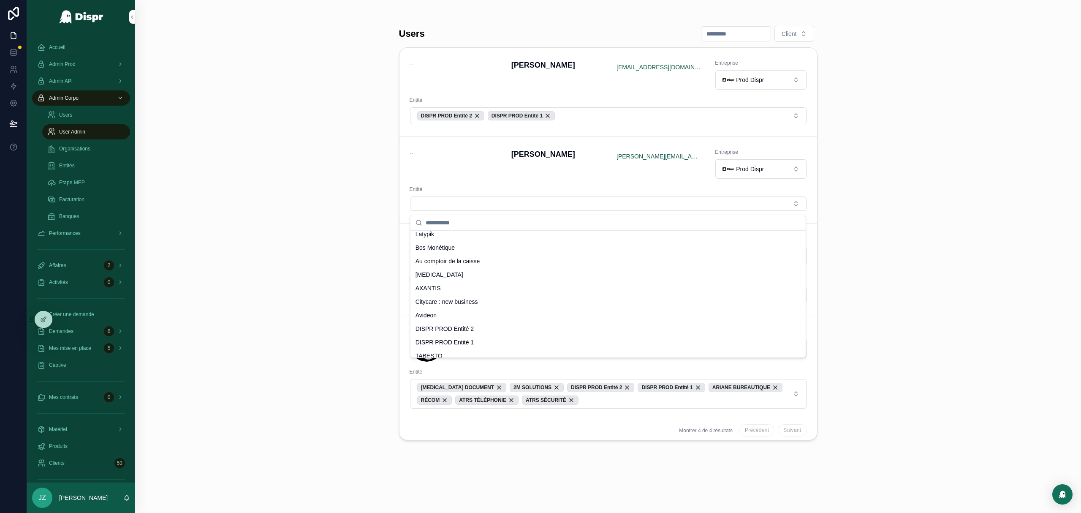
scroll to position [323, 0]
click at [459, 297] on span "DISPR PROD Entité 2" at bounding box center [445, 295] width 59 height 8
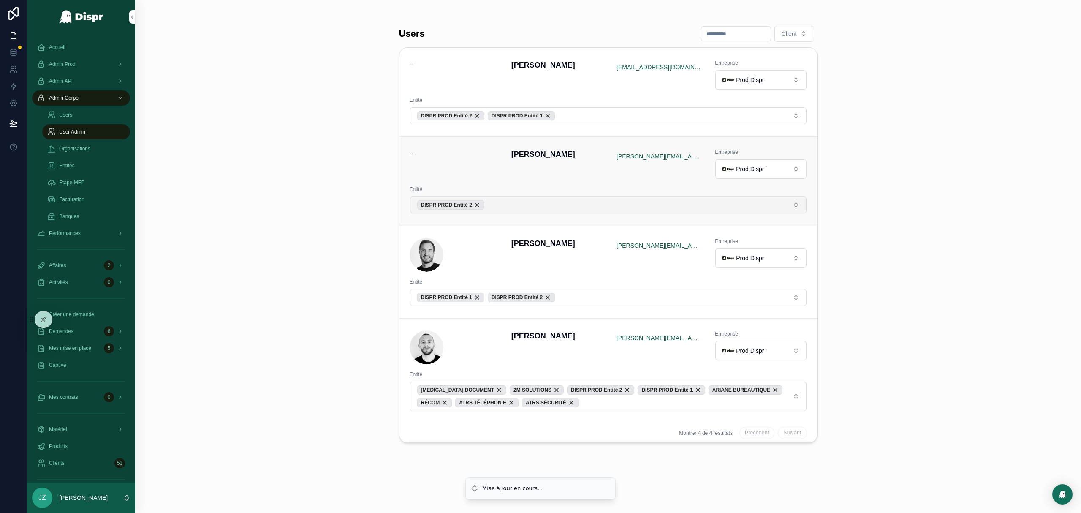
click at [506, 204] on button "DISPR PROD Entité 2" at bounding box center [608, 204] width 397 height 17
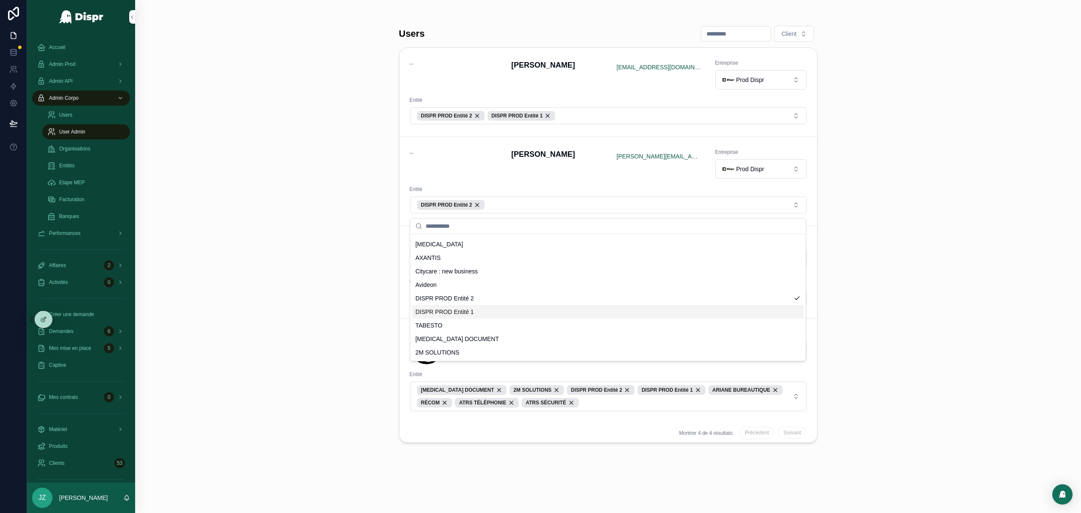
click at [467, 315] on span "DISPR PROD Entité 1" at bounding box center [445, 312] width 59 height 8
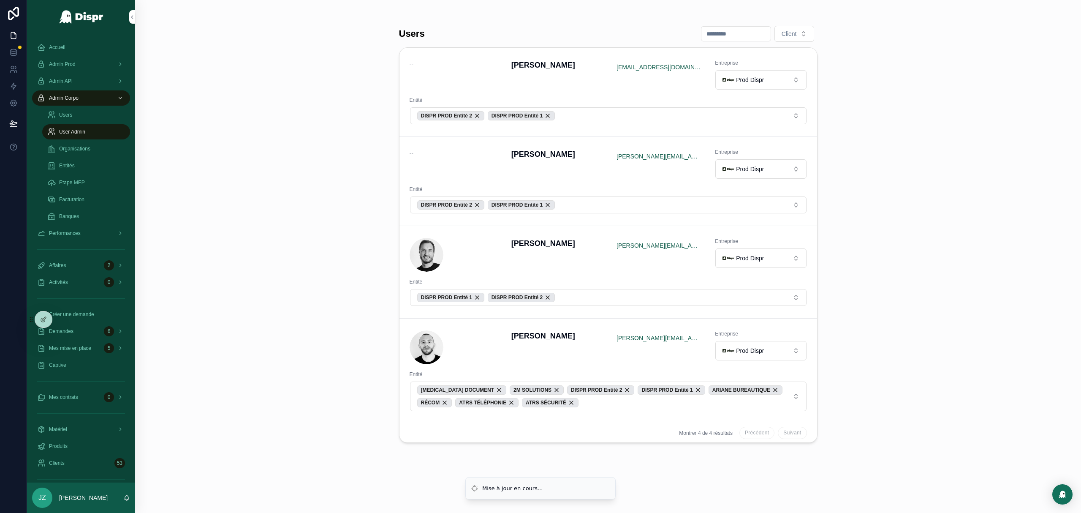
click at [357, 246] on div "Users Client -- [PERSON_NAME] [EMAIL_ADDRESS][DOMAIN_NAME] Entreprise Prod Disp…" at bounding box center [608, 256] width 946 height 513
click at [46, 41] on div "Accueil" at bounding box center [81, 48] width 88 height 14
